Goal: Task Accomplishment & Management: Manage account settings

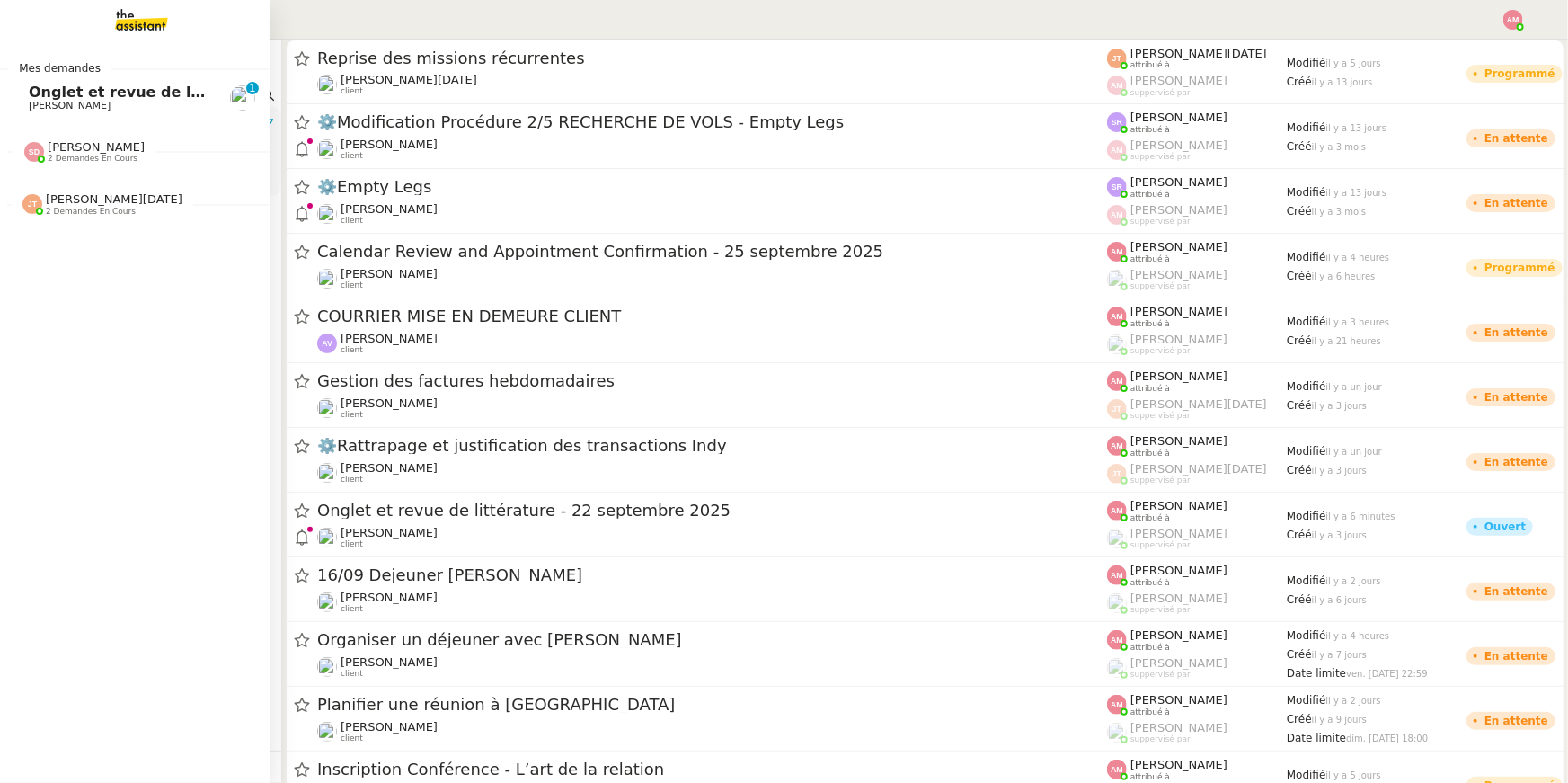
click at [43, 86] on span "Onglet et revue de littérature - 22 septembre 2025" at bounding box center [236, 91] width 414 height 17
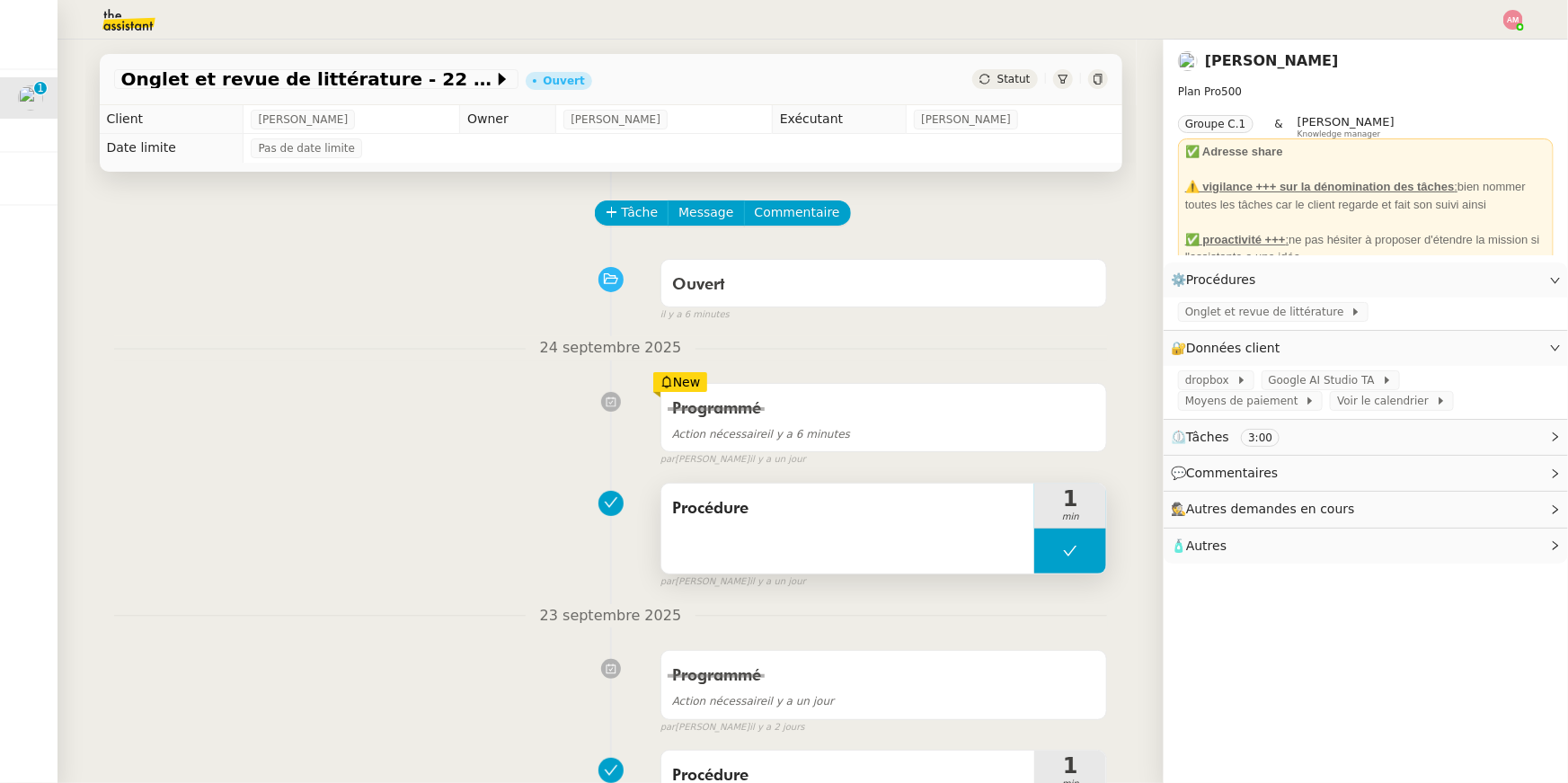
drag, startPoint x: 671, startPoint y: 488, endPoint x: 727, endPoint y: 525, distance: 67.1
click at [727, 525] on nz-ribbon "Procédure 1 min false" at bounding box center [884, 528] width 448 height 91
click at [517, 447] on div "Programmé Action nécessaire il y a 6 minutes New par [PERSON_NAME] il y a un jo…" at bounding box center [611, 421] width 993 height 92
click at [622, 218] on span "Tâche" at bounding box center [640, 212] width 37 height 21
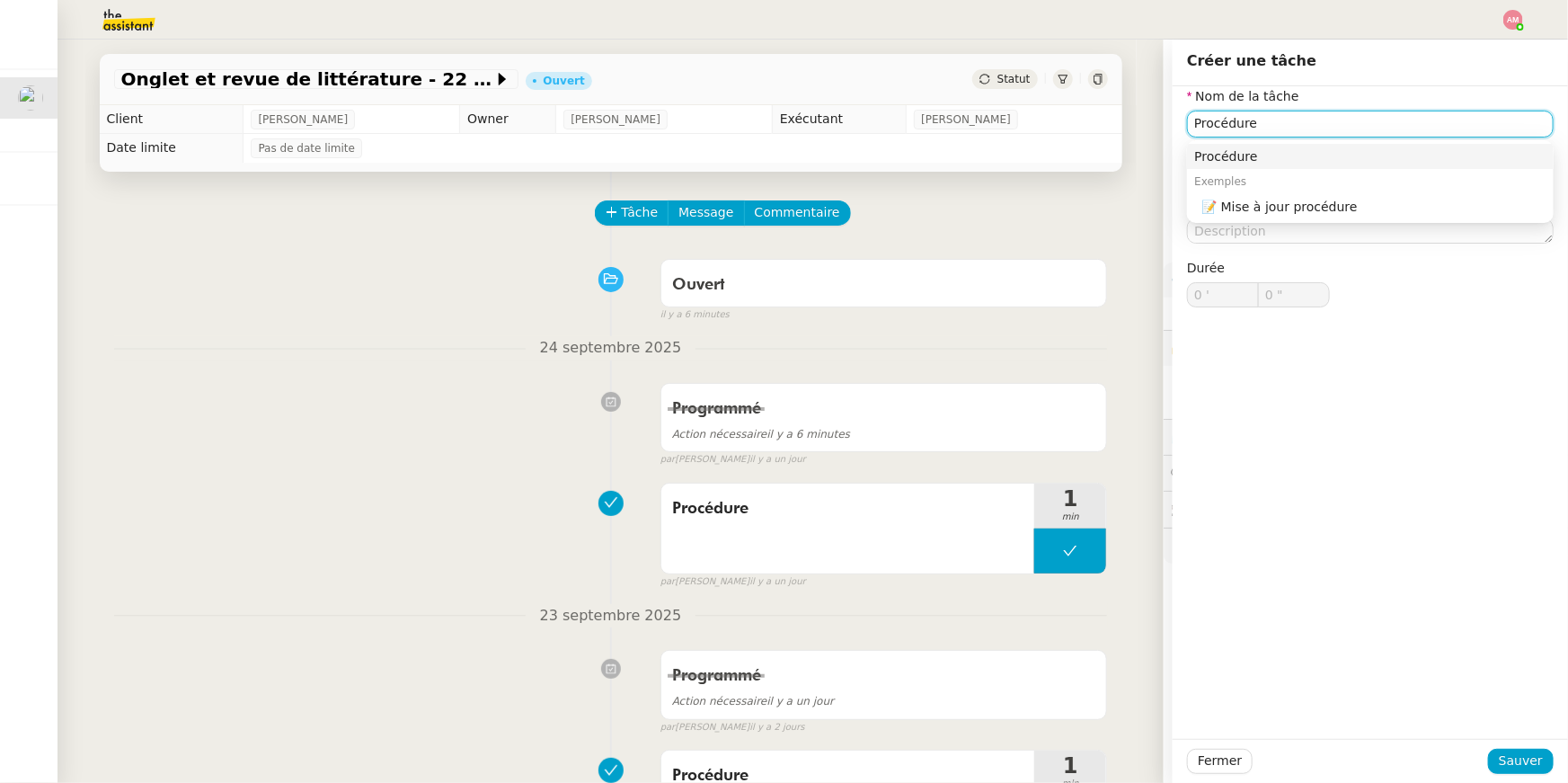
type input "Procédure"
click at [1505, 747] on div "Fermer Sauver" at bounding box center [1370, 760] width 395 height 44
click at [1516, 747] on div "Fermer Sauver" at bounding box center [1370, 760] width 395 height 44
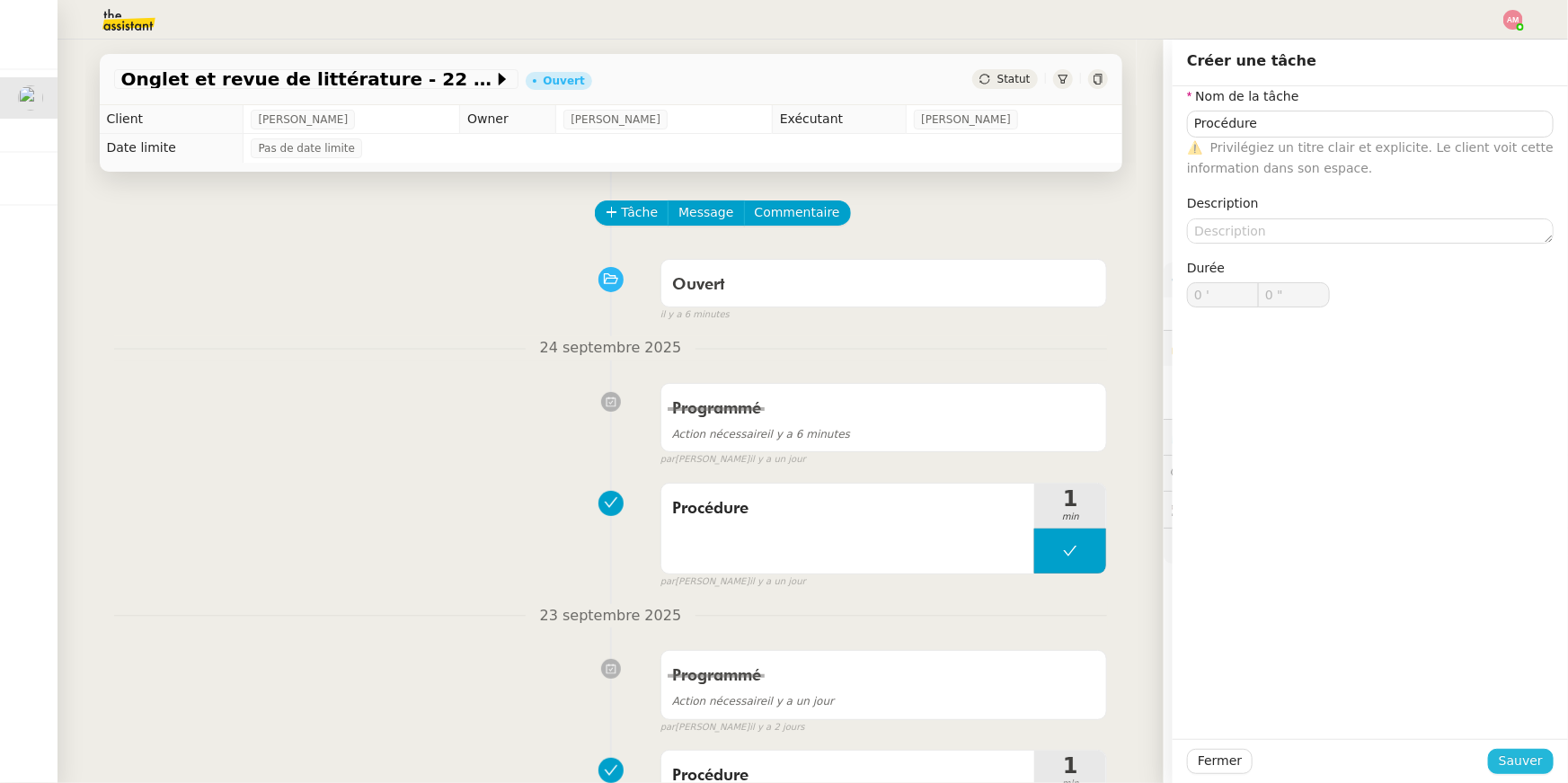
click at [1498, 752] on button "Sauver" at bounding box center [1521, 761] width 65 height 25
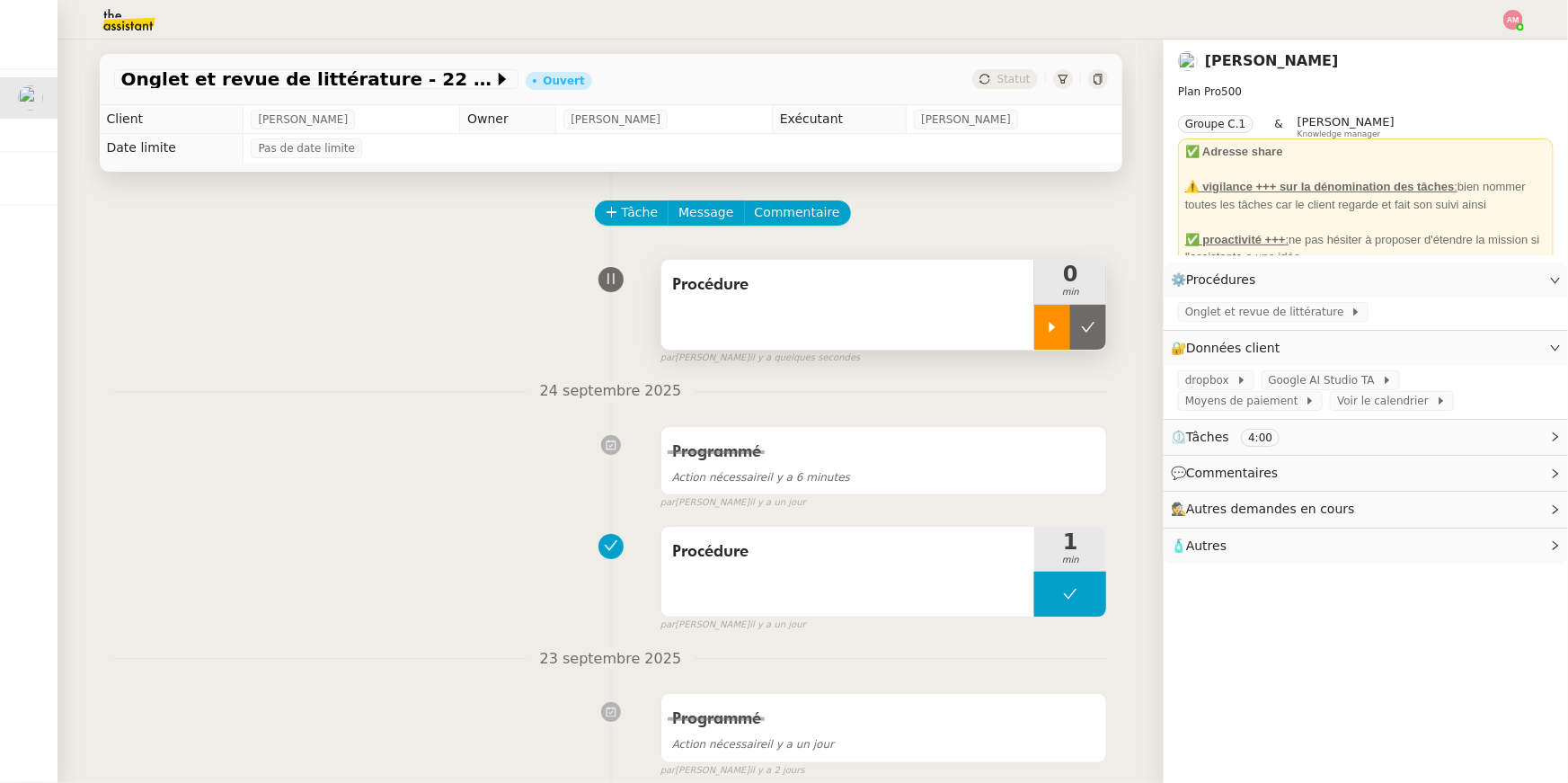
click at [1036, 337] on div at bounding box center [1052, 328] width 36 height 45
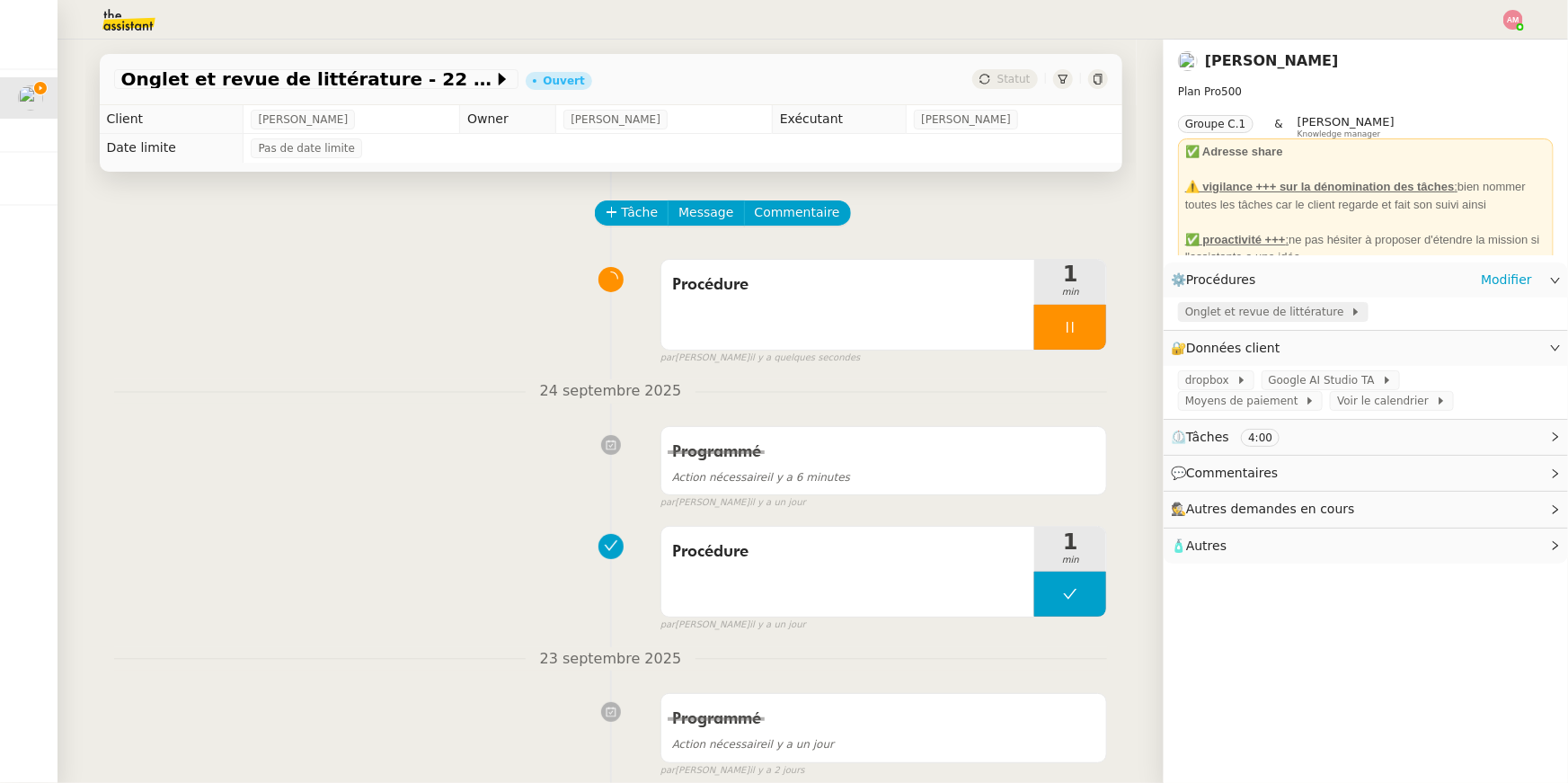
click at [1225, 315] on span "Onglet et revue de littérature" at bounding box center [1268, 312] width 166 height 18
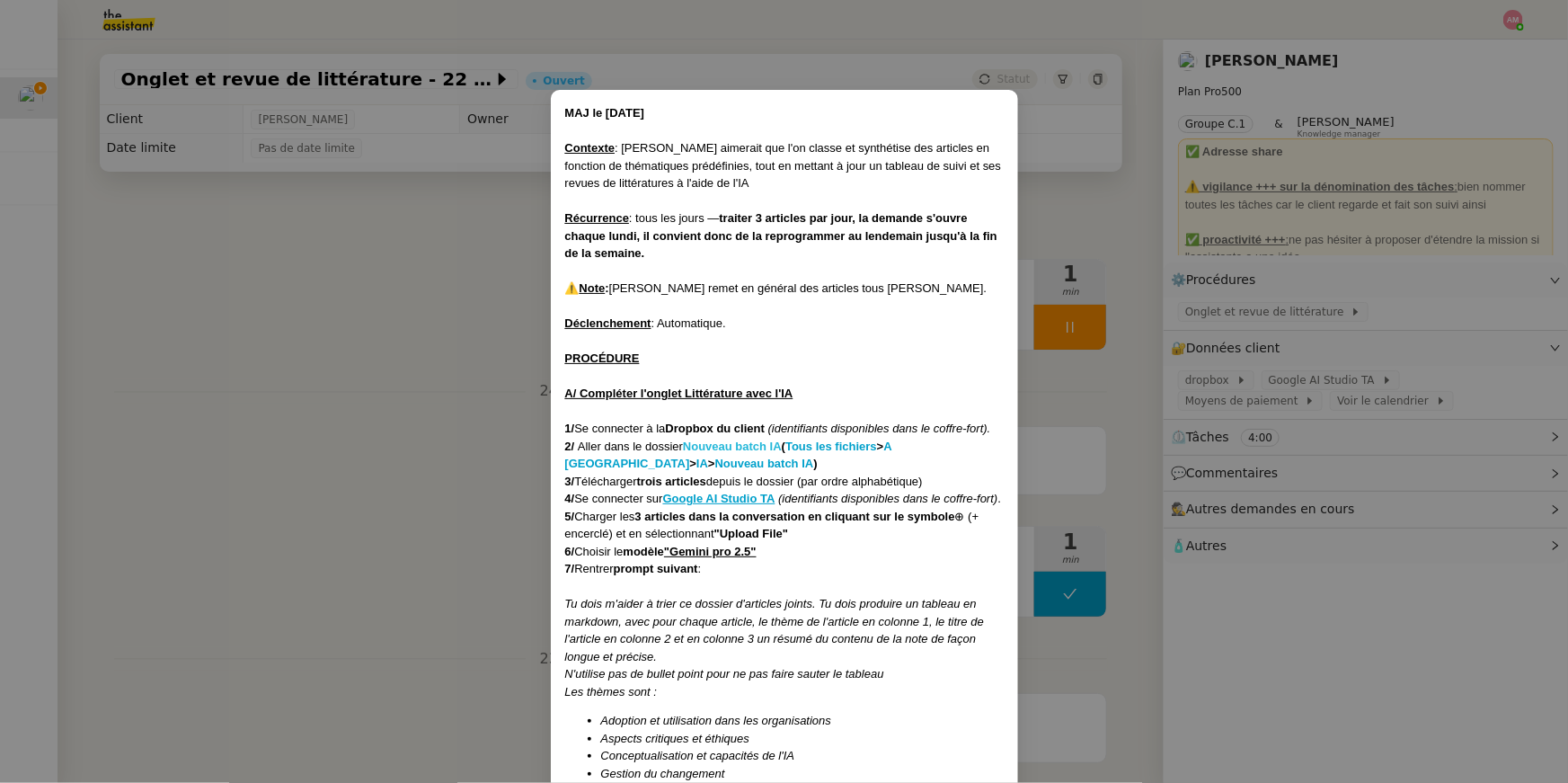
click at [744, 444] on strong "Nouveau batch IA" at bounding box center [732, 446] width 99 height 14
click at [429, 182] on nz-modal-container "MAJ le [DATE] Contexte : [PERSON_NAME] aimerait que l'on classe et synthétise d…" at bounding box center [784, 391] width 1568 height 783
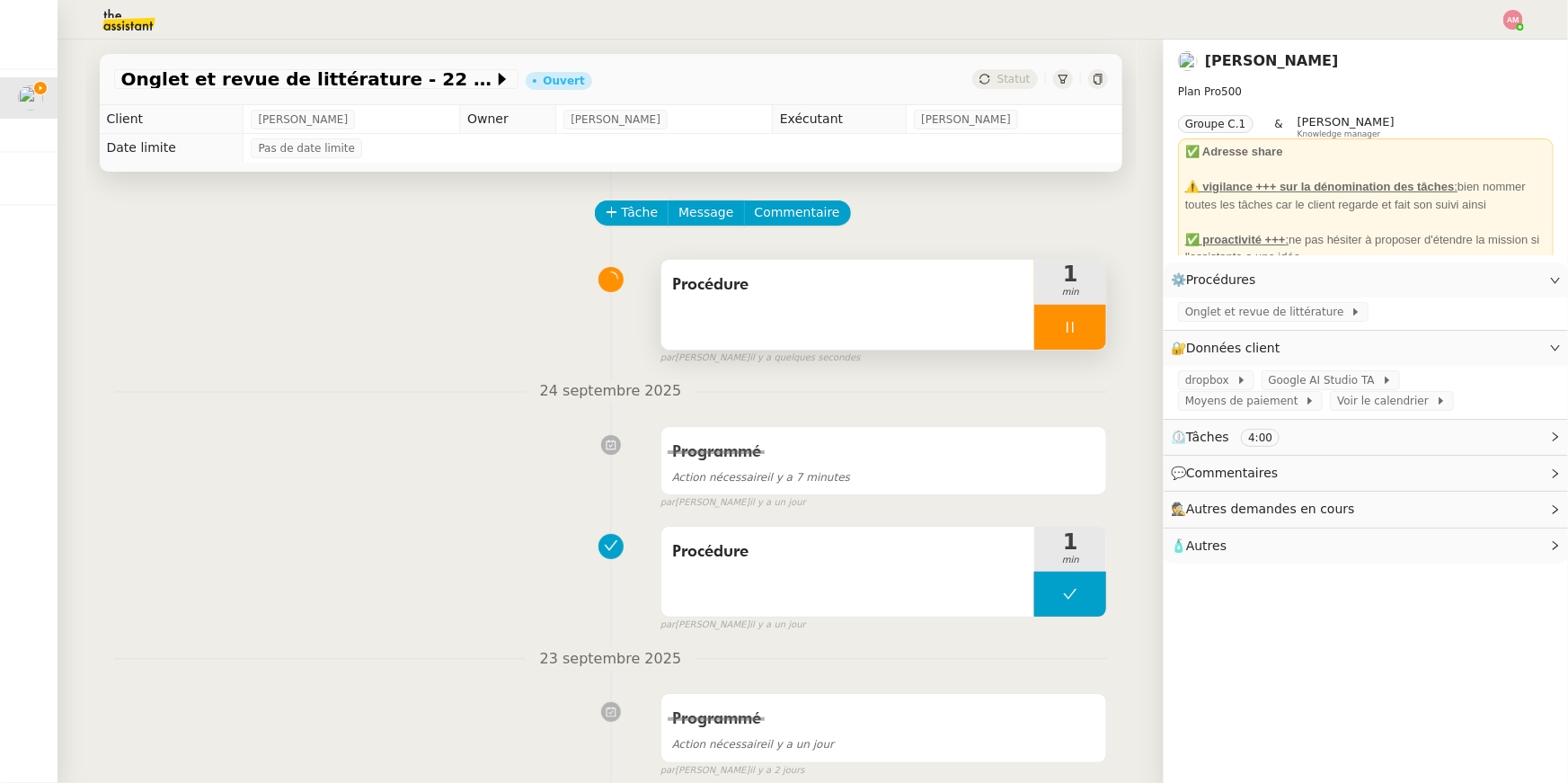
click at [1064, 341] on div at bounding box center [1069, 328] width 71 height 45
click at [1095, 336] on button at bounding box center [1088, 328] width 36 height 45
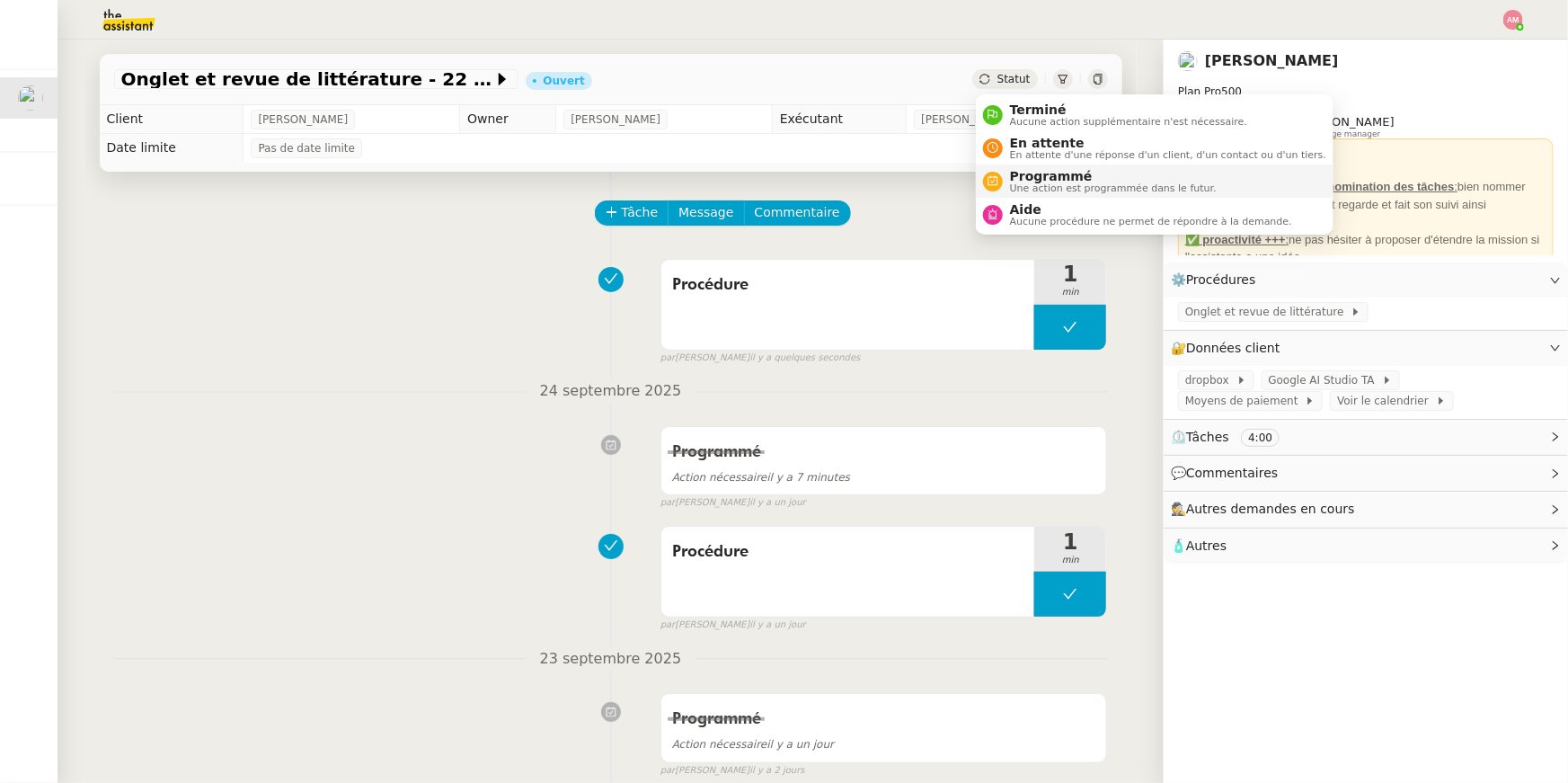
click at [1022, 175] on span "Programmé" at bounding box center [1113, 177] width 206 height 14
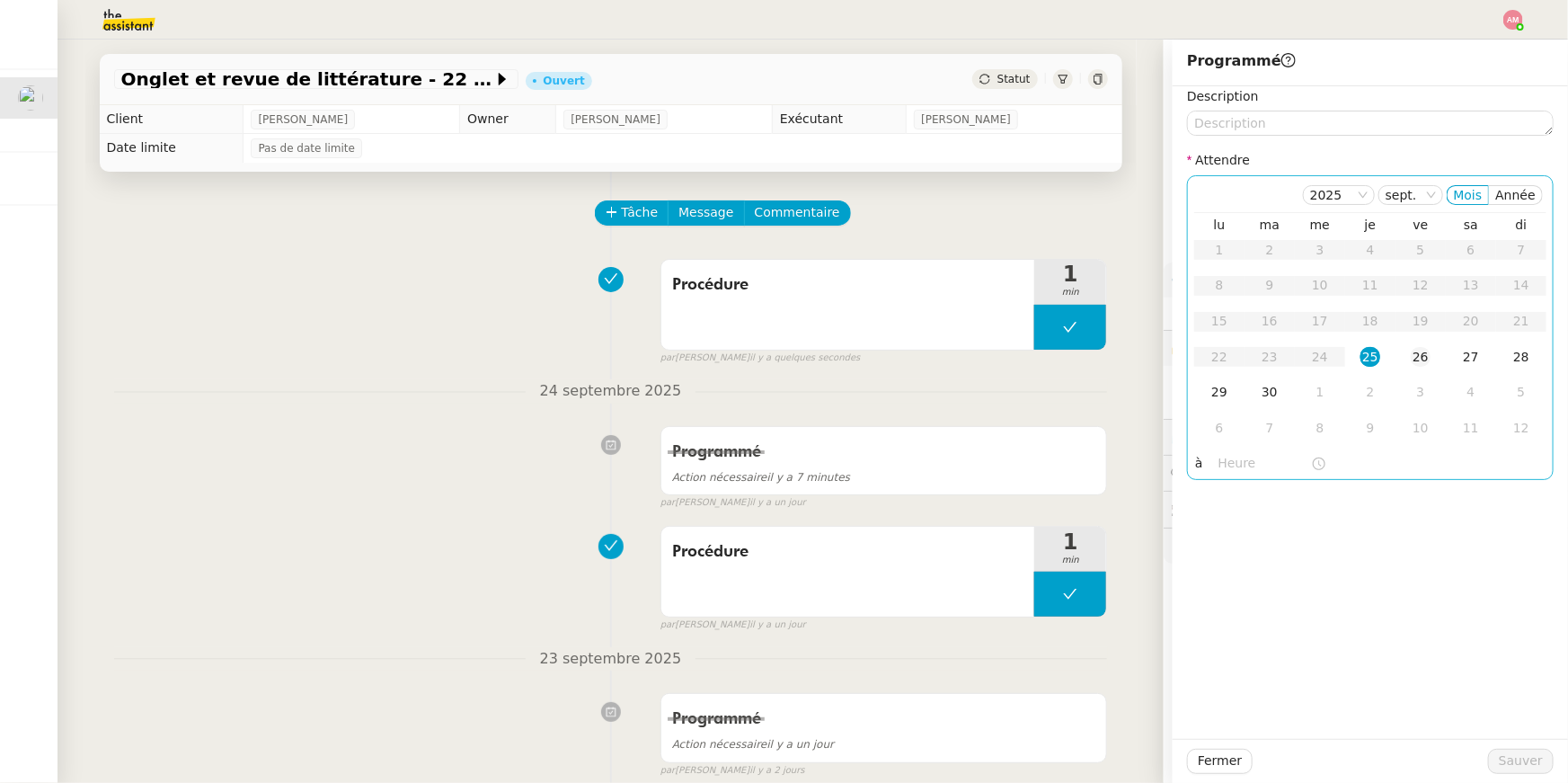
click at [1404, 354] on td "26" at bounding box center [1421, 358] width 51 height 36
click at [1243, 469] on input "text" at bounding box center [1265, 463] width 92 height 21
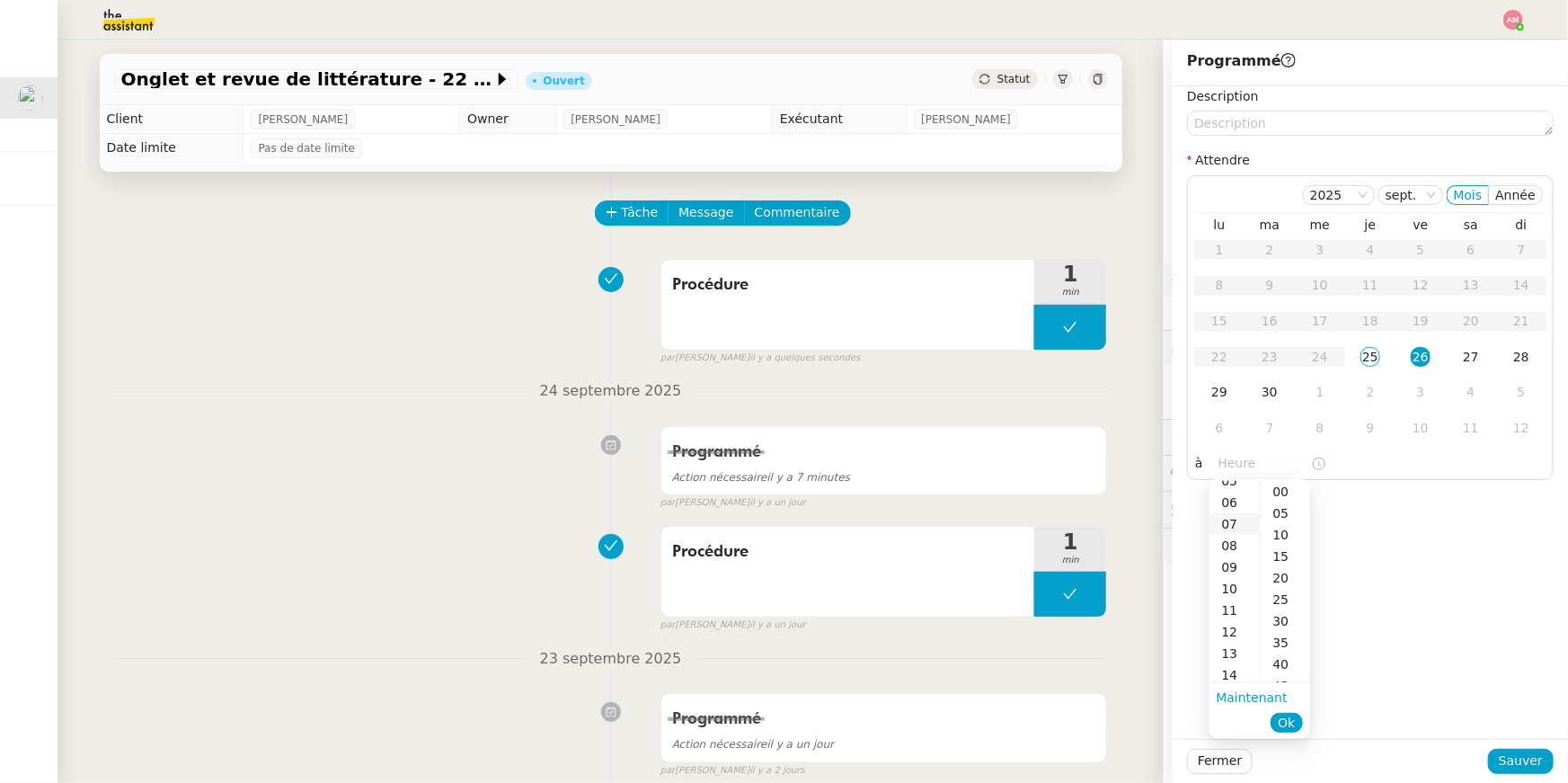
scroll to position [132, 0]
click at [1233, 655] on div "14" at bounding box center [1235, 662] width 51 height 22
click at [1272, 501] on ul "00 05 10 15 20 25 30 35 40 45 50 55" at bounding box center [1285, 581] width 51 height 201
click at [1279, 488] on div "00" at bounding box center [1285, 492] width 50 height 22
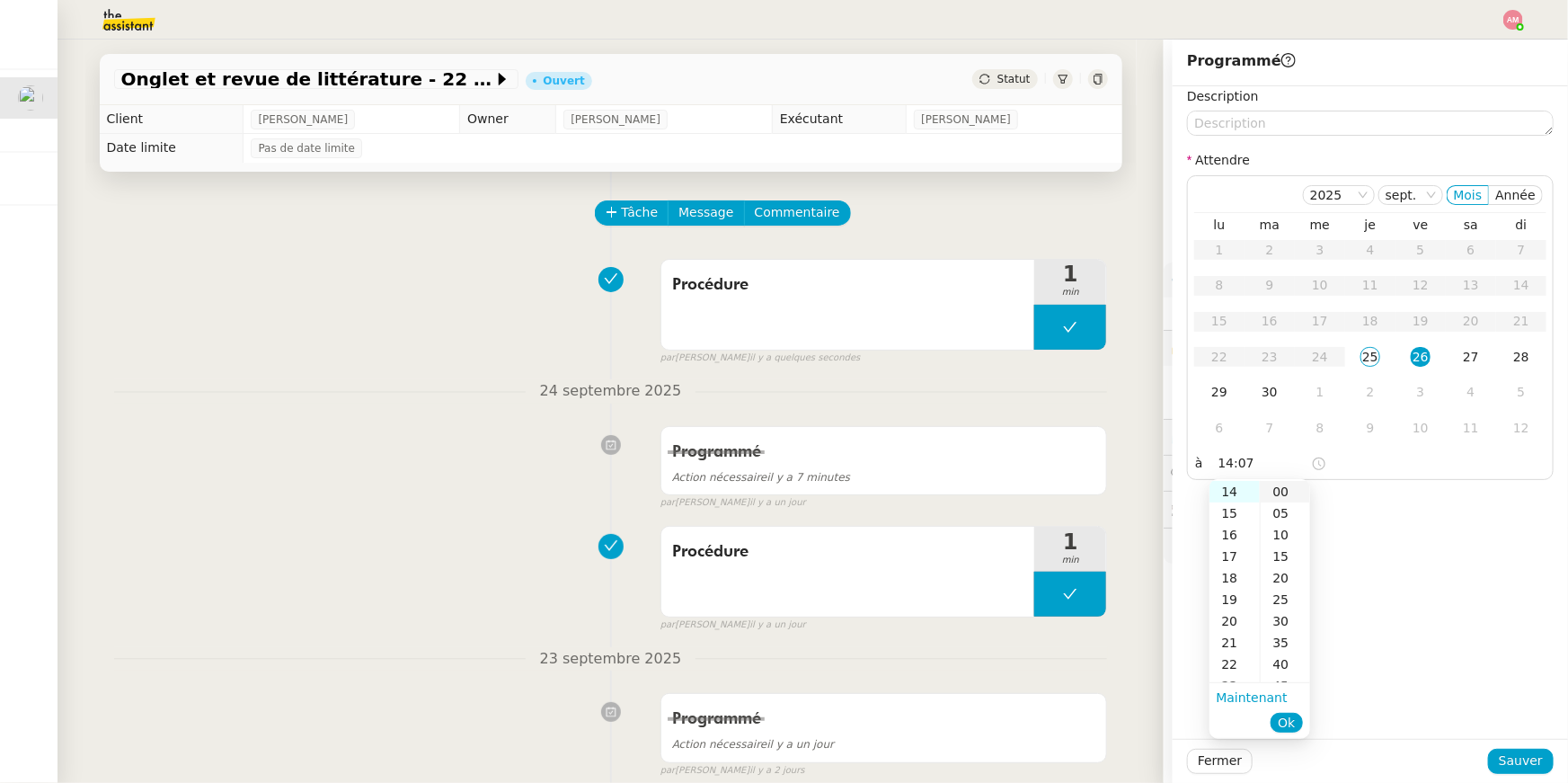
type input "14:00"
click at [1281, 712] on button "Ok" at bounding box center [1286, 722] width 32 height 20
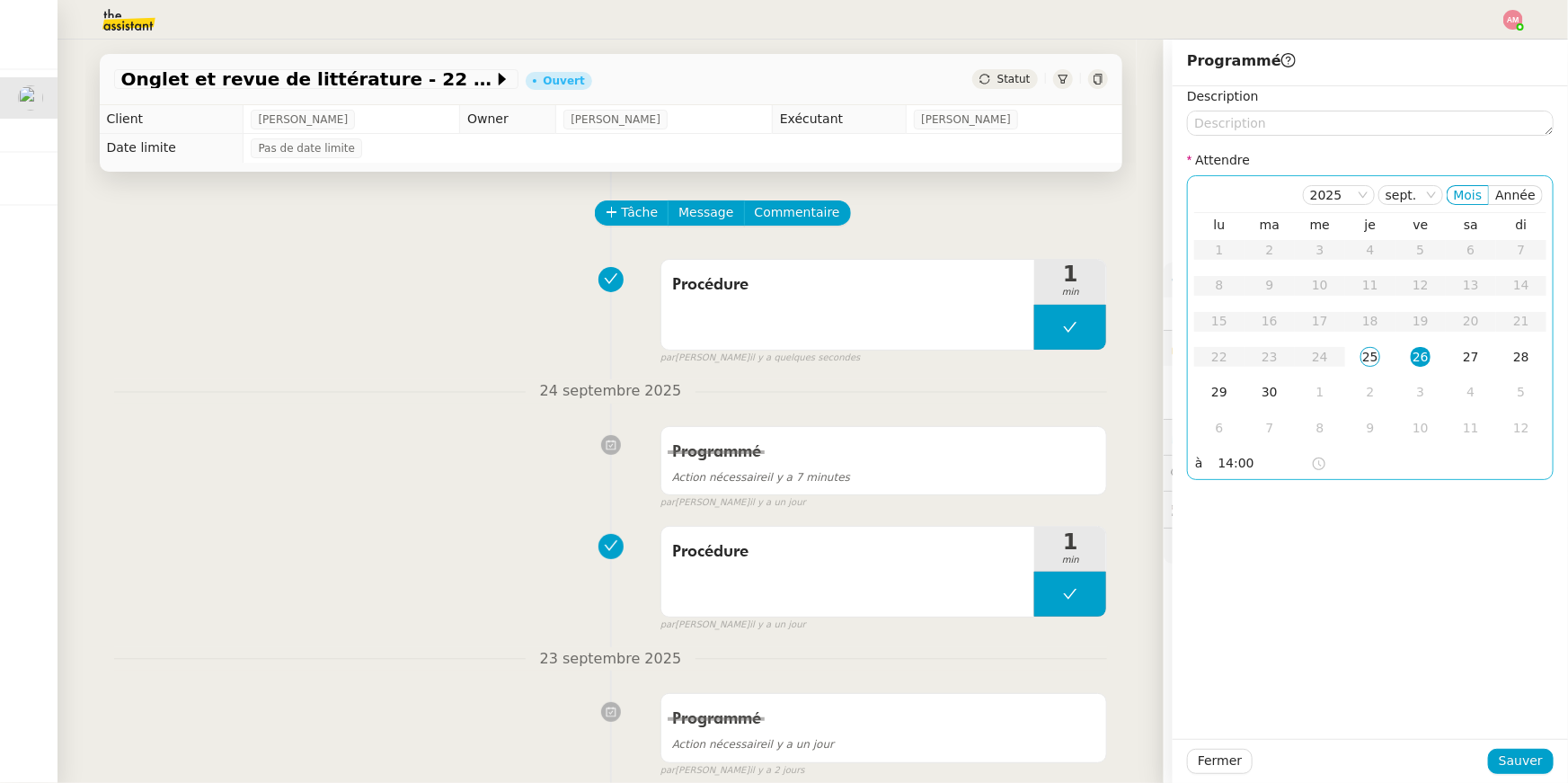
click at [1429, 347] on div "26" at bounding box center [1421, 357] width 20 height 20
click at [1514, 744] on div "Fermer Sauver" at bounding box center [1370, 760] width 395 height 44
click at [1522, 759] on span "Sauver" at bounding box center [1520, 760] width 44 height 21
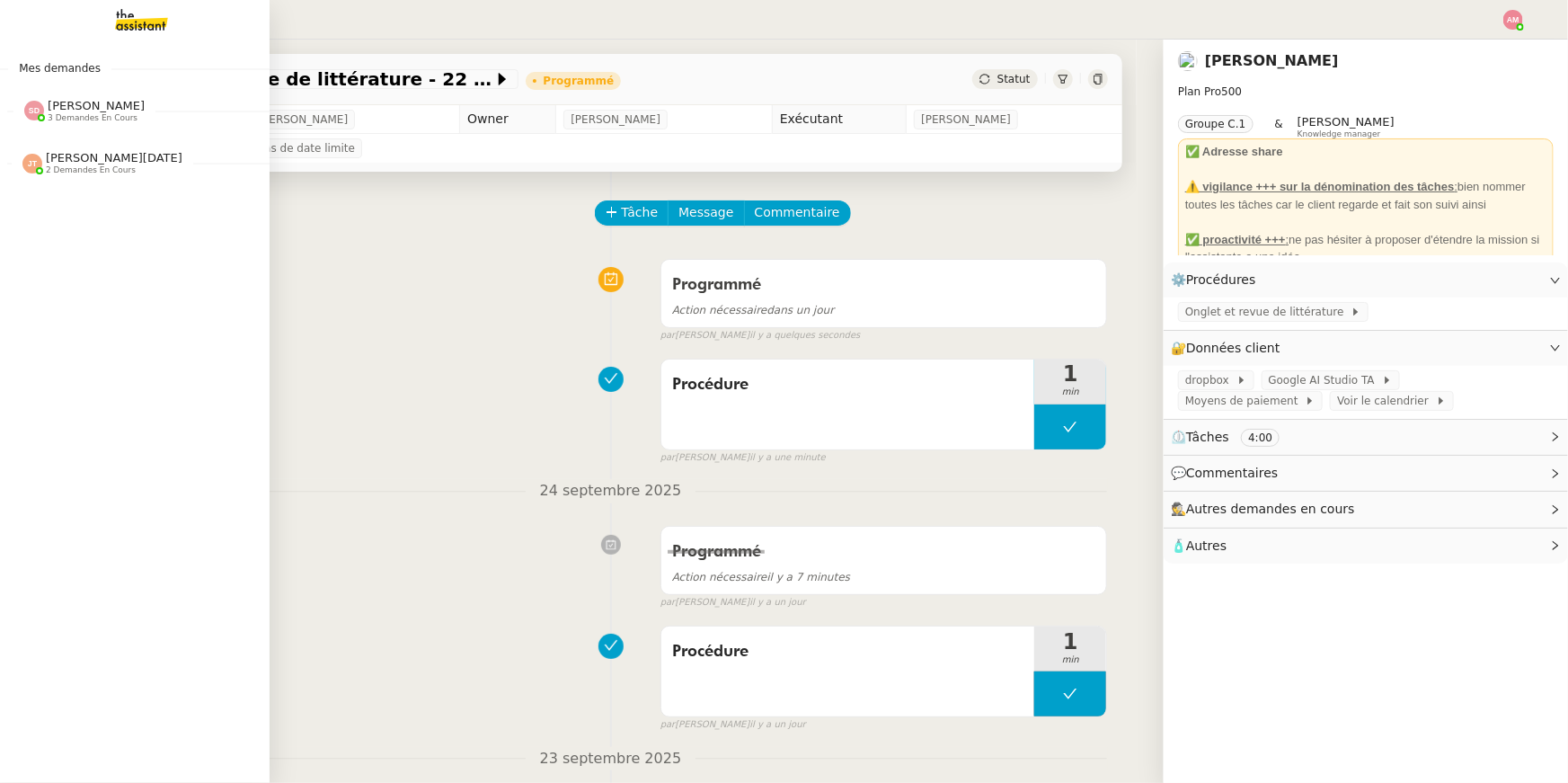
click at [44, 123] on div "[PERSON_NAME] 3 demandes en cours" at bounding box center [135, 103] width 270 height 53
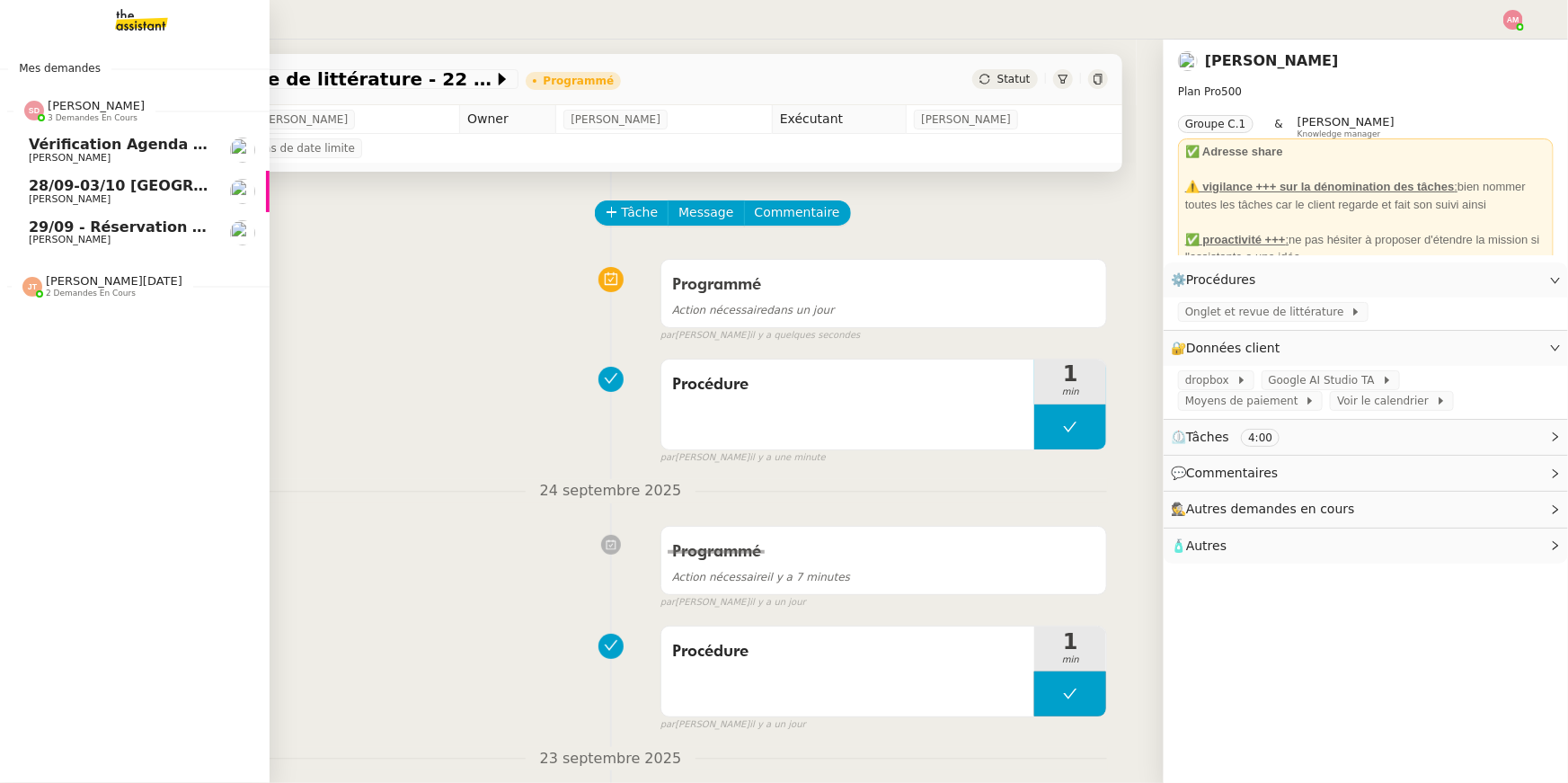
click at [119, 236] on span "[PERSON_NAME]" at bounding box center [119, 240] width 182 height 11
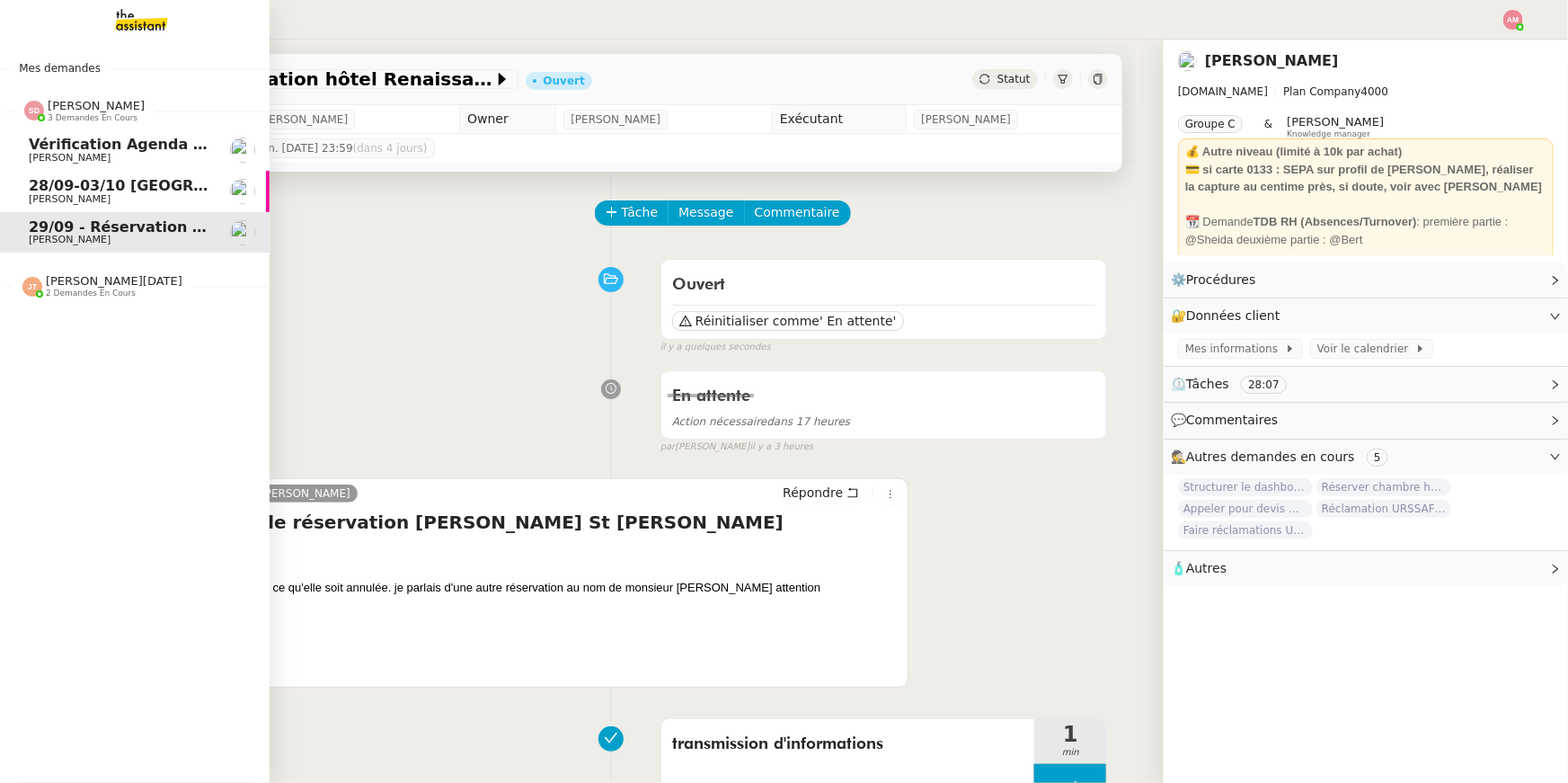
click at [93, 190] on span "28/09-03/10 [GEOGRAPHIC_DATA] - [GEOGRAPHIC_DATA]" at bounding box center [256, 186] width 454 height 17
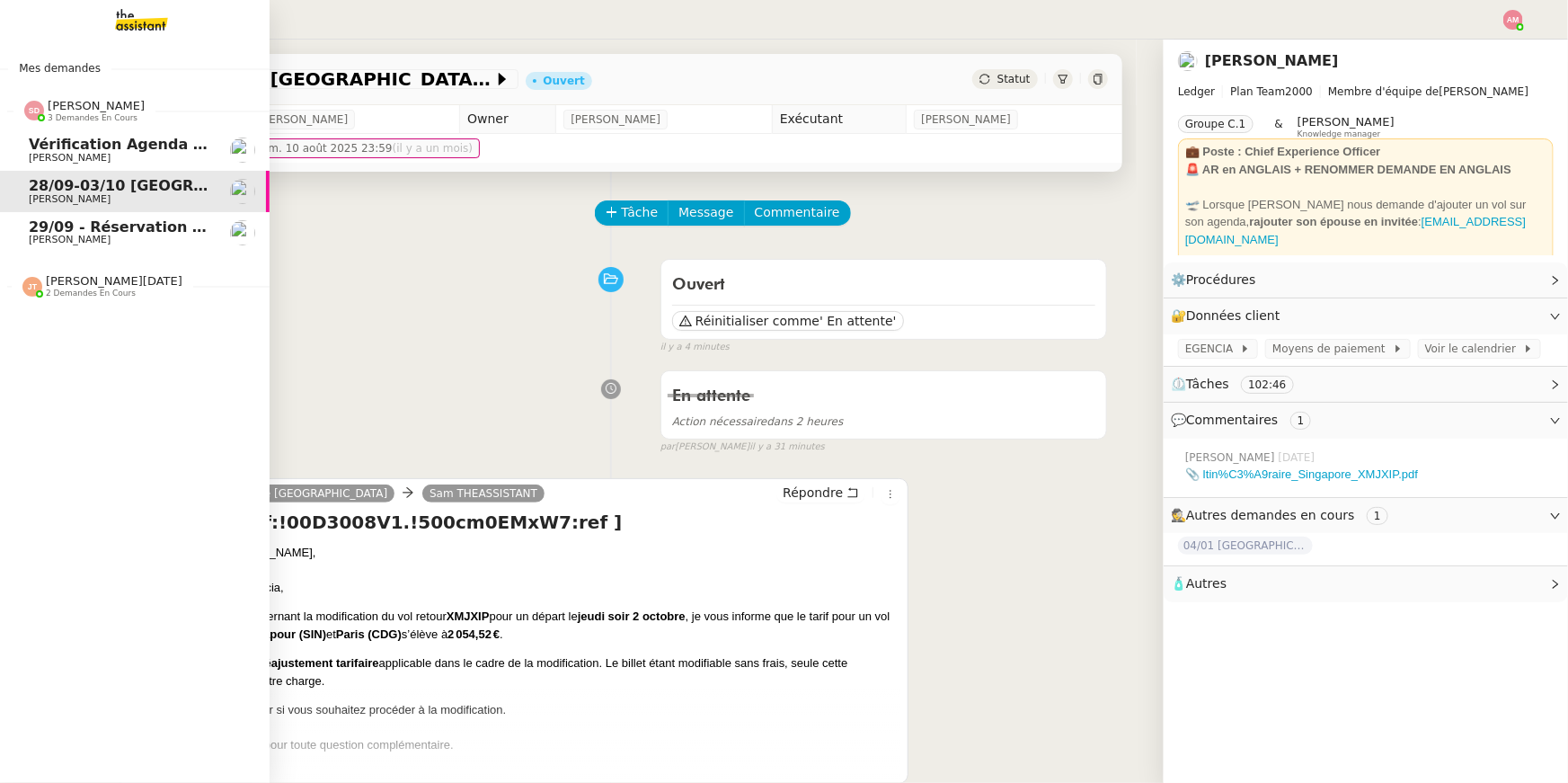
click at [48, 138] on span "Vérification Agenda + Chat + Wagram (9h et 14h)" at bounding box center [231, 144] width 404 height 17
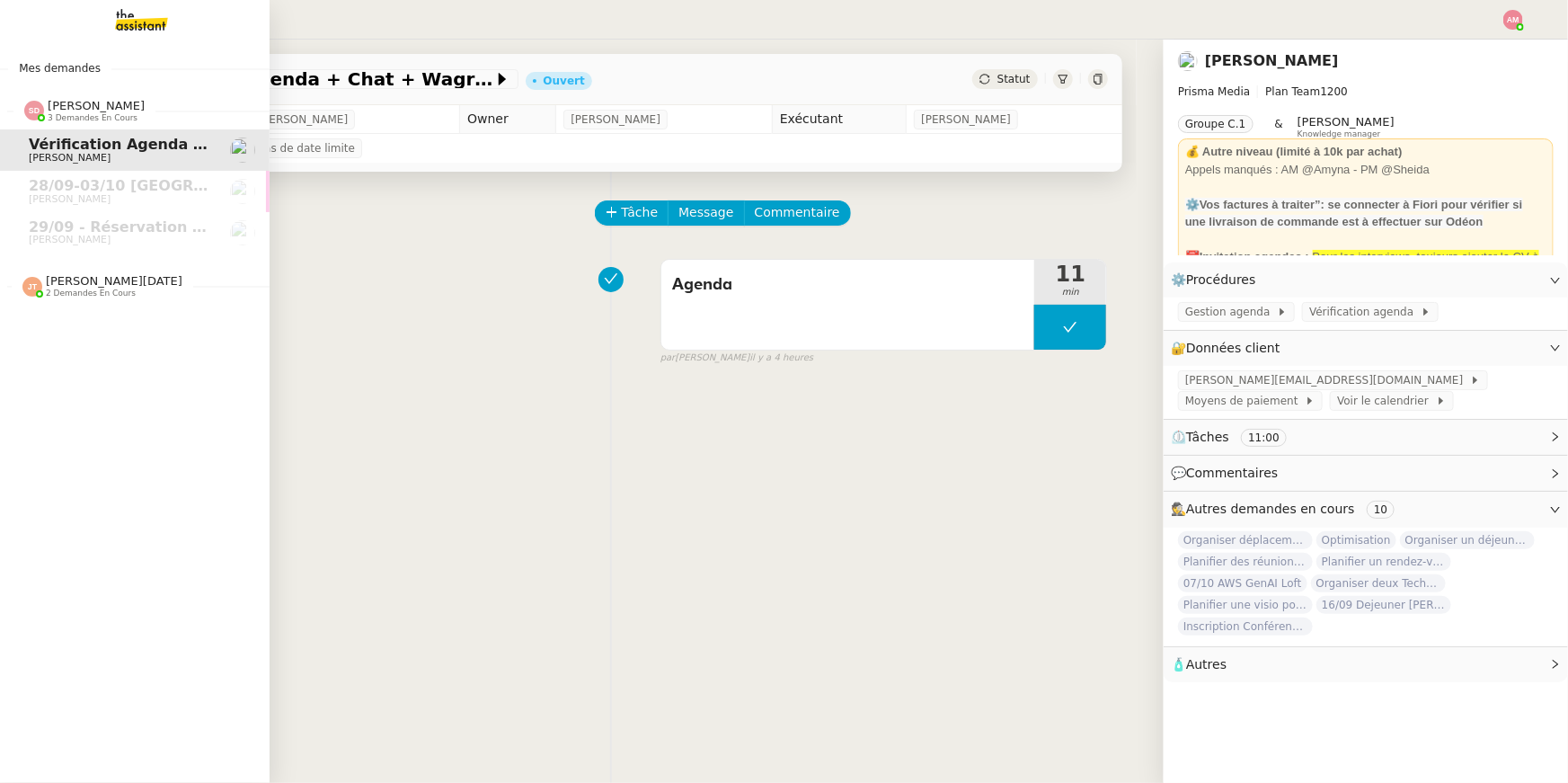
click at [190, 288] on nz-divider "[PERSON_NAME][DATE] 2 demandes en cours" at bounding box center [142, 286] width 270 height 24
click at [175, 337] on span "[PERSON_NAME]" at bounding box center [119, 333] width 182 height 11
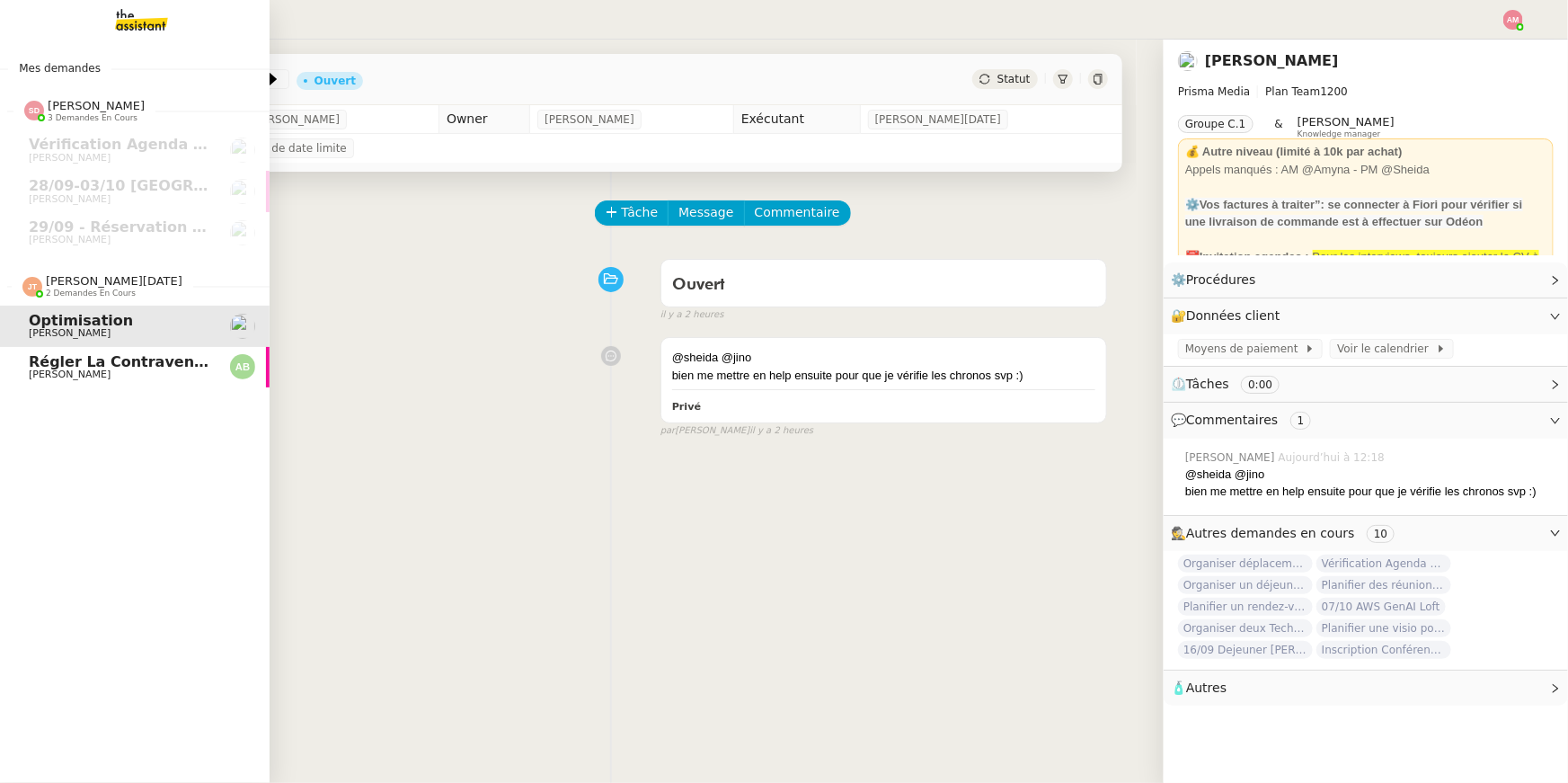
click at [159, 368] on span "Régler la contravention immédiatement" at bounding box center [194, 361] width 330 height 17
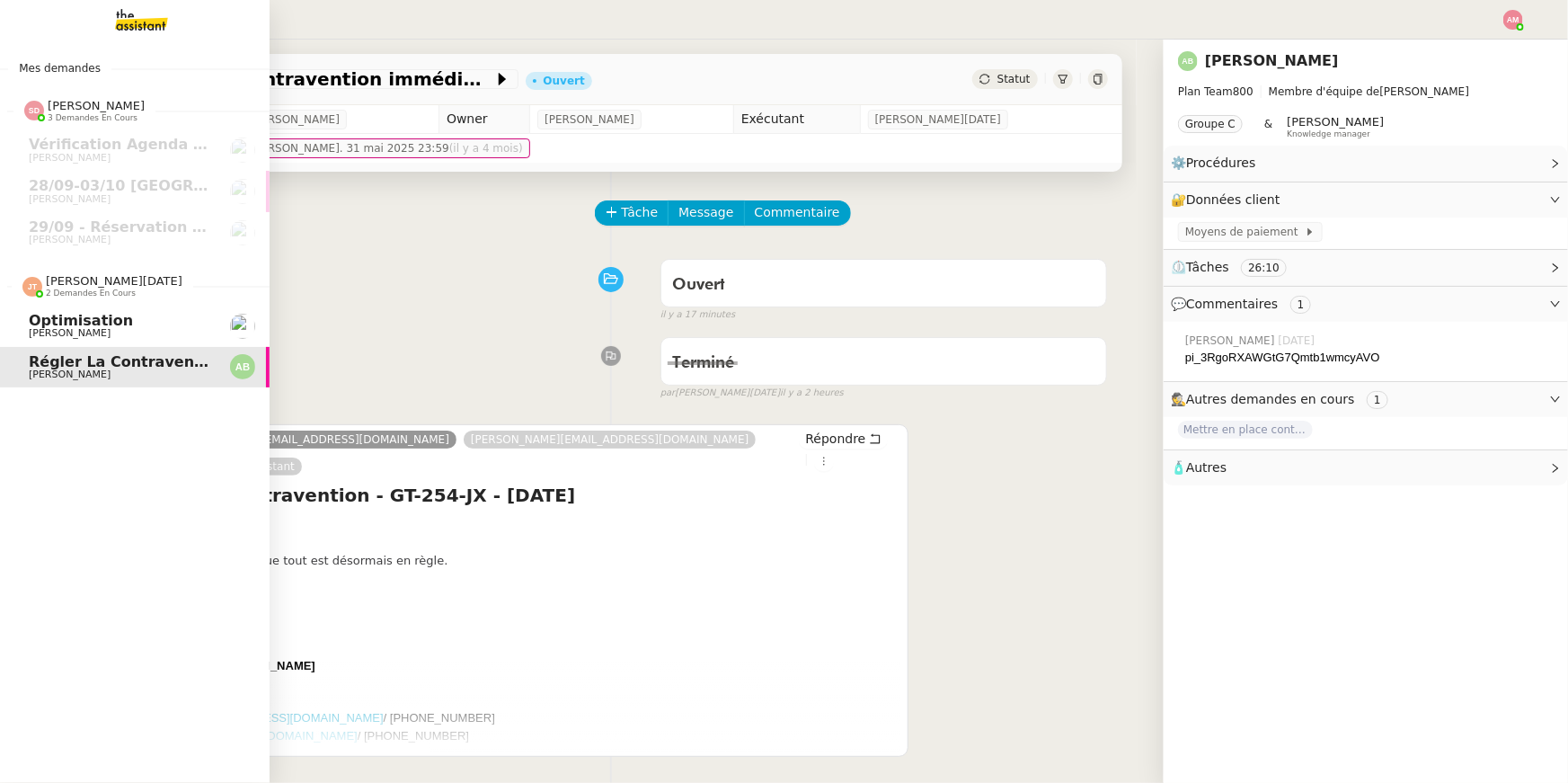
click at [161, 329] on span "[PERSON_NAME]" at bounding box center [119, 333] width 182 height 11
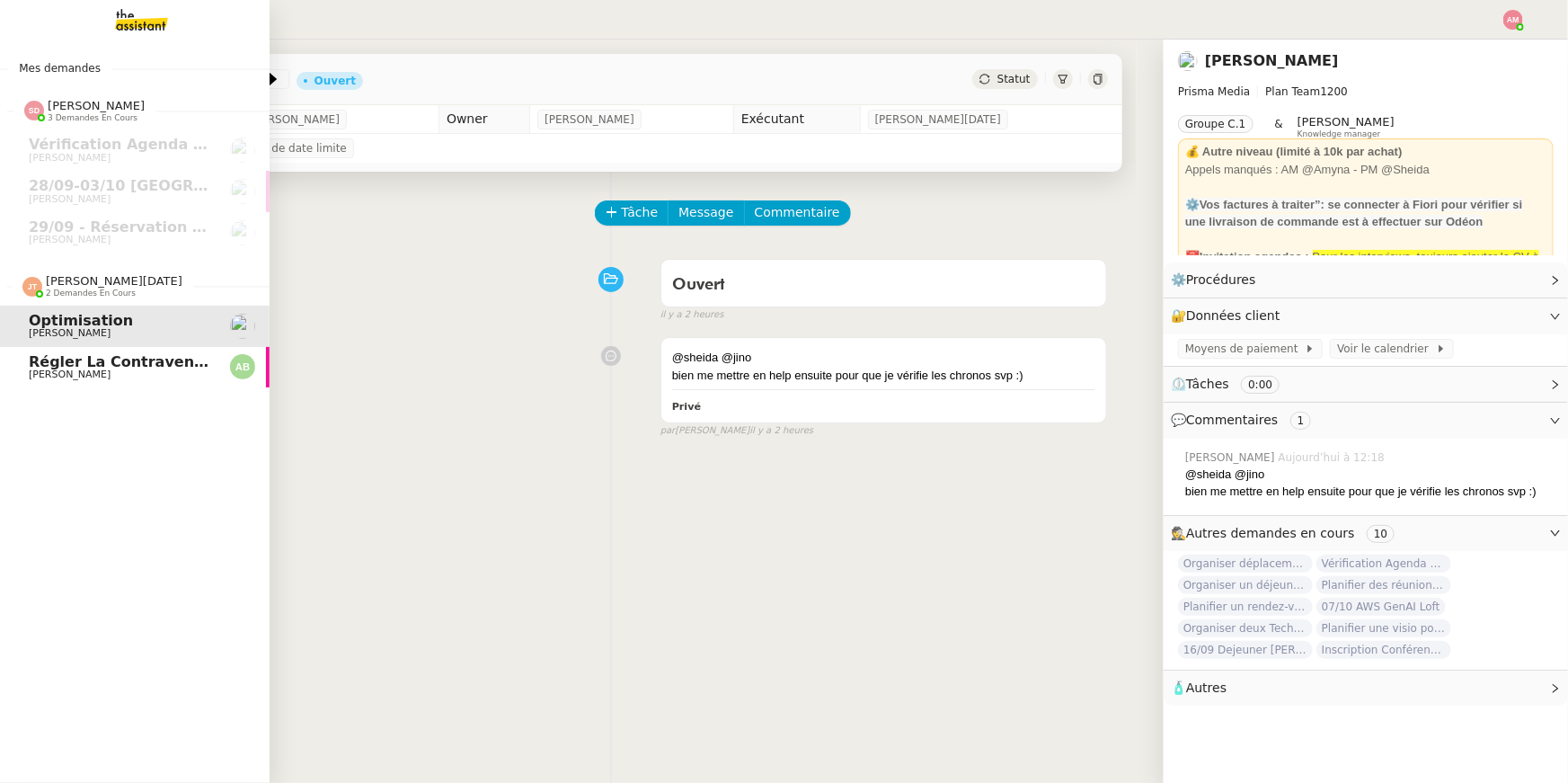
click at [161, 360] on span "Régler la contravention immédiatement" at bounding box center [194, 361] width 330 height 17
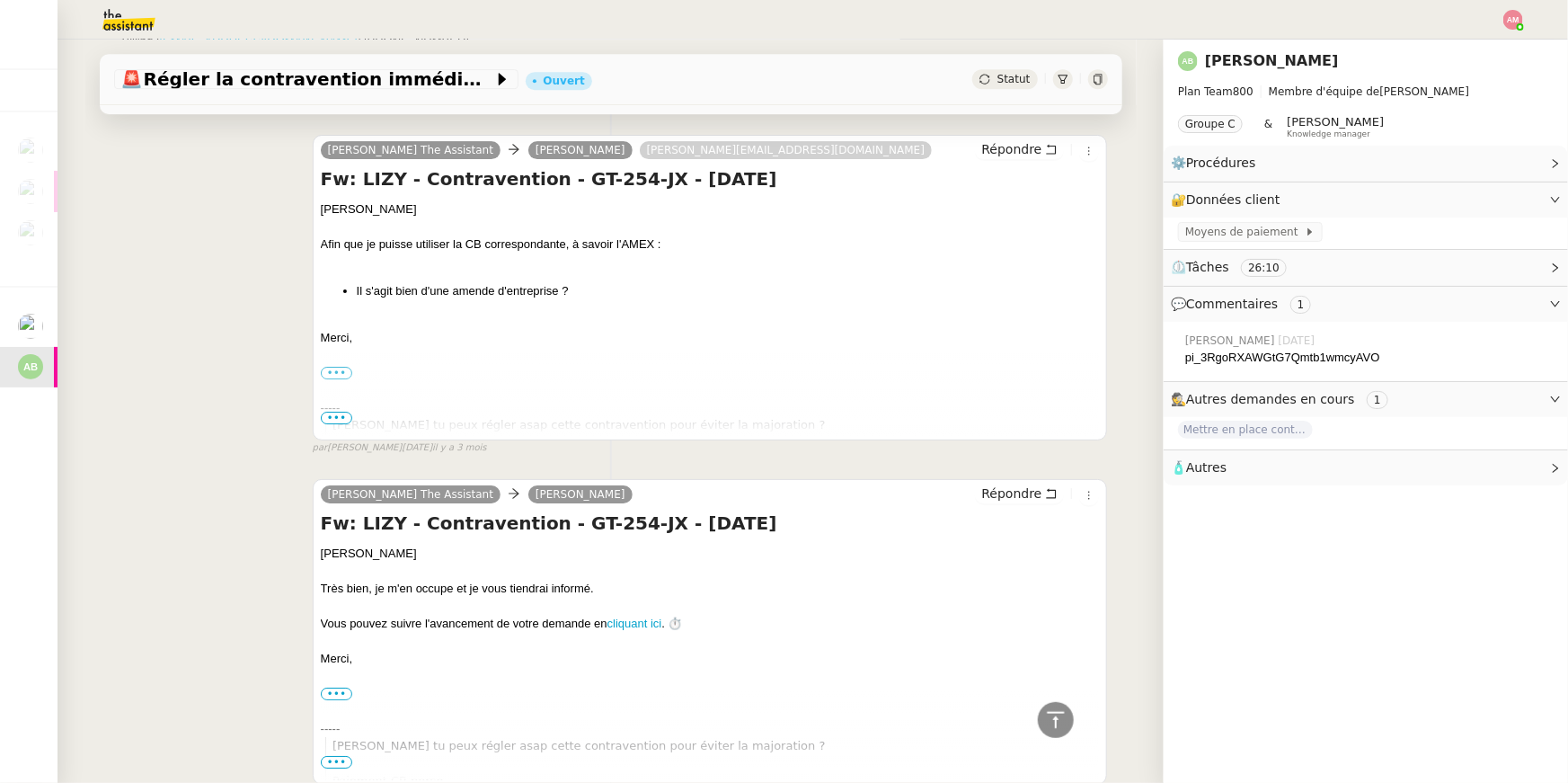
scroll to position [3386, 0]
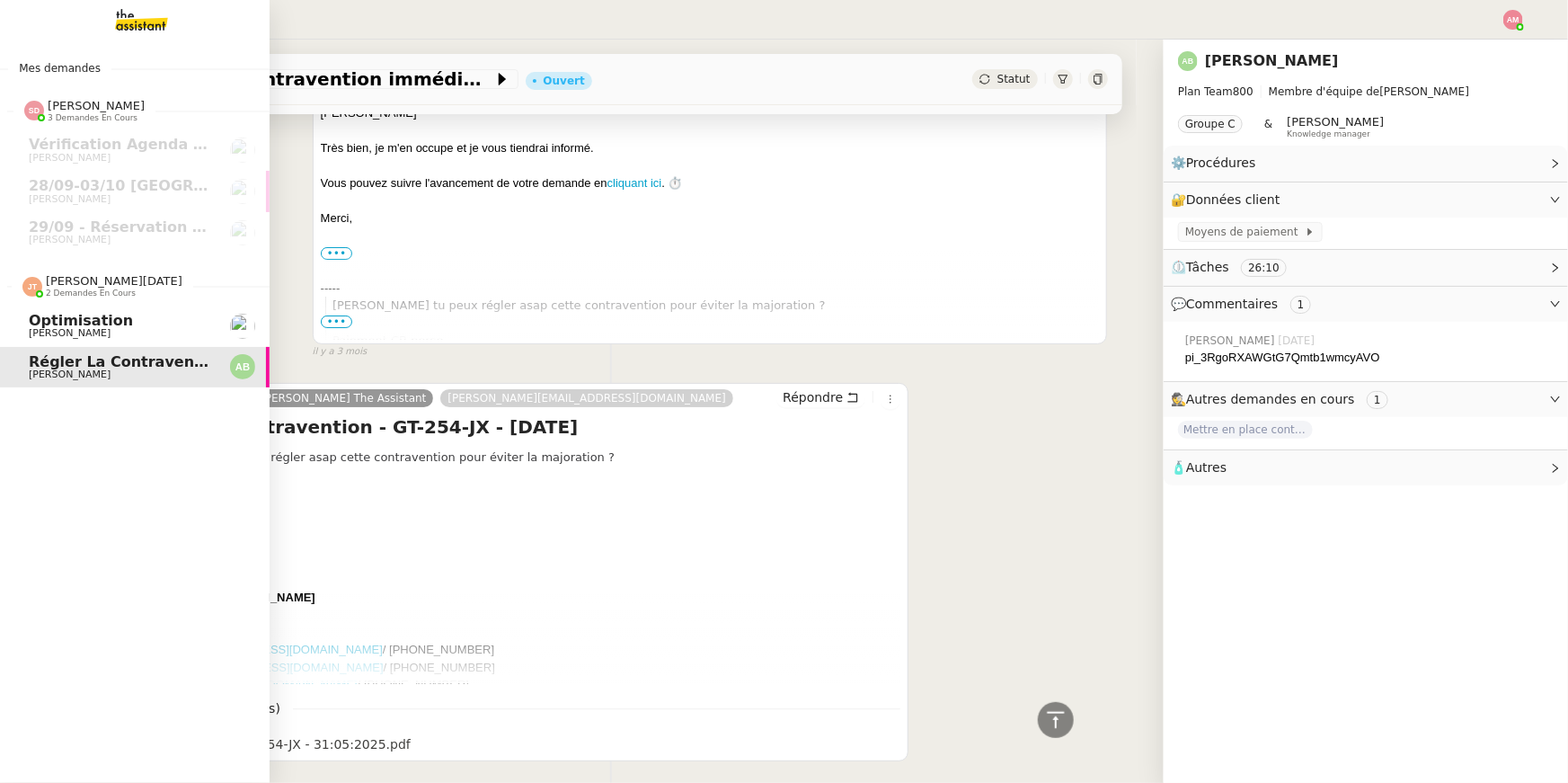
click at [102, 335] on span "[PERSON_NAME]" at bounding box center [119, 333] width 182 height 11
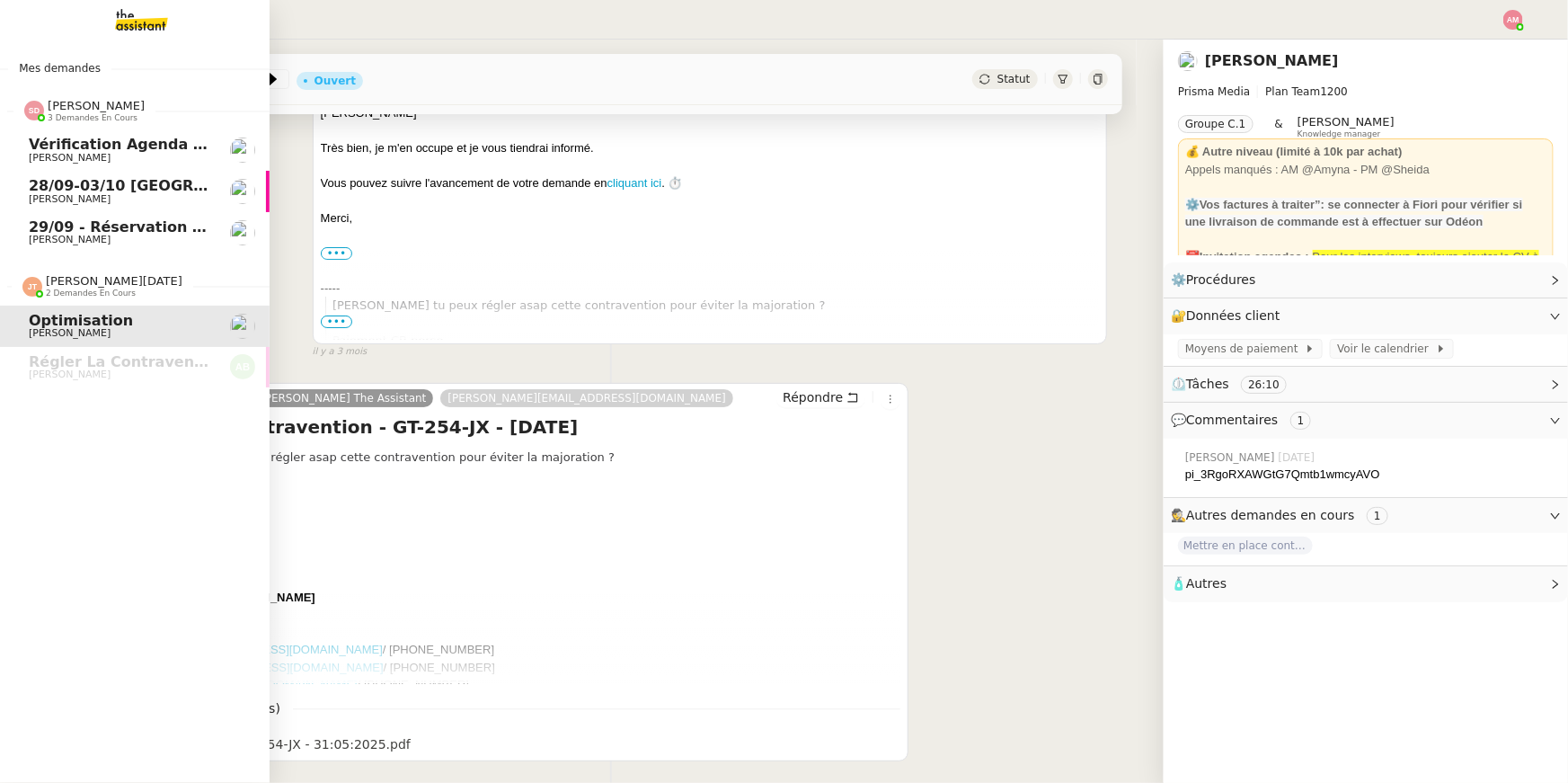
scroll to position [228, 0]
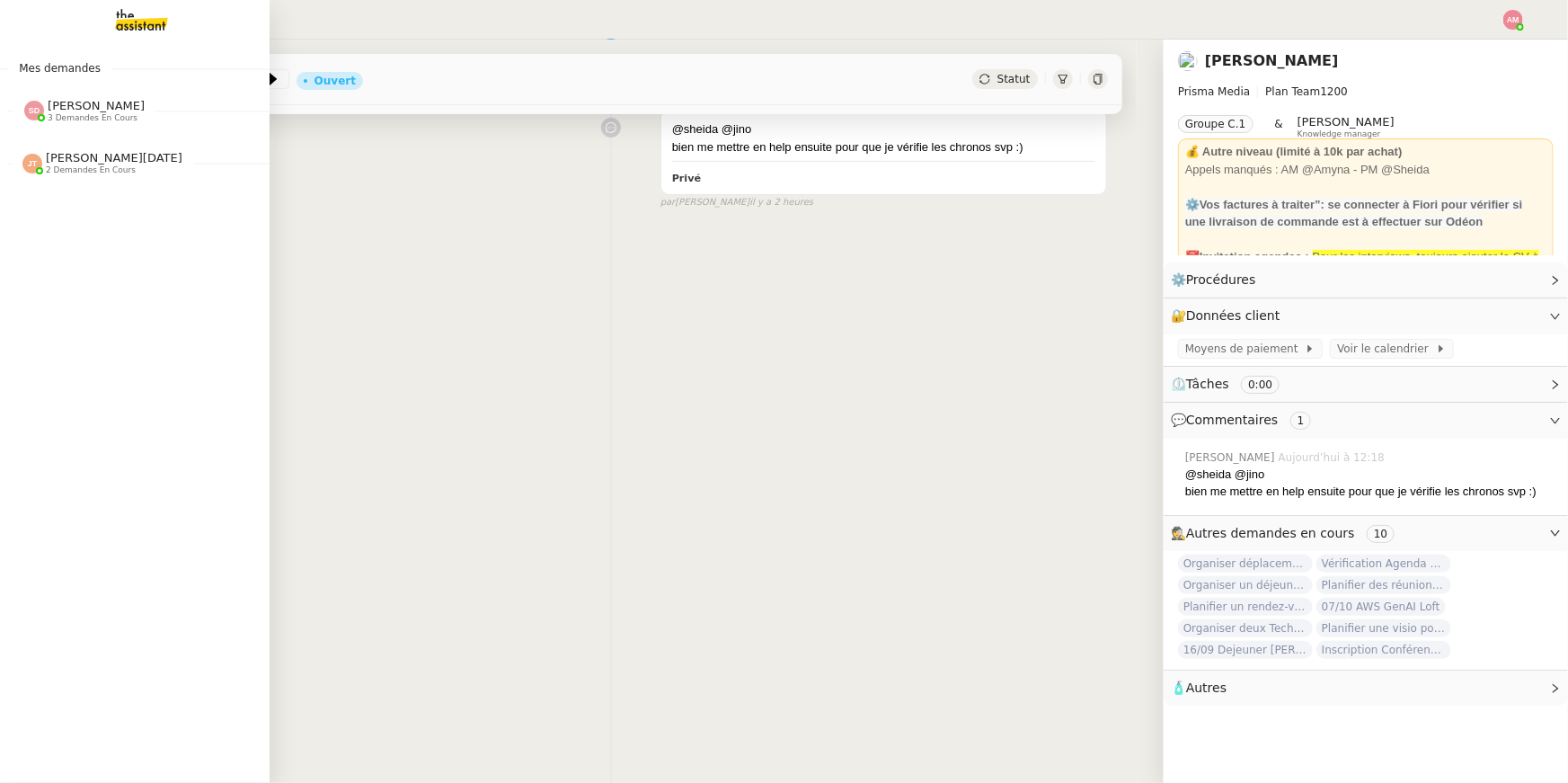
click at [101, 40] on div "Mes demandes [PERSON_NAME] 3 demandes en cours Vérification Agenda + Chat + Wag…" at bounding box center [135, 411] width 270 height 743
click at [105, 137] on span "[PERSON_NAME][DATE] 3 demandes en cours" at bounding box center [136, 156] width 270 height 38
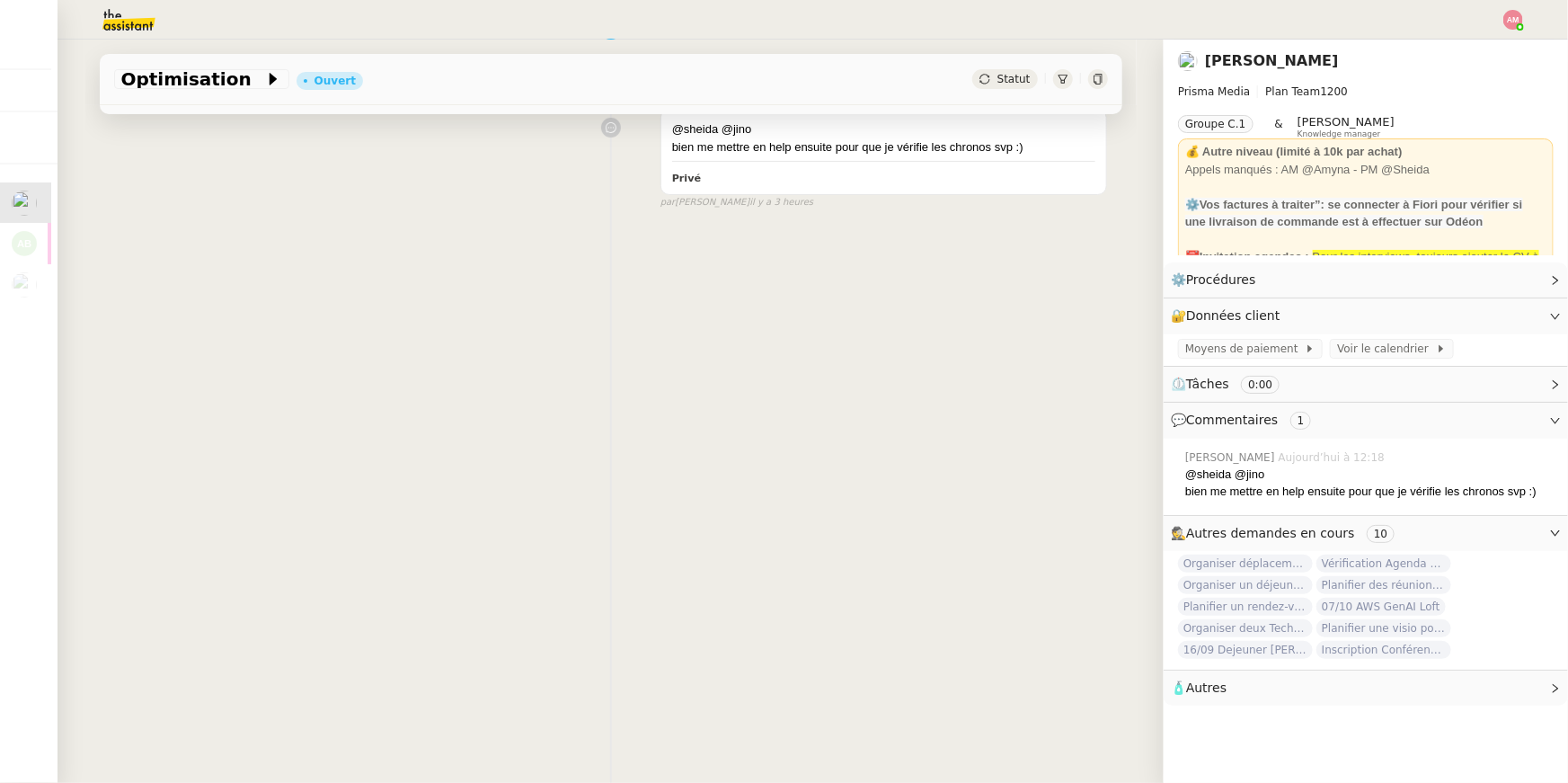
scroll to position [0, 0]
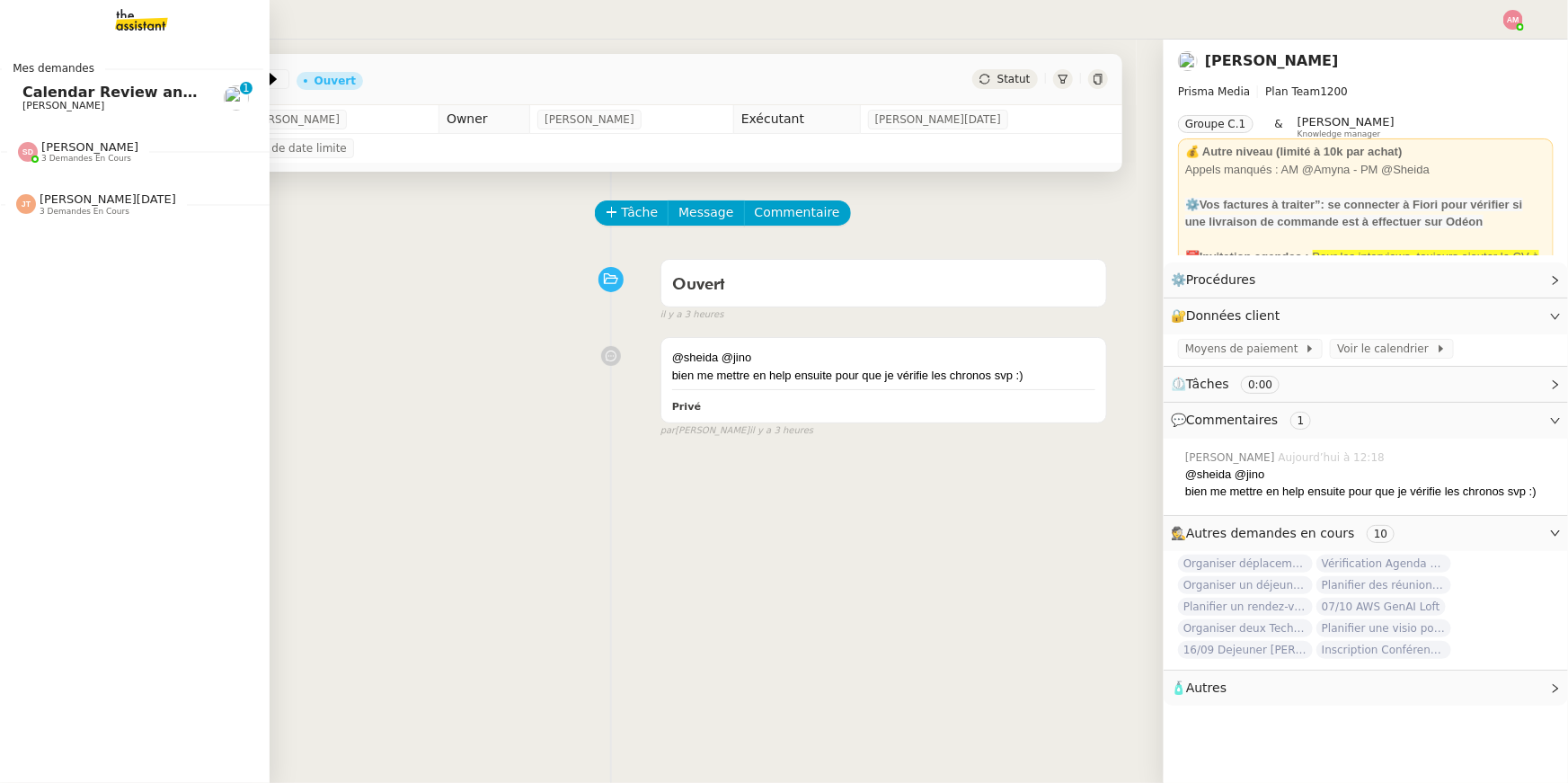
click at [46, 115] on link "Calendar Review and Appointment Confirmation - 25 septembre 2025 [PERSON_NAME] …" at bounding box center [128, 98] width 270 height 42
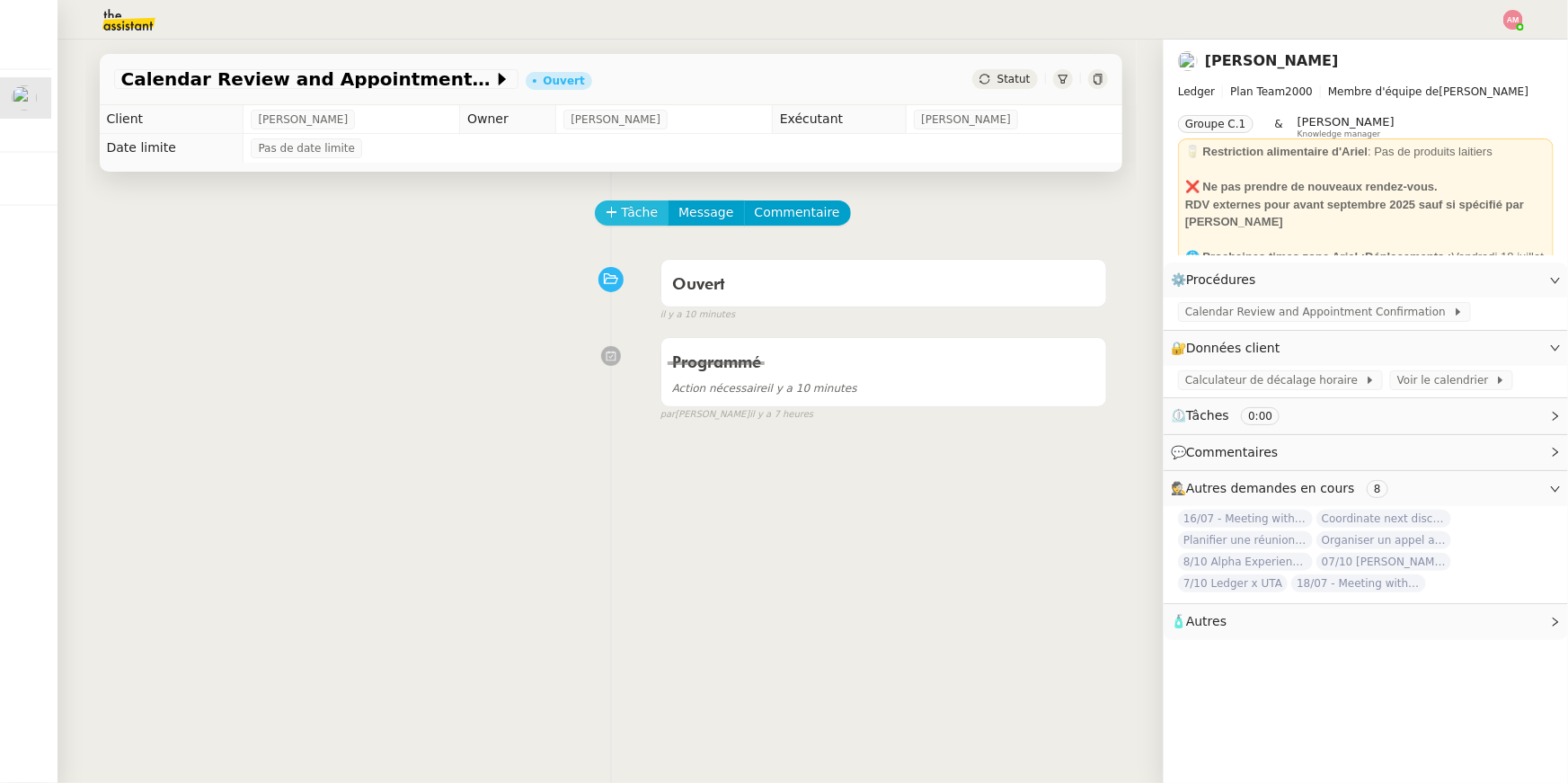
click at [629, 205] on span "Tâche" at bounding box center [640, 212] width 37 height 21
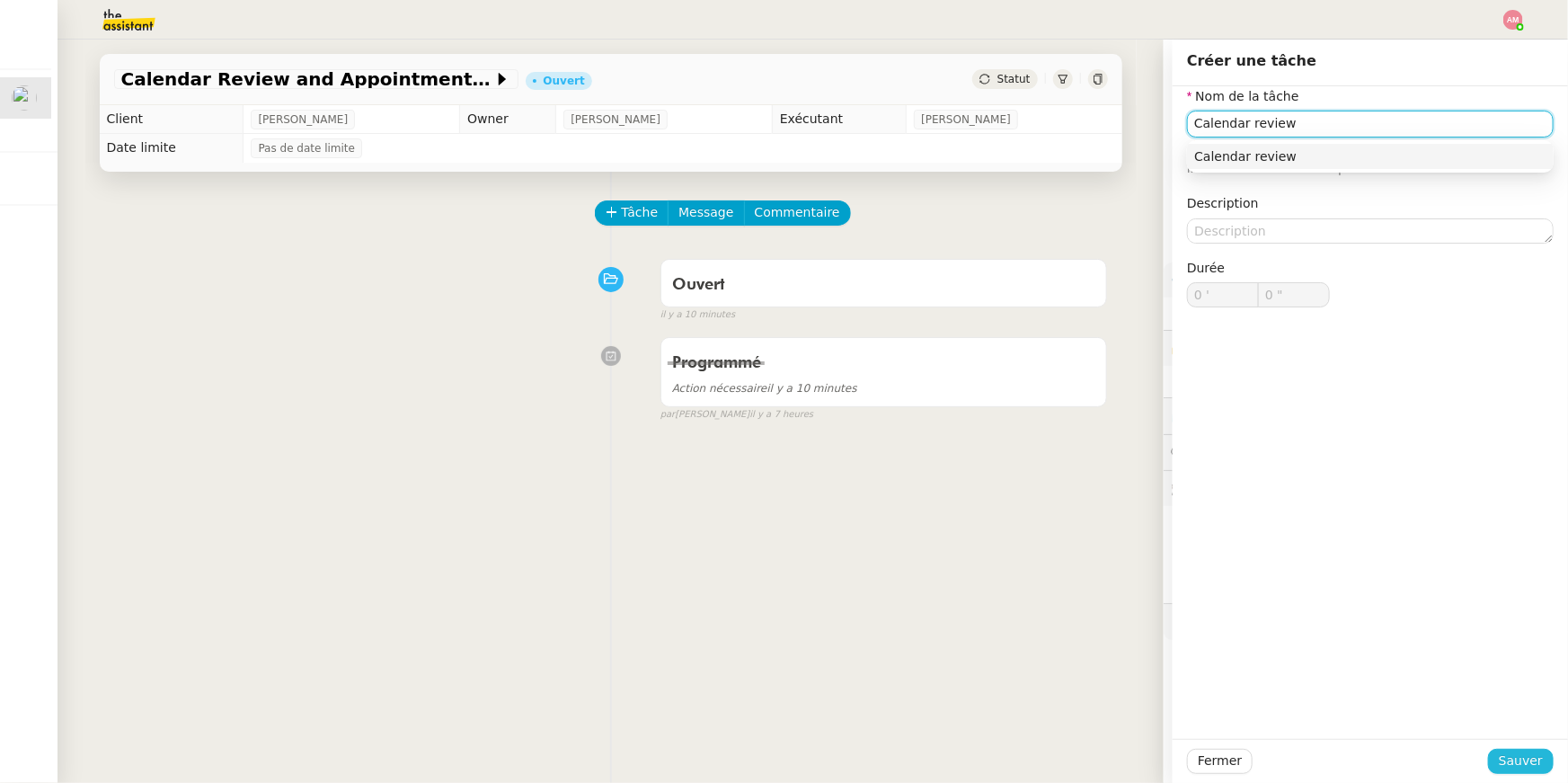
type input "Calendar review"
click at [1502, 759] on button "Sauver" at bounding box center [1521, 761] width 65 height 25
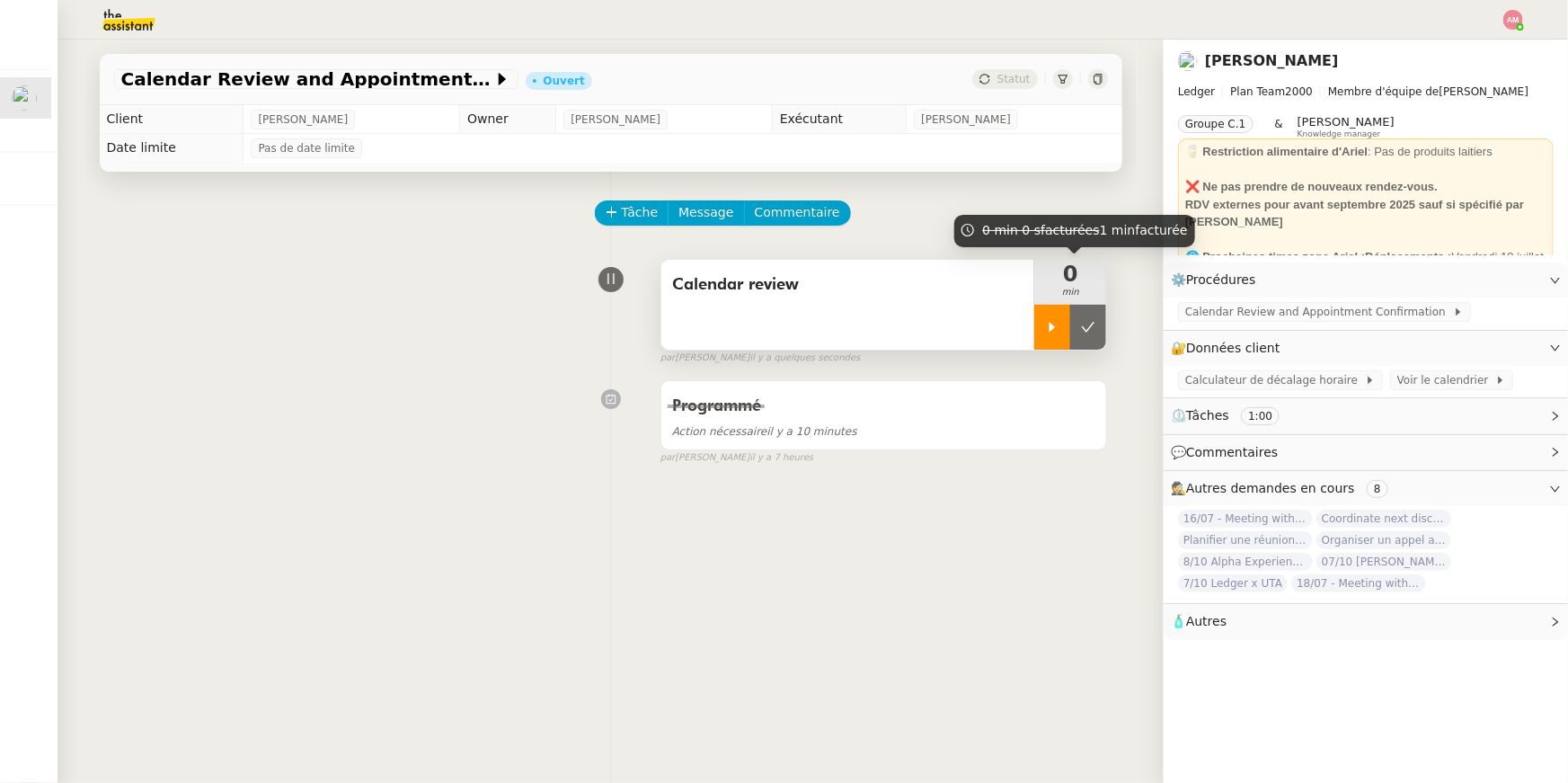
click at [1060, 329] on div at bounding box center [1052, 328] width 36 height 45
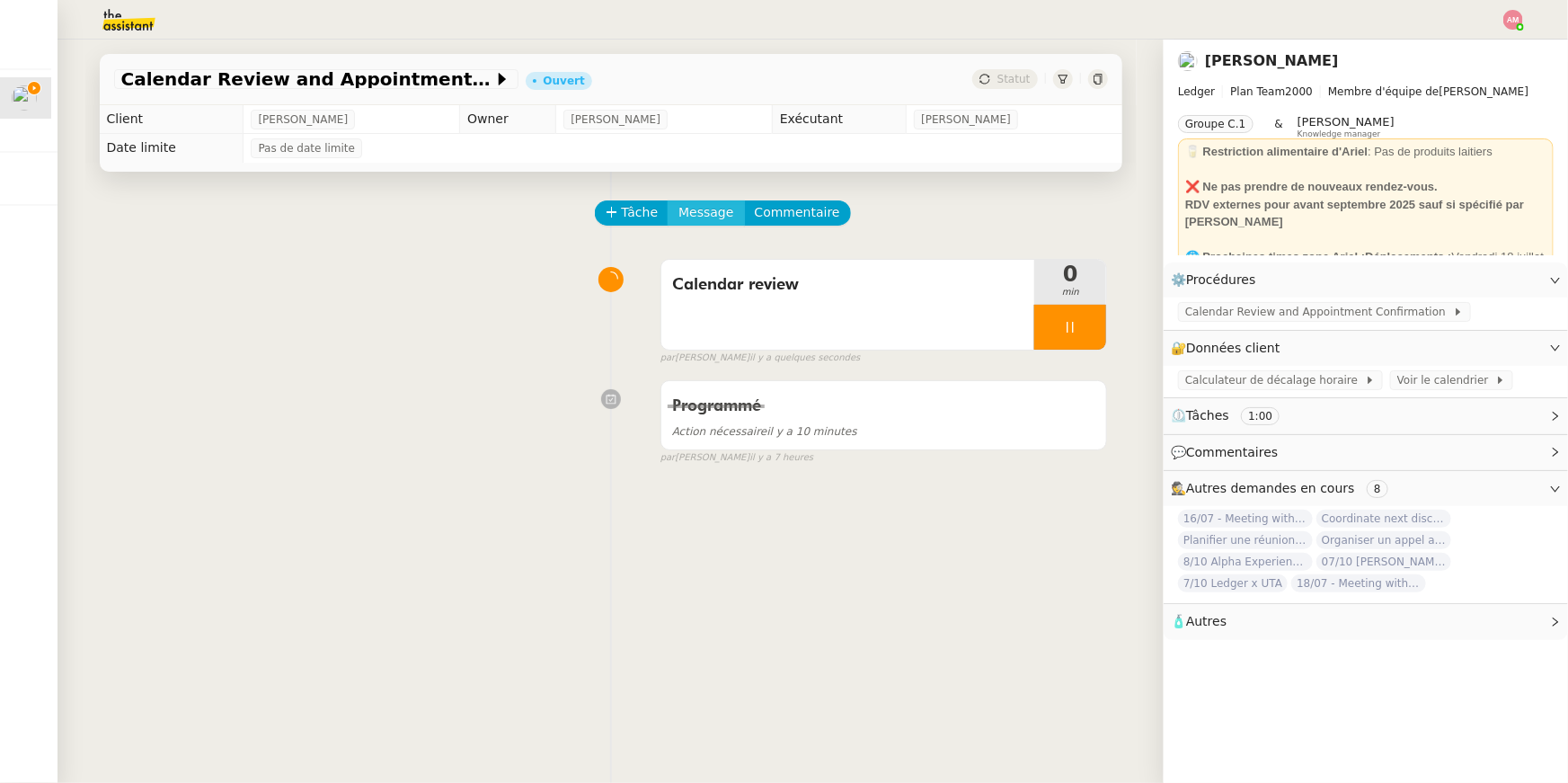
click at [704, 218] on span "Message" at bounding box center [706, 212] width 55 height 21
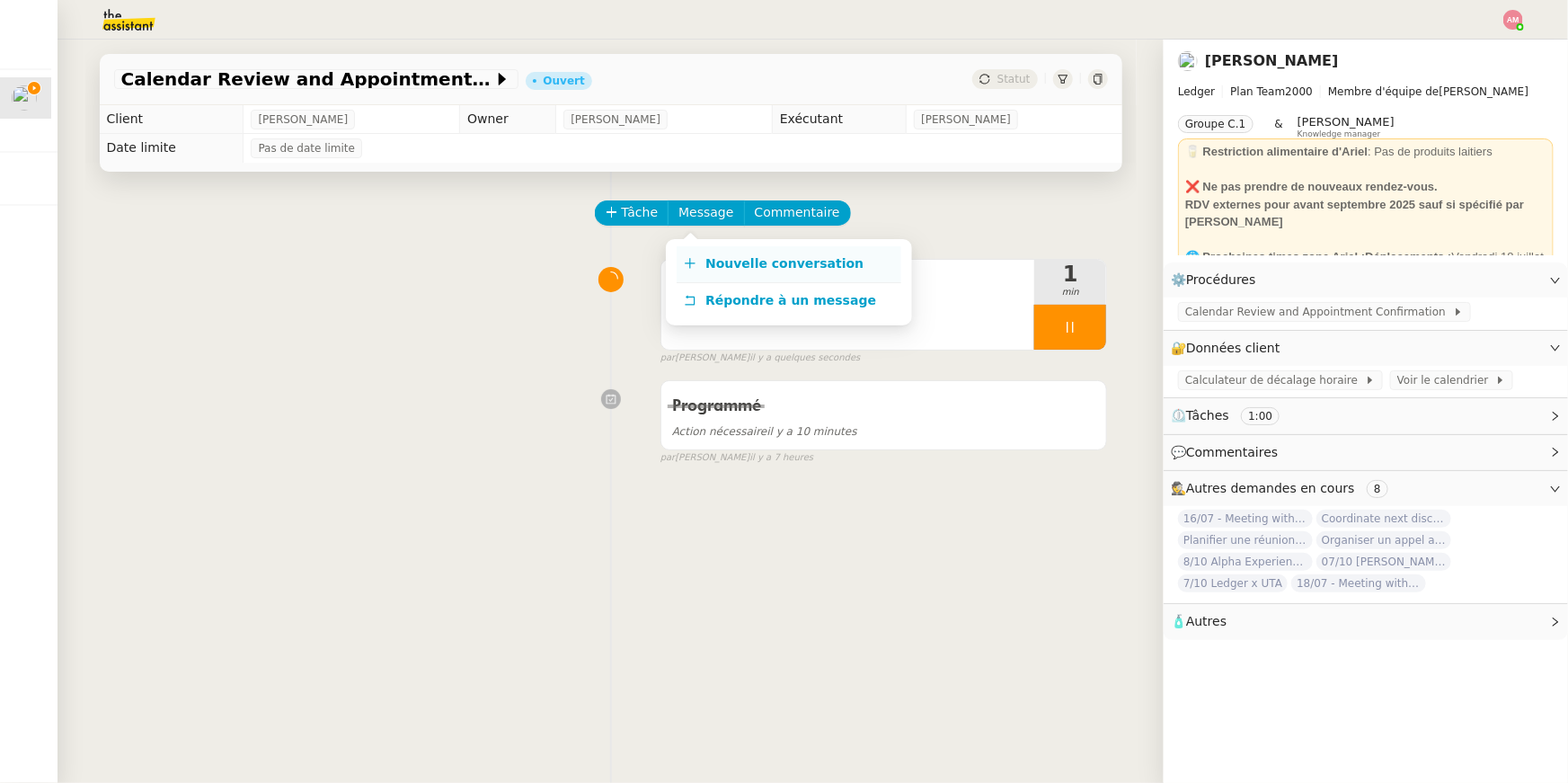
click at [713, 252] on link "Nouvelle conversation" at bounding box center [789, 264] width 224 height 36
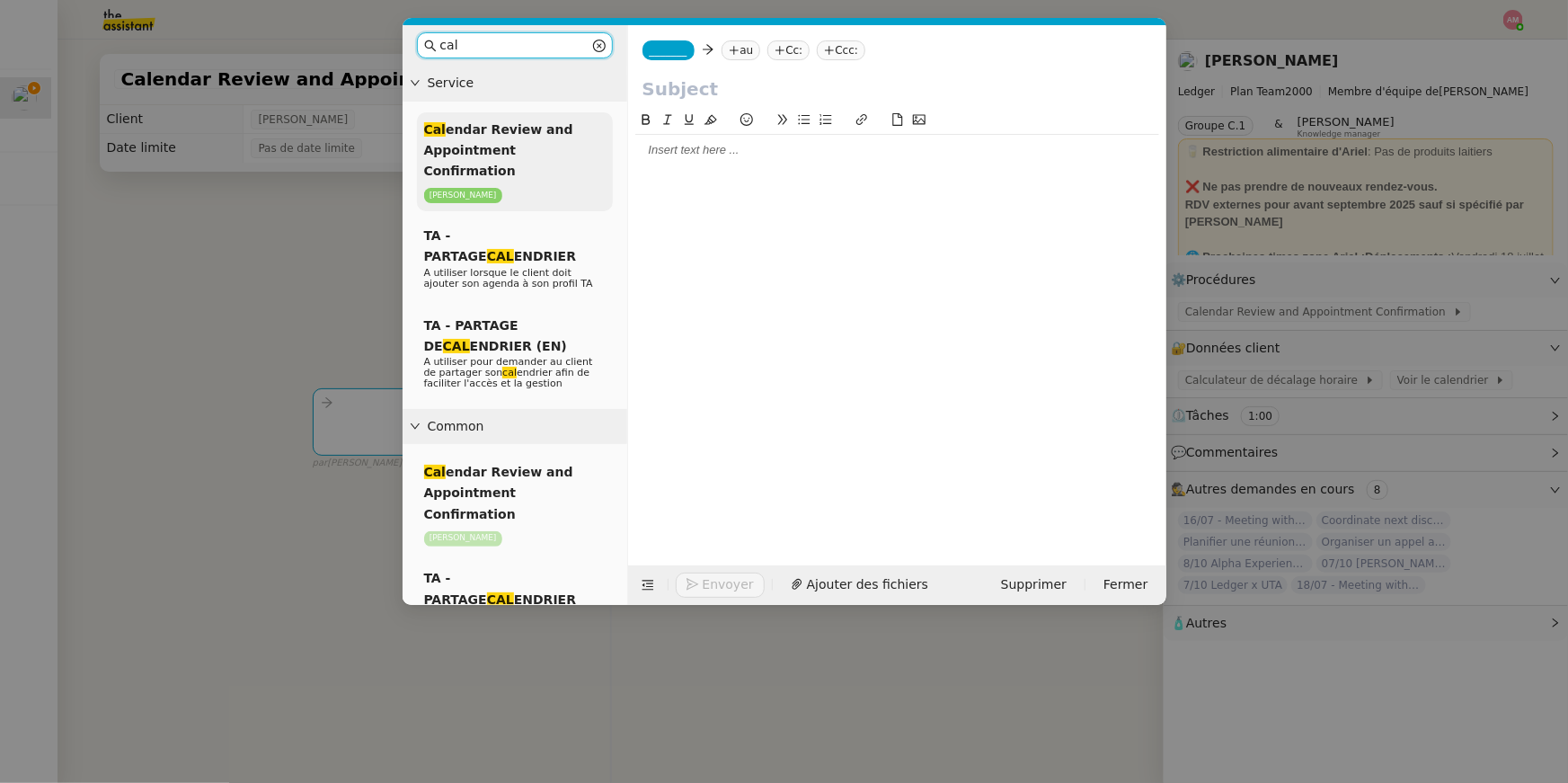
type input "cal"
click at [564, 145] on span "Cal endar Review and Appointment Confirmation" at bounding box center [499, 150] width 149 height 57
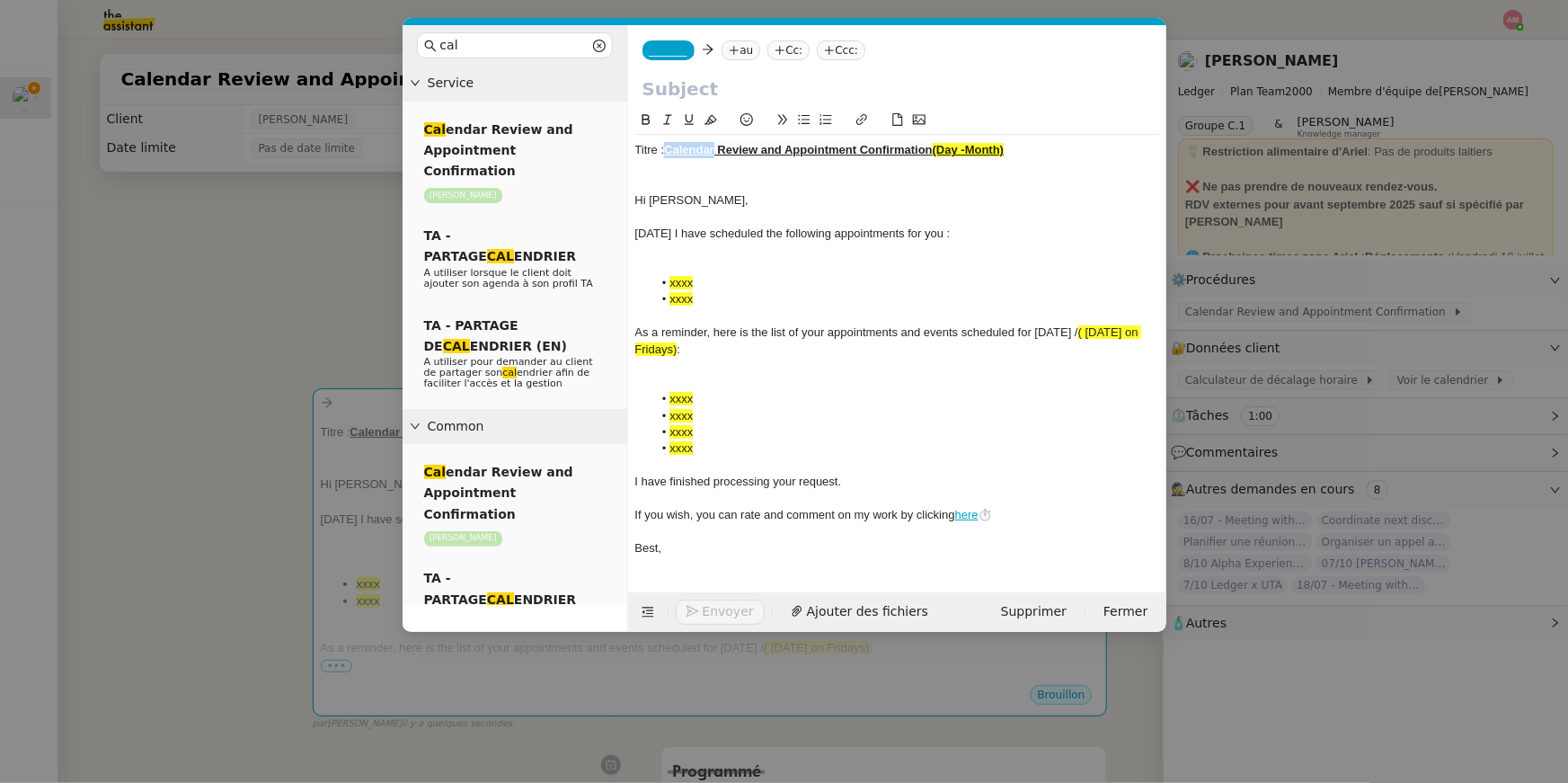
drag, startPoint x: 667, startPoint y: 151, endPoint x: 1070, endPoint y: 180, distance: 404.0
click at [1070, 180] on div "Titre : Calendar Review and Appointment Confirmation (Day -Month) Hi [PERSON_NA…" at bounding box center [897, 349] width 524 height 429
drag, startPoint x: 1058, startPoint y: 167, endPoint x: 1015, endPoint y: 140, distance: 50.8
click at [1015, 140] on body "Mes demandes Calendar Review and Appointment Confirmation - 25 septembre 2025 […" at bounding box center [784, 391] width 1568 height 783
click at [1013, 140] on div "Titre : Calendar Review and Appointment Confirmation (Day -Month) Hi [PERSON_NA…" at bounding box center [897, 349] width 524 height 429
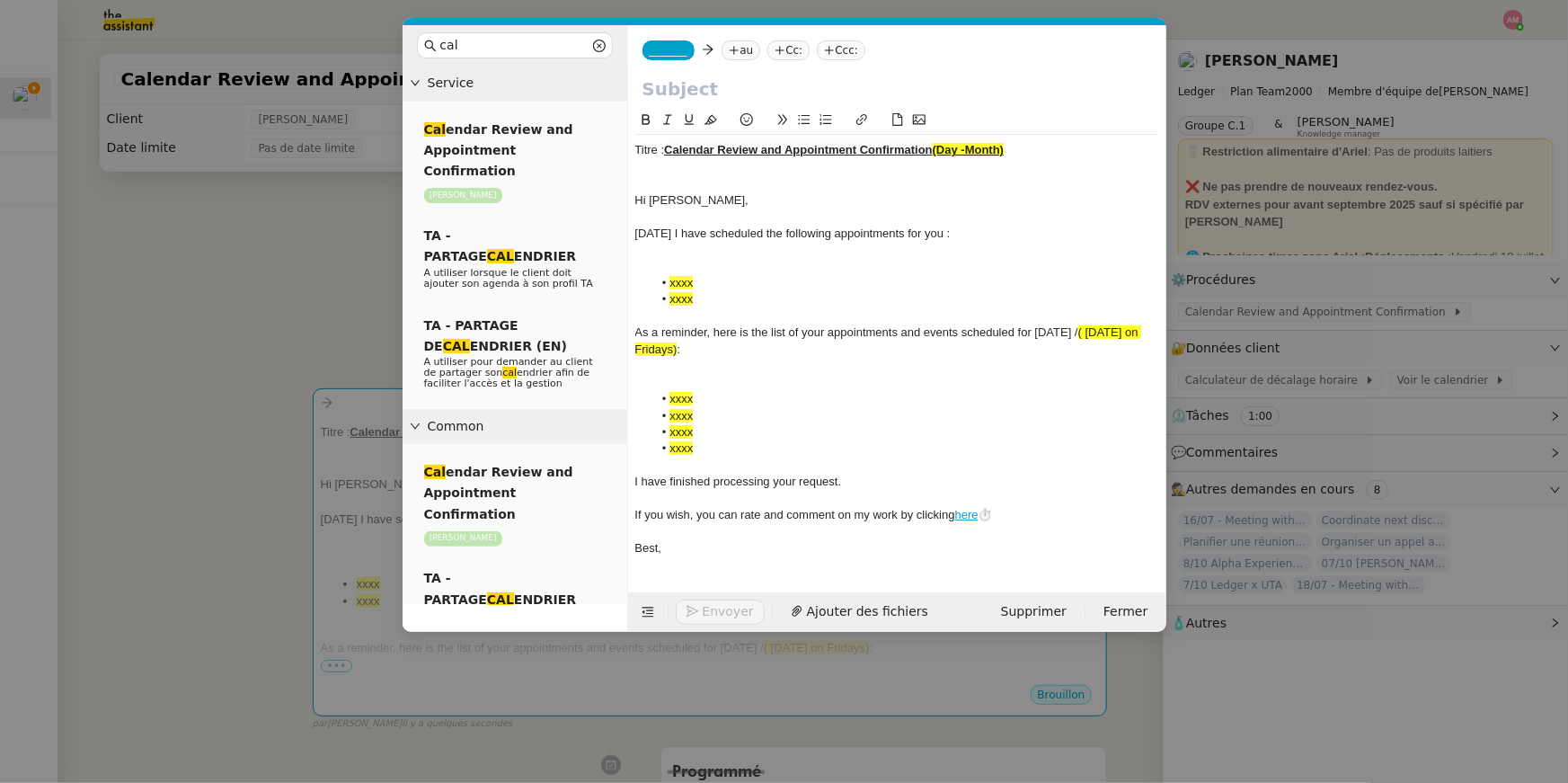
click at [670, 154] on u "Calendar Review and Appointment Confirmation" at bounding box center [798, 149] width 269 height 14
drag, startPoint x: 667, startPoint y: 149, endPoint x: 1045, endPoint y: 173, distance: 378.8
click at [1045, 173] on div "Titre : Calendar Review and Appointment Confirmation (Day -Month) Hi [PERSON_NA…" at bounding box center [897, 349] width 524 height 429
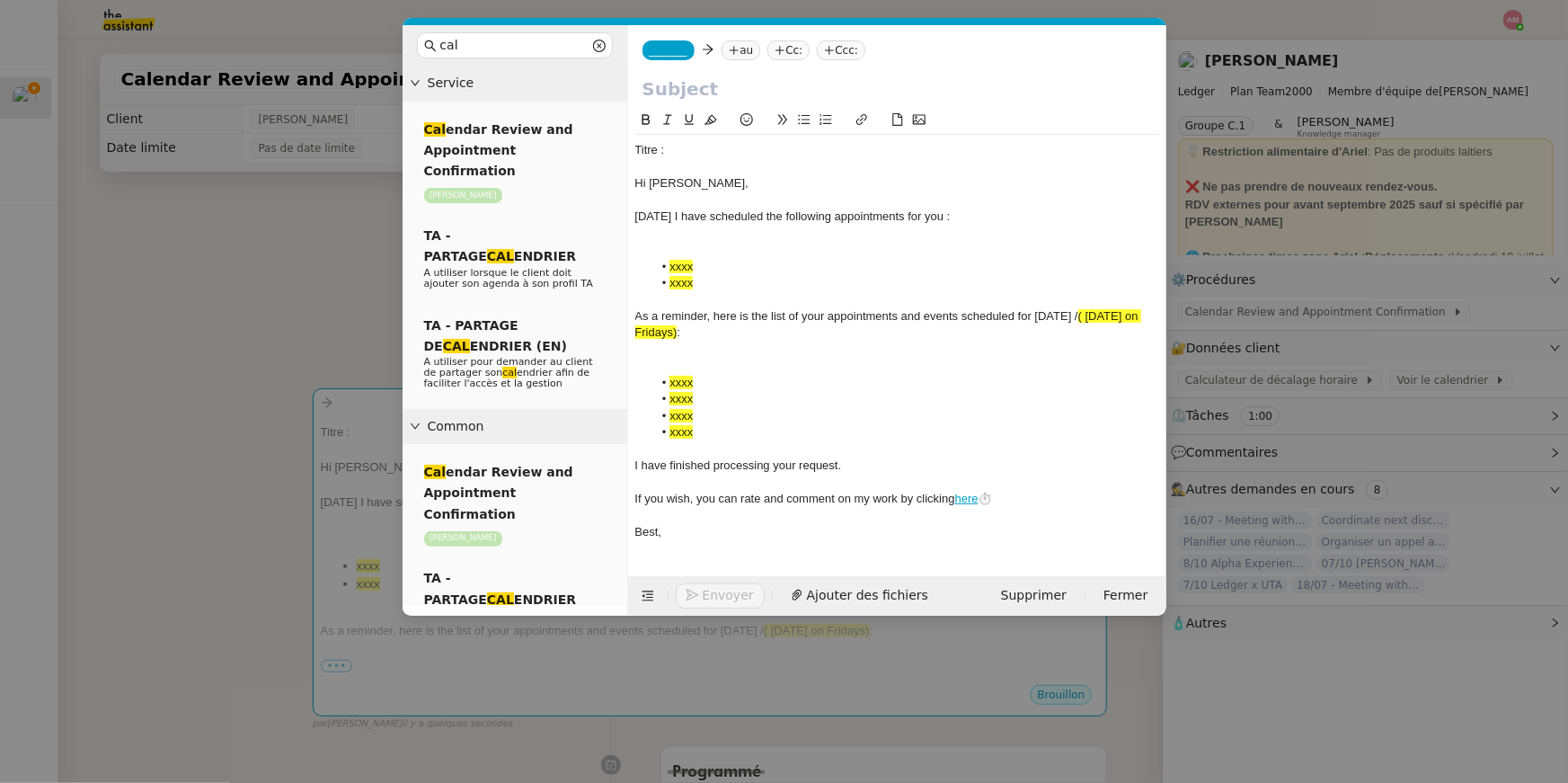
click at [791, 79] on input "text" at bounding box center [897, 89] width 509 height 27
paste input "Calendar Review and Appointment Confirmation (Day -Month)"
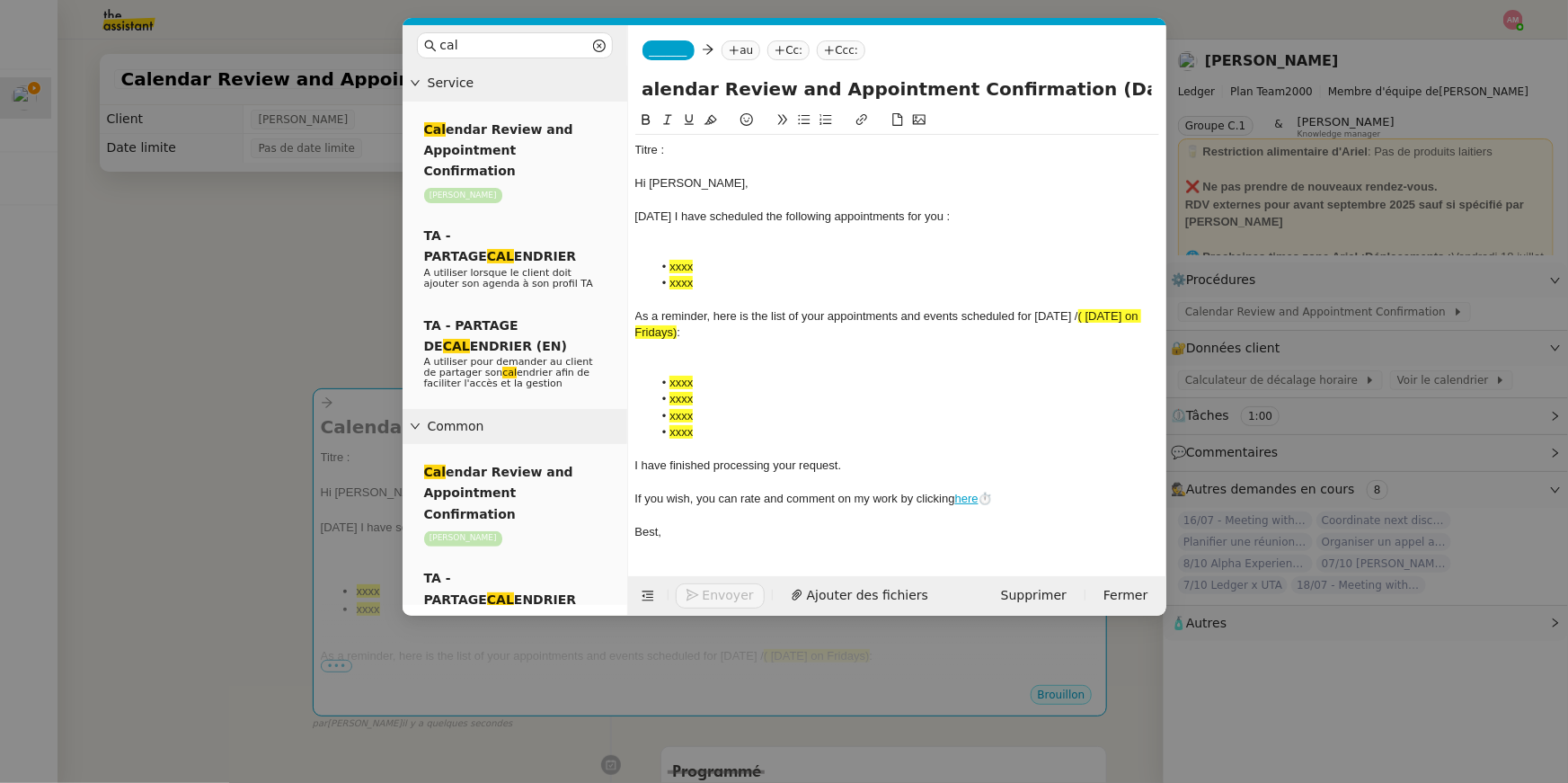
click at [1112, 80] on input "Calendar Review and Appointment Confirmation (Day -Month)" at bounding box center [897, 89] width 509 height 27
drag, startPoint x: 1146, startPoint y: 92, endPoint x: 1044, endPoint y: 91, distance: 102.0
click at [1044, 92] on input "Calendar Review and Appointment Confirmation (Day -Month)" at bounding box center [897, 89] width 509 height 27
type input "Calendar Review and Appointment Confirmation ([DATE])"
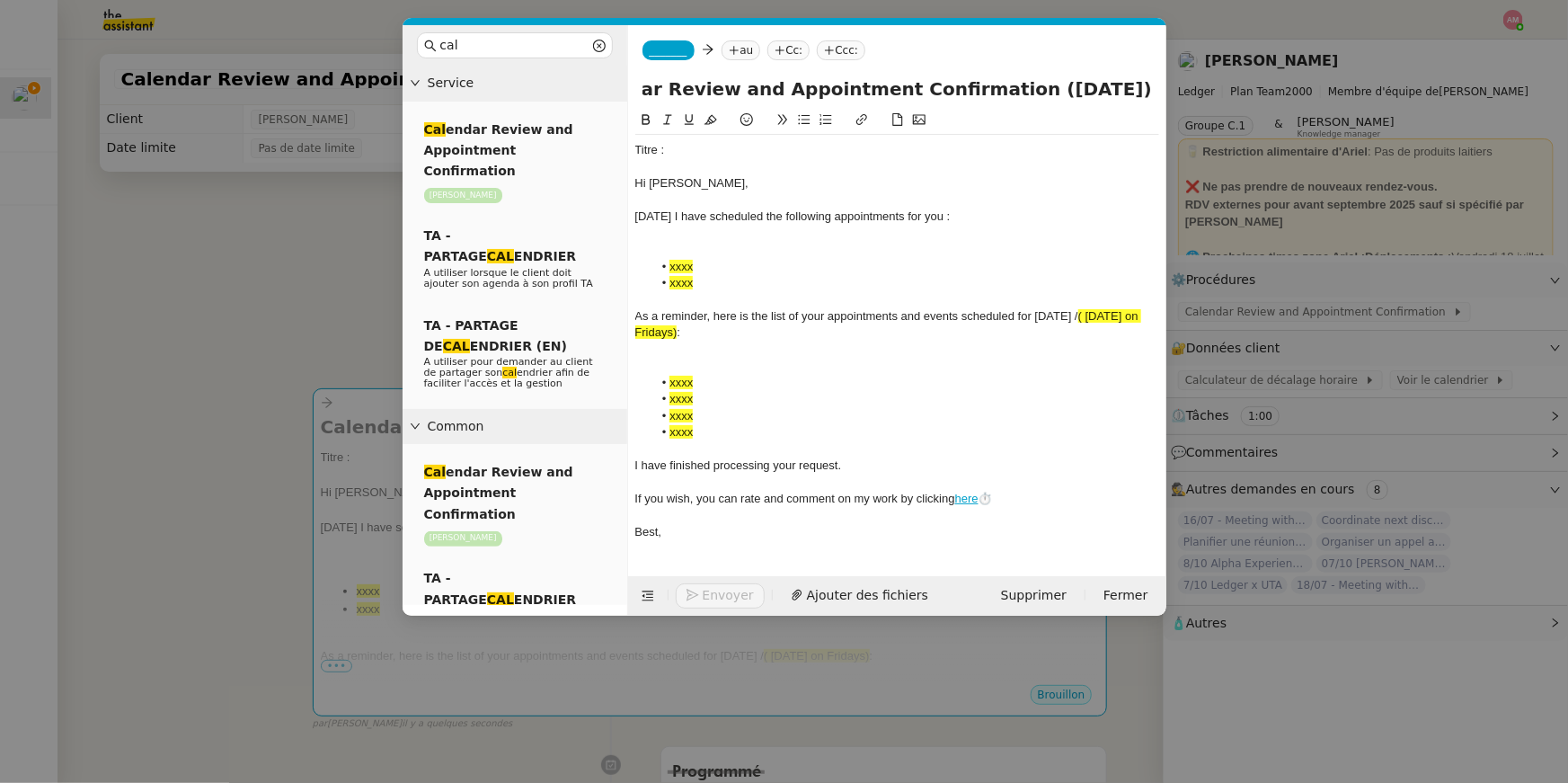
scroll to position [0, 0]
click at [643, 182] on div "Hi [PERSON_NAME]," at bounding box center [897, 184] width 524 height 16
drag, startPoint x: 639, startPoint y: 182, endPoint x: 675, endPoint y: 65, distance: 122.4
click at [675, 65] on form "_______ au Cc: Ccc: Calendar Review and Appointment Confirmation ([DATE]) Titre…" at bounding box center [897, 320] width 539 height 590
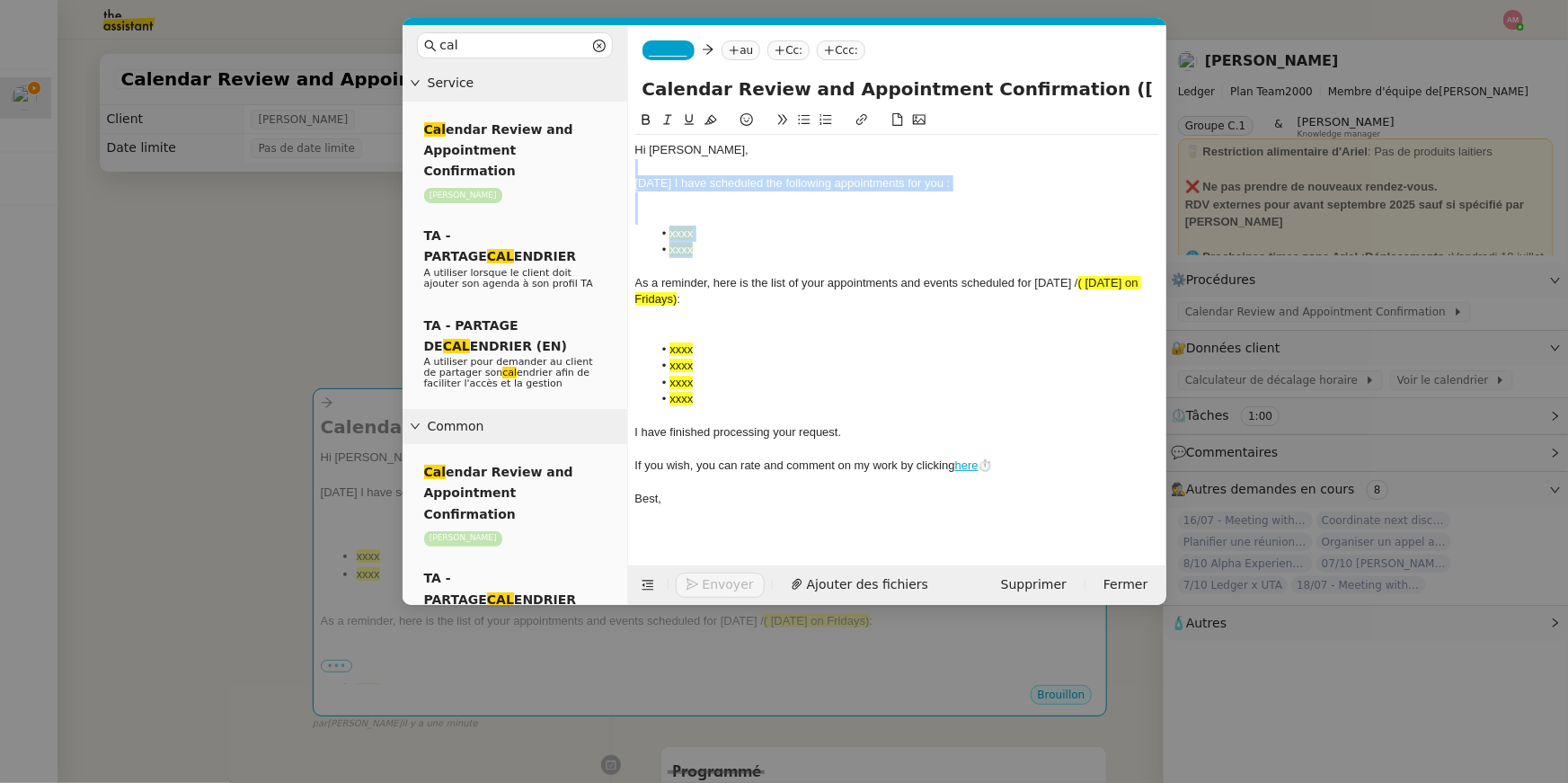
drag, startPoint x: 715, startPoint y: 253, endPoint x: 639, endPoint y: 170, distance: 112.5
click at [639, 170] on div "Hi [PERSON_NAME], [DATE] I have scheduled the following appointments for you : …" at bounding box center [897, 324] width 524 height 379
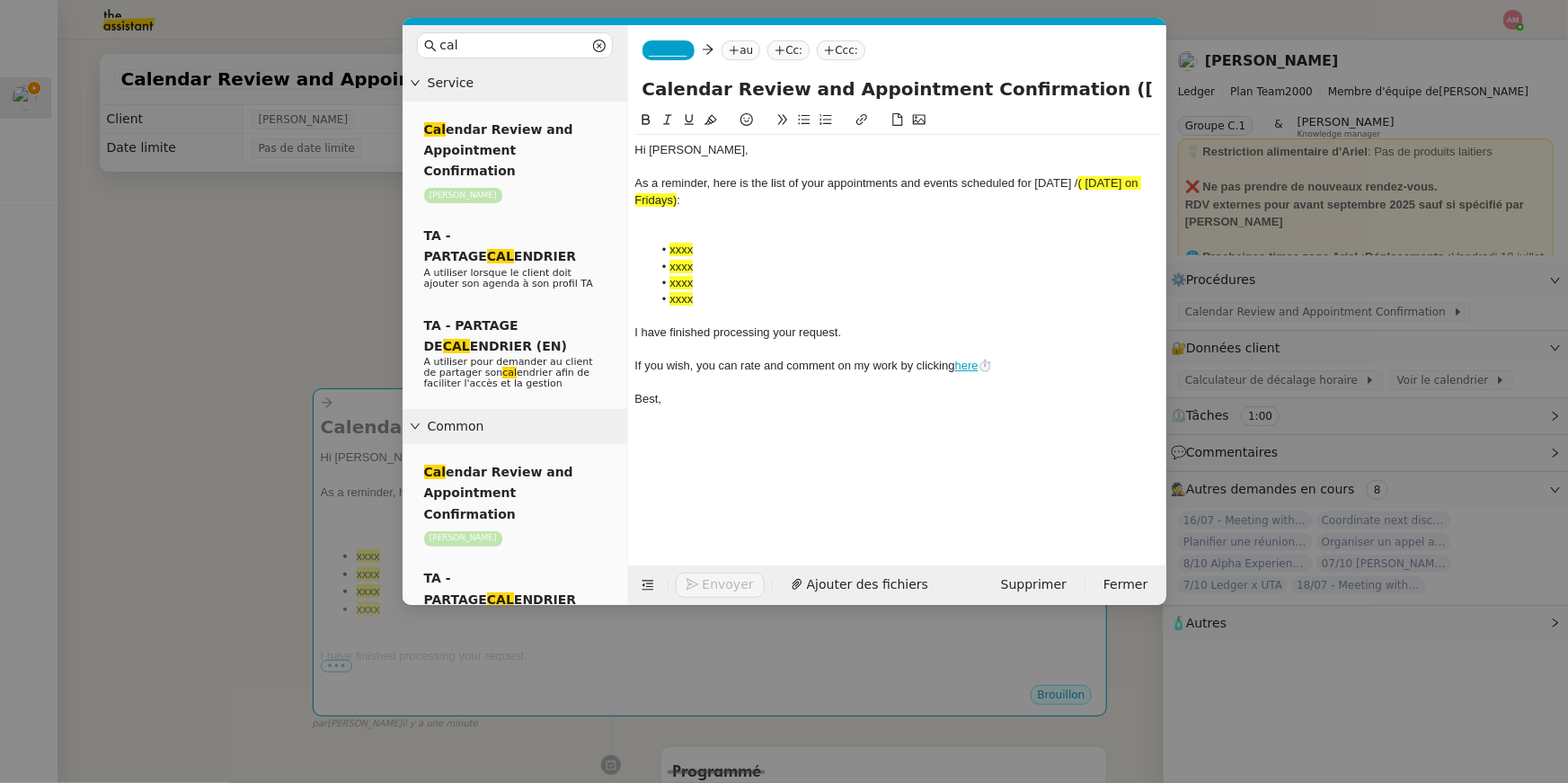
drag, startPoint x: 1087, startPoint y: 183, endPoint x: 1108, endPoint y: 219, distance: 41.7
click at [1108, 219] on div "Hi [PERSON_NAME], As a reminder, here is the list of your appointments and even…" at bounding box center [897, 274] width 524 height 280
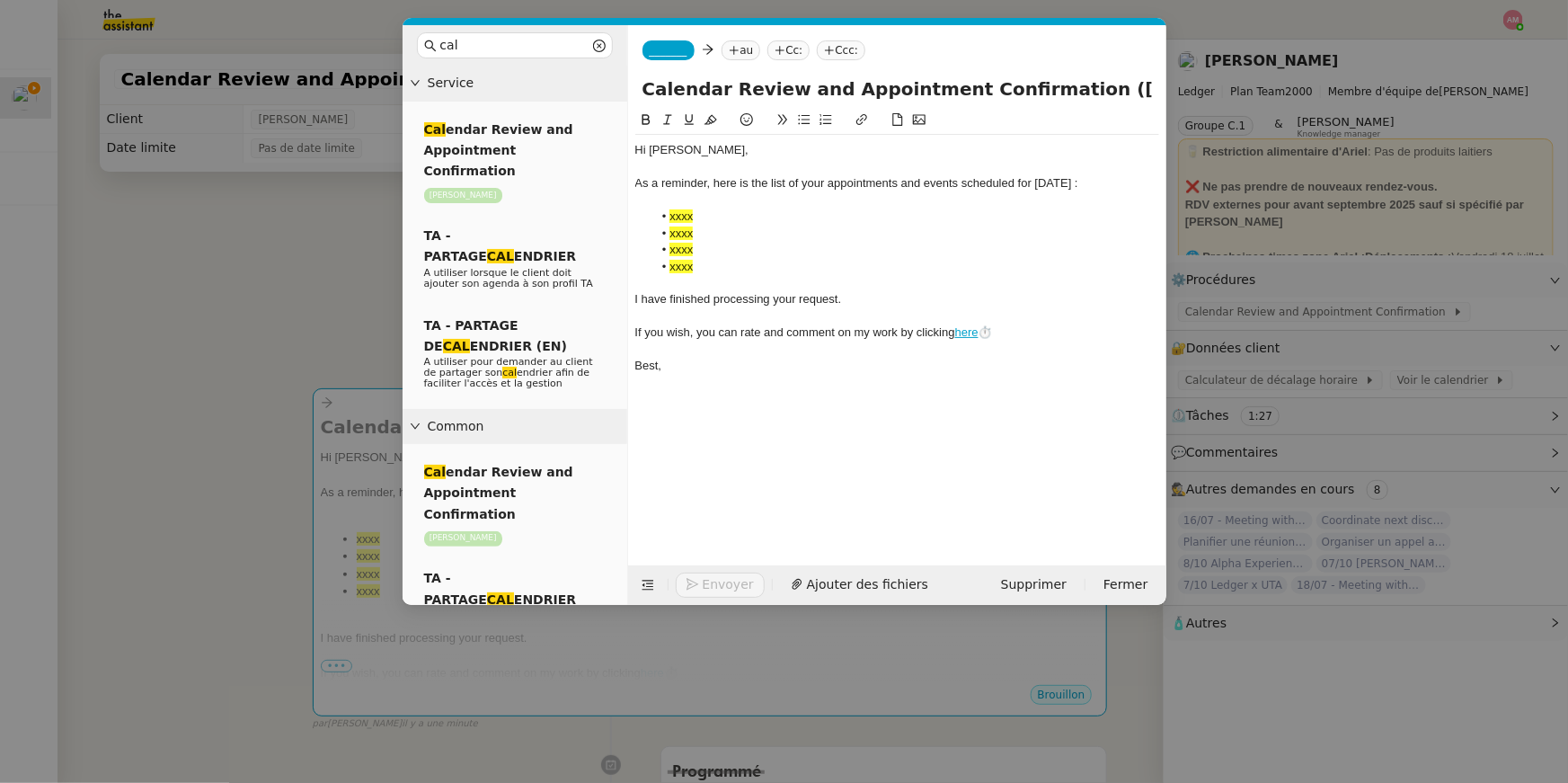
click at [202, 346] on nz-modal-container "cal Service Cal endar Review and Appointment Confirmation [PERSON_NAME] TA - PA…" at bounding box center [784, 391] width 1568 height 783
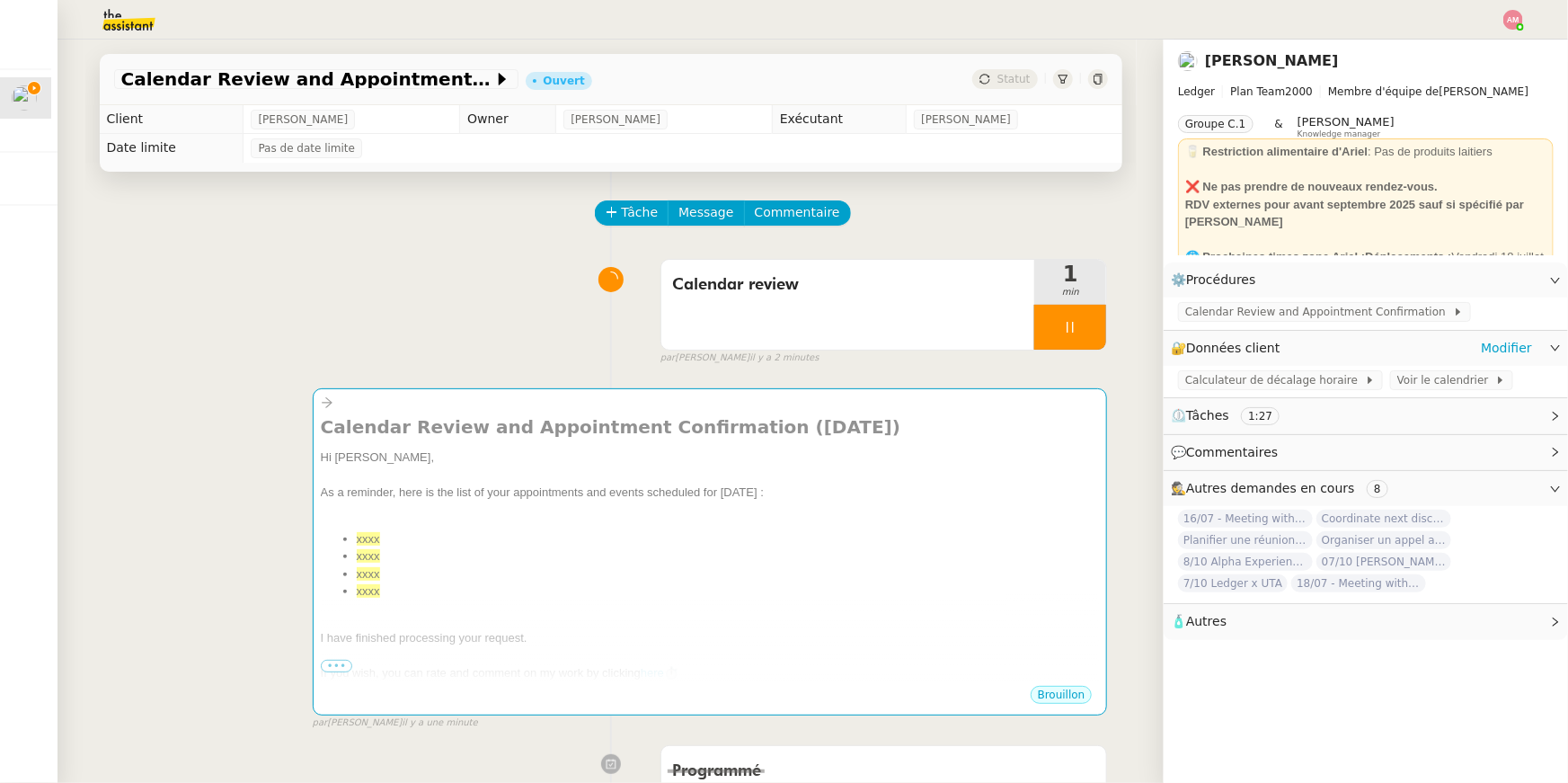
drag, startPoint x: 1483, startPoint y: 356, endPoint x: 1473, endPoint y: 361, distance: 11.2
click at [1483, 357] on div "🔐 Données client Modifier" at bounding box center [1351, 348] width 361 height 21
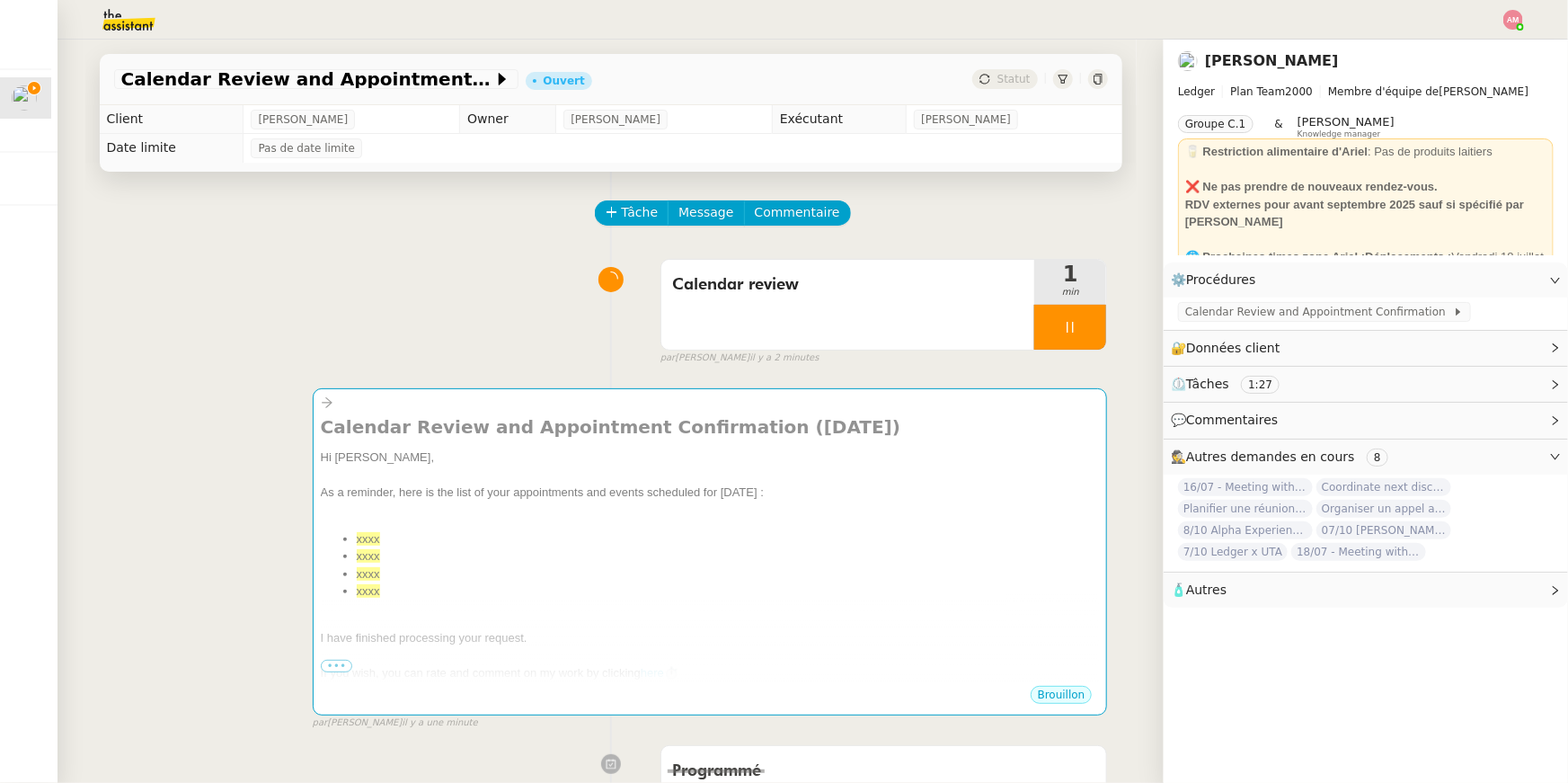
click at [1459, 369] on div "⏲️ Tâches 1:27" at bounding box center [1365, 384] width 404 height 35
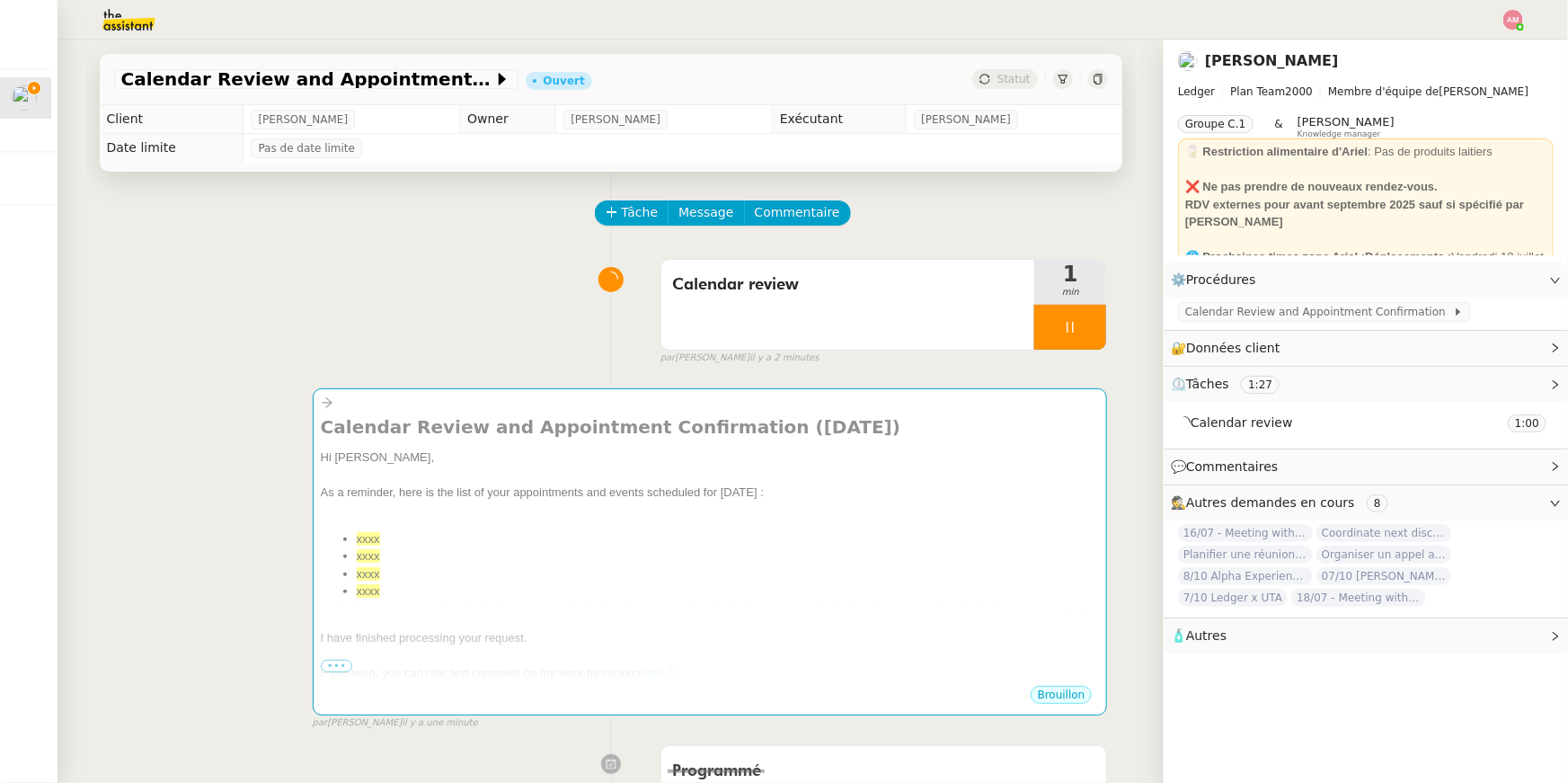
click at [1459, 369] on div "⏲️ Tâches 1:27" at bounding box center [1365, 384] width 404 height 35
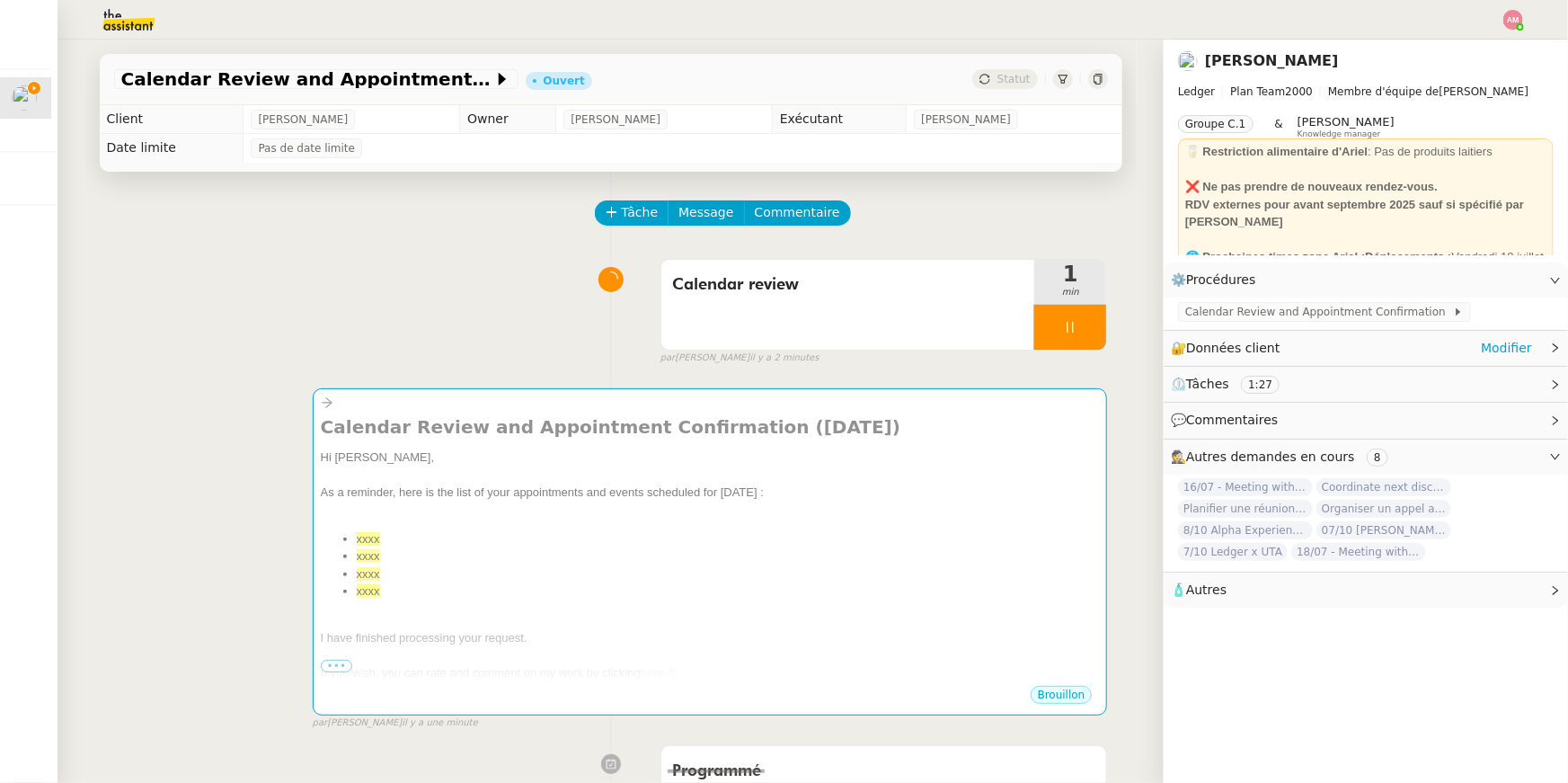
click at [1409, 349] on div "🔐 Données client Modifier" at bounding box center [1351, 348] width 361 height 21
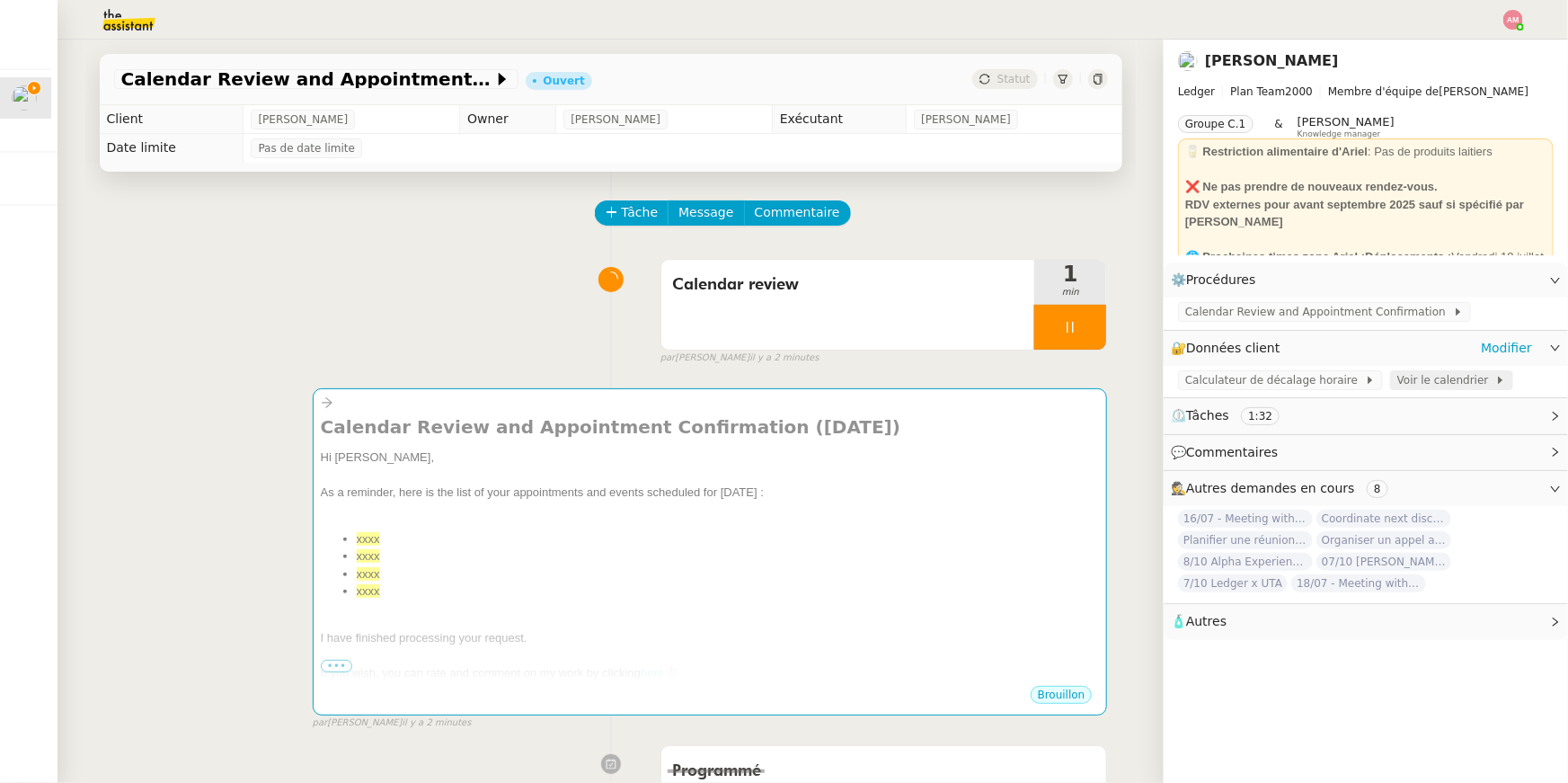
click at [1430, 389] on span "Voir le calendrier" at bounding box center [1446, 380] width 98 height 18
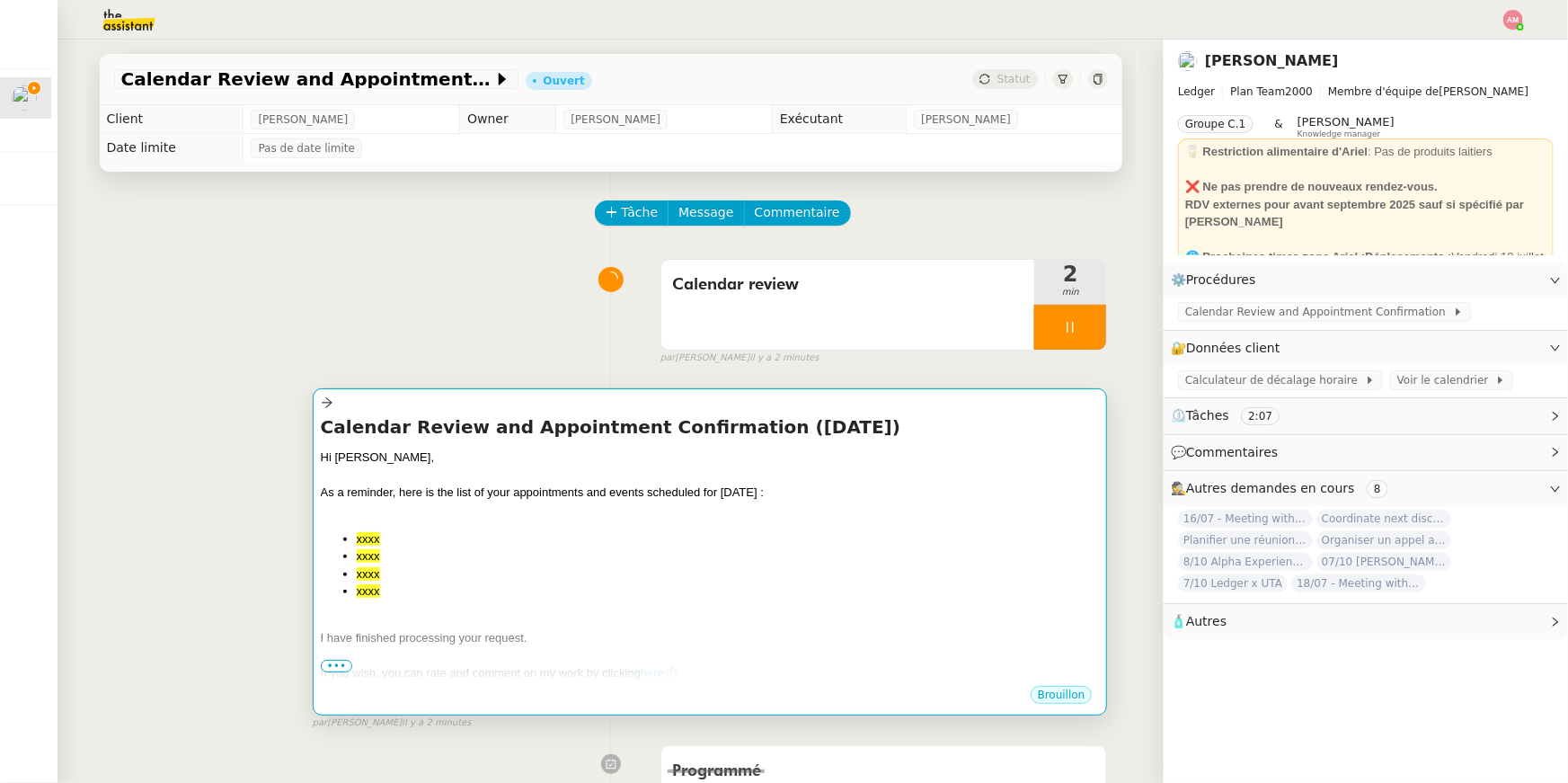
click at [567, 630] on div "I have finished processing your request." at bounding box center [710, 638] width 779 height 18
click at [570, 615] on div at bounding box center [710, 621] width 779 height 18
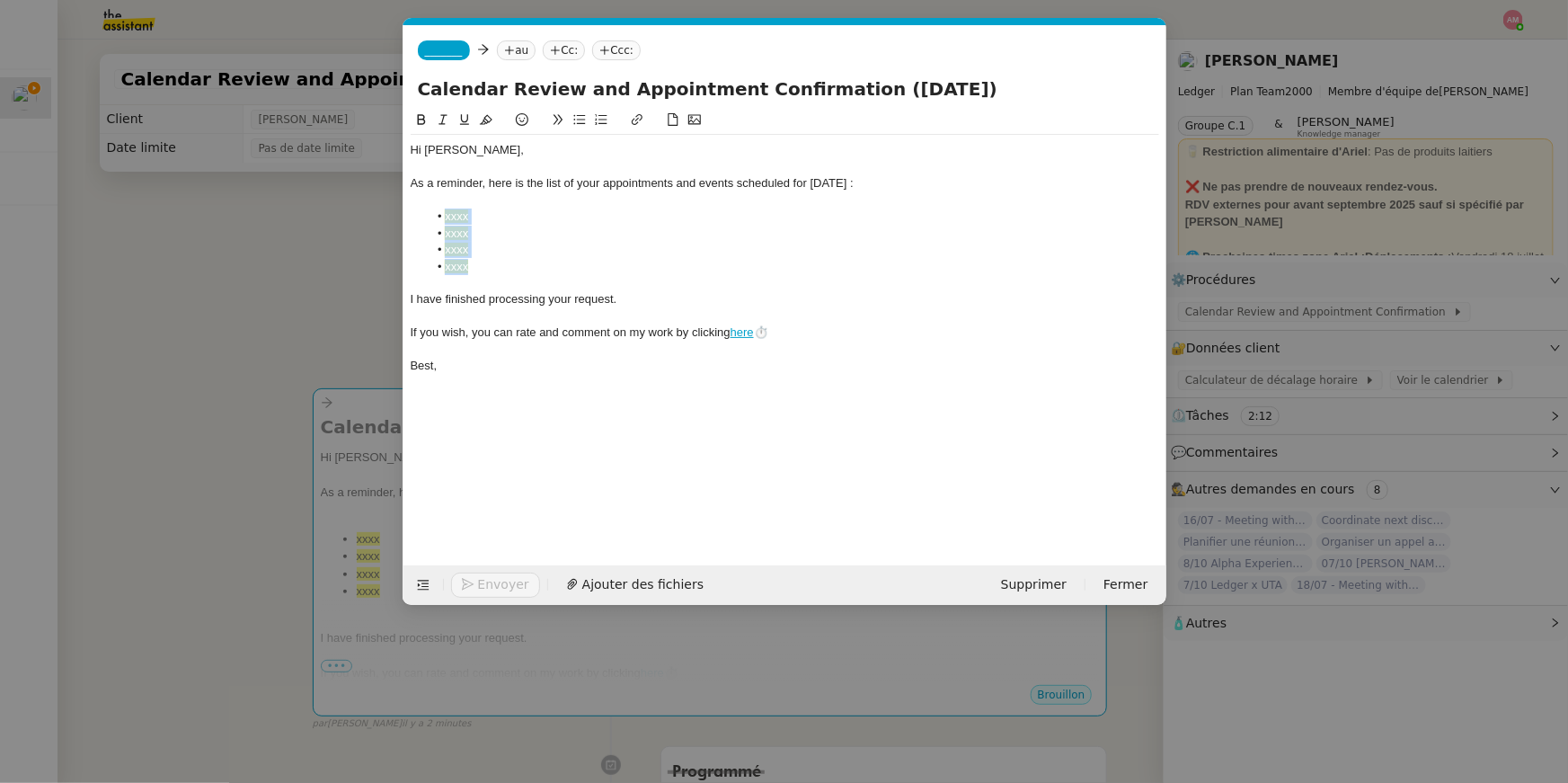
drag, startPoint x: 485, startPoint y: 264, endPoint x: 409, endPoint y: 220, distance: 87.8
click at [411, 220] on ul "xxxx xxxx xxxx xxxx" at bounding box center [784, 241] width 748 height 66
drag, startPoint x: 478, startPoint y: 259, endPoint x: 428, endPoint y: 207, distance: 72.1
click at [428, 208] on ul "xxxx xxxx xxxx xxxx" at bounding box center [784, 241] width 748 height 66
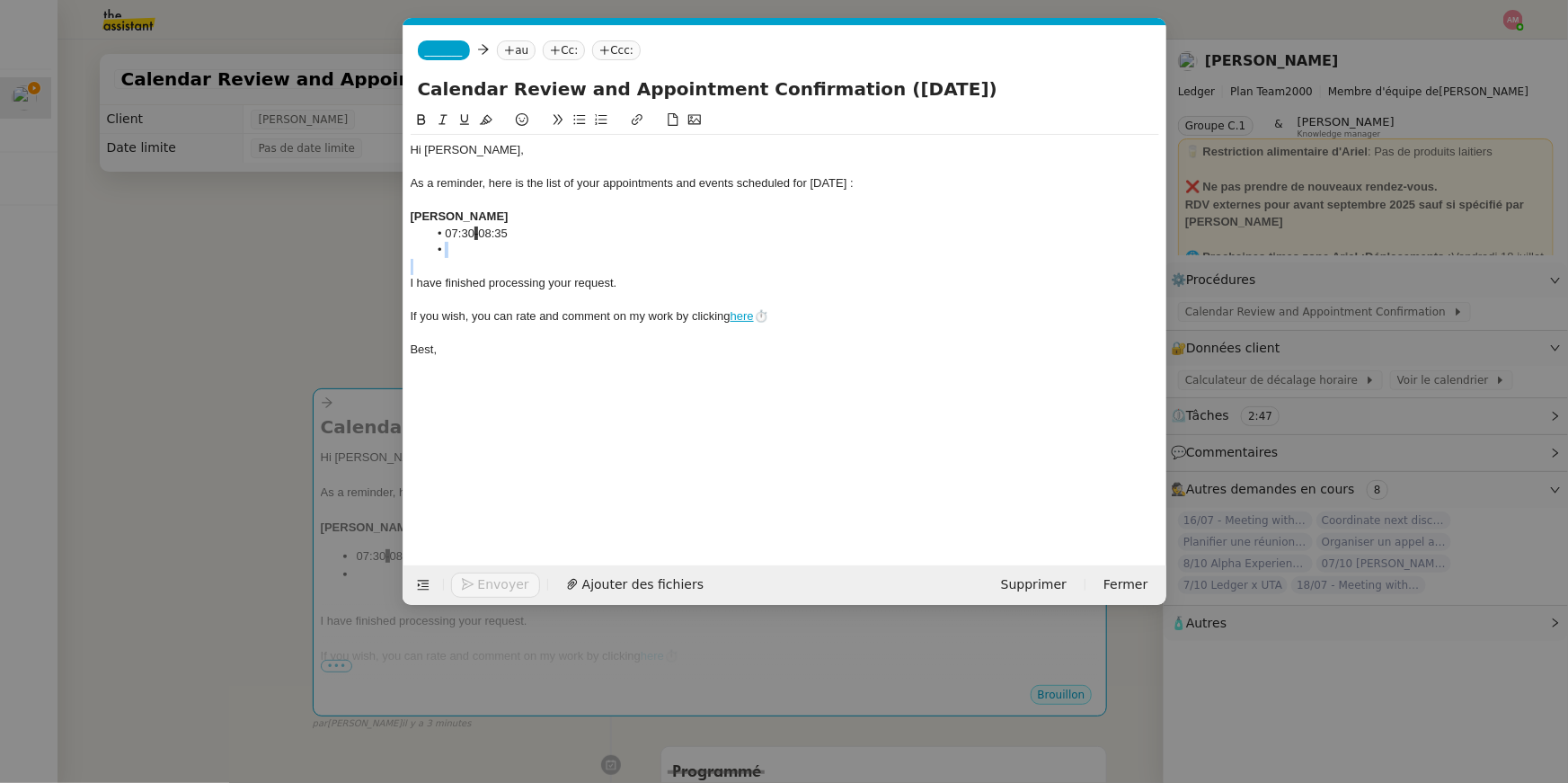
drag, startPoint x: 458, startPoint y: 258, endPoint x: 404, endPoint y: 252, distance: 54.3
click at [404, 252] on nz-spin "Hi [PERSON_NAME], As a reminder, here is the list of your appointments and even…" at bounding box center [784, 327] width 763 height 435
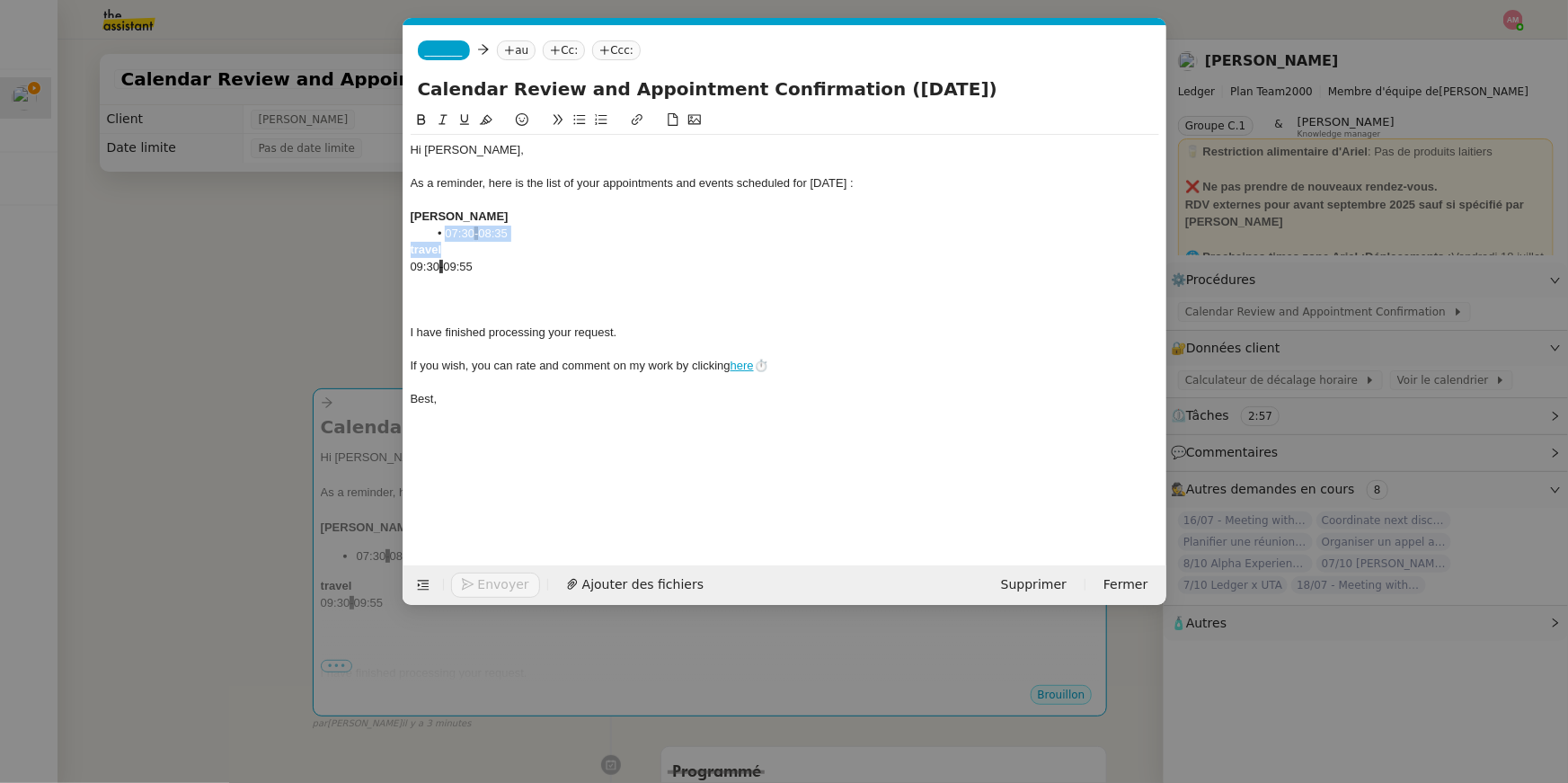
drag, startPoint x: 533, startPoint y: 247, endPoint x: 401, endPoint y: 236, distance: 132.5
click at [399, 237] on nz-modal-container "cal Service Cal endar Review and Appointment Confirmation [PERSON_NAME] TA - PA…" at bounding box center [784, 391] width 1568 height 783
click at [485, 226] on li "07:30 - 08:35" at bounding box center [794, 234] width 731 height 16
drag, startPoint x: 527, startPoint y: 231, endPoint x: 417, endPoint y: 223, distance: 110.3
click at [417, 223] on div "Hi [PERSON_NAME], As a reminder, here is the list of your appointments and even…" at bounding box center [784, 274] width 748 height 280
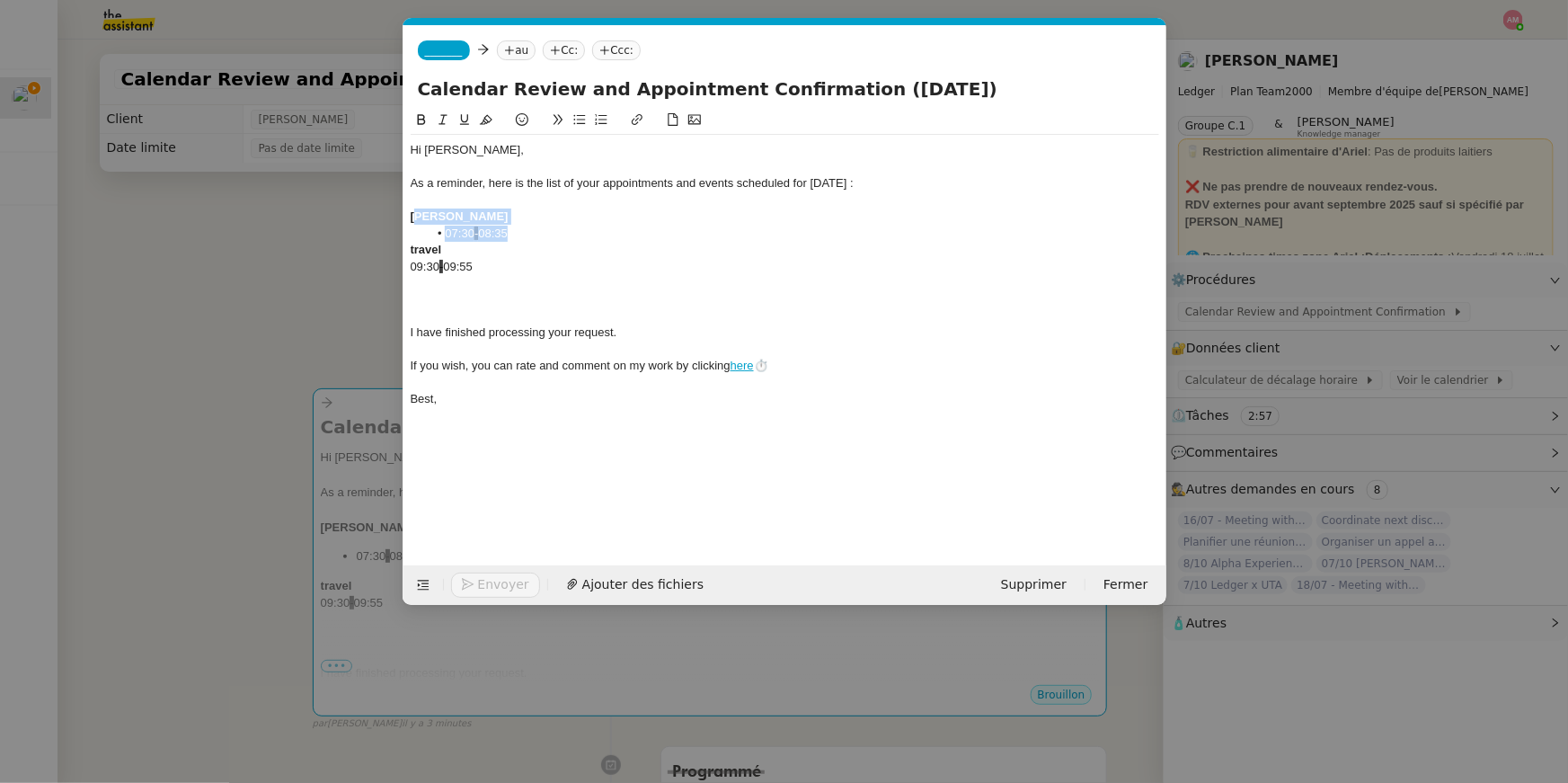
click at [417, 223] on div "[PERSON_NAME]" at bounding box center [784, 216] width 748 height 16
click at [485, 283] on div at bounding box center [784, 283] width 748 height 16
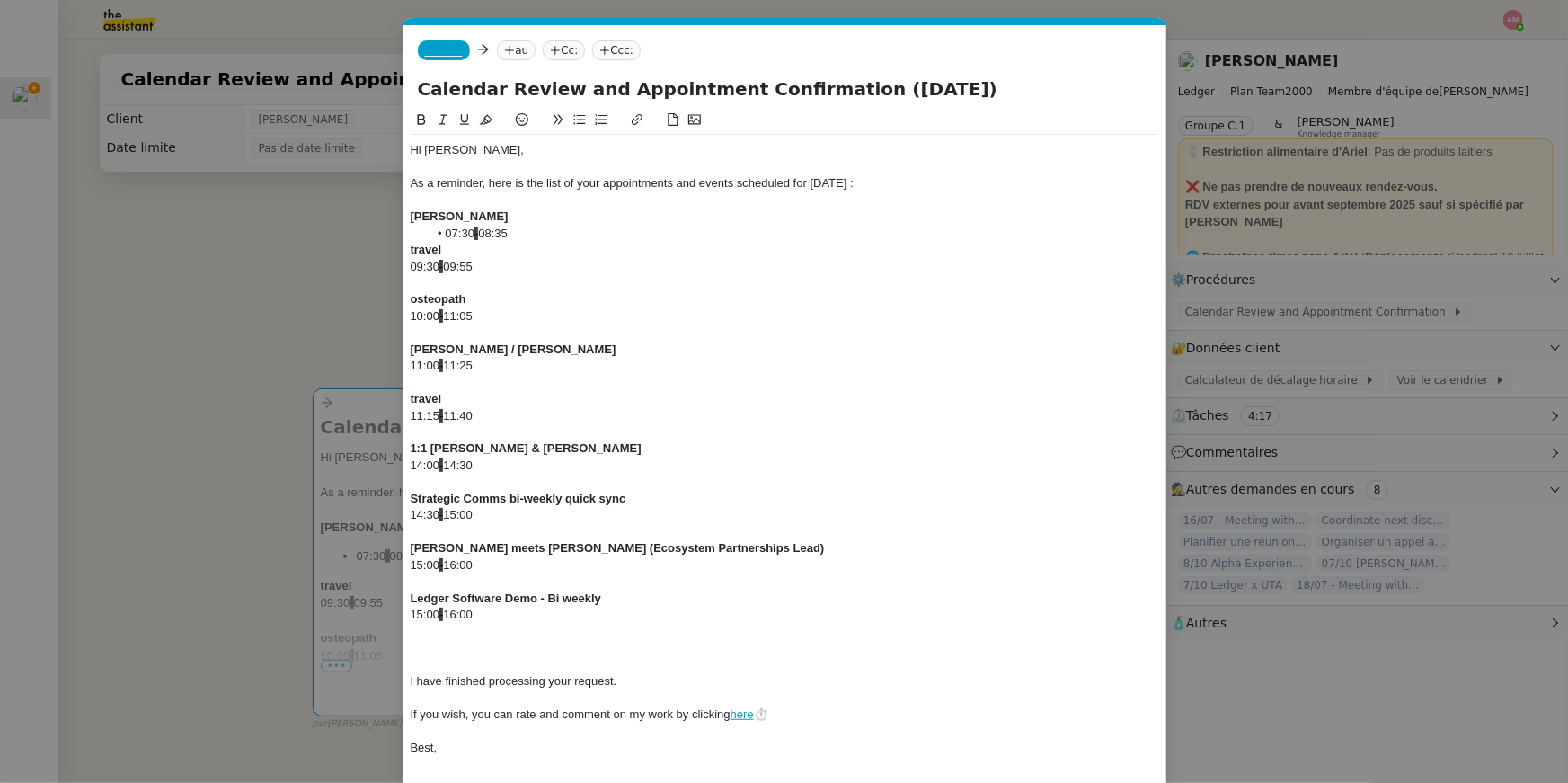
click at [420, 530] on div at bounding box center [784, 532] width 748 height 16
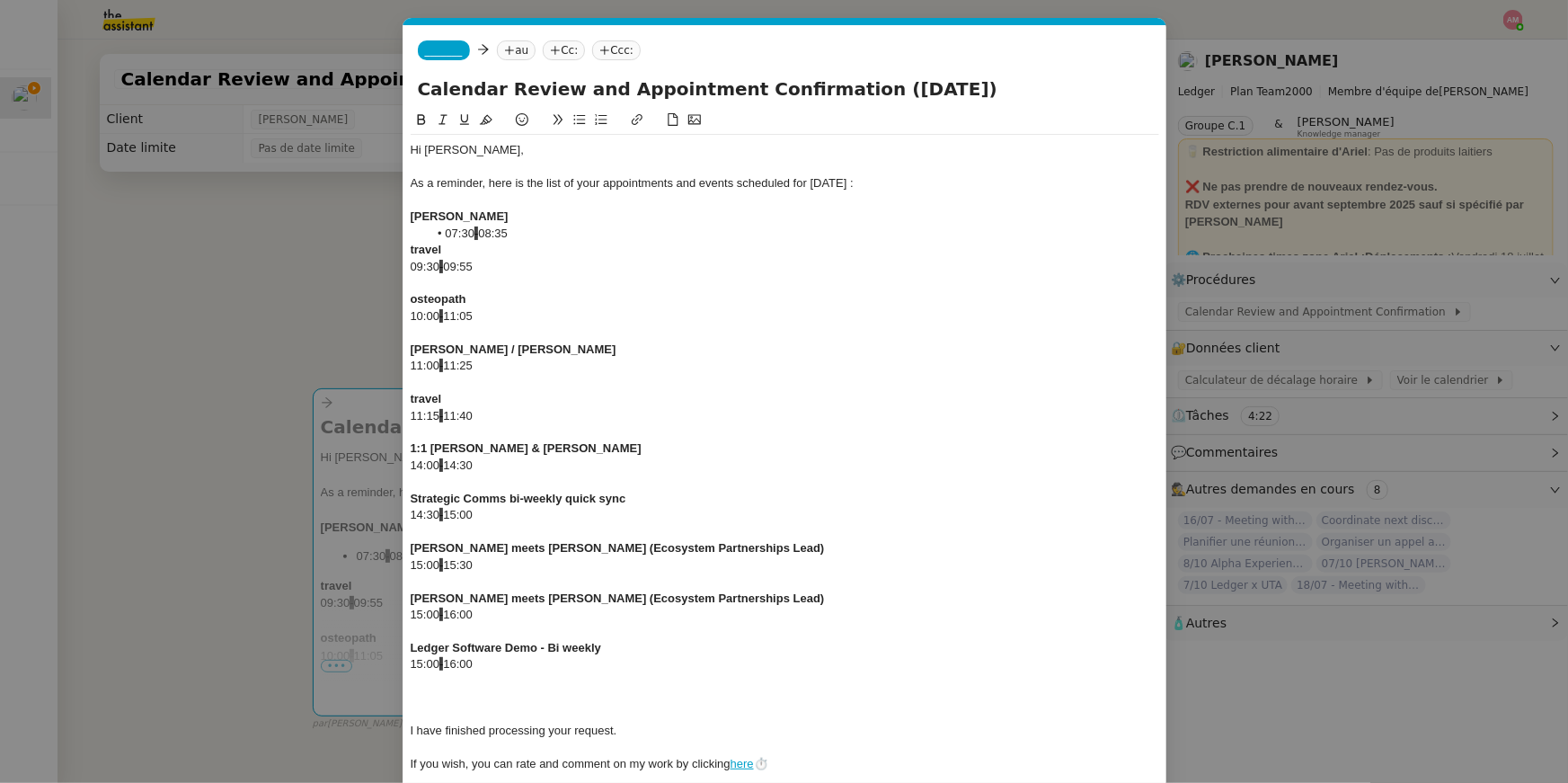
click at [445, 709] on div at bounding box center [784, 715] width 748 height 16
click at [434, 699] on div at bounding box center [784, 698] width 748 height 16
click at [544, 249] on div "travel" at bounding box center [784, 250] width 748 height 16
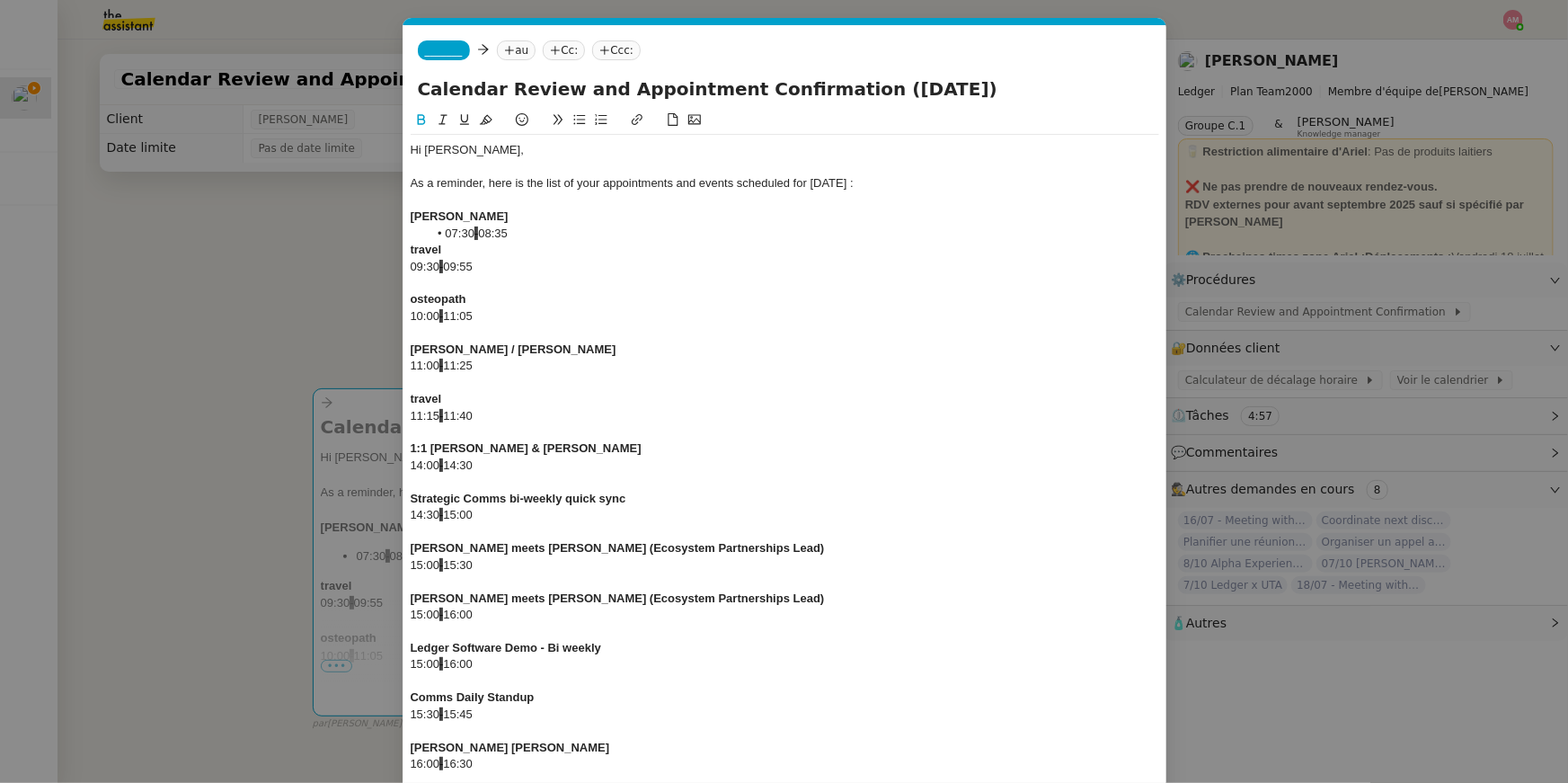
click at [213, 232] on nz-modal-container "cal Service Cal endar Review and Appointment Confirmation [PERSON_NAME] TA - PA…" at bounding box center [784, 391] width 1568 height 783
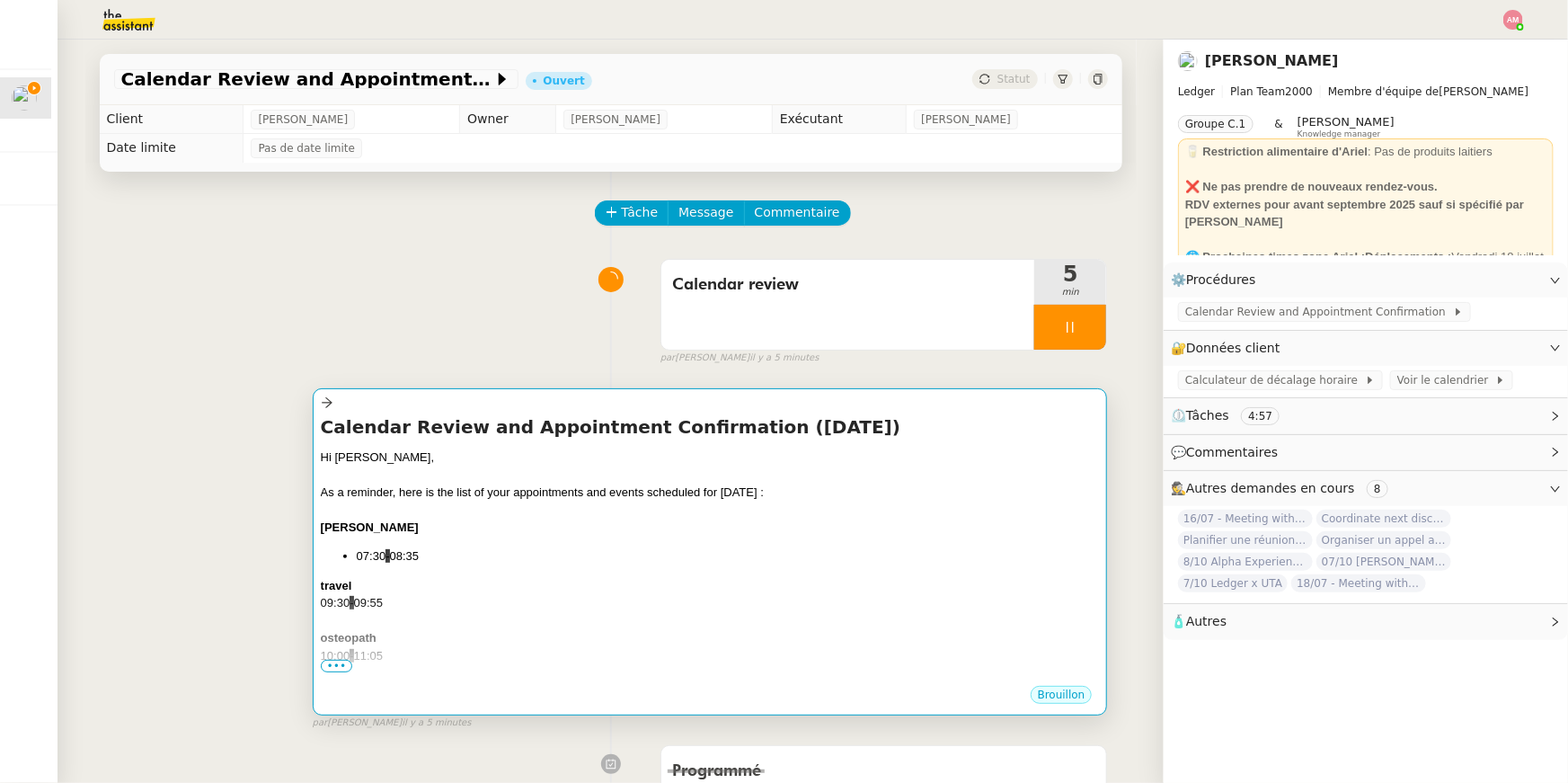
click at [603, 462] on div "Hi [PERSON_NAME]," at bounding box center [710, 458] width 779 height 18
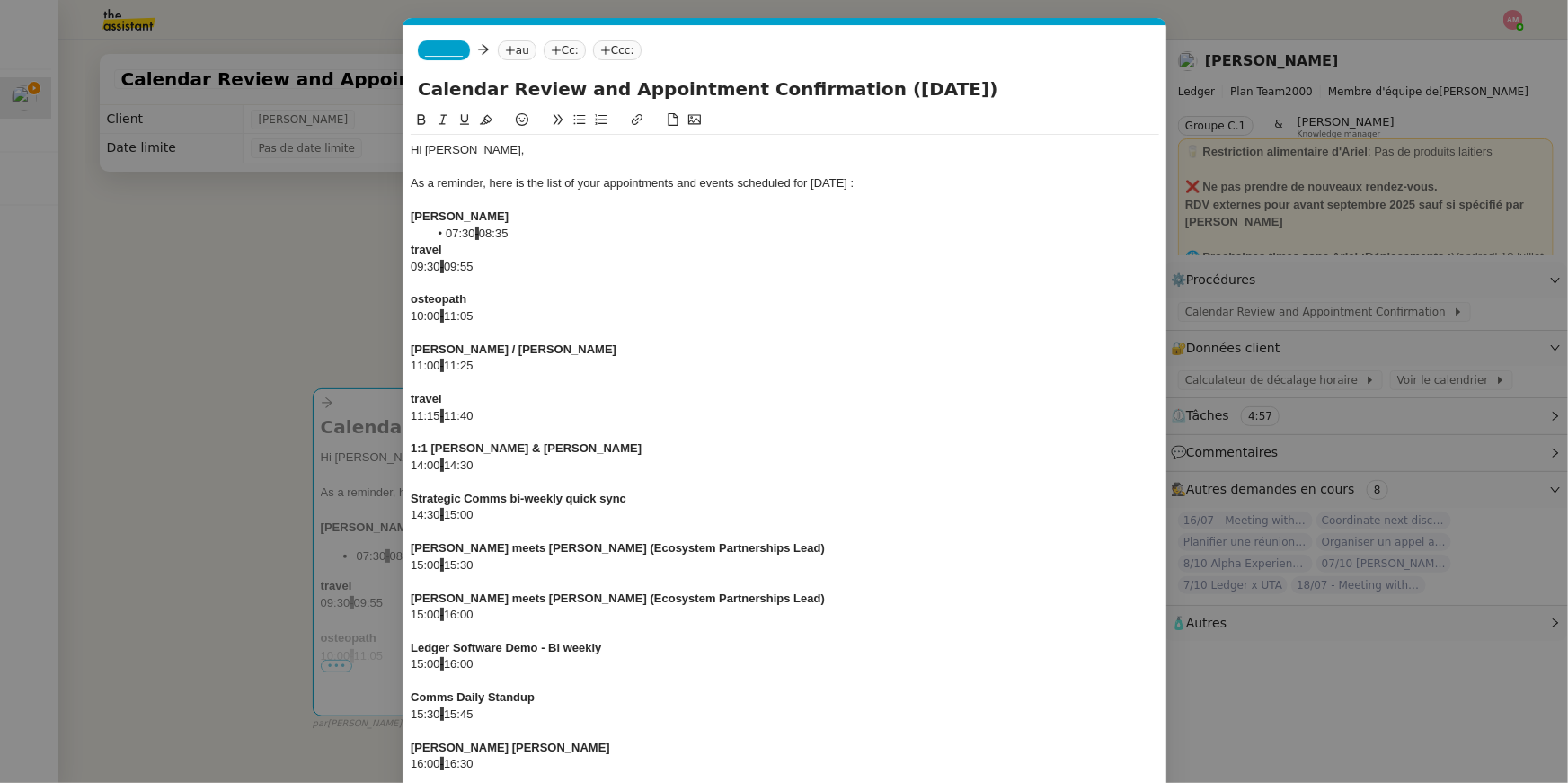
scroll to position [0, 54]
drag, startPoint x: 575, startPoint y: 234, endPoint x: 428, endPoint y: 232, distance: 147.0
click at [428, 232] on li "07:30 - 08:35" at bounding box center [794, 234] width 731 height 16
click at [412, 255] on strong "travel" at bounding box center [426, 249] width 32 height 14
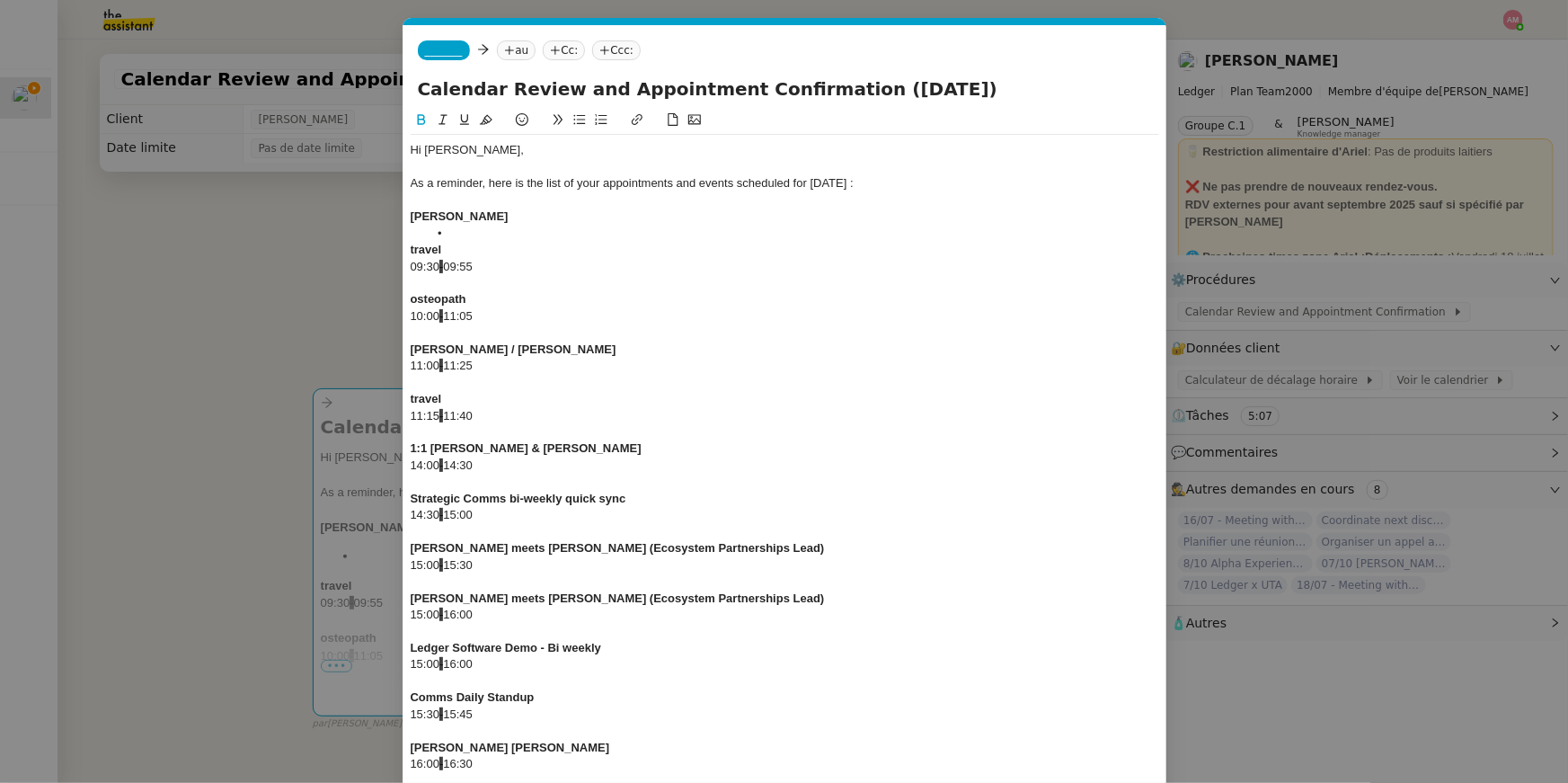
scroll to position [3, 0]
click at [412, 220] on div "[PERSON_NAME]" at bounding box center [784, 214] width 748 height 16
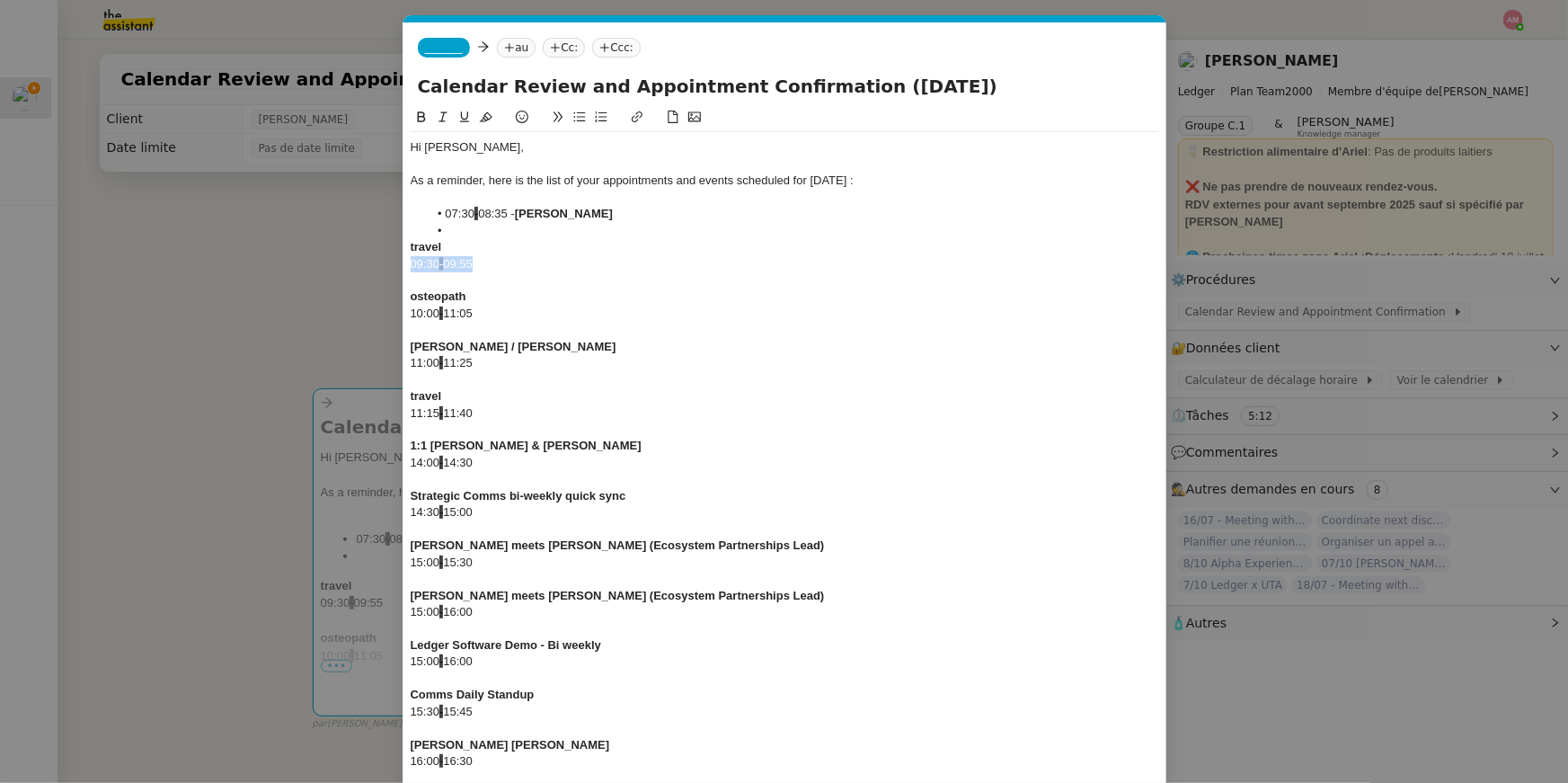
drag, startPoint x: 492, startPoint y: 263, endPoint x: 340, endPoint y: 263, distance: 152.0
click at [340, 263] on nz-modal-container "cal Service Cal endar Review and Appointment Confirmation [PERSON_NAME] TA - PA…" at bounding box center [784, 391] width 1568 height 783
drag, startPoint x: 484, startPoint y: 320, endPoint x: 366, endPoint y: 320, distance: 118.0
click at [366, 320] on nz-modal-container "cal Service Cal endar Review and Appointment Confirmation [PERSON_NAME] TA - PA…" at bounding box center [784, 391] width 1568 height 783
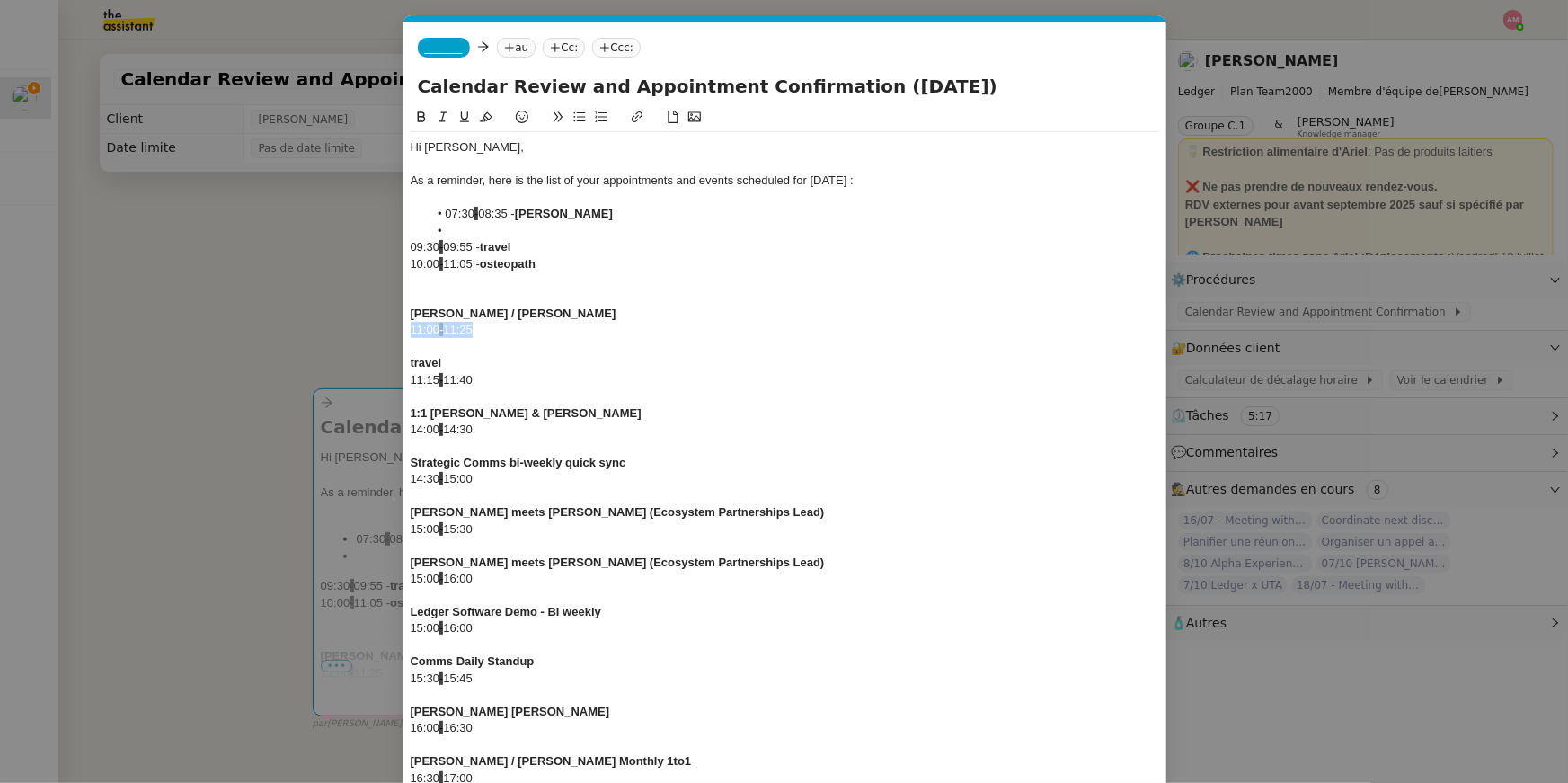
drag, startPoint x: 514, startPoint y: 329, endPoint x: 353, endPoint y: 329, distance: 161.0
click at [353, 329] on nz-modal-container "cal Service Cal endar Review and Appointment Confirmation [PERSON_NAME] TA - PA…" at bounding box center [784, 391] width 1568 height 783
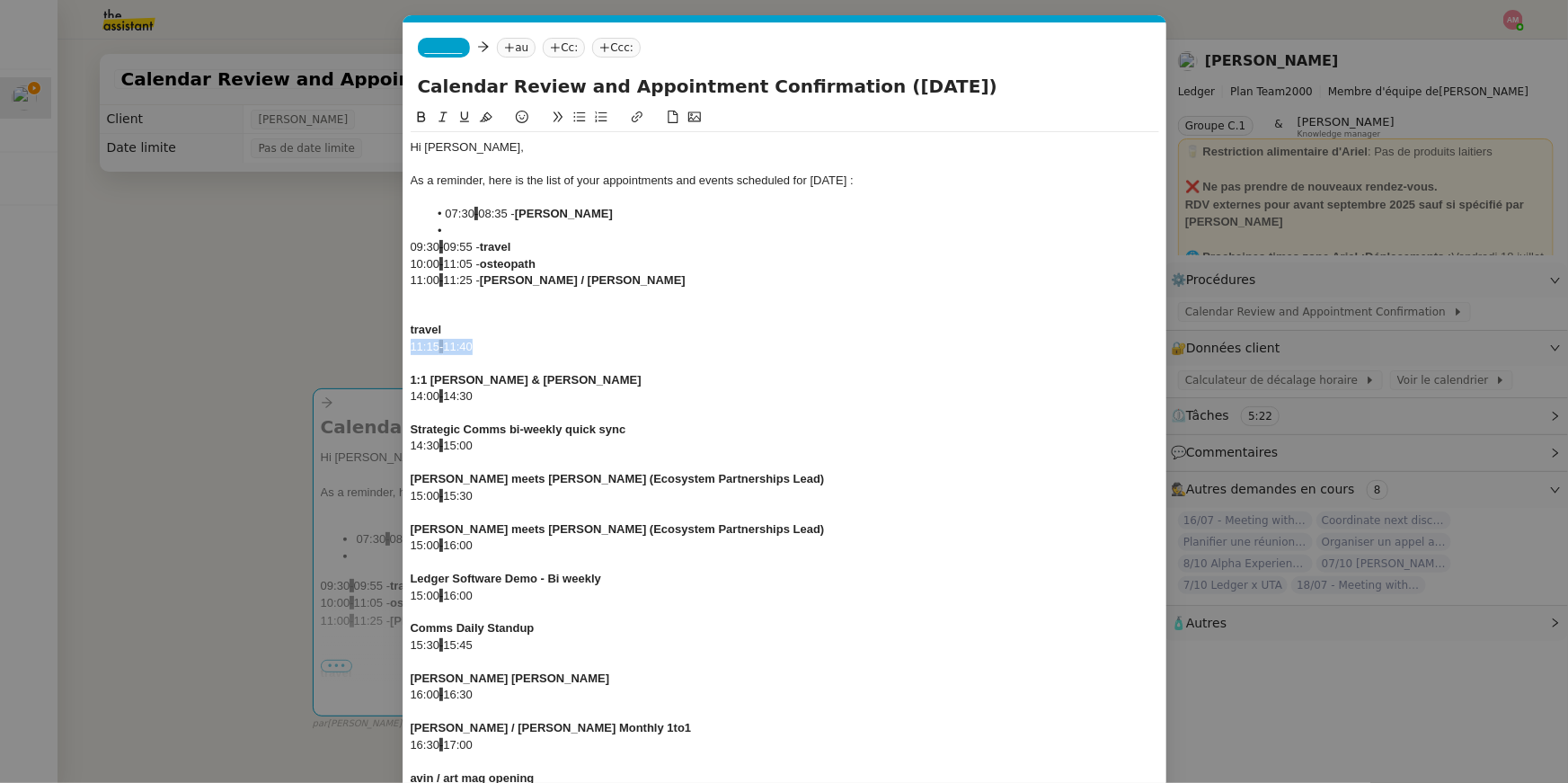
drag, startPoint x: 495, startPoint y: 347, endPoint x: 347, endPoint y: 348, distance: 148.0
click at [347, 348] on nz-modal-container "cal Service Cal endar Review and Appointment Confirmation [PERSON_NAME] TA - PA…" at bounding box center [784, 391] width 1568 height 783
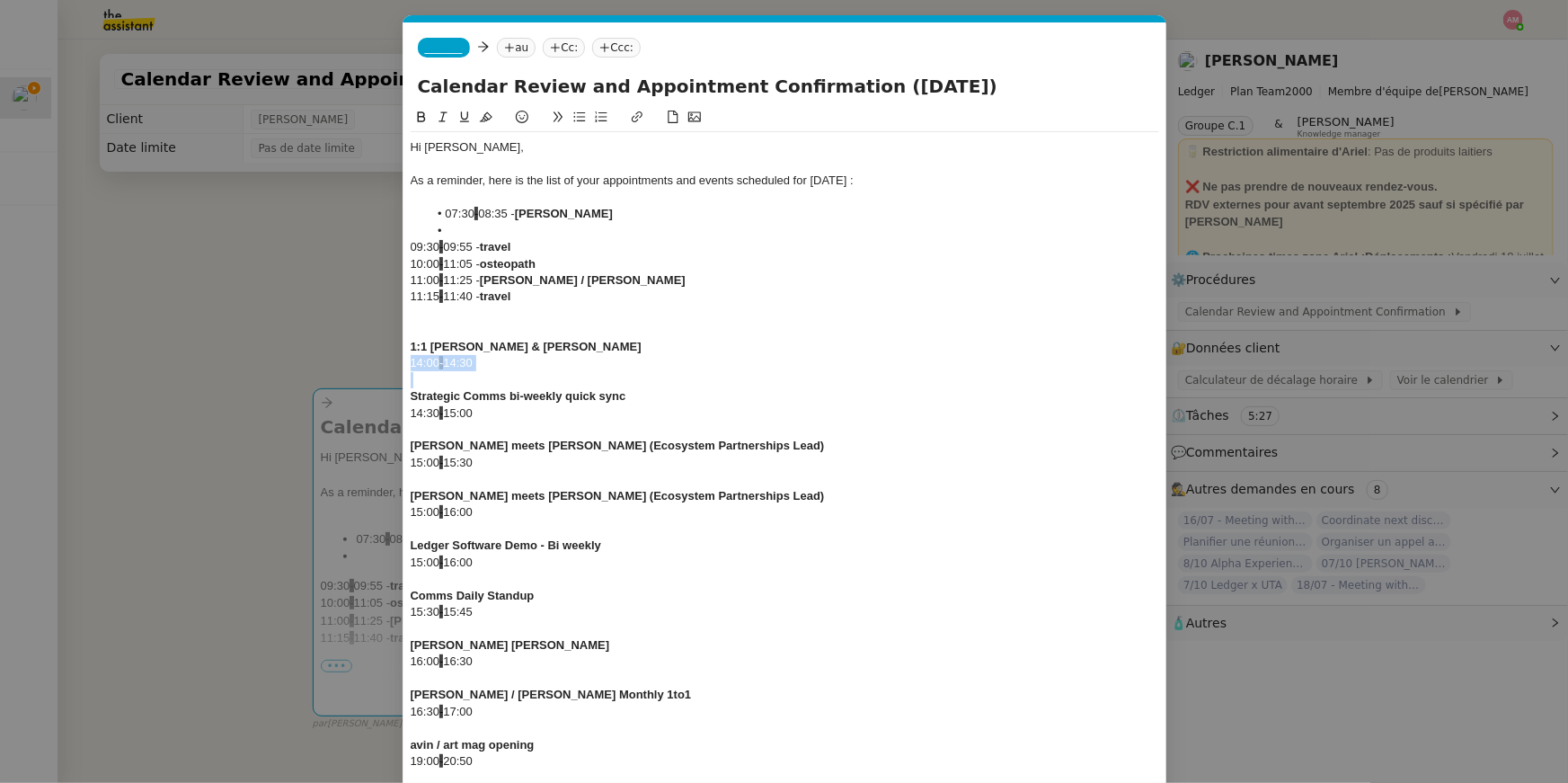
drag, startPoint x: 491, startPoint y: 372, endPoint x: 378, endPoint y: 365, distance: 113.2
click at [378, 365] on nz-modal-container "cal Service Cal endar Review and Appointment Confirmation [PERSON_NAME] TA - PA…" at bounding box center [784, 391] width 1568 height 783
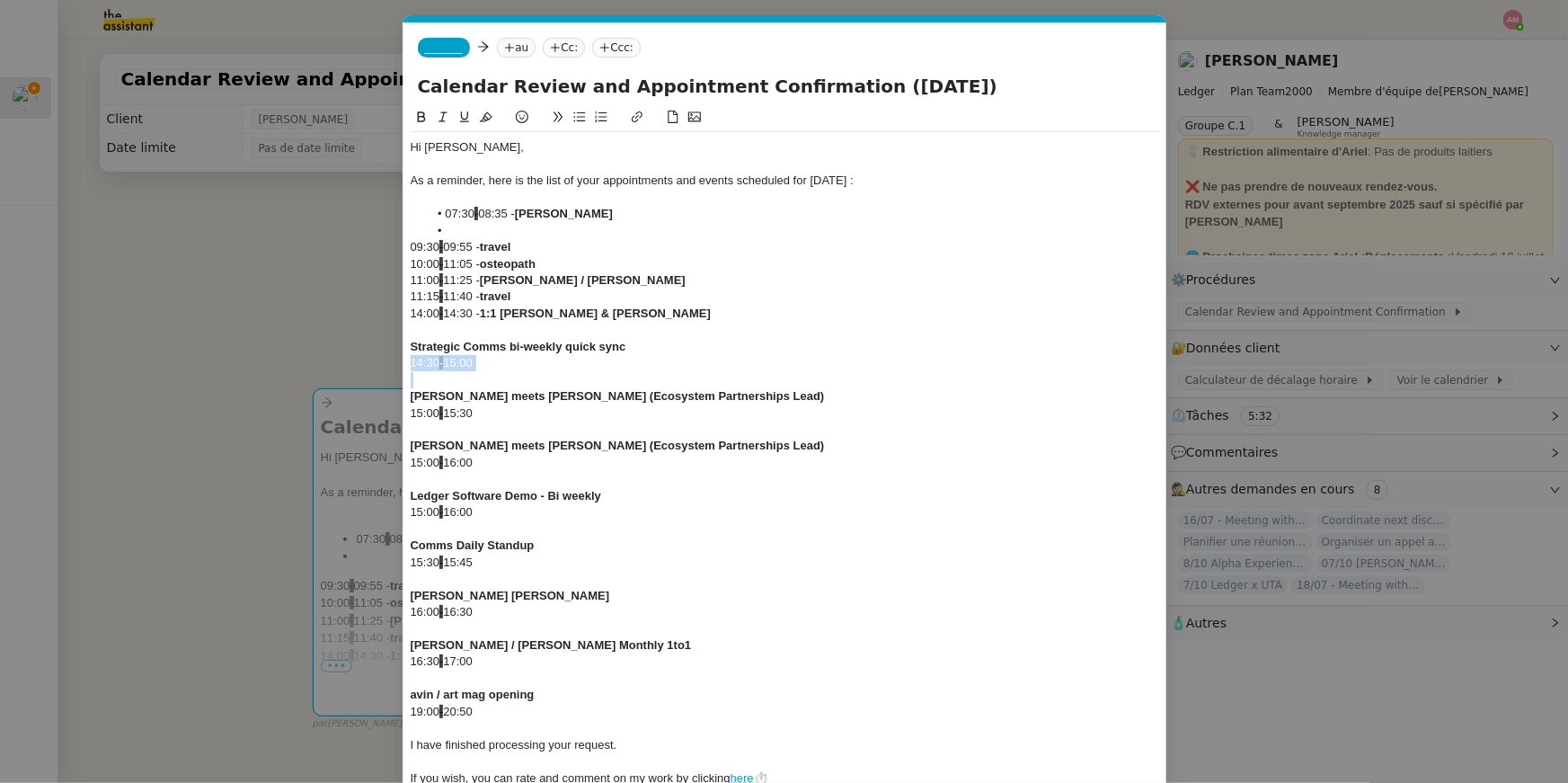
drag, startPoint x: 456, startPoint y: 373, endPoint x: 348, endPoint y: 363, distance: 108.5
click at [348, 363] on nz-modal-container "cal Service Cal endar Review and Appointment Confirmation [PERSON_NAME] TA - PA…" at bounding box center [784, 391] width 1568 height 783
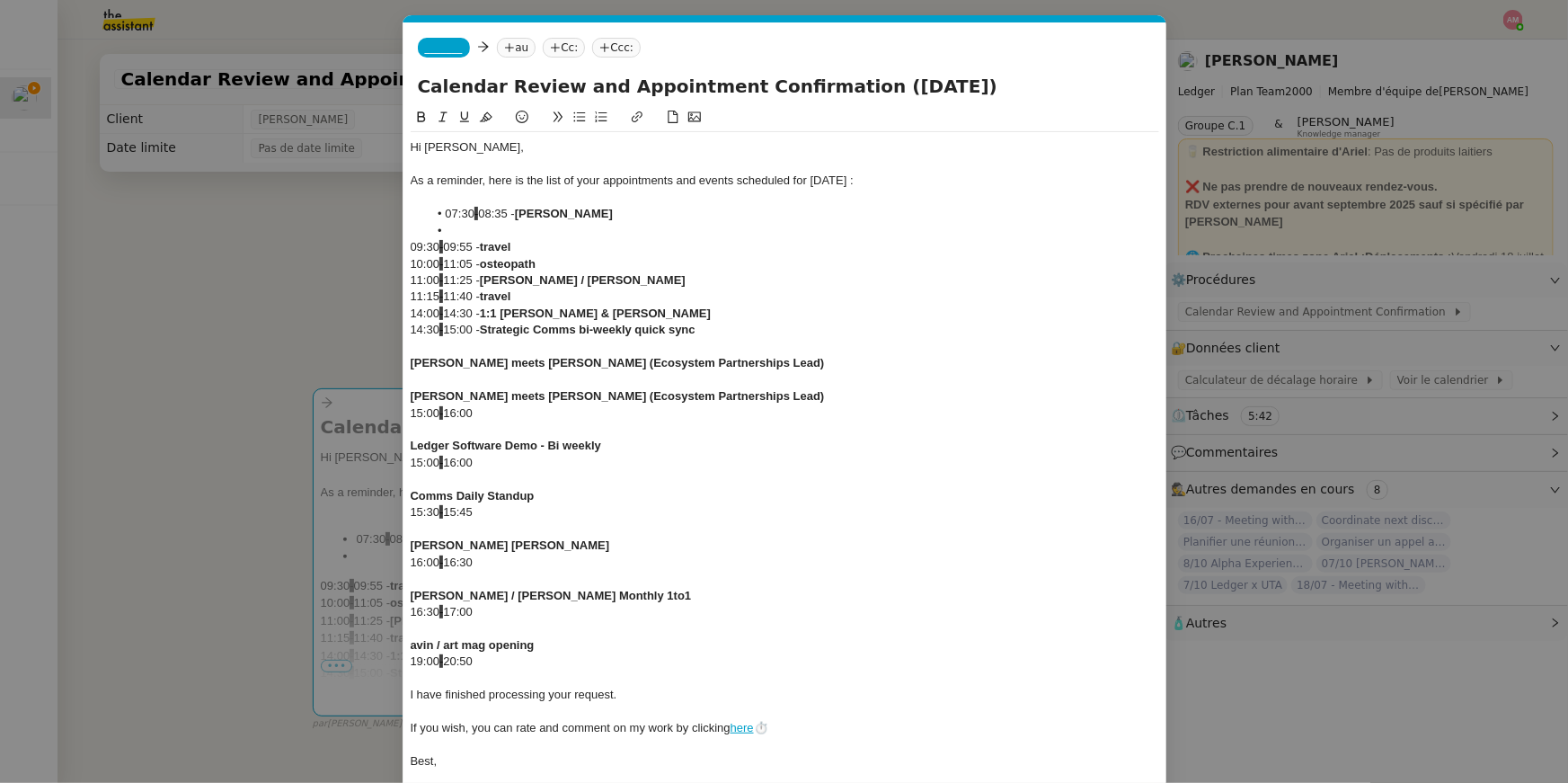
drag, startPoint x: 495, startPoint y: 400, endPoint x: 374, endPoint y: 379, distance: 122.8
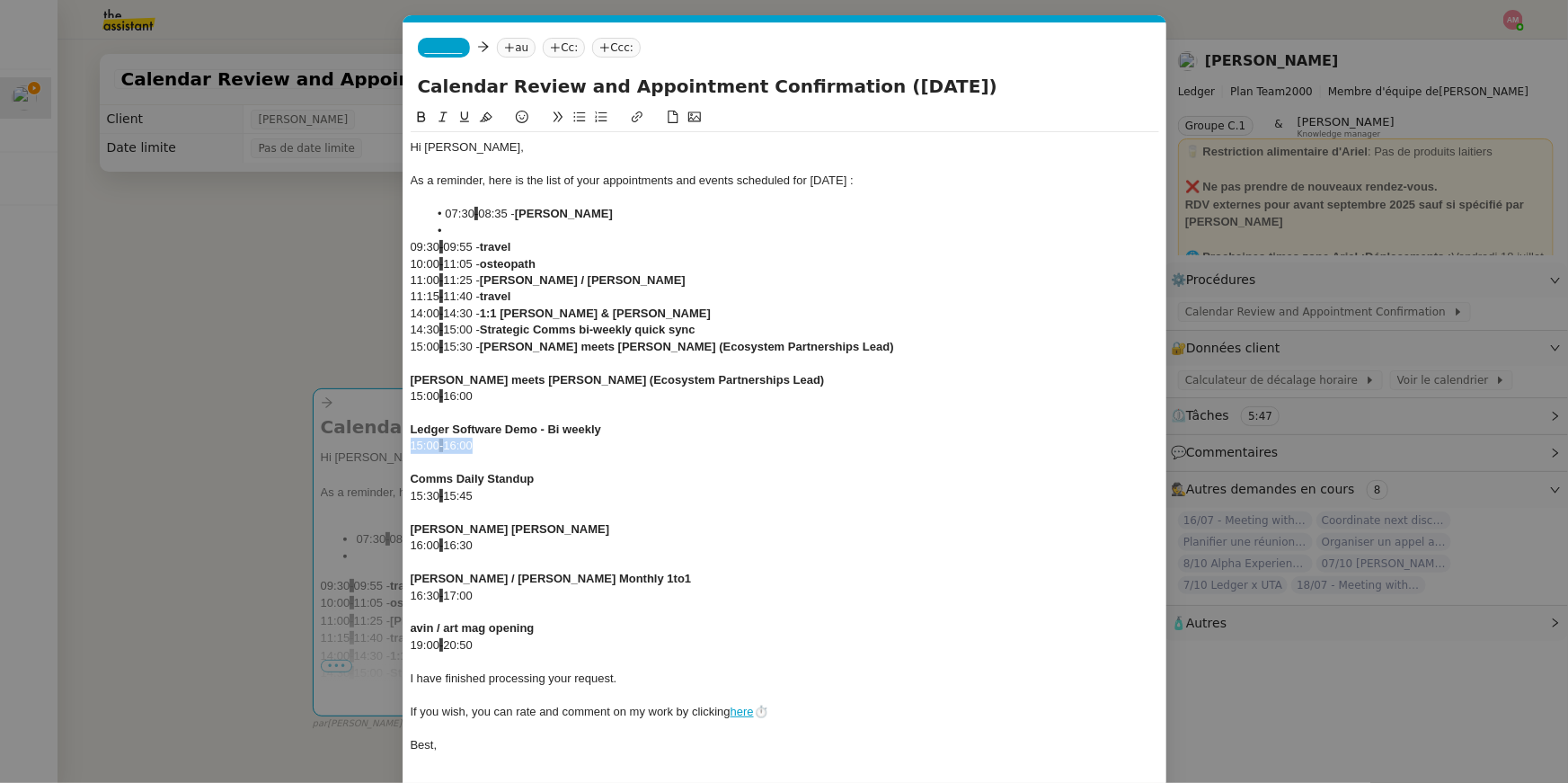
drag, startPoint x: 508, startPoint y: 446, endPoint x: 359, endPoint y: 445, distance: 149.0
click at [359, 445] on nz-modal-container "cal Service Cal endar Review and Appointment Confirmation [PERSON_NAME] TA - PA…" at bounding box center [784, 391] width 1568 height 783
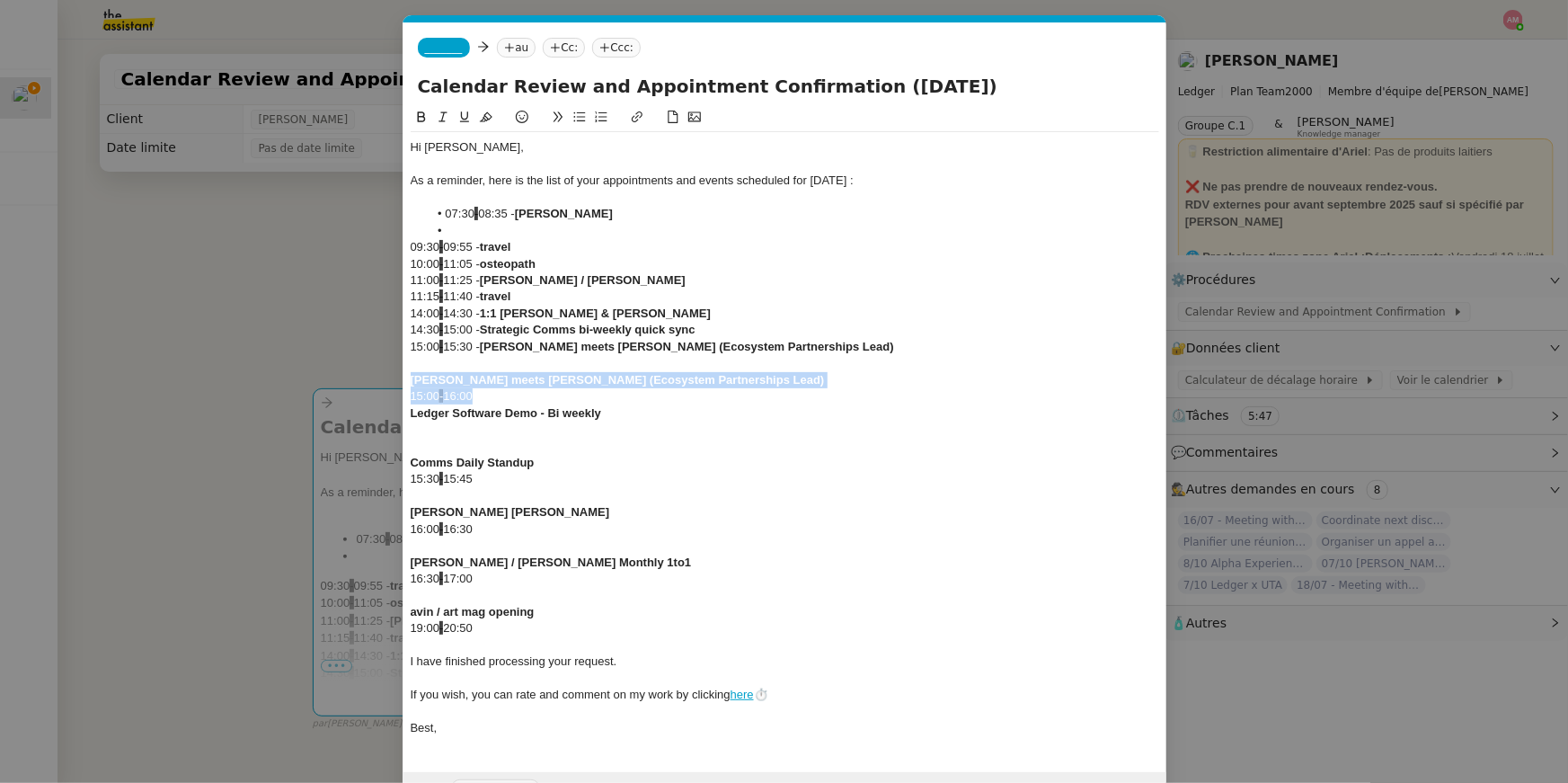
drag, startPoint x: 513, startPoint y: 399, endPoint x: 373, endPoint y: 377, distance: 141.7
click at [373, 377] on nz-modal-container "cal Service Cal endar Review and Appointment Confirmation [PERSON_NAME] TA - PA…" at bounding box center [784, 391] width 1568 height 783
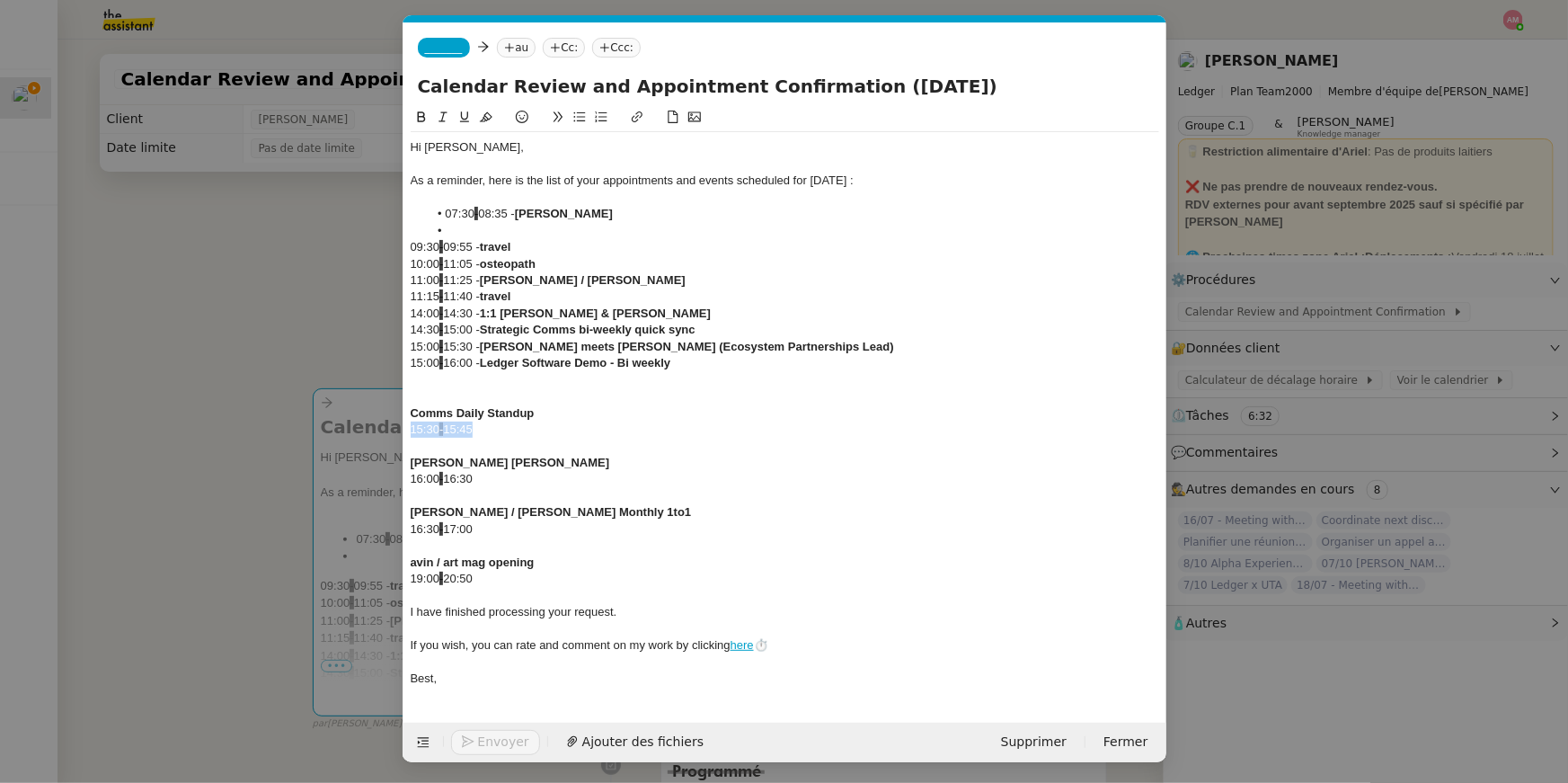
drag, startPoint x: 514, startPoint y: 422, endPoint x: 373, endPoint y: 422, distance: 141.0
click at [373, 422] on nz-modal-container "cal Service Cal endar Review and Appointment Confirmation [PERSON_NAME] TA - PA…" at bounding box center [784, 391] width 1568 height 783
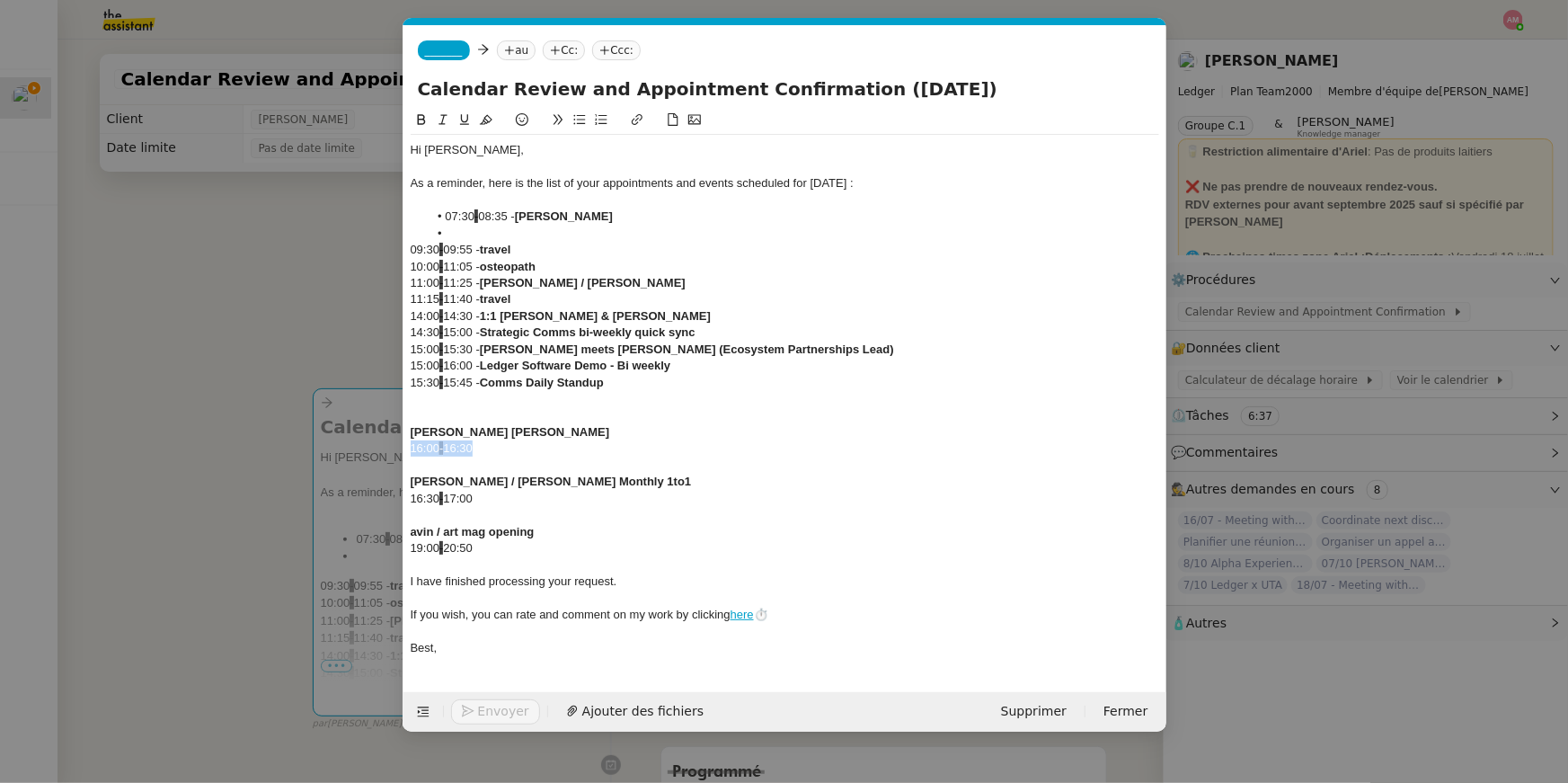
drag, startPoint x: 520, startPoint y: 451, endPoint x: 385, endPoint y: 443, distance: 135.2
click at [385, 443] on nz-modal-container "cal Service Cal endar Review and Appointment Confirmation [PERSON_NAME] TA - PA…" at bounding box center [784, 391] width 1568 height 783
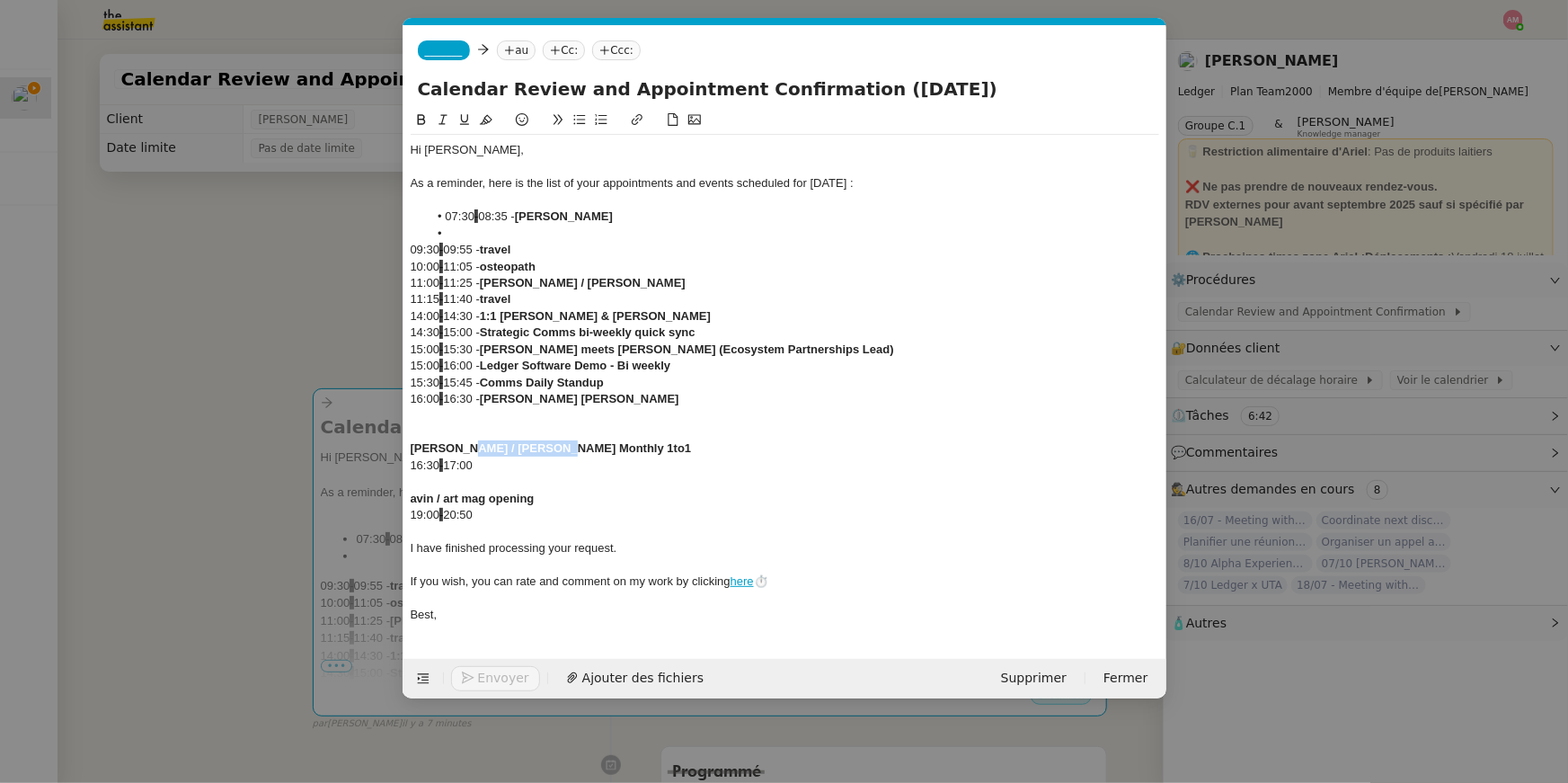
drag, startPoint x: 542, startPoint y: 451, endPoint x: 453, endPoint y: 447, distance: 89.1
click at [453, 447] on strong "[PERSON_NAME] / [PERSON_NAME] Monthly 1to1" at bounding box center [551, 448] width 281 height 14
drag, startPoint x: 489, startPoint y: 468, endPoint x: 347, endPoint y: 471, distance: 142.0
click at [347, 471] on nz-modal-container "cal Service Cal endar Review and Appointment Confirmation [PERSON_NAME] TA - PA…" at bounding box center [784, 391] width 1568 height 783
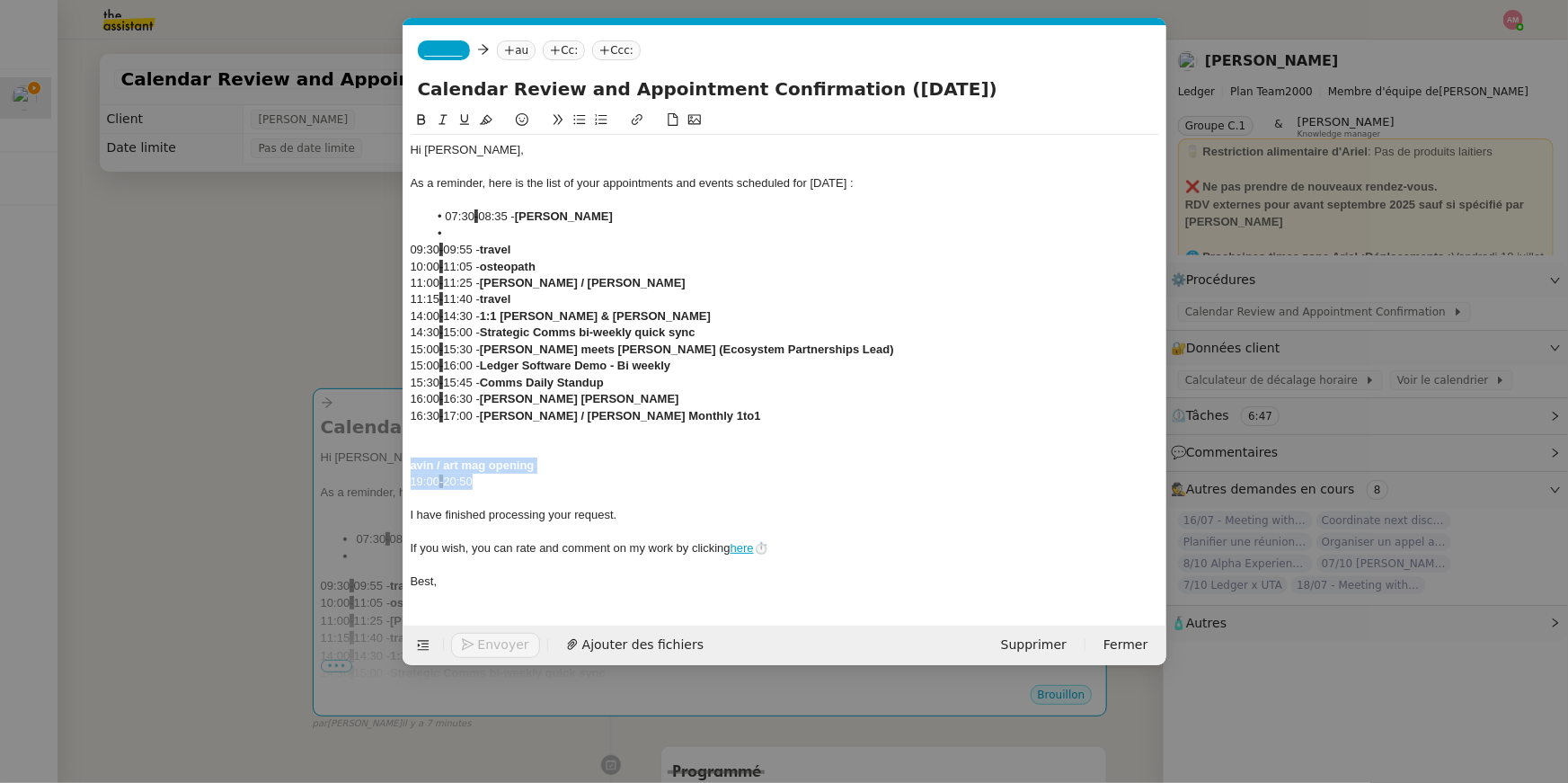
drag, startPoint x: 527, startPoint y: 474, endPoint x: 381, endPoint y: 472, distance: 146.0
click at [381, 472] on nz-modal-container "cal Service Cal endar Review and Appointment Confirmation [PERSON_NAME] TA - PA…" at bounding box center [784, 391] width 1568 height 783
click at [456, 482] on div "19:00 - 20:50" at bounding box center [784, 482] width 748 height 16
drag, startPoint x: 478, startPoint y: 483, endPoint x: 347, endPoint y: 478, distance: 131.1
click at [347, 478] on nz-modal-container "cal Service Cal endar Review and Appointment Confirmation [PERSON_NAME] TA - PA…" at bounding box center [784, 391] width 1568 height 783
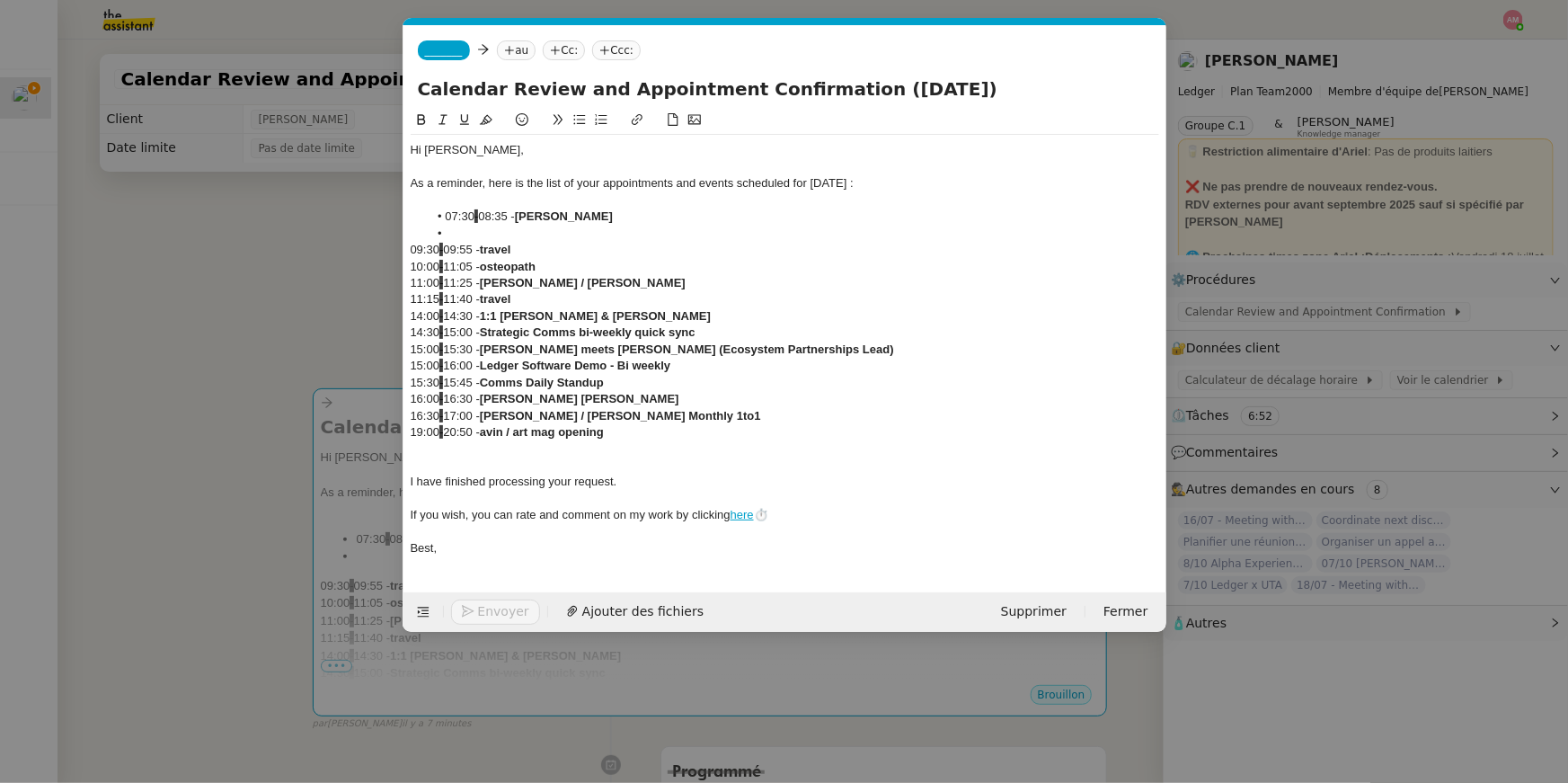
click at [453, 229] on li at bounding box center [794, 234] width 731 height 16
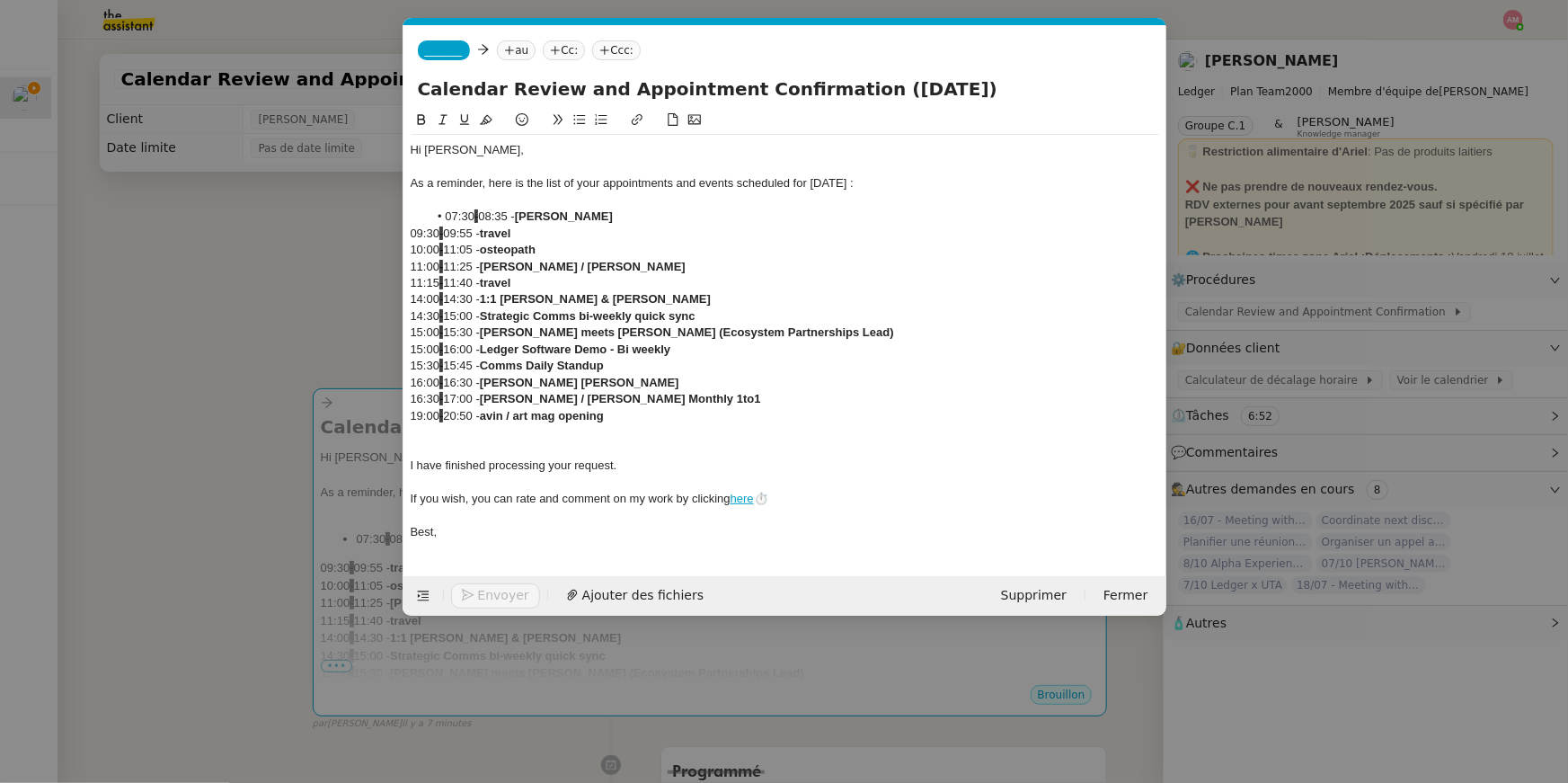
click at [440, 215] on li "07:30 - 08:35 - [PERSON_NAME]" at bounding box center [794, 216] width 731 height 16
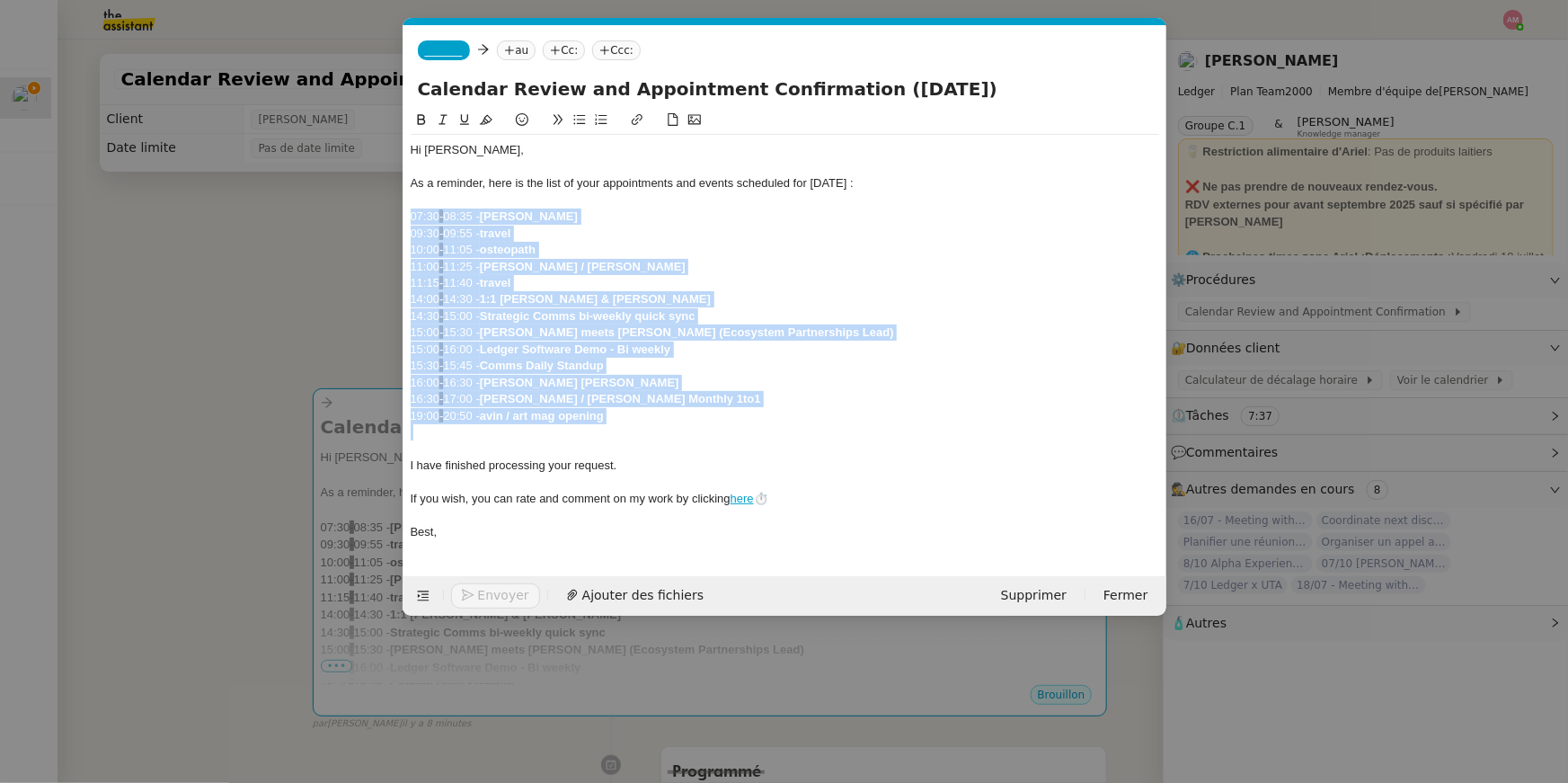
drag, startPoint x: 630, startPoint y: 427, endPoint x: 394, endPoint y: 221, distance: 313.3
click at [394, 221] on nz-modal-container "cal Service Cal endar Review and Appointment Confirmation [PERSON_NAME] TA - PA…" at bounding box center [784, 391] width 1568 height 783
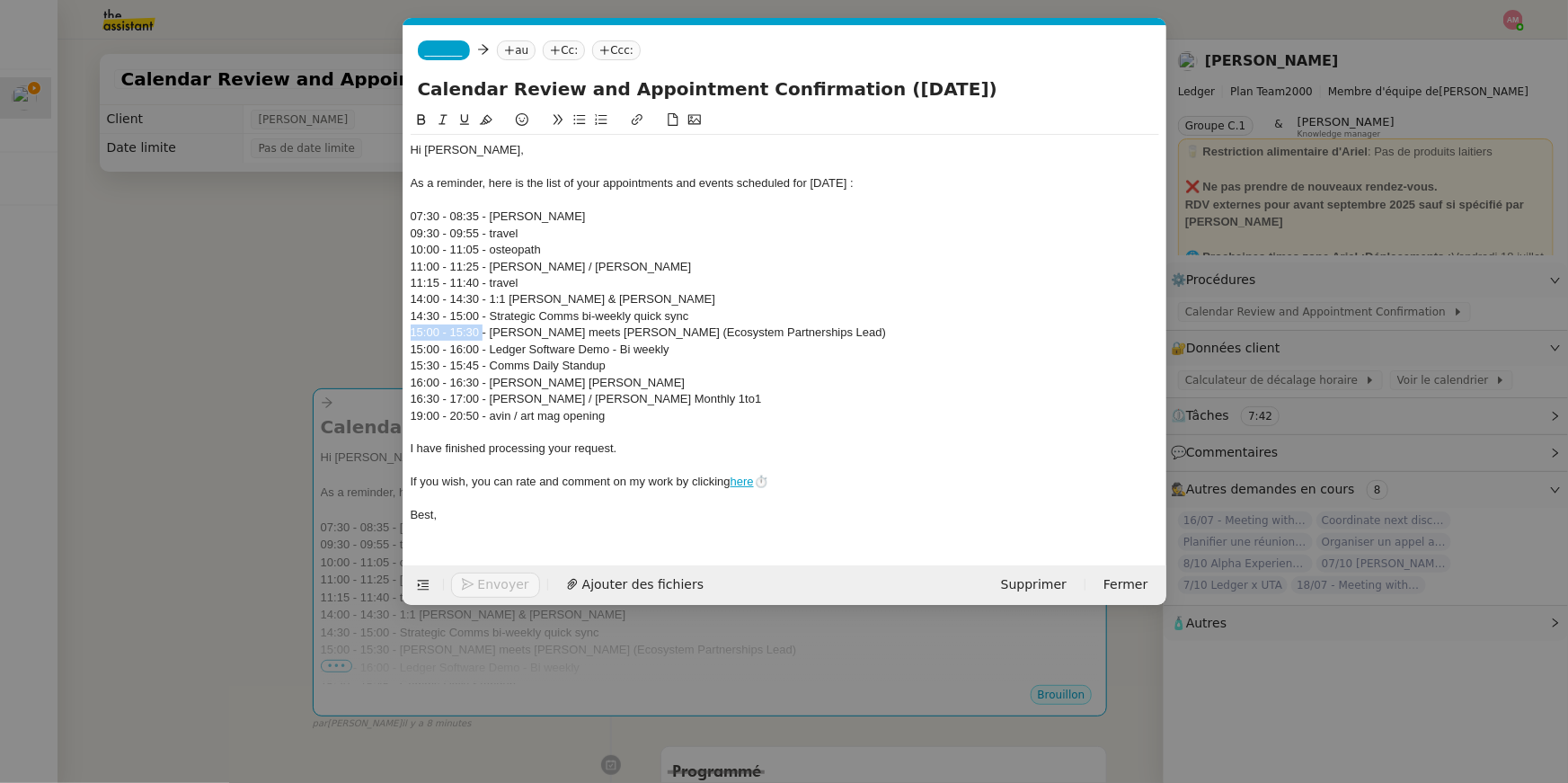
drag, startPoint x: 481, startPoint y: 335, endPoint x: 379, endPoint y: 326, distance: 102.4
click at [379, 326] on nz-modal-container "cal Service Cal endar Review and Appointment Confirmation [PERSON_NAME] TA - PA…" at bounding box center [784, 391] width 1568 height 783
click at [493, 112] on button at bounding box center [486, 119] width 22 height 21
click at [456, 264] on div "11:00 - 11:25 - [PERSON_NAME] / [PERSON_NAME]" at bounding box center [784, 267] width 748 height 16
click at [381, 329] on nz-modal-container "cal Service Cal endar Review and Appointment Confirmation [PERSON_NAME] TA - PA…" at bounding box center [784, 391] width 1568 height 783
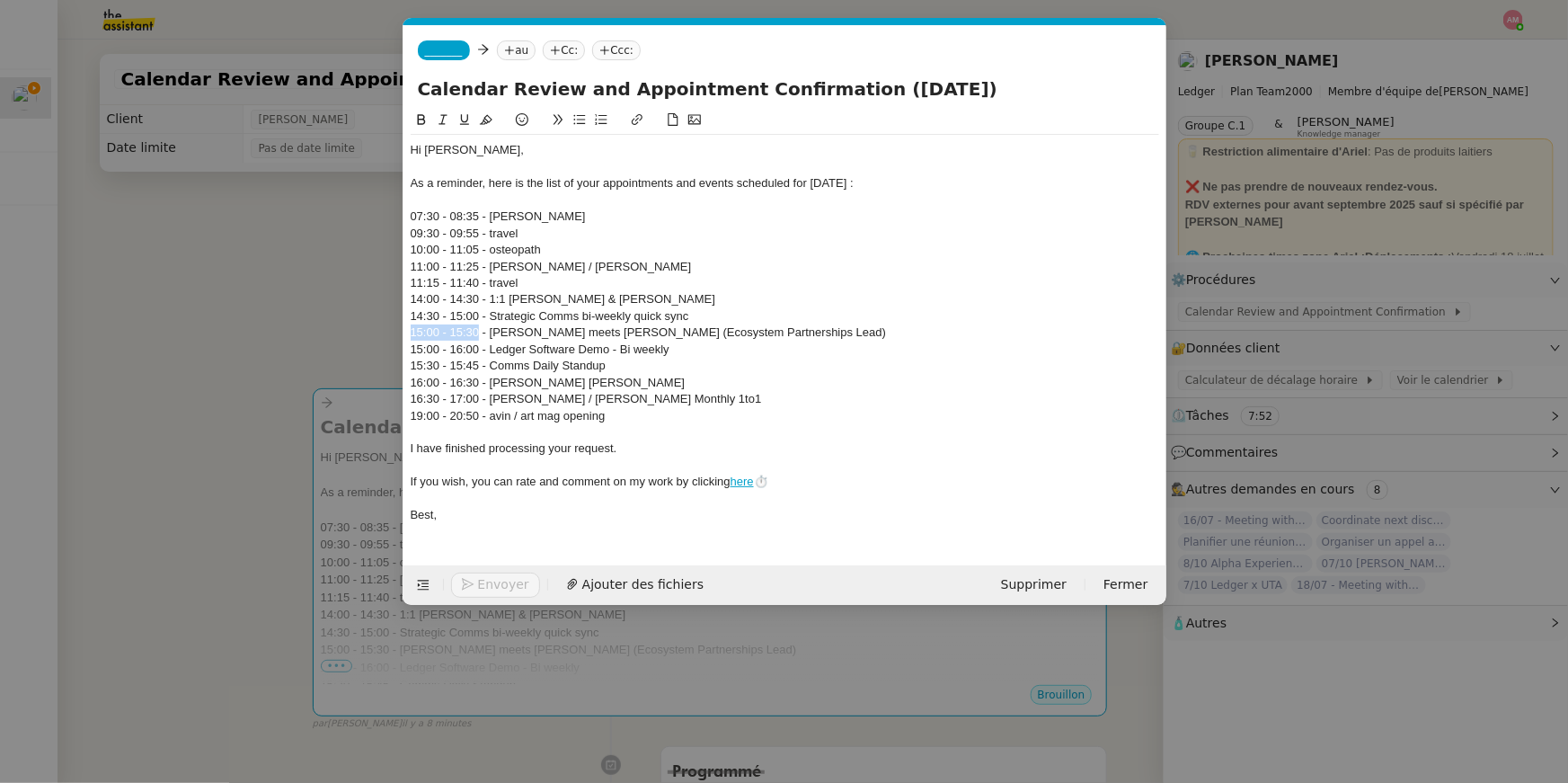
click at [490, 114] on icon at bounding box center [486, 119] width 13 height 13
click at [479, 301] on div at bounding box center [479, 301] width 0 height 0
click at [470, 324] on div "15:00 - 15:30 - [PERSON_NAME] meets [PERSON_NAME] (Ecosystem Partnerships Lead)" at bounding box center [784, 332] width 748 height 16
drag, startPoint x: 482, startPoint y: 345, endPoint x: 391, endPoint y: 343, distance: 91.0
click at [391, 343] on nz-modal-container "cal Service Cal endar Review and Appointment Confirmation [PERSON_NAME] TA - PA…" at bounding box center [784, 391] width 1568 height 783
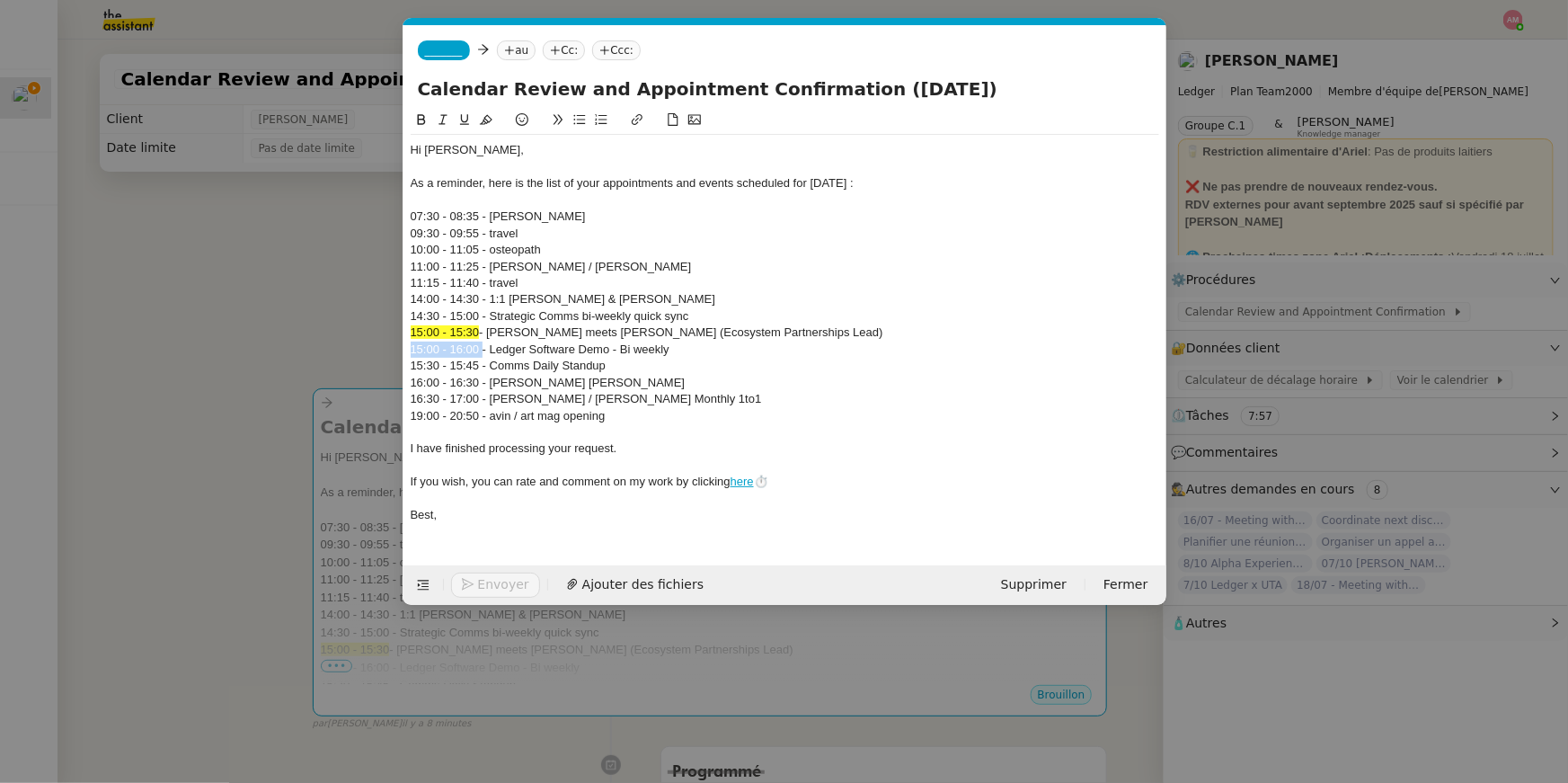
click at [480, 123] on icon at bounding box center [486, 119] width 13 height 10
click at [462, 347] on span "15:00 - 16:00" at bounding box center [445, 349] width 69 height 14
click at [496, 363] on div "15:30 - 15:45 - Comms Daily Standup" at bounding box center [784, 366] width 748 height 16
drag, startPoint x: 480, startPoint y: 363, endPoint x: 392, endPoint y: 360, distance: 88.1
click at [392, 360] on nz-modal-container "cal Service Cal endar Review and Appointment Confirmation [PERSON_NAME] TA - PA…" at bounding box center [784, 391] width 1568 height 783
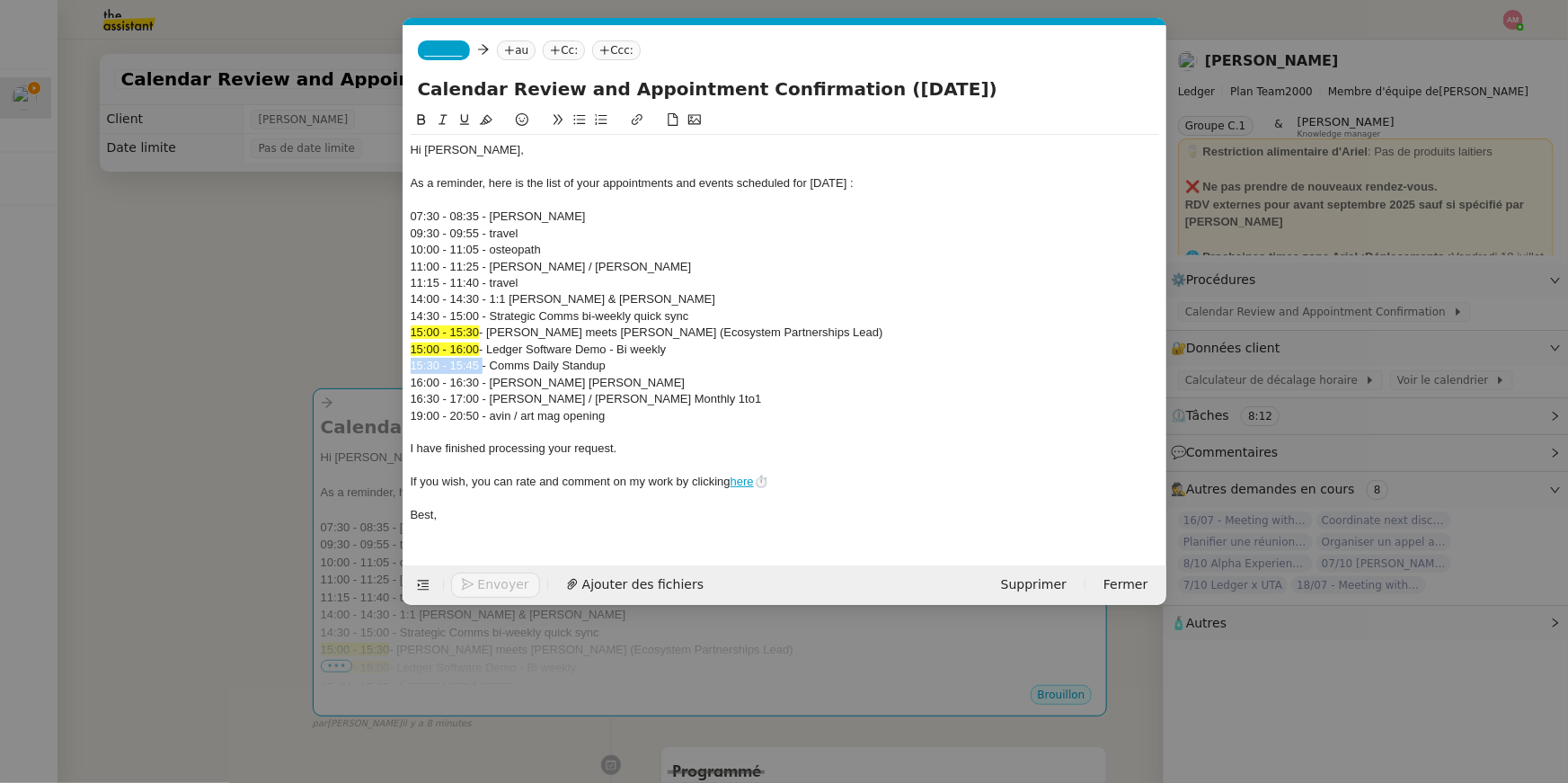
click at [489, 124] on icon at bounding box center [486, 119] width 13 height 13
click at [546, 393] on div "16:30 - 17:00 - [PERSON_NAME] / [PERSON_NAME] Monthly 1to1" at bounding box center [784, 399] width 748 height 16
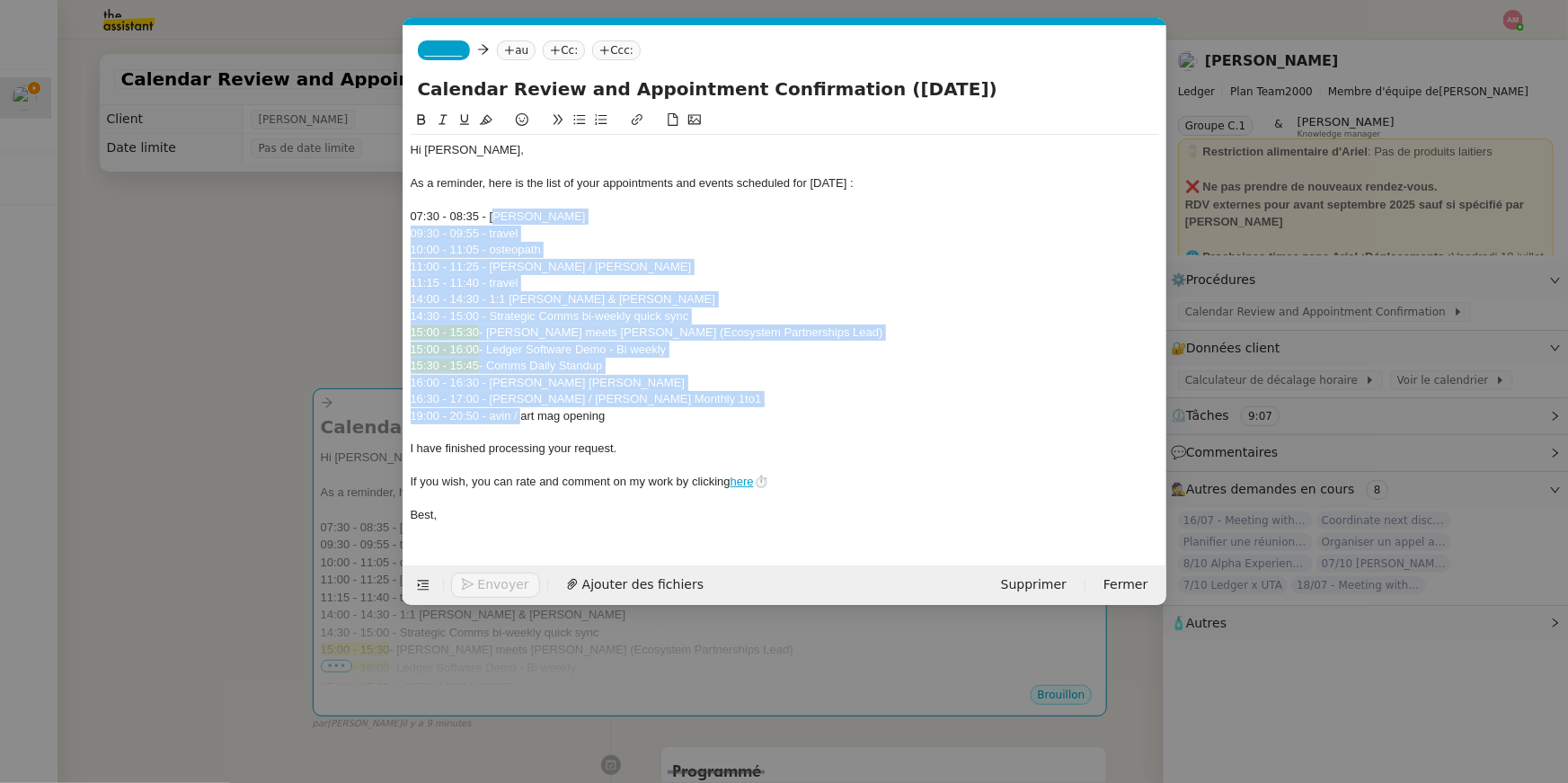
drag, startPoint x: 519, startPoint y: 411, endPoint x: 494, endPoint y: 212, distance: 200.6
click at [494, 212] on div "Hi [PERSON_NAME], As a reminder, here is the list of your appointments and even…" at bounding box center [784, 332] width 748 height 396
click at [590, 113] on button at bounding box center [601, 119] width 22 height 21
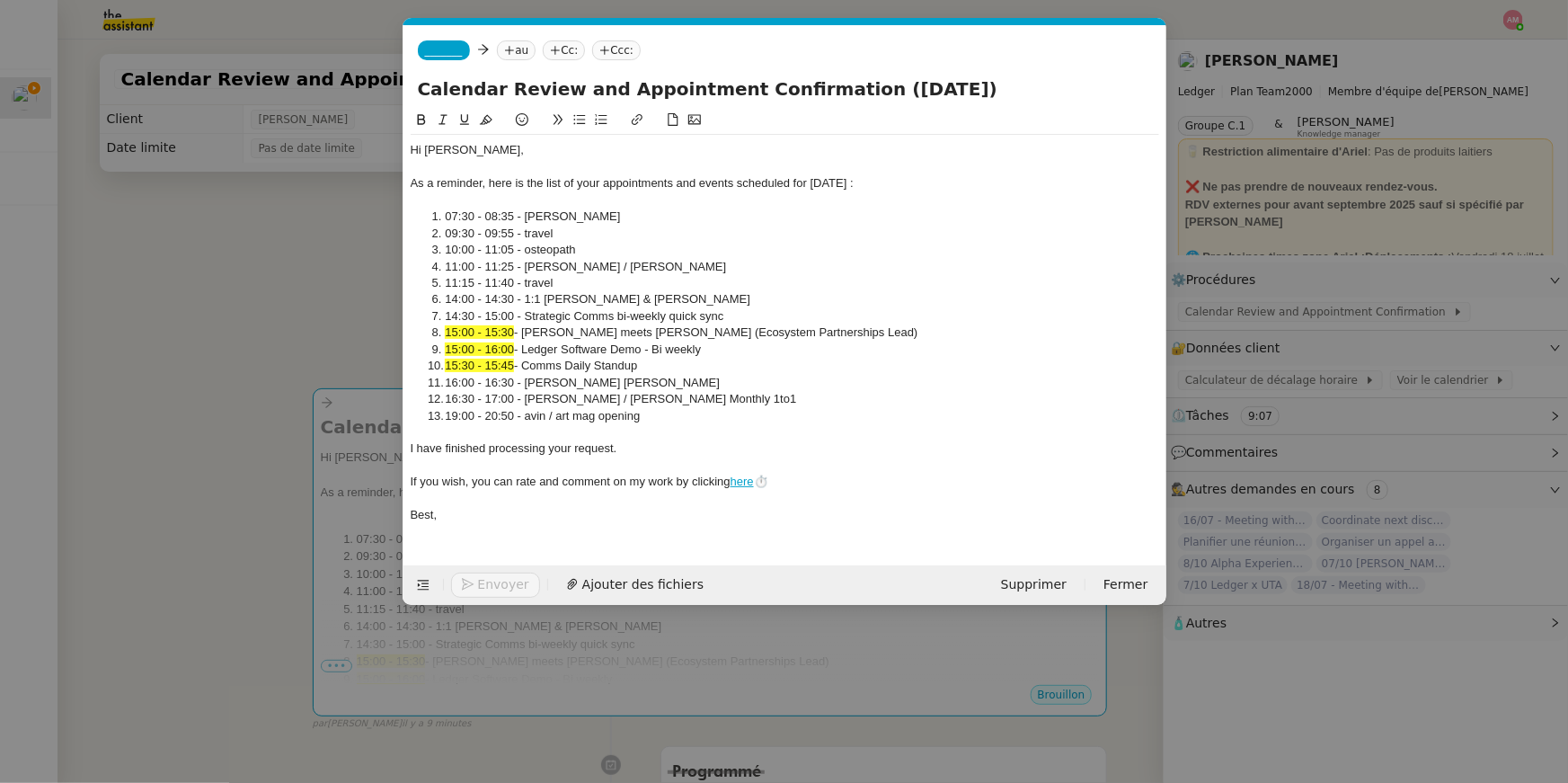
click at [494, 53] on div "_______ au Cc: Ccc:" at bounding box center [784, 51] width 763 height 51
click at [455, 44] on span "_______" at bounding box center [444, 51] width 38 height 13
click at [447, 84] on span "[PERSON_NAME][EMAIL_ADDRESS][DOMAIN_NAME]" at bounding box center [553, 89] width 255 height 10
click at [549, 58] on nz-tag "au" at bounding box center [568, 51] width 39 height 20
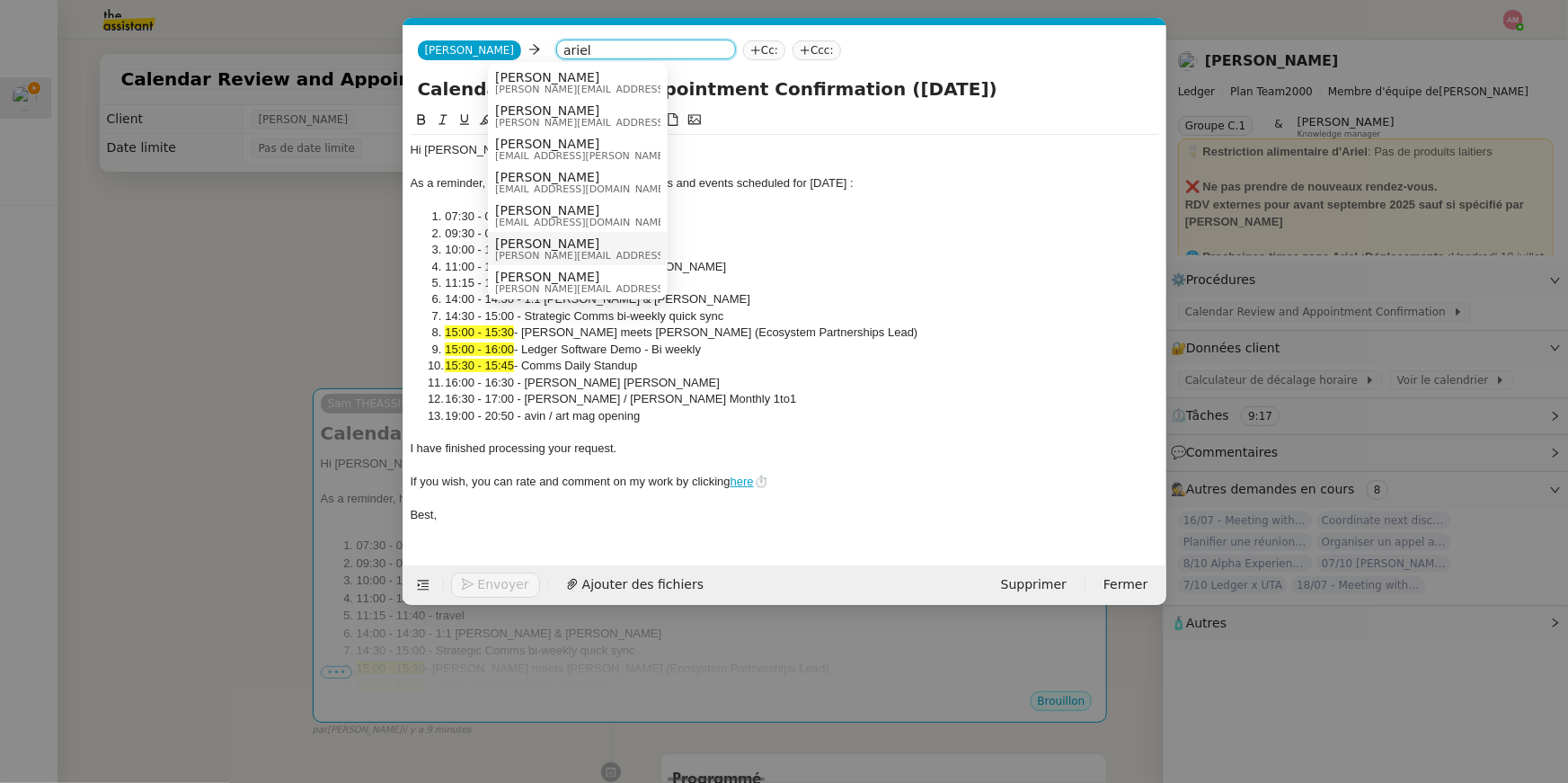
type input "ariel"
click at [510, 254] on span "[PERSON_NAME][EMAIL_ADDRESS][DOMAIN_NAME]" at bounding box center [622, 255] width 255 height 10
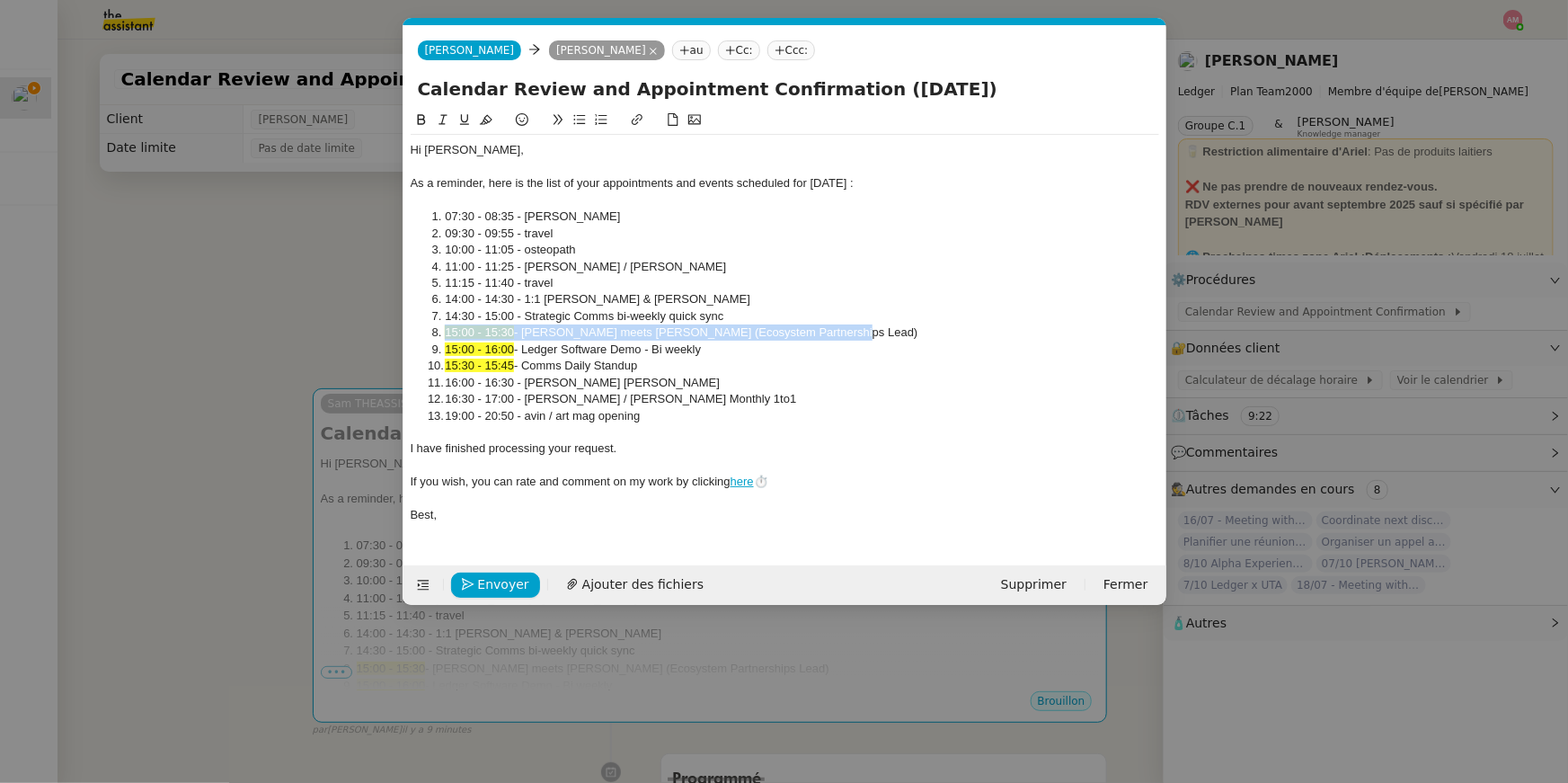
drag, startPoint x: 846, startPoint y: 337, endPoint x: 846, endPoint y: 319, distance: 18.0
click at [846, 319] on ol "07:30 - 08:35 - [PERSON_NAME] 09:30 - 09:55 - travel 10:00 - 11:05 - osteopath …" at bounding box center [784, 316] width 748 height 215
click at [418, 98] on input "Calendar Review and Appointment Confirmation ([DATE])" at bounding box center [784, 89] width 734 height 27
click at [421, 102] on div "Calendar Review and Appointment Confirmation ([DATE])" at bounding box center [784, 92] width 763 height 34
click at [420, 100] on input "Calendar Review and Appointment Confirmation ([DATE])" at bounding box center [784, 89] width 734 height 27
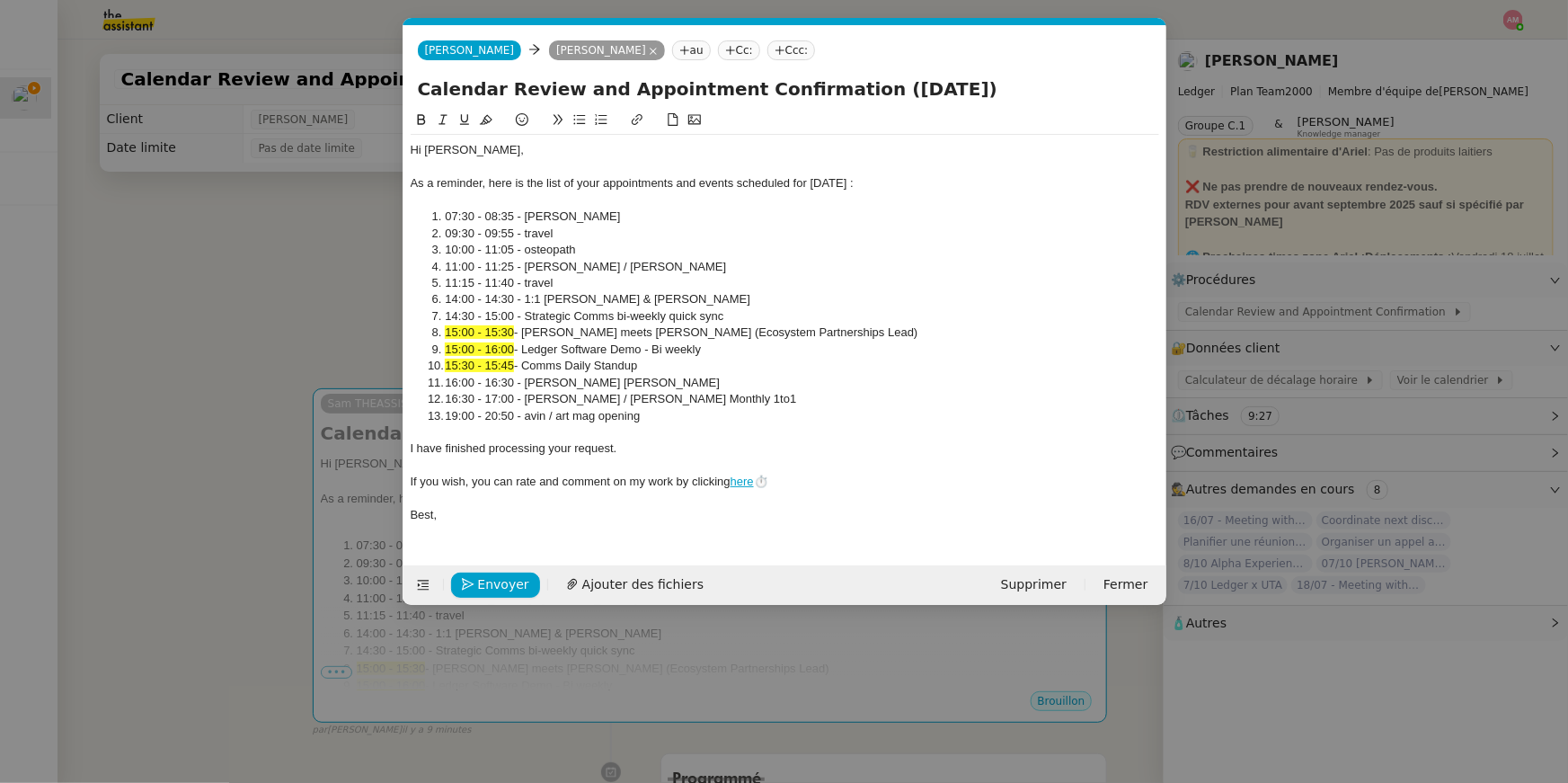
click at [423, 116] on icon at bounding box center [421, 119] width 8 height 11
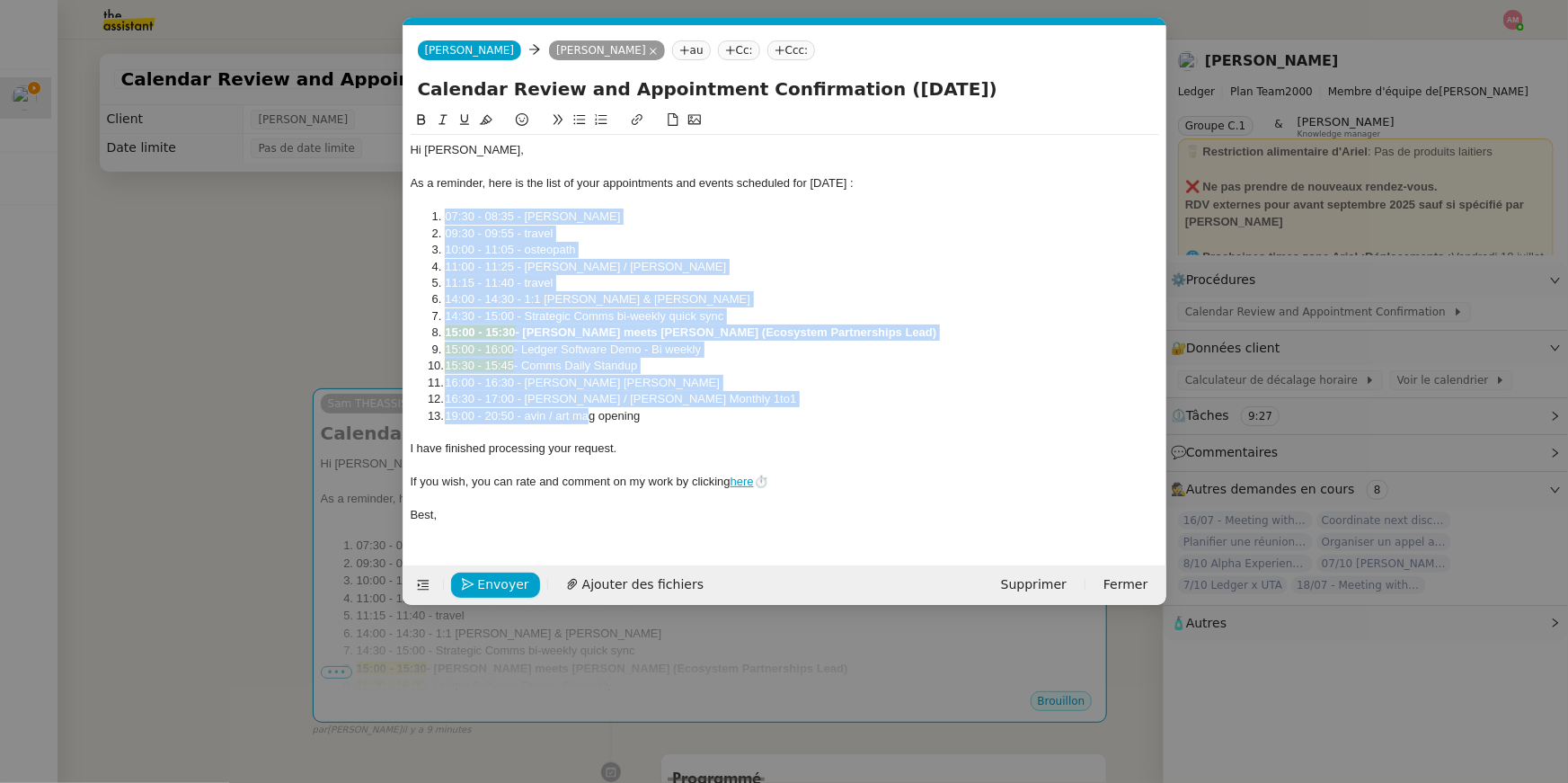
drag, startPoint x: 442, startPoint y: 209, endPoint x: 588, endPoint y: 421, distance: 257.4
click at [588, 421] on ol "07:30 - 08:35 - [PERSON_NAME] 09:30 - 09:55 - travel 10:00 - 11:05 - osteopath …" at bounding box center [784, 316] width 748 height 215
click at [586, 122] on button at bounding box center [580, 119] width 22 height 21
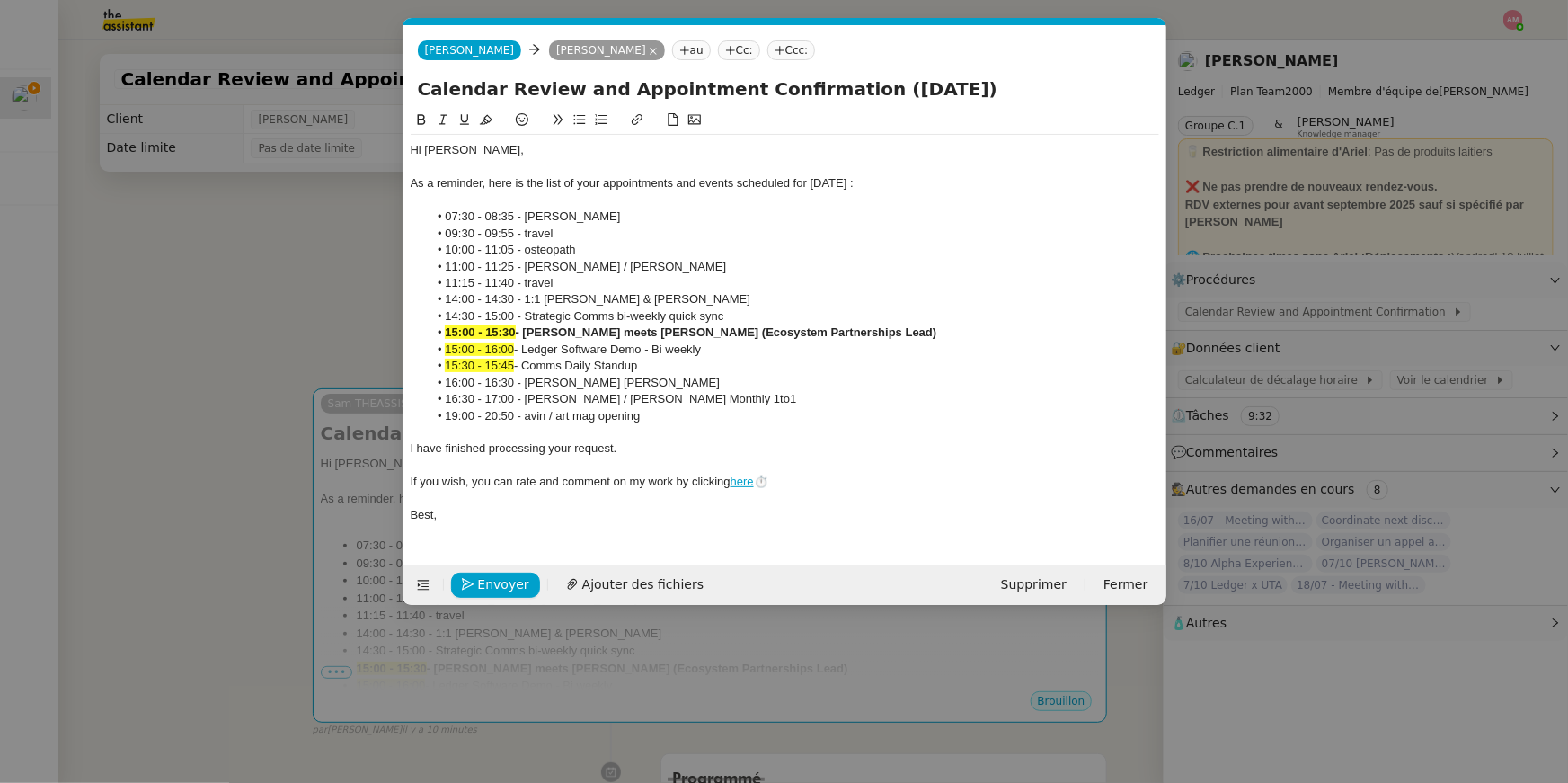
click at [307, 222] on nz-modal-container "cal Service Cal endar Review and Appointment Confirmation [PERSON_NAME] TA - PA…" at bounding box center [784, 391] width 1568 height 783
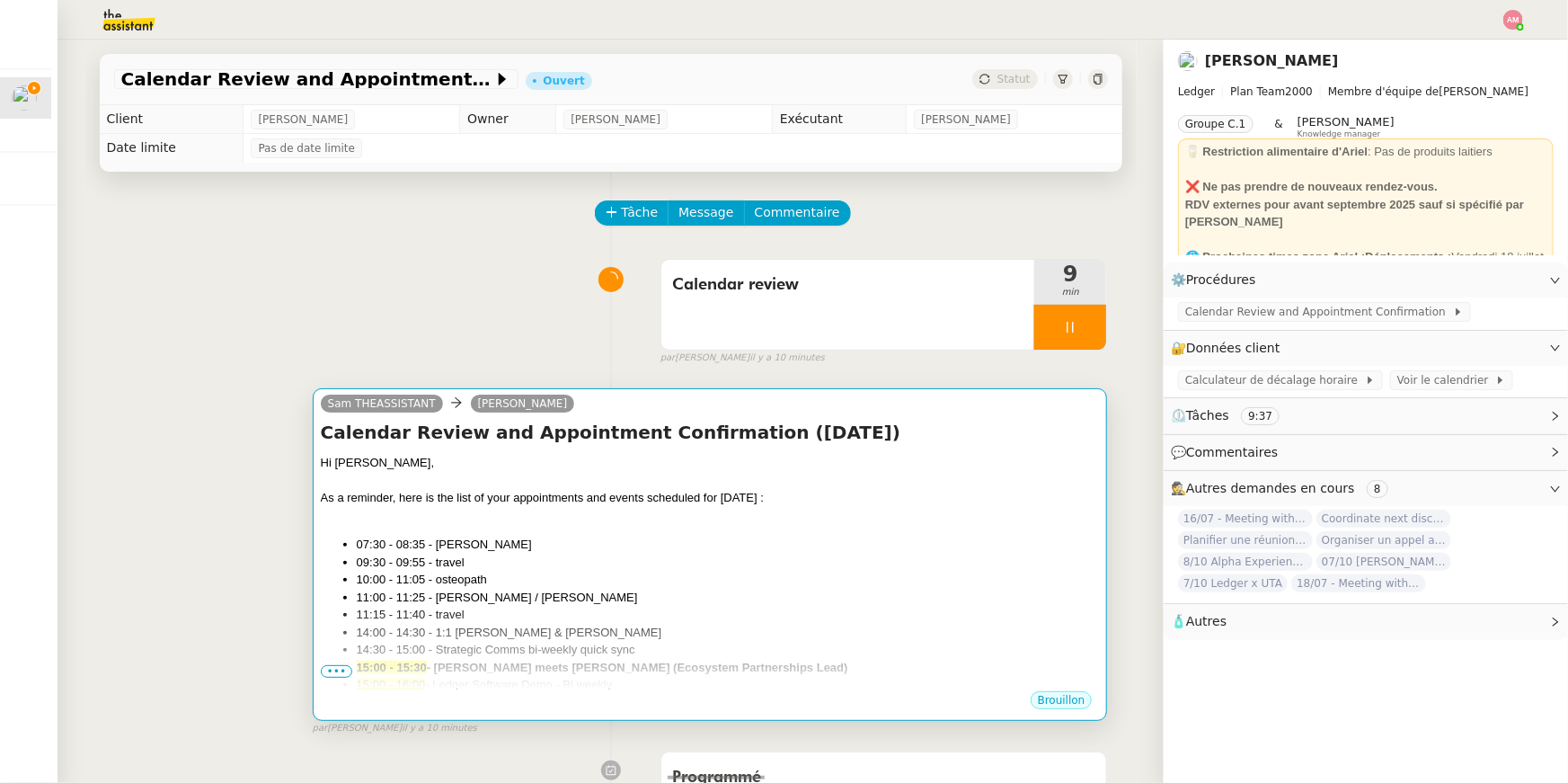
click at [547, 512] on div at bounding box center [710, 516] width 779 height 18
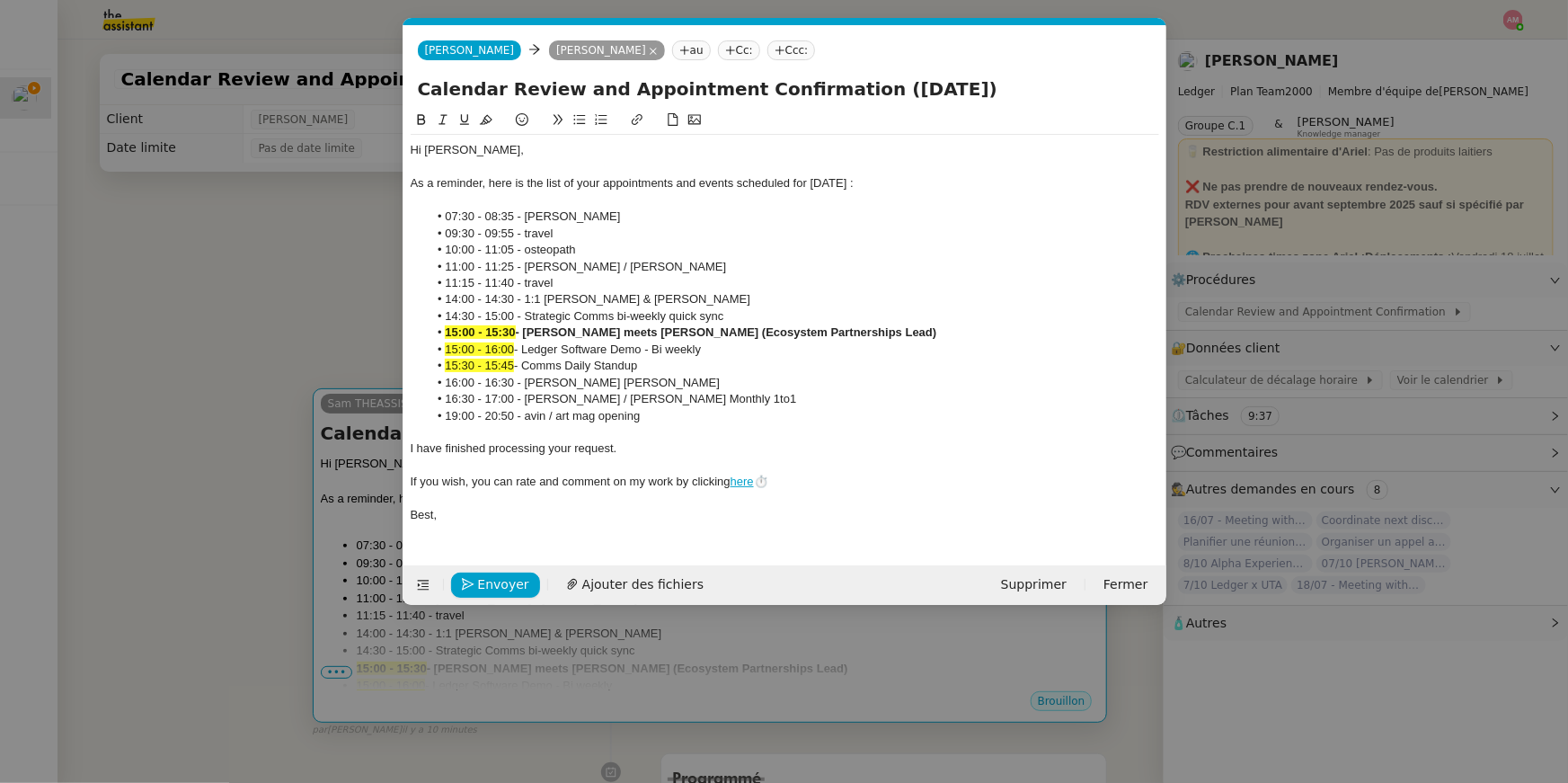
scroll to position [0, 54]
click at [300, 332] on nz-modal-container "cal Service Cal endar Review and Appointment Confirmation [PERSON_NAME] TA - PA…" at bounding box center [784, 391] width 1568 height 783
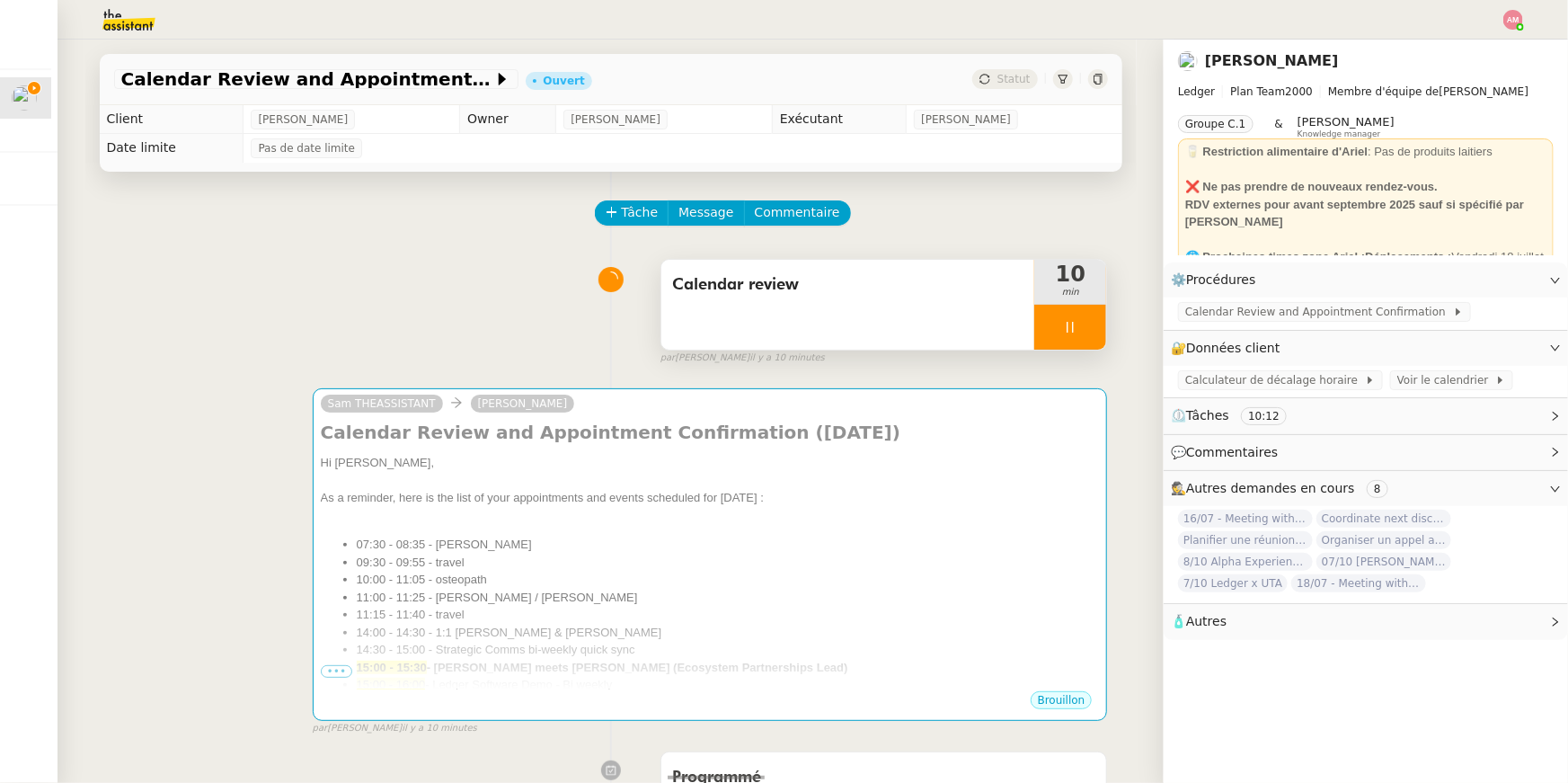
click at [853, 309] on div "Calendar review" at bounding box center [848, 304] width 374 height 90
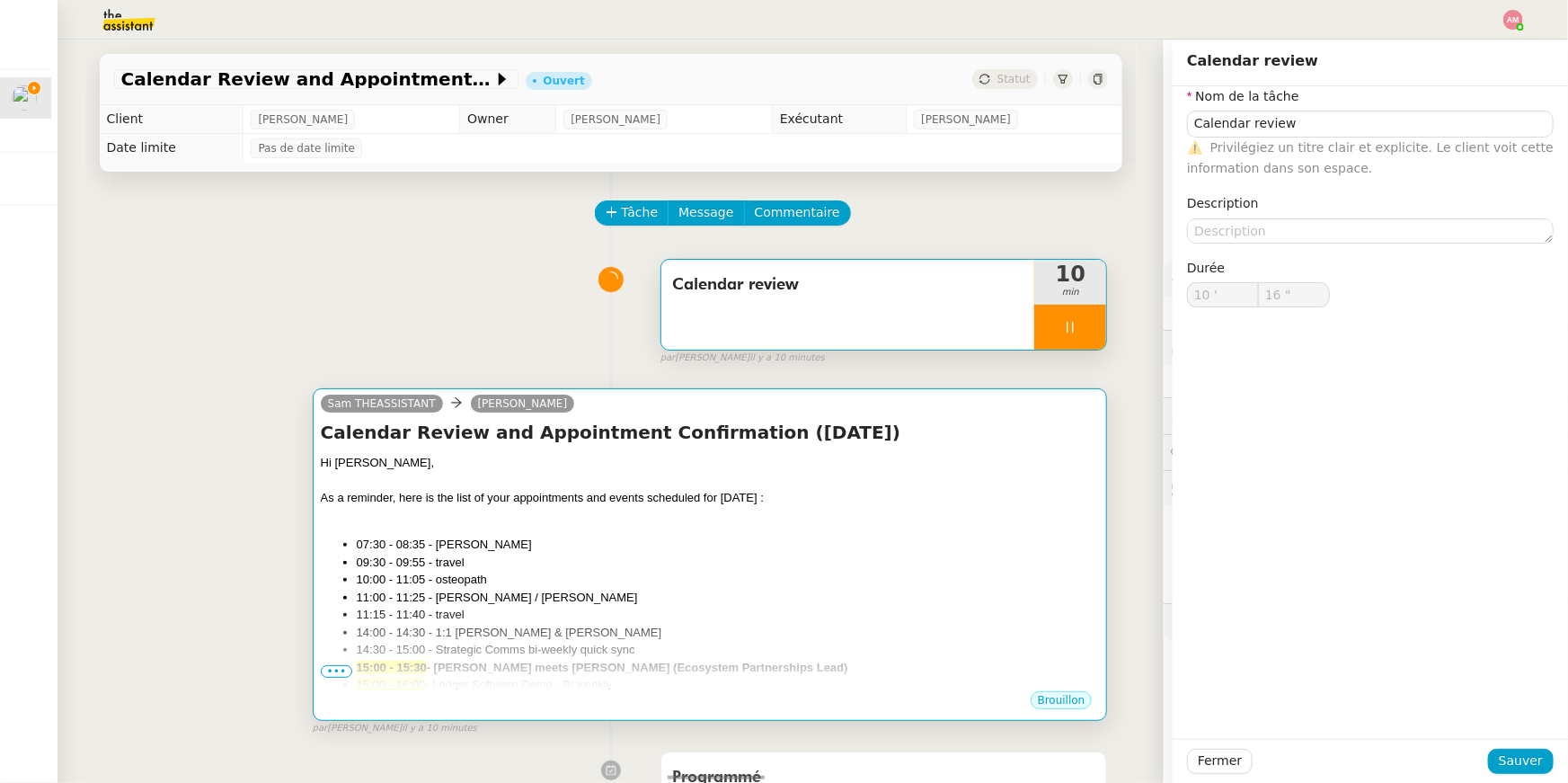
click at [845, 648] on li "14:30 - 15:00 - Strategic Comms bi-weekly quick sync" at bounding box center [727, 650] width 743 height 18
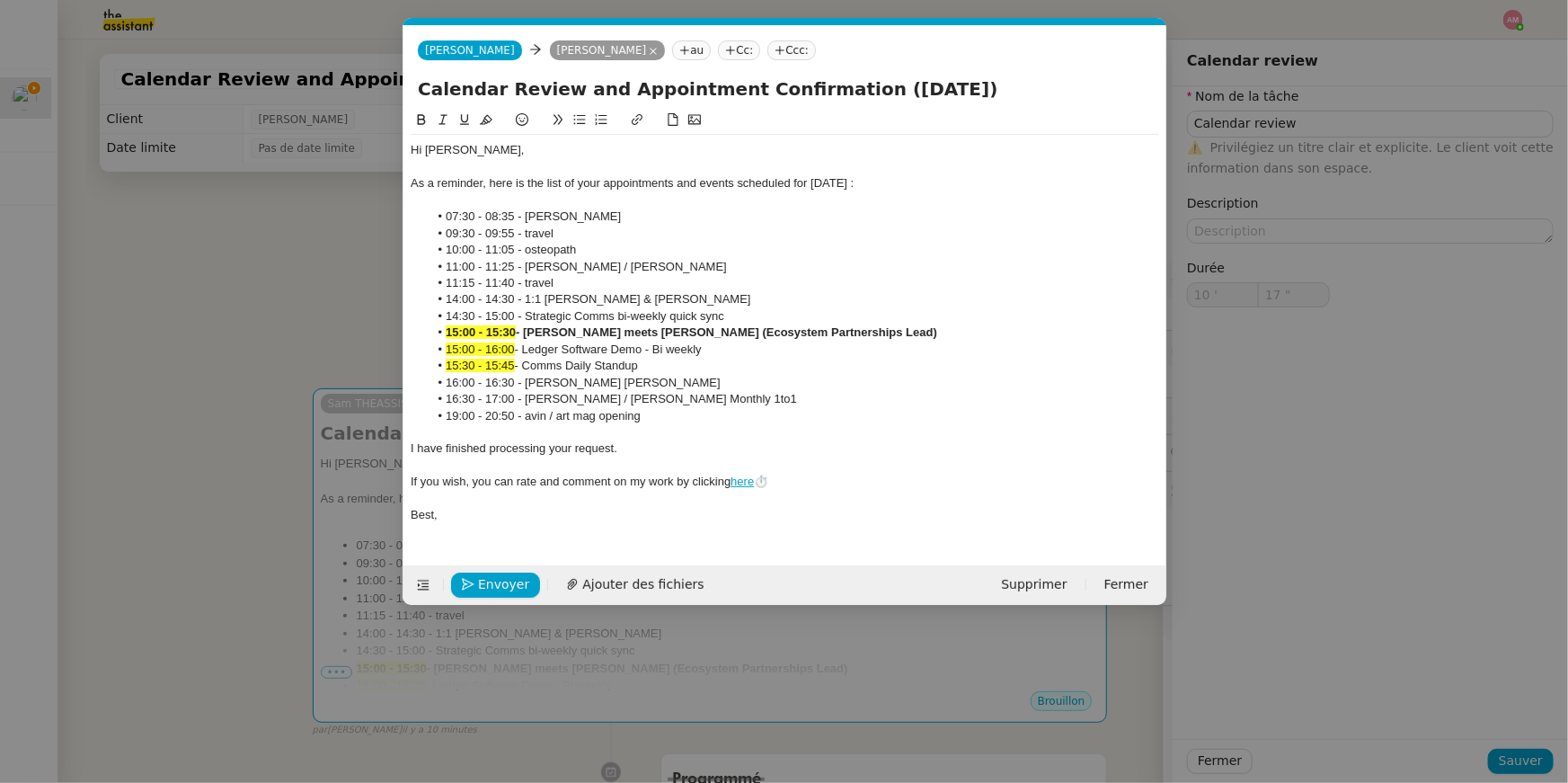
scroll to position [0, 54]
click at [468, 583] on icon "button" at bounding box center [468, 585] width 13 height 13
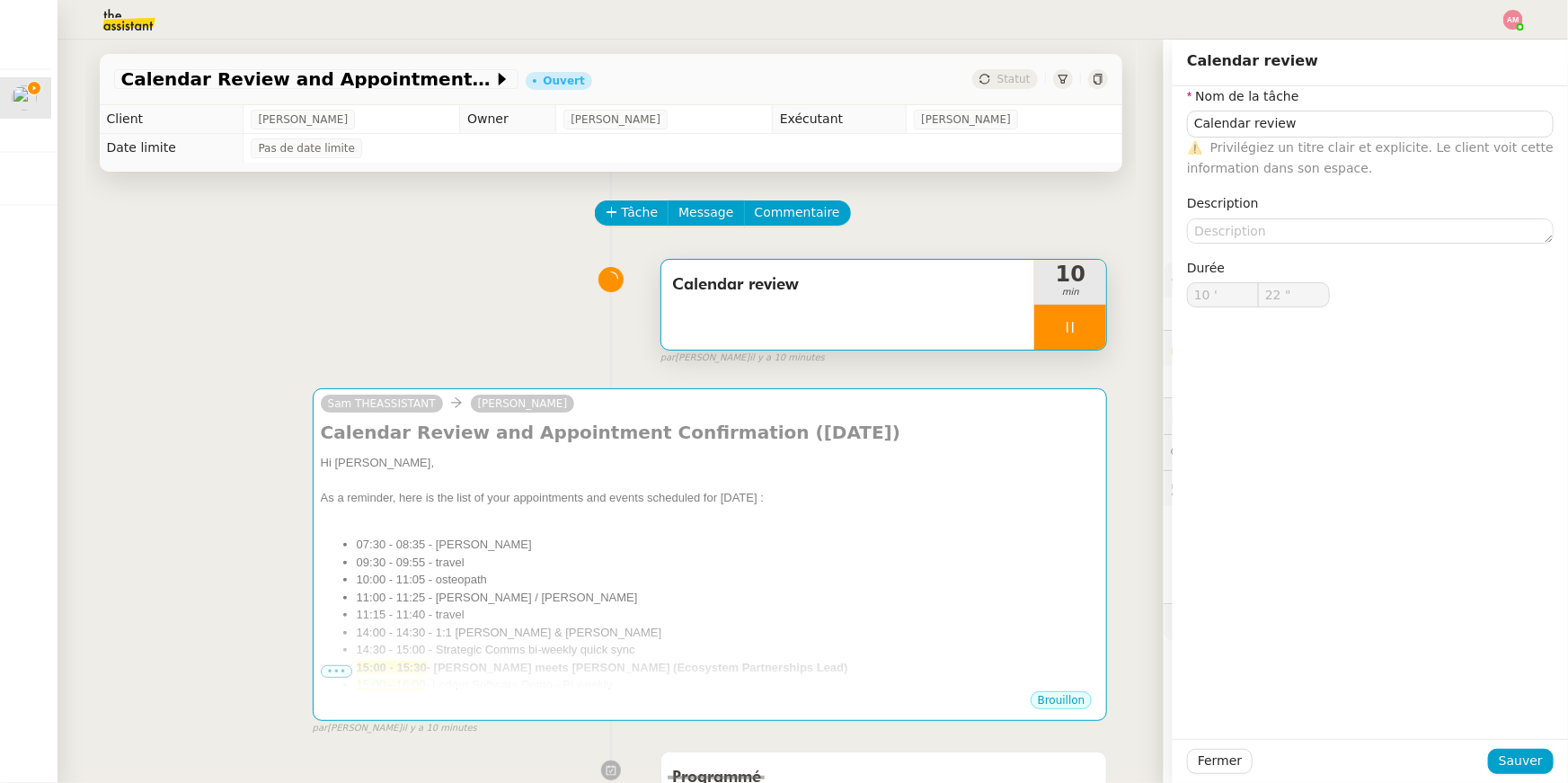
type input "23 ""
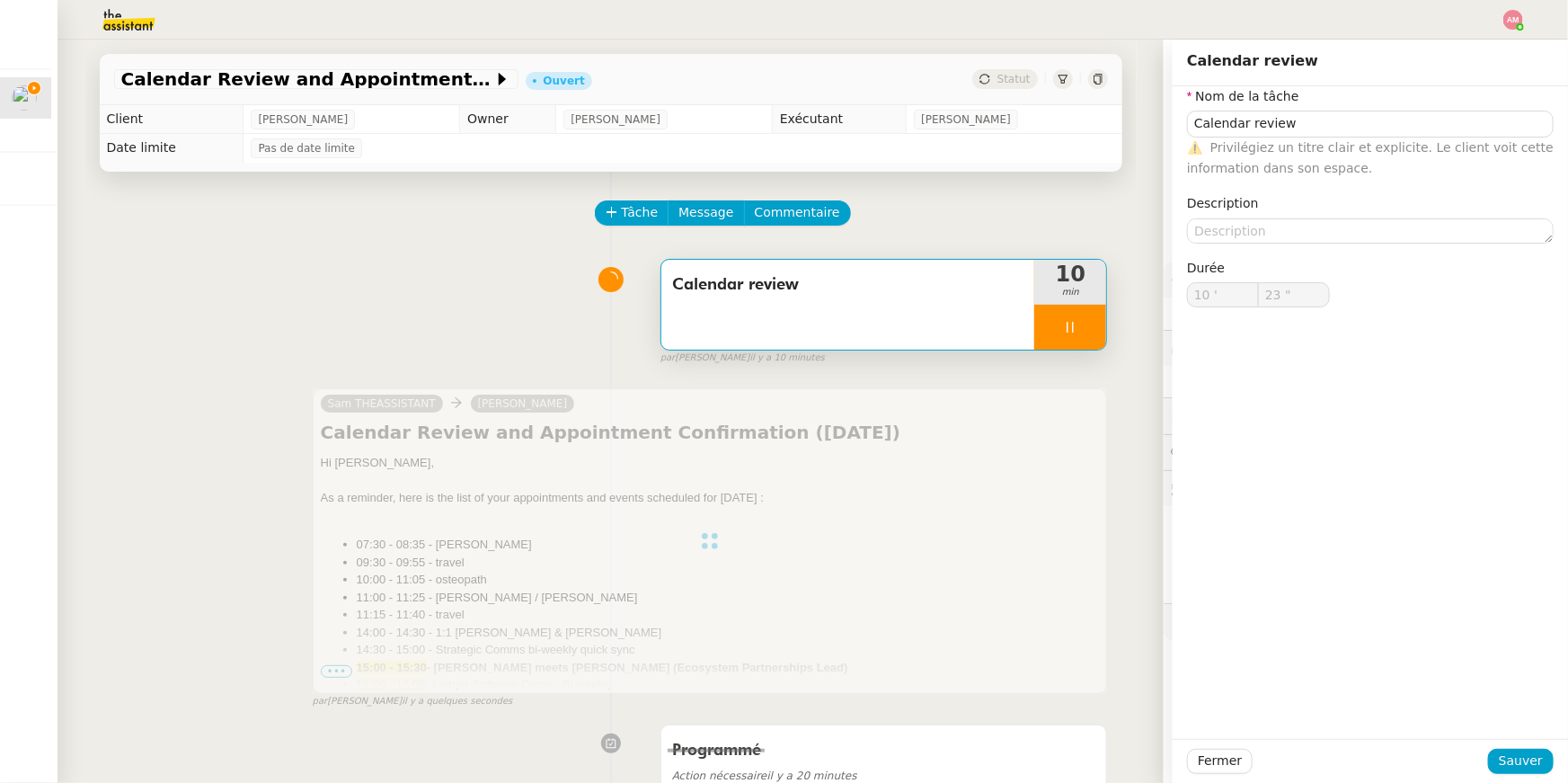
type input "Calendar review"
type input "10 '"
type input "25 ""
click at [1092, 324] on div at bounding box center [1069, 328] width 71 height 45
click at [1097, 328] on button at bounding box center [1088, 328] width 36 height 45
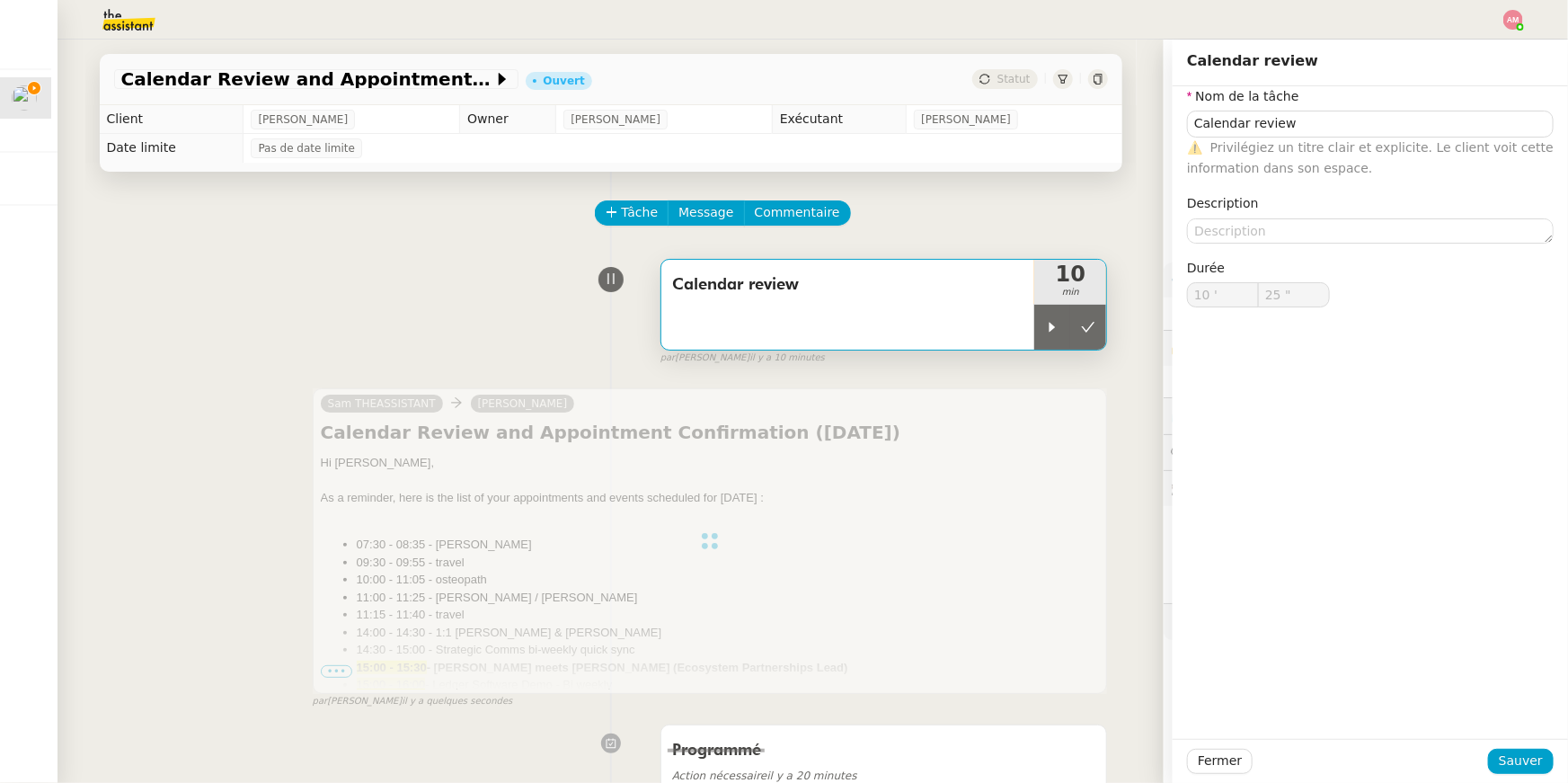
type input "Calendar review"
type input "10 '"
type input "25 ""
type input "Calendar review"
type input "10 '"
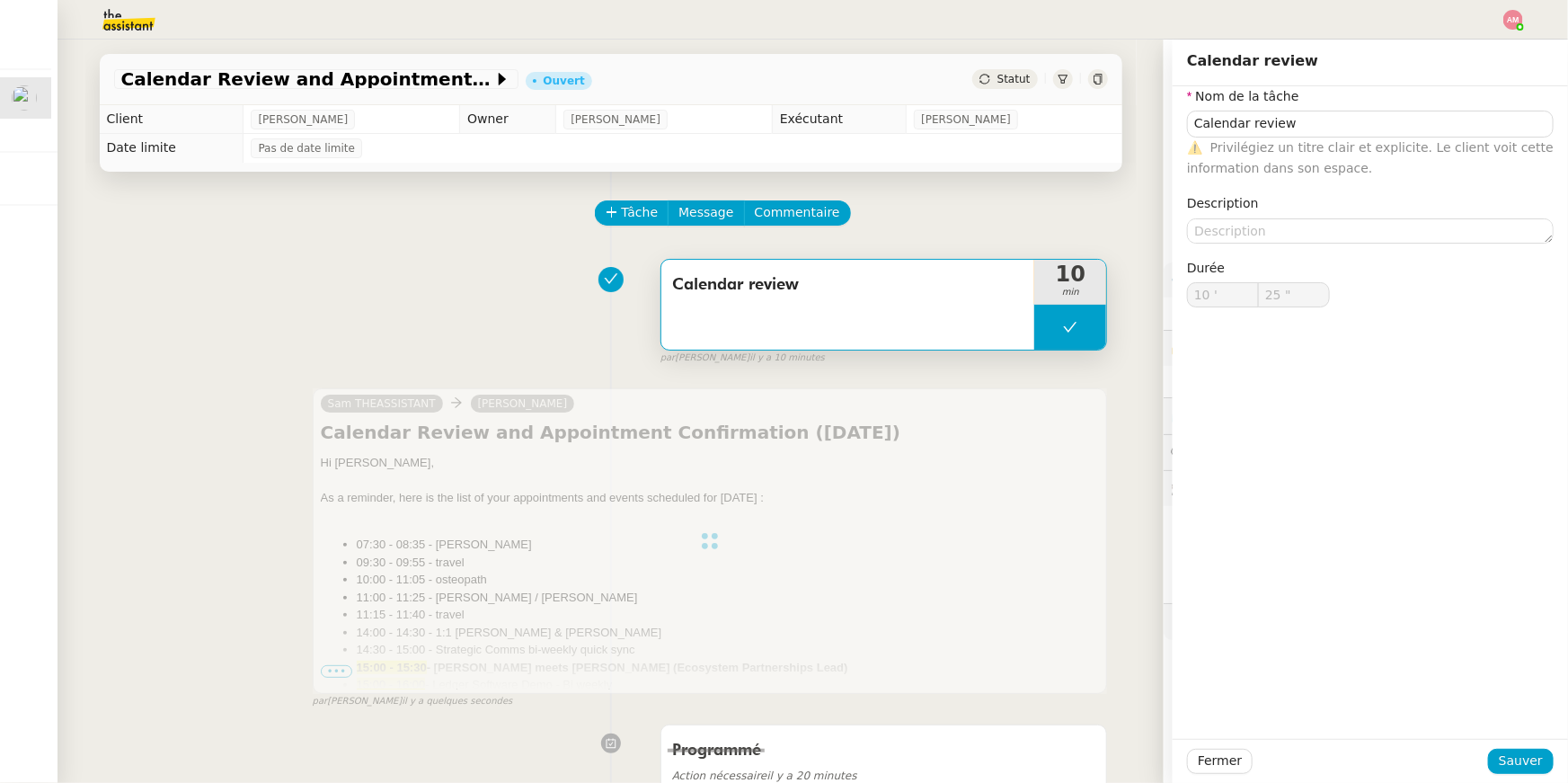
type input "25 ""
type input "Calendar review"
type input "10 '"
type input "25 ""
type input "Calendar review"
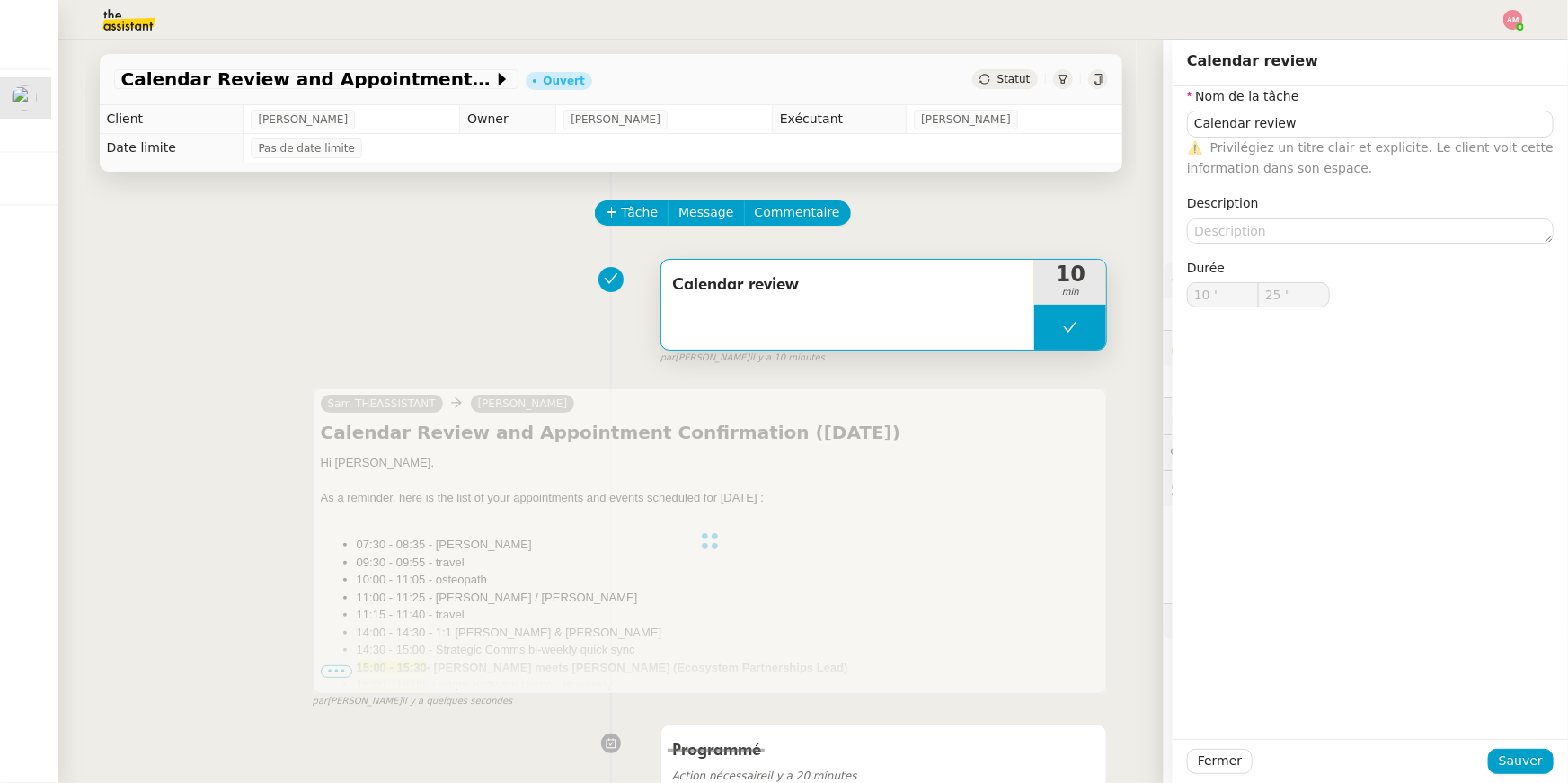
type input "10 '"
type input "25 ""
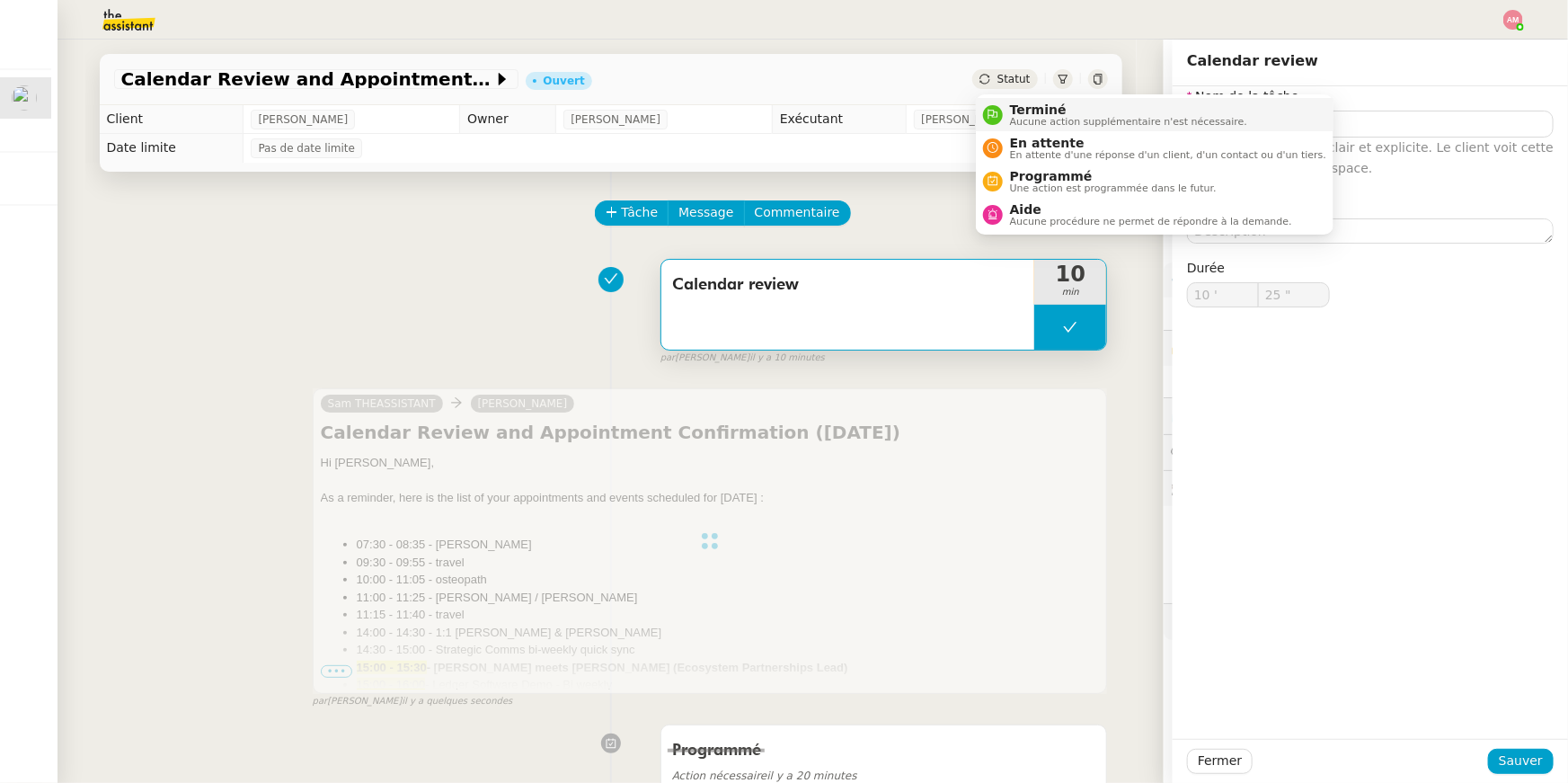
click at [1010, 117] on span "Aucune action supplémentaire n'est nécessaire." at bounding box center [1128, 121] width 237 height 10
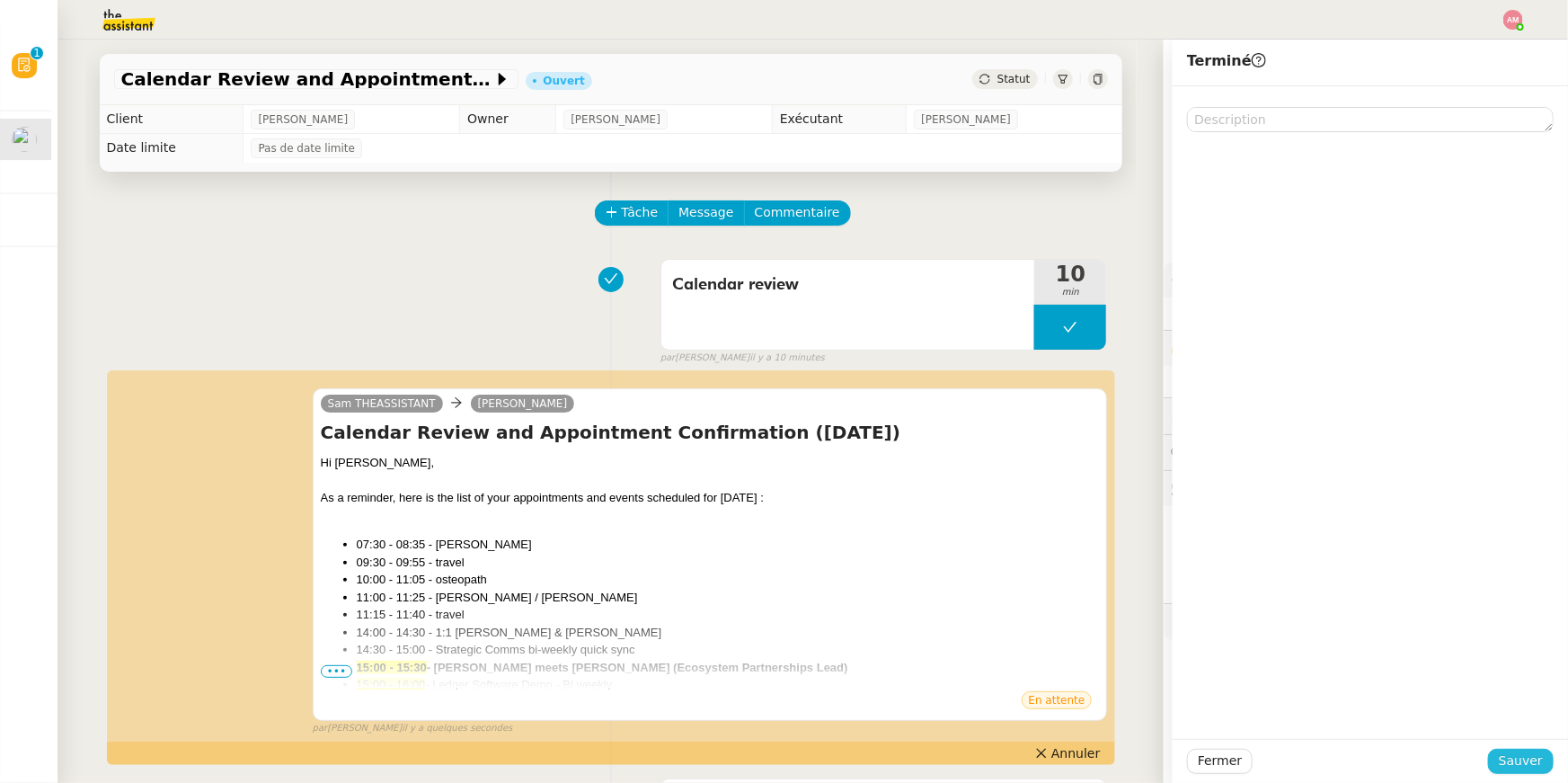
click at [1508, 769] on span "Sauver" at bounding box center [1520, 760] width 44 height 21
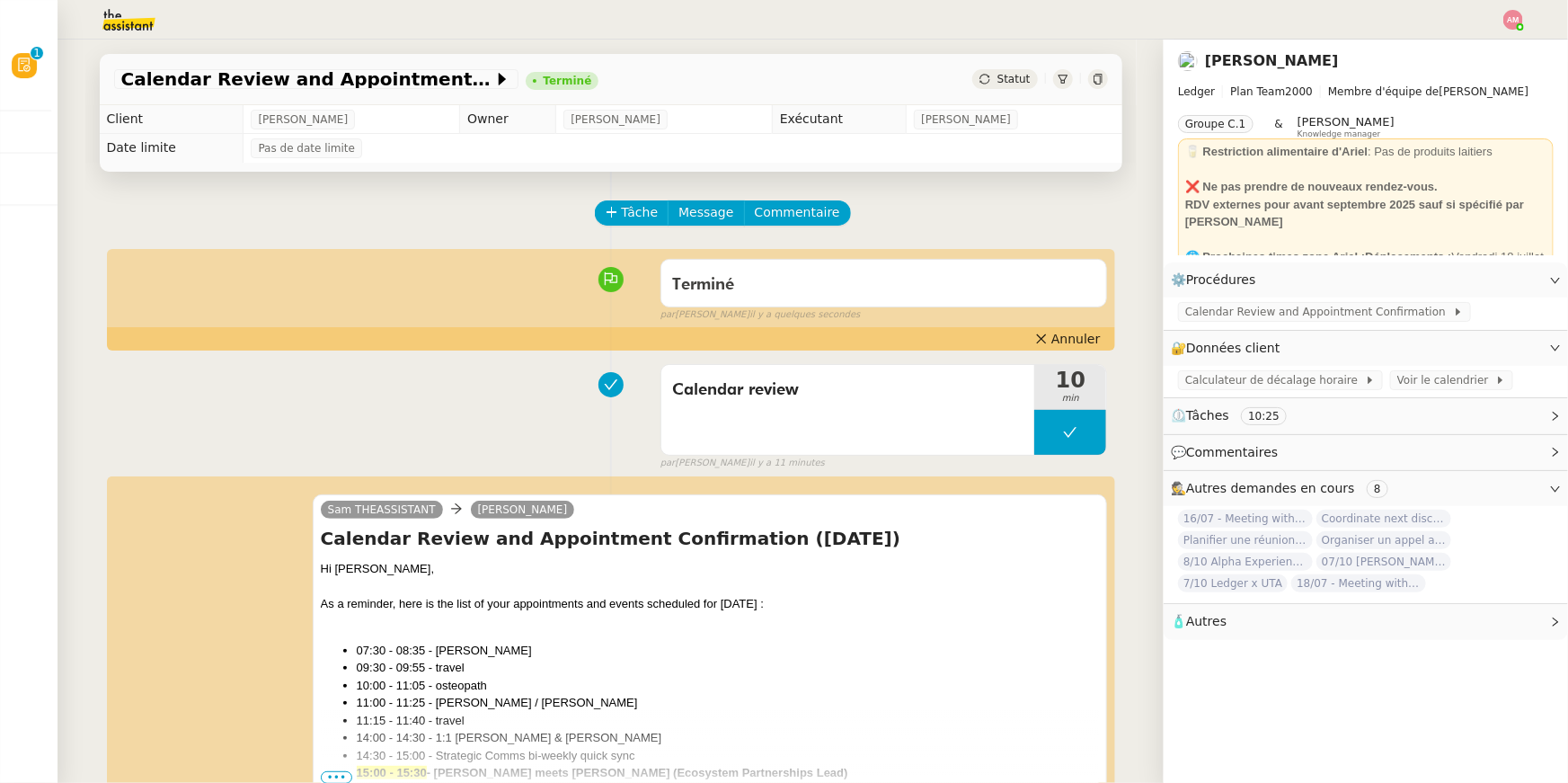
click at [1528, 9] on nz-header at bounding box center [784, 20] width 1568 height 40
click at [1520, 13] on img at bounding box center [1513, 20] width 20 height 20
click at [1495, 51] on li "Suivi" at bounding box center [1464, 52] width 117 height 25
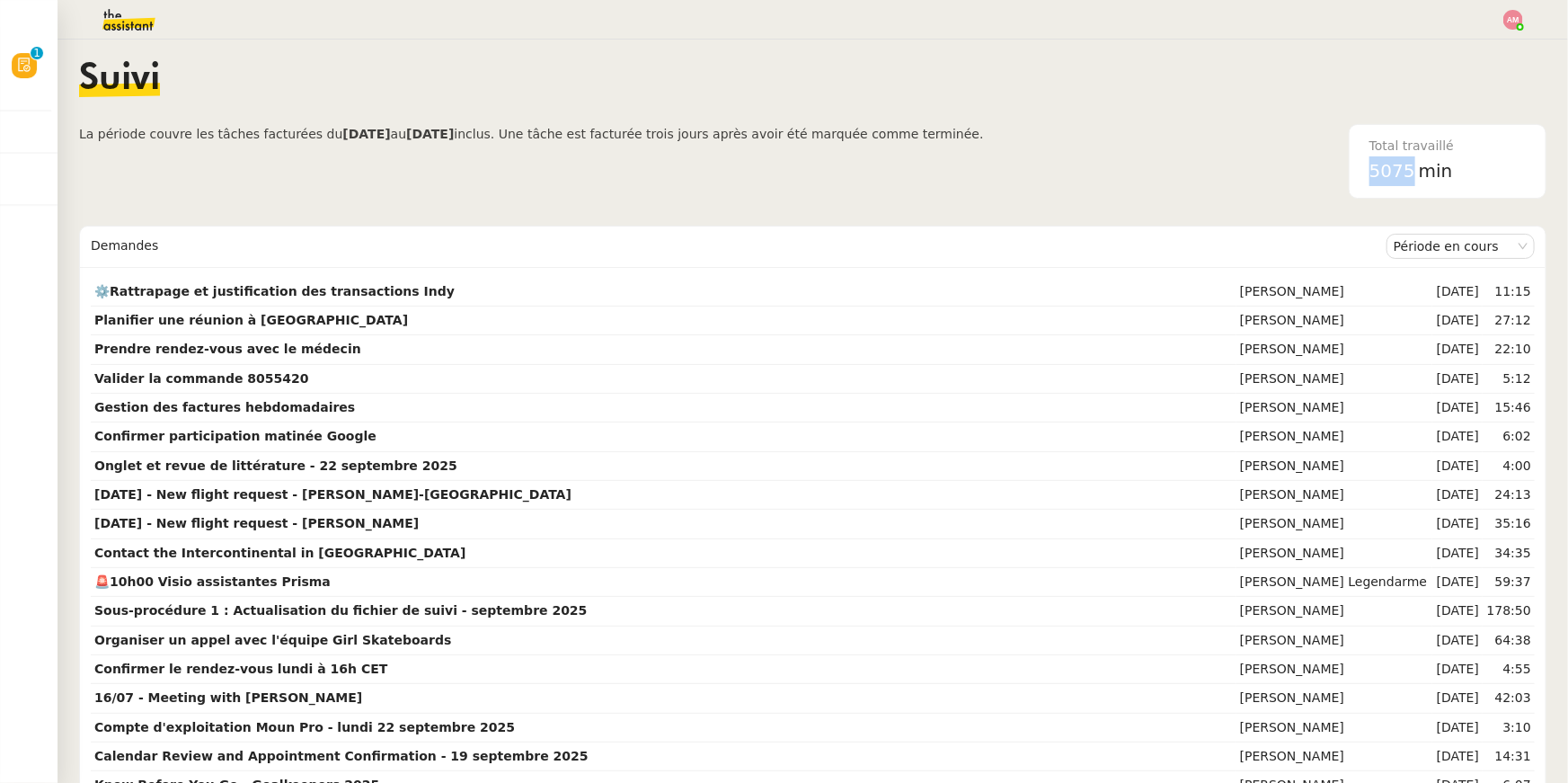
drag, startPoint x: 1370, startPoint y: 167, endPoint x: 1419, endPoint y: 169, distance: 49.0
click at [1419, 169] on div "5075 min" at bounding box center [1447, 171] width 157 height 30
copy span "5075"
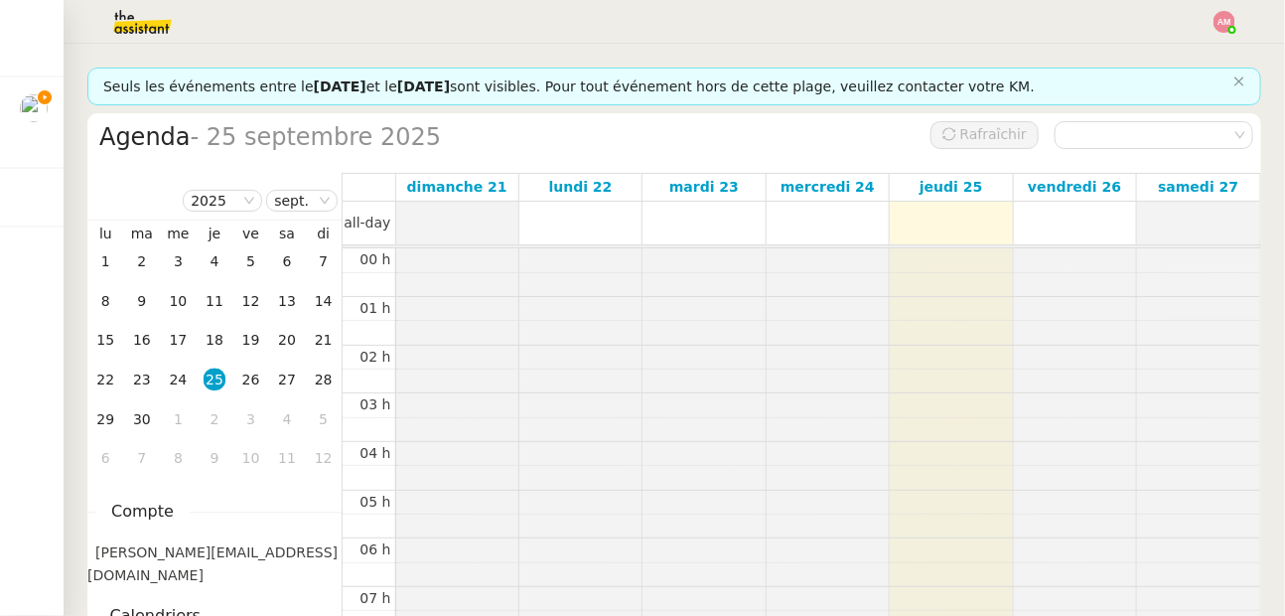
scroll to position [289, 0]
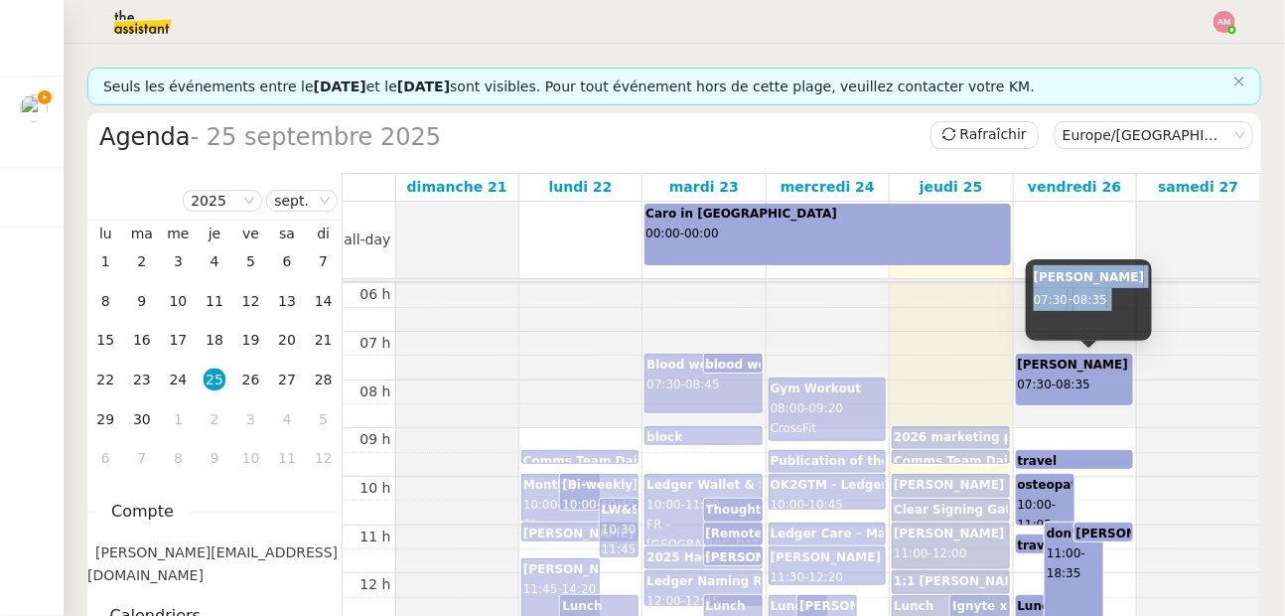
drag, startPoint x: 1030, startPoint y: 275, endPoint x: 1108, endPoint y: 315, distance: 87.9
click at [1108, 315] on div "[PERSON_NAME] 07:30 - 08:35" at bounding box center [1089, 299] width 127 height 81
copy div "yvon 07:30 - 08:35"
drag, startPoint x: 1030, startPoint y: 271, endPoint x: 1114, endPoint y: 312, distance: 93.7
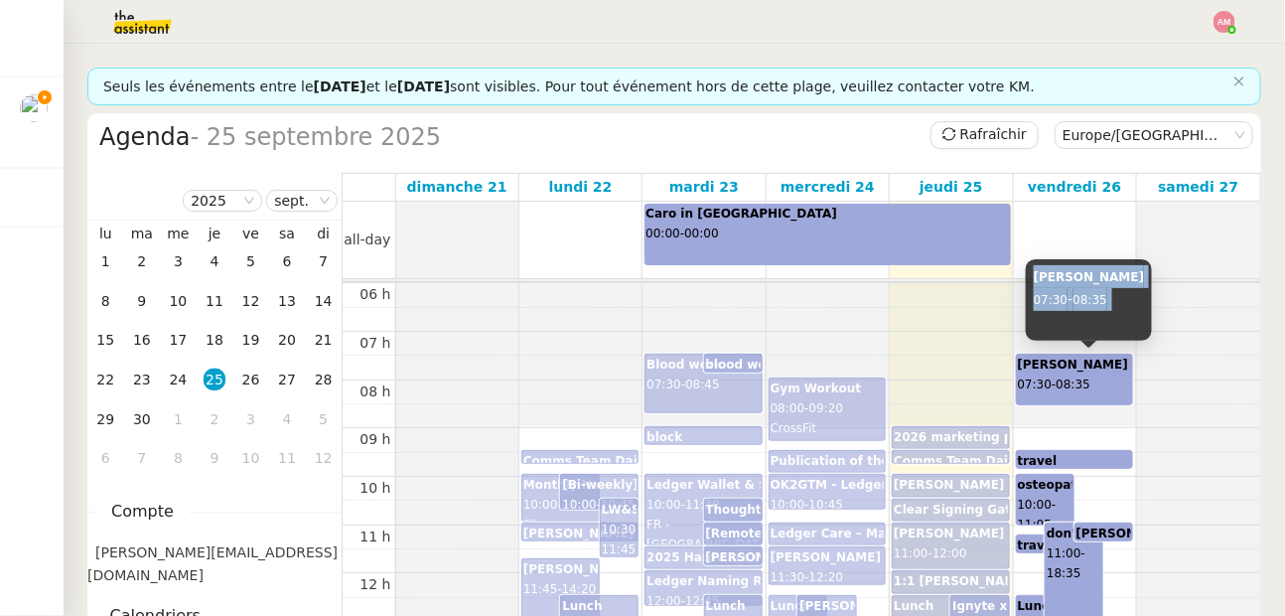
click at [1114, 312] on div "yvon 07:30 - 08:35" at bounding box center [1089, 299] width 127 height 81
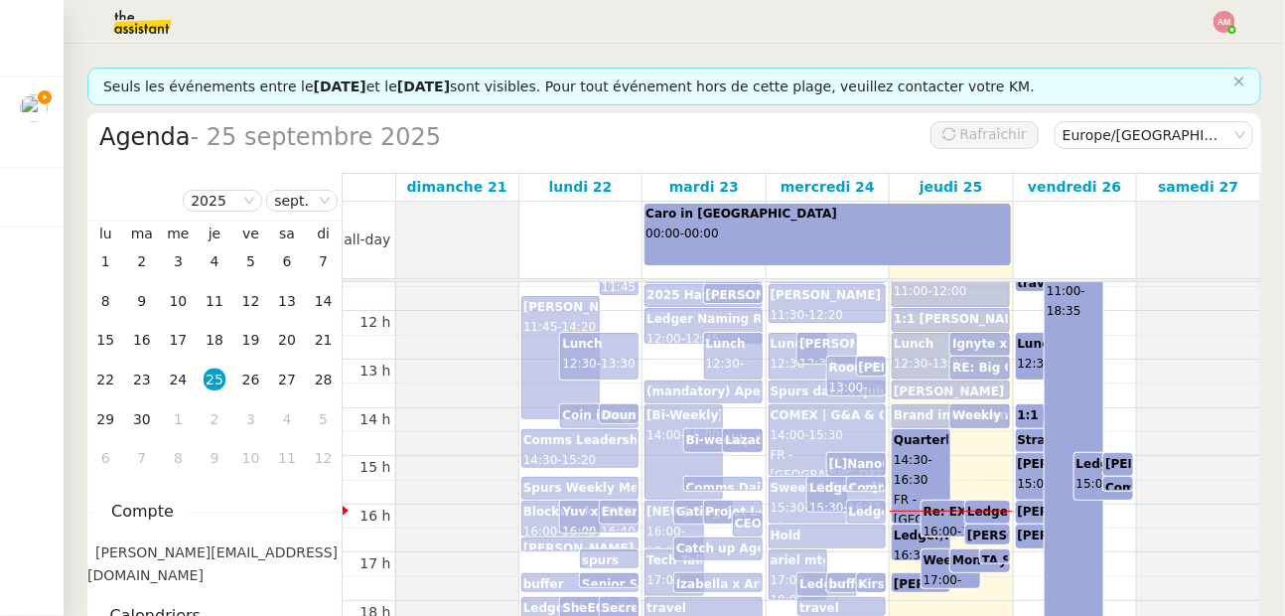
scroll to position [549, 0]
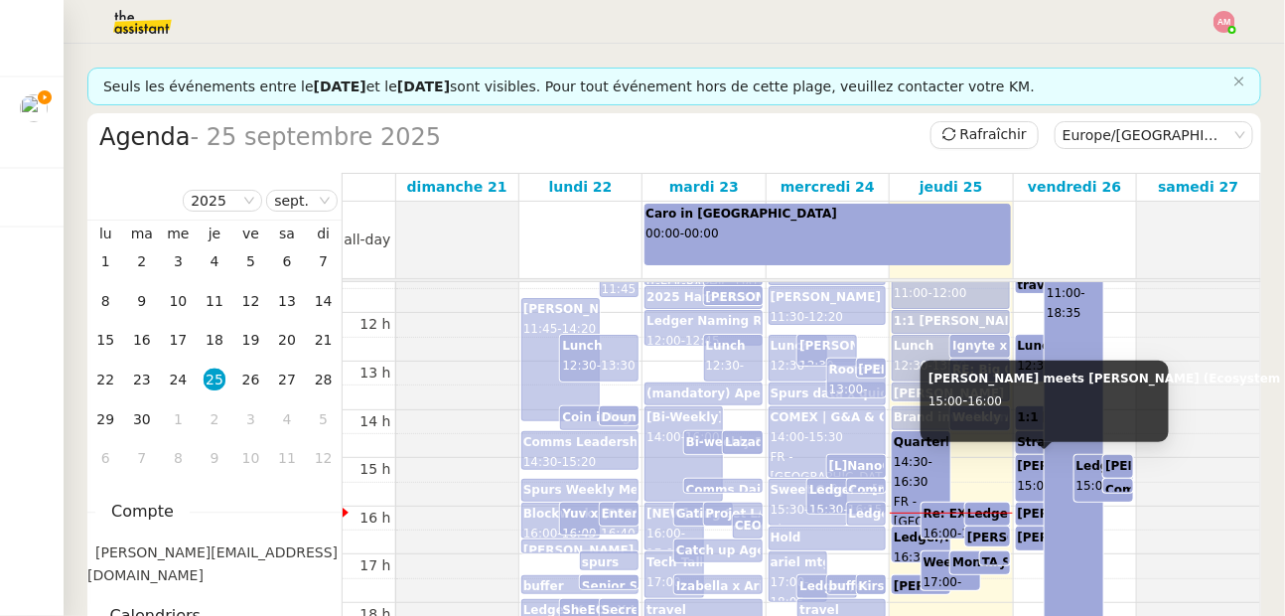
click at [1031, 479] on span "15:00" at bounding box center [1035, 486] width 35 height 14
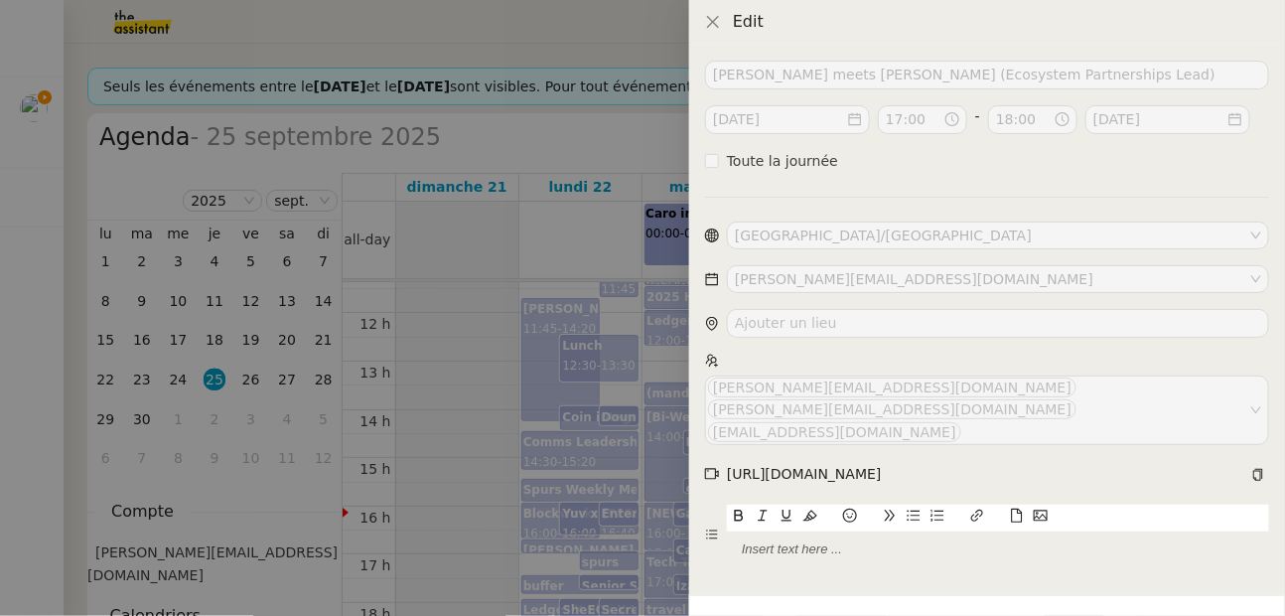
click at [558, 407] on div at bounding box center [642, 308] width 1285 height 616
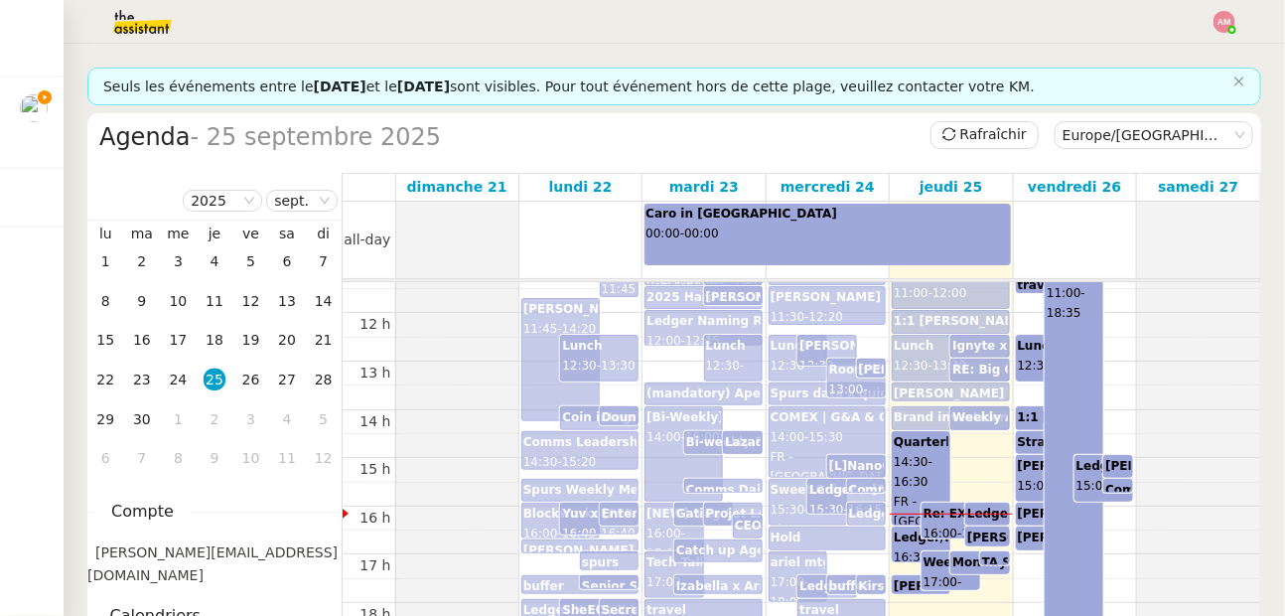
scroll to position [304, 0]
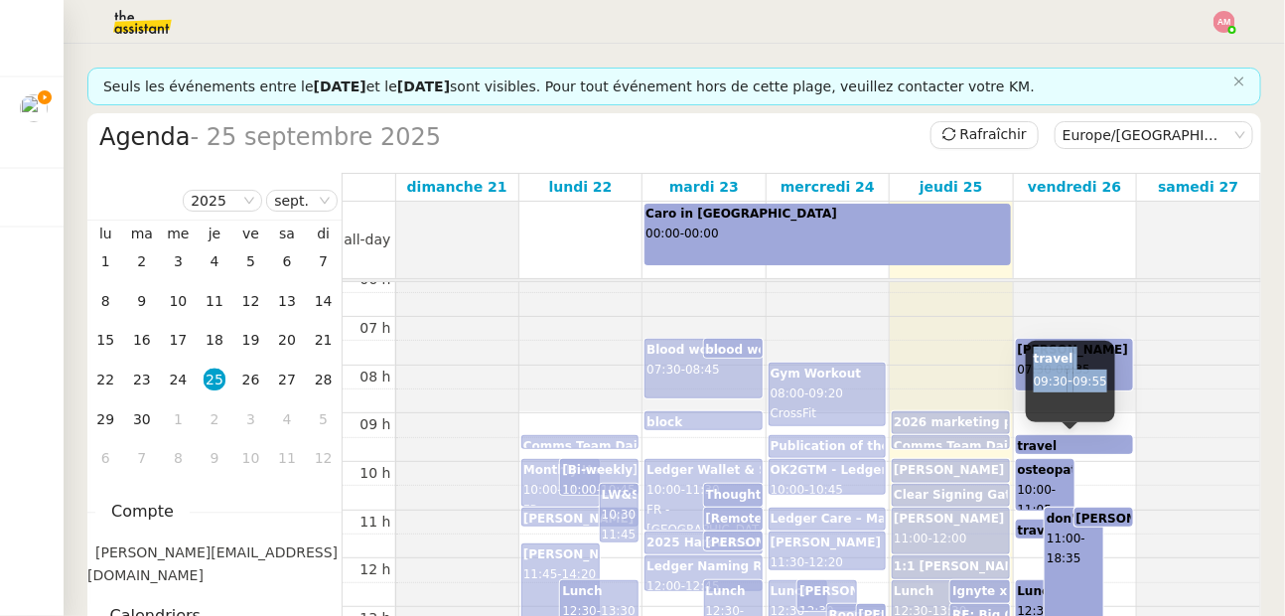
copy div "travel 09:30 - 09:55"
drag, startPoint x: 1029, startPoint y: 355, endPoint x: 1116, endPoint y: 387, distance: 93.3
click at [1115, 387] on div "travel 09:30 - 09:55" at bounding box center [1070, 381] width 89 height 81
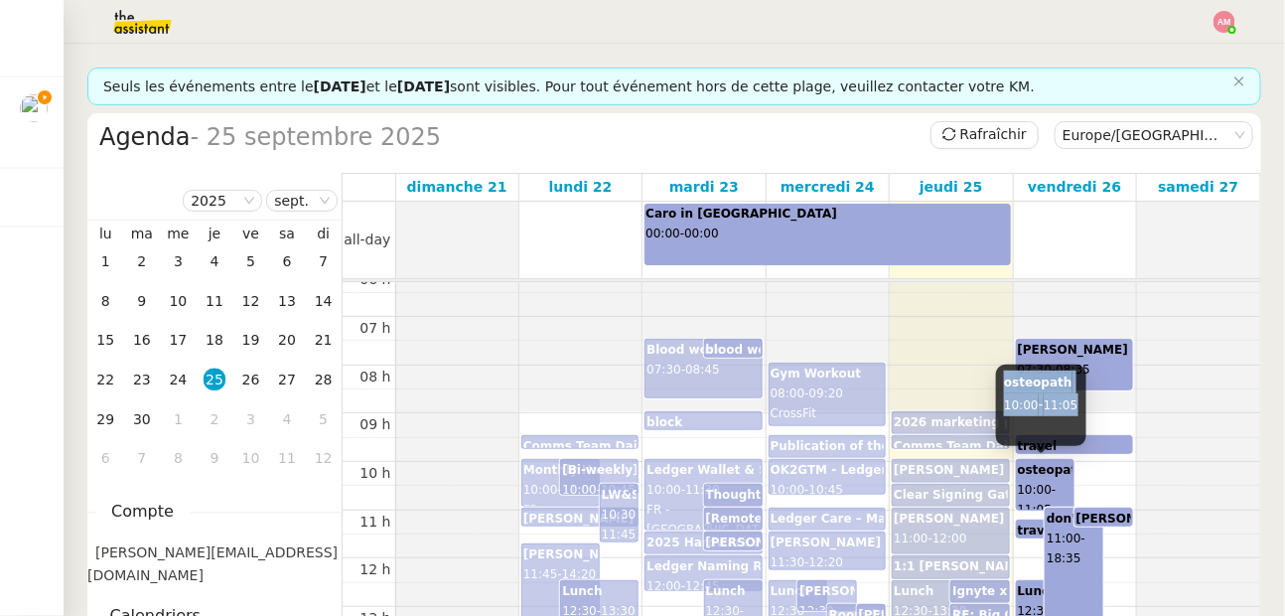
copy div "osteopath 10:00 - 11:05"
drag, startPoint x: 1004, startPoint y: 379, endPoint x: 1089, endPoint y: 415, distance: 92.6
click at [1085, 415] on div "osteopath 10:00 - 11:05" at bounding box center [1040, 404] width 89 height 81
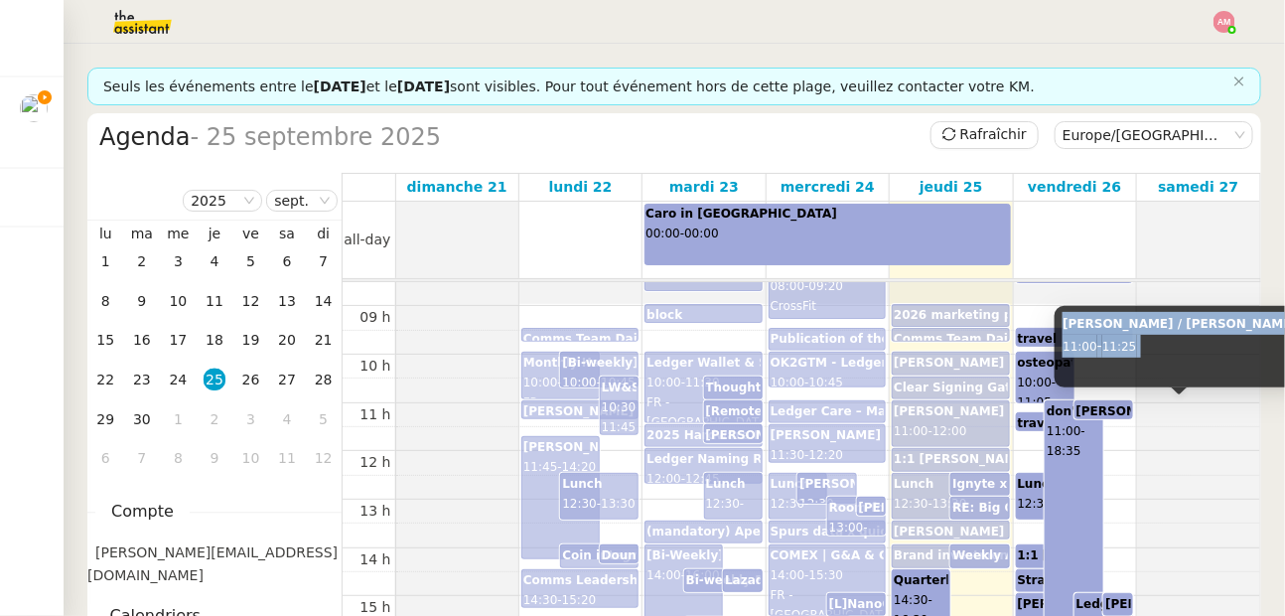
copy div "Ariel / Jules 11:00 - 11:25"
drag, startPoint x: 1067, startPoint y: 324, endPoint x: 1130, endPoint y: 360, distance: 73.4
click at [1130, 360] on div "Ariel / Jules 11:00 - 11:25" at bounding box center [1179, 346] width 248 height 81
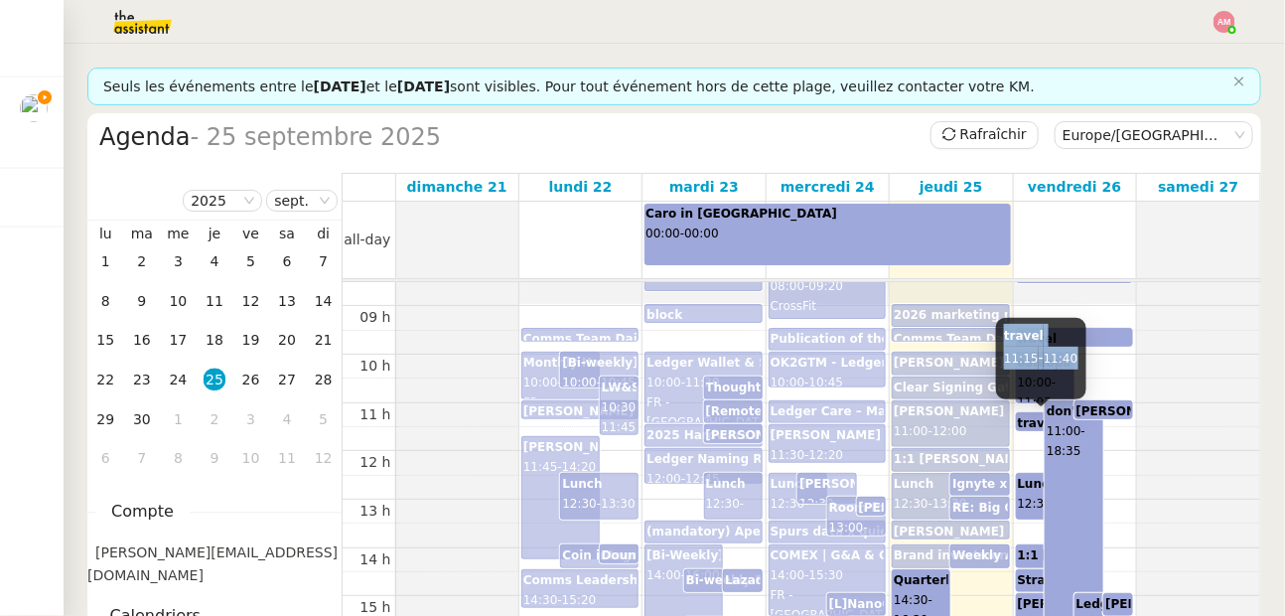
copy div "travel 11:15 - 11:40"
drag, startPoint x: 1004, startPoint y: 340, endPoint x: 1085, endPoint y: 357, distance: 83.2
click at [1085, 357] on div "travel 11:15 - 11:40" at bounding box center [1040, 358] width 89 height 81
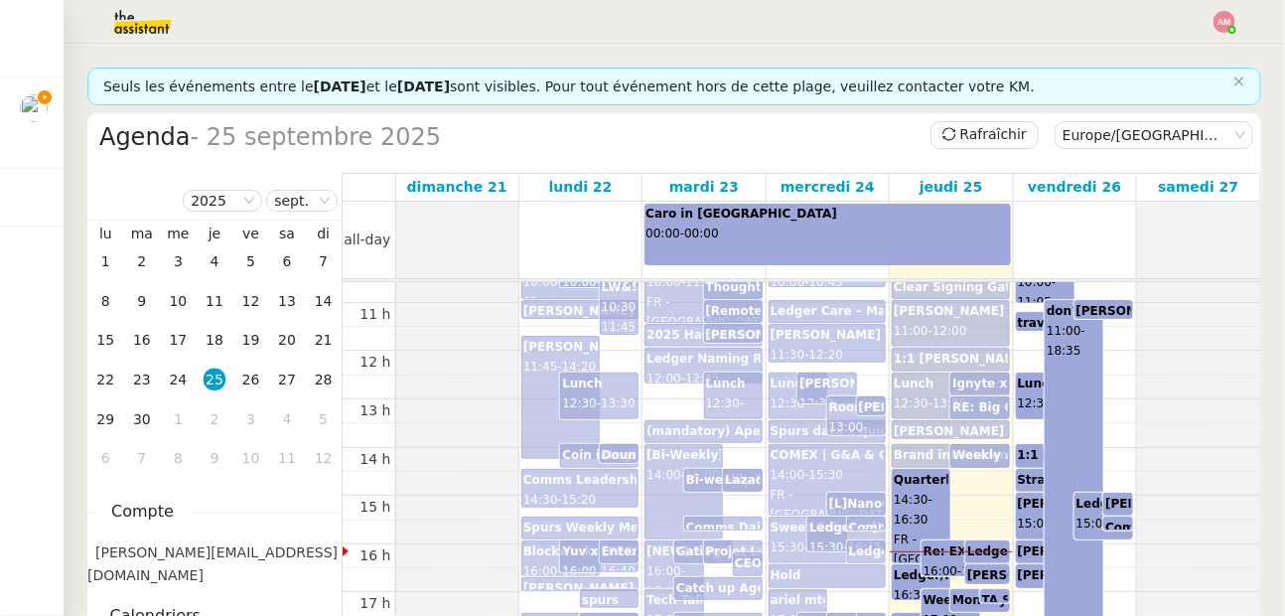
scroll to position [550, 0]
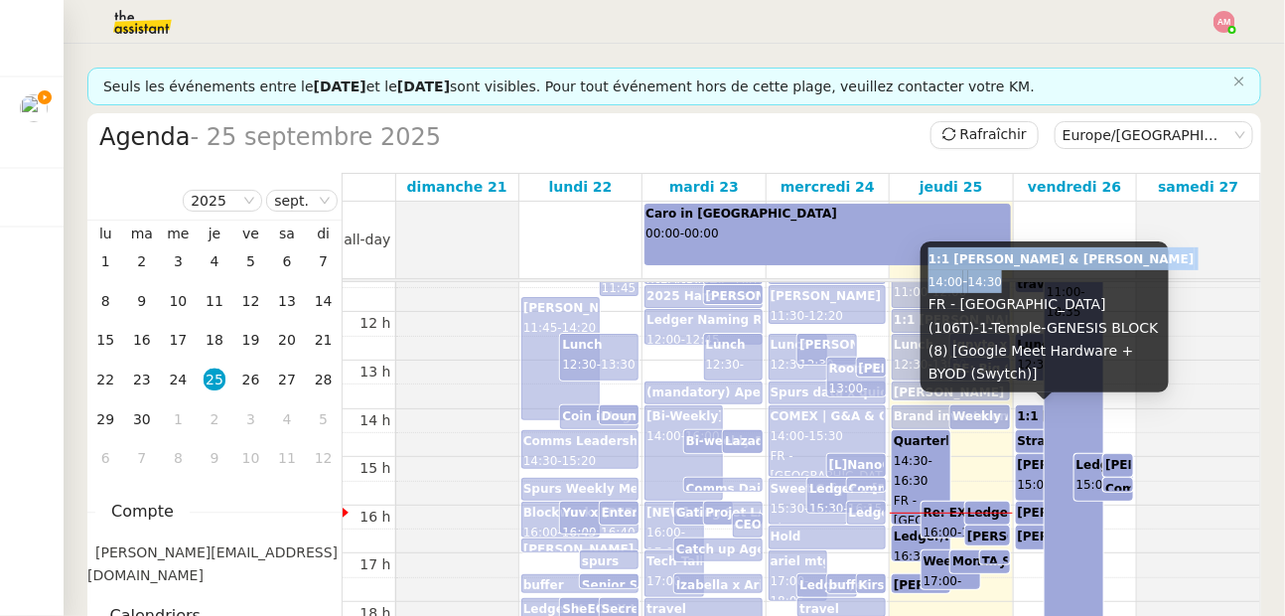
copy div "1:1 Ariel & Phillip Costigan 14:00 - 14:30"
drag, startPoint x: 921, startPoint y: 288, endPoint x: 1034, endPoint y: 308, distance: 114.9
click at [1034, 308] on div "1:1 Ariel & Phillip Costigan 14:00 - 14:30 FR - Paris (106T)-1-Temple-GENESIS B…" at bounding box center [1045, 316] width 248 height 151
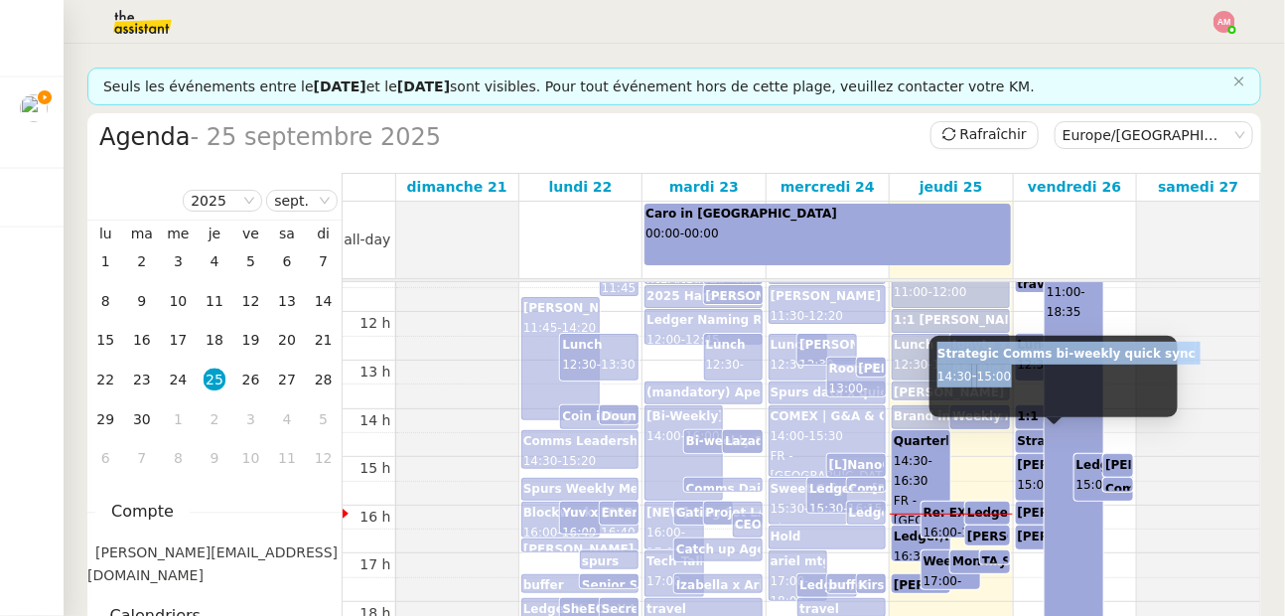
copy div "Strategic Comms bi-weekly quick sync 14:30 - 15:00"
drag, startPoint x: 936, startPoint y: 349, endPoint x: 1067, endPoint y: 375, distance: 132.8
click at [1067, 375] on div "Strategic Comms bi-weekly quick sync 14:30 - 15:00" at bounding box center [1054, 376] width 248 height 81
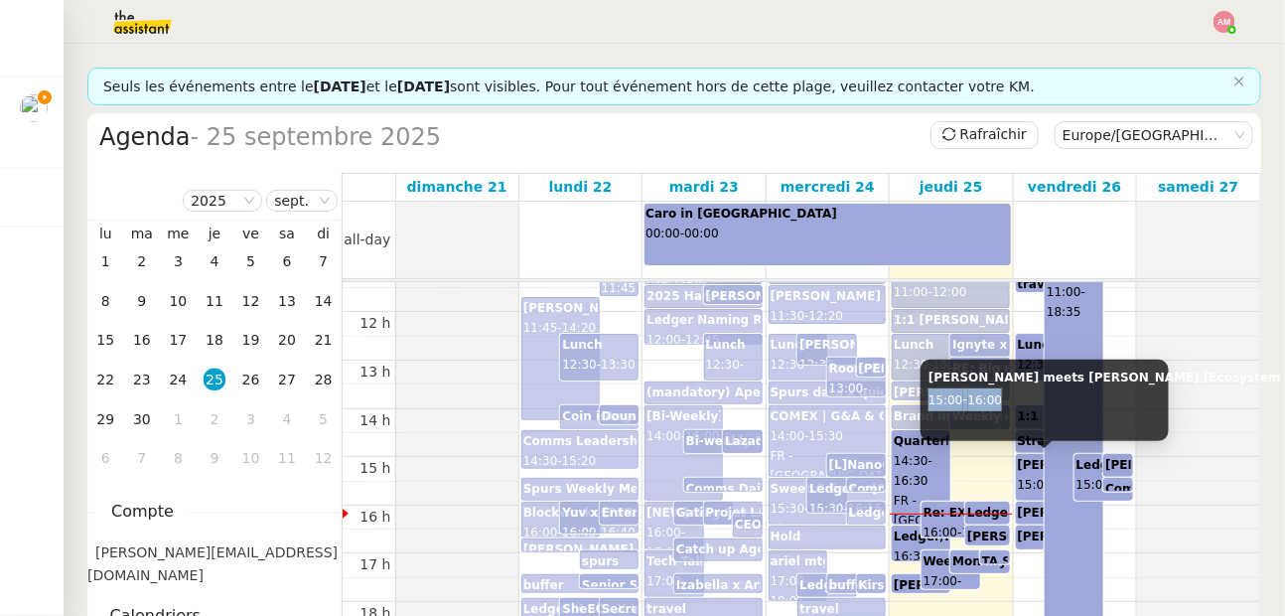
drag, startPoint x: 927, startPoint y: 389, endPoint x: 1010, endPoint y: 391, distance: 83.4
click at [1010, 391] on div "Ariel meets Adam De Cata (Ecosystem Partnerships Lead) 15:00 - 16:00" at bounding box center [1045, 399] width 248 height 81
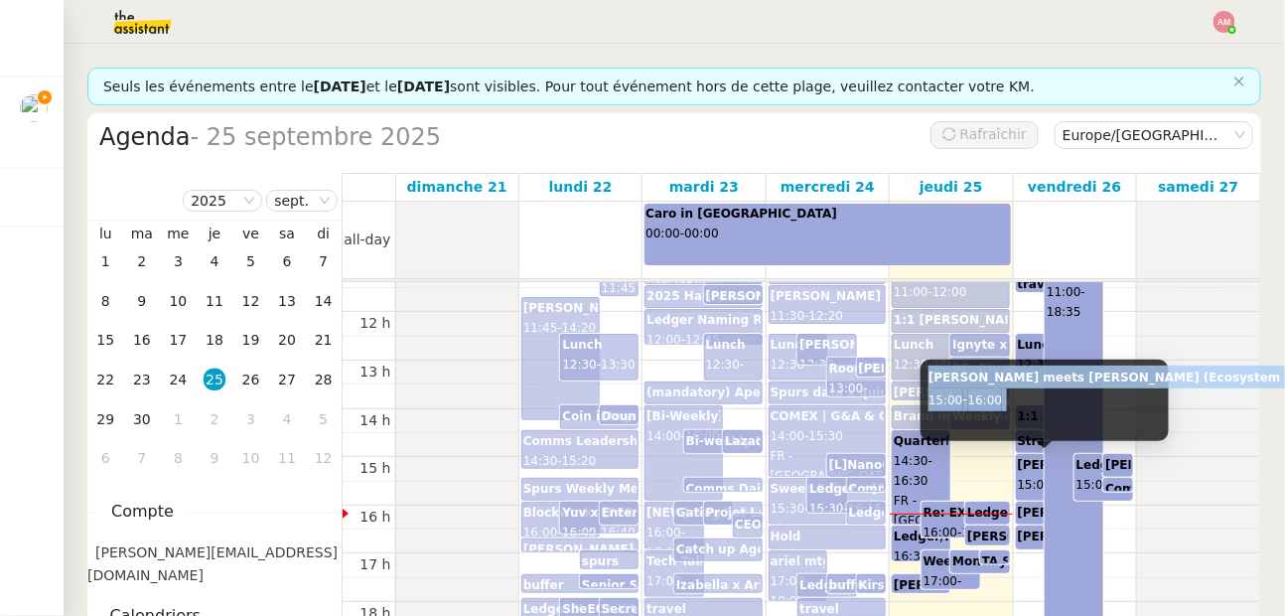
copy div "Ariel meets Adam De Cata (Ecosystem Partnerships Lead) 15:00 - 16:00"
drag, startPoint x: 925, startPoint y: 375, endPoint x: 1021, endPoint y: 411, distance: 102.7
click at [1021, 411] on div "Ariel meets Adam De Cata (Ecosystem Partnerships Lead) 15:00 - 16:00" at bounding box center [1045, 399] width 248 height 81
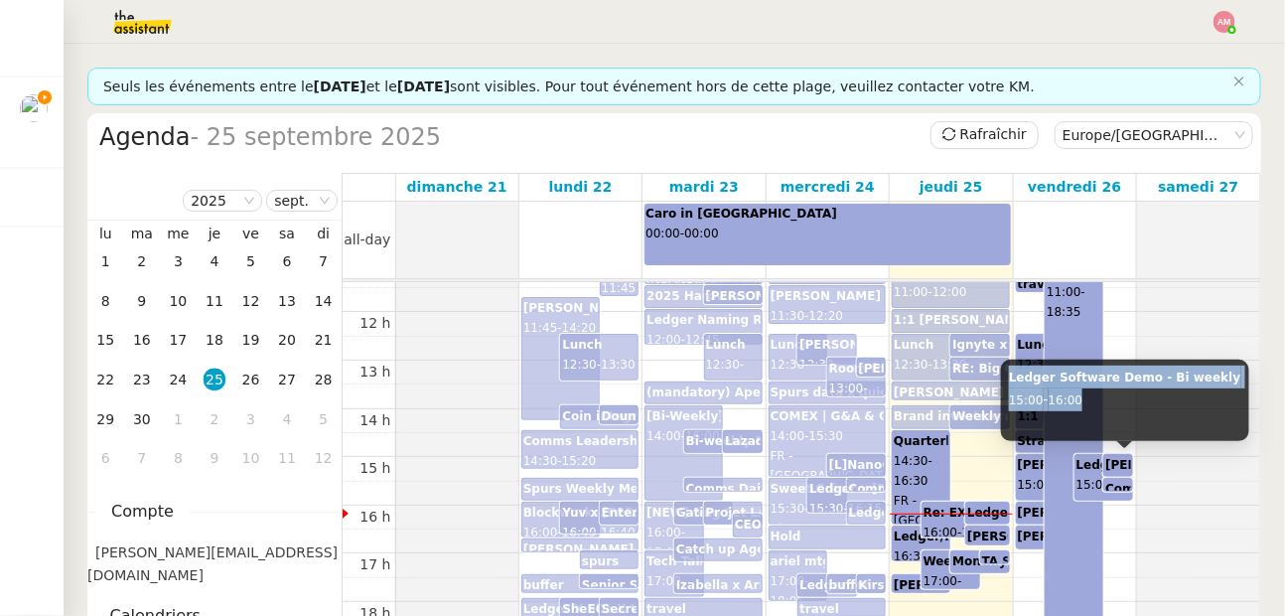
copy div "Ledger Software Demo - Bi weekly 15:00 - 16:00"
drag, startPoint x: 1003, startPoint y: 378, endPoint x: 1107, endPoint y: 409, distance: 108.7
click at [1107, 409] on div "Ledger Software Demo - Bi weekly 15:00 - 16:00" at bounding box center [1124, 399] width 247 height 81
drag, startPoint x: 1002, startPoint y: 380, endPoint x: 1085, endPoint y: 399, distance: 85.5
click at [1085, 399] on div "Ariel meets Adam De Cata (Ecosystem Partnerships Lead) 15:00 - 15:30" at bounding box center [1118, 399] width 248 height 81
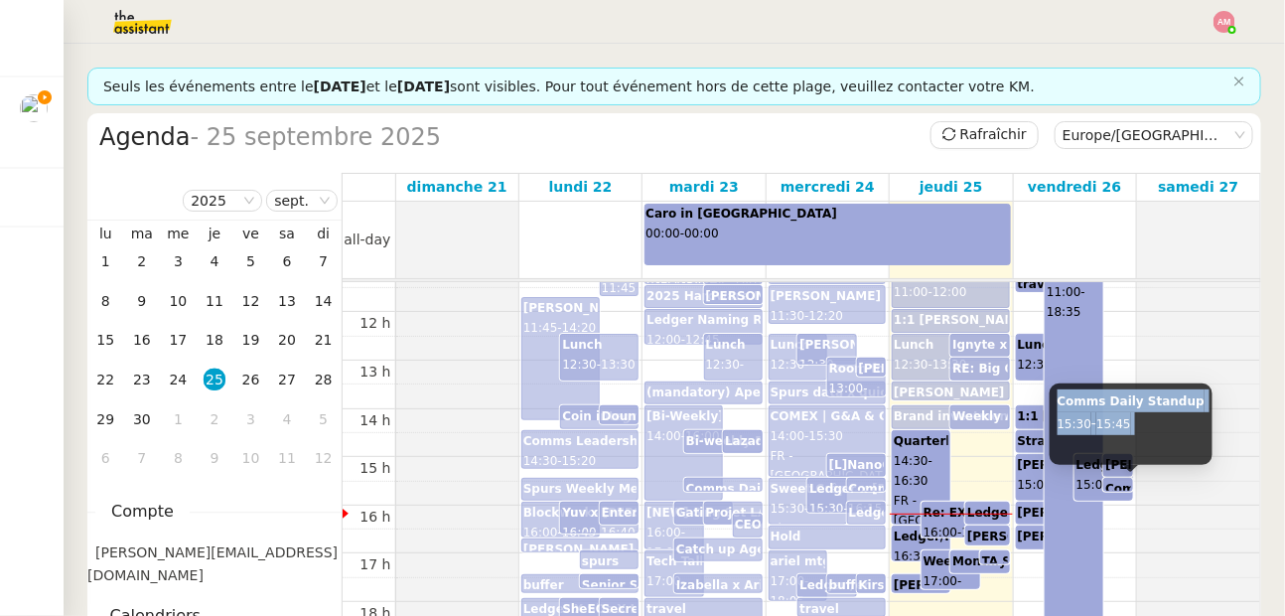
drag, startPoint x: 1057, startPoint y: 403, endPoint x: 1145, endPoint y: 441, distance: 96.1
click at [1145, 441] on div "Comms Daily Standup 15:30 - 15:45" at bounding box center [1131, 423] width 163 height 81
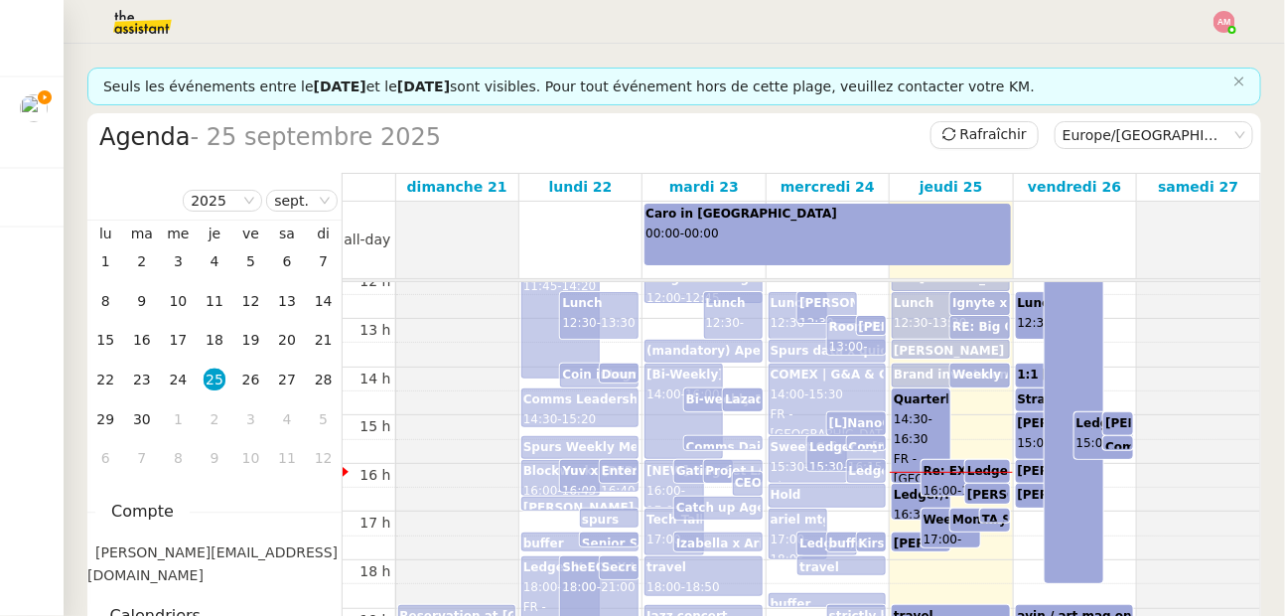
scroll to position [607, 0]
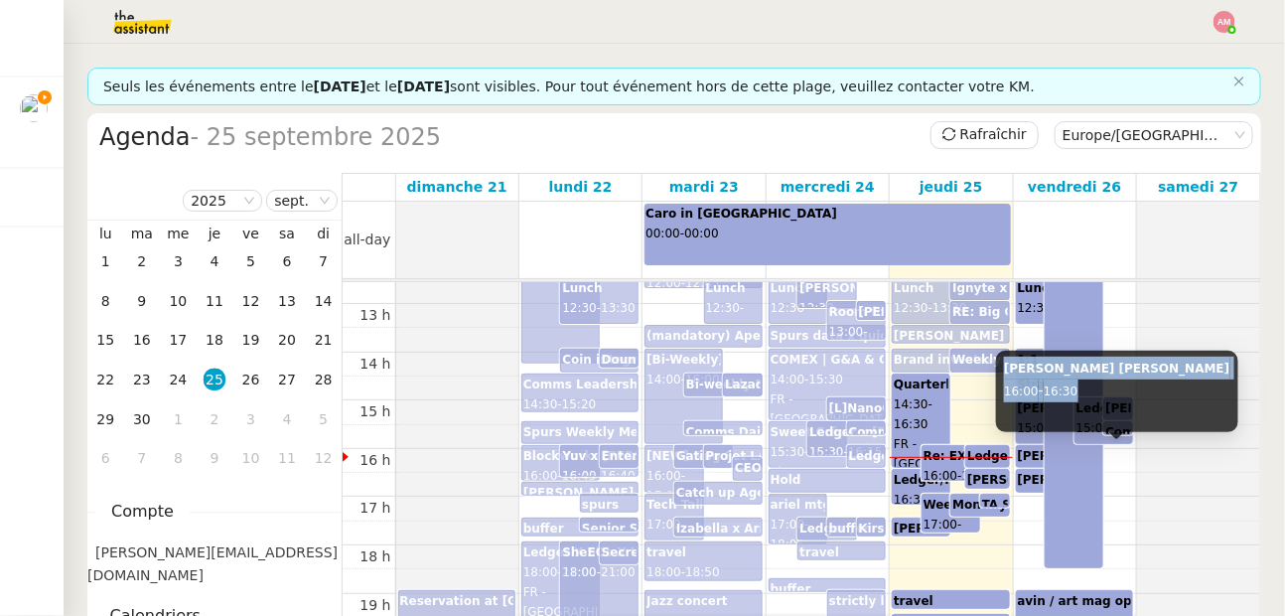
drag, startPoint x: 1001, startPoint y: 368, endPoint x: 1087, endPoint y: 391, distance: 89.4
click at [1087, 391] on div "Ariel x Eugene 16:00 - 16:30" at bounding box center [1116, 391] width 241 height 81
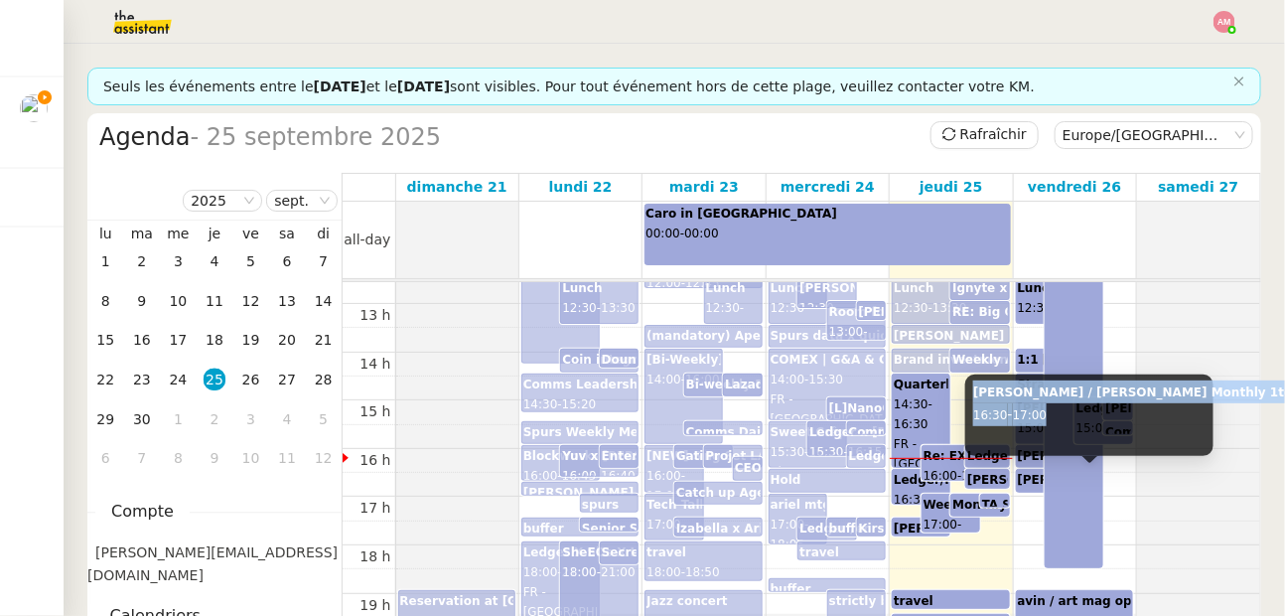
drag, startPoint x: 973, startPoint y: 393, endPoint x: 1070, endPoint y: 420, distance: 100.0
click at [1070, 420] on div "Ariel / Adele Monthly 1to1 16:30 - 17:00" at bounding box center [1089, 414] width 248 height 81
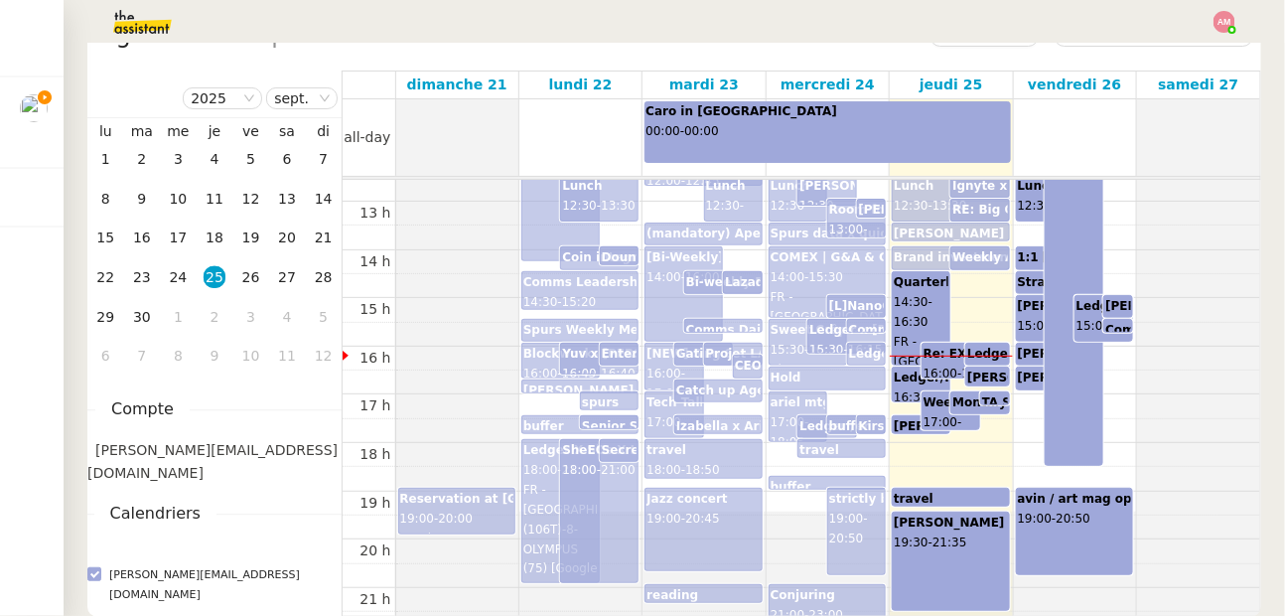
scroll to position [101, 0]
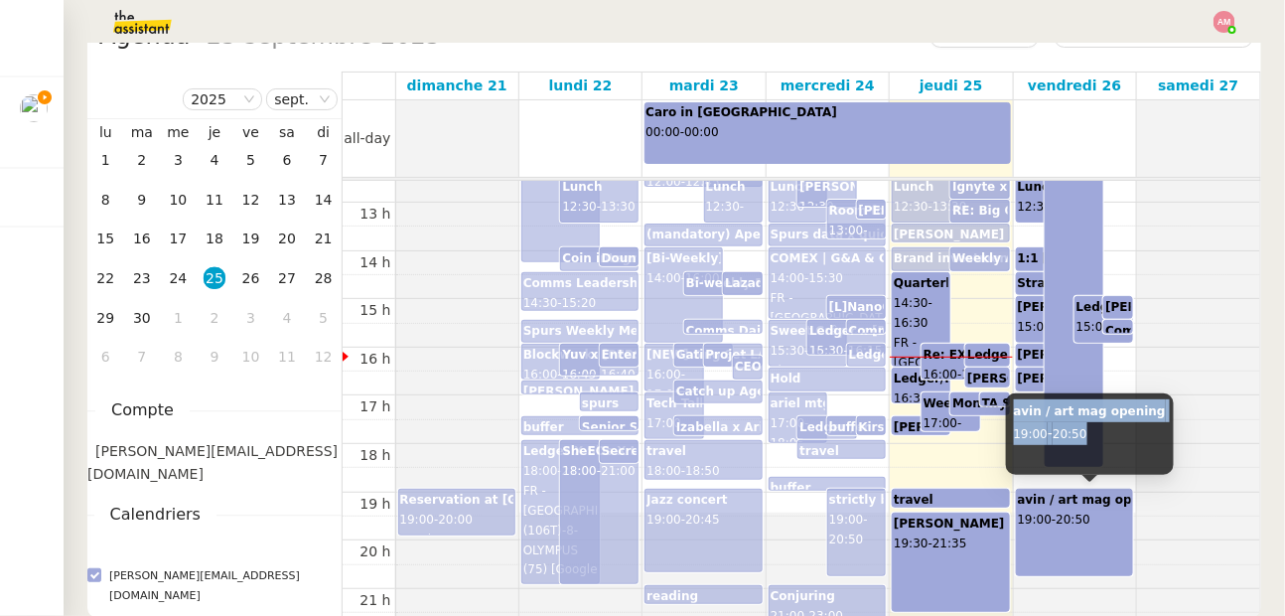
drag, startPoint x: 1008, startPoint y: 407, endPoint x: 1102, endPoint y: 442, distance: 100.5
click at [1102, 442] on div "avin / art mag opening 19:00 - 20:50" at bounding box center [1090, 433] width 168 height 81
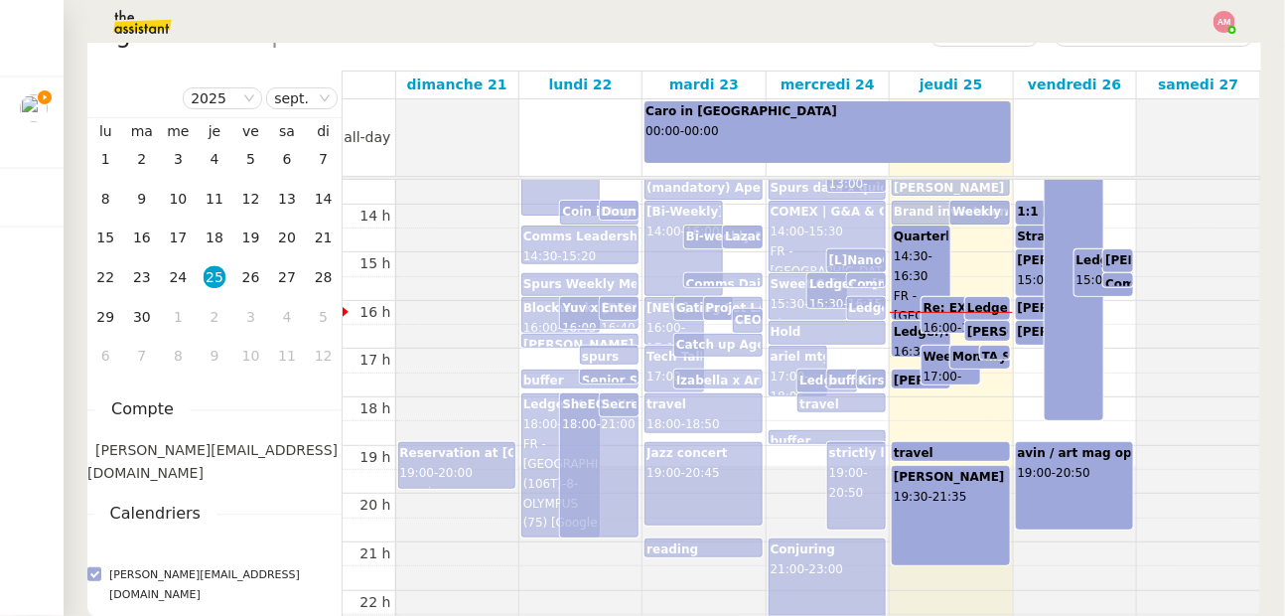
scroll to position [645, 0]
